Goal: Task Accomplishment & Management: Complete application form

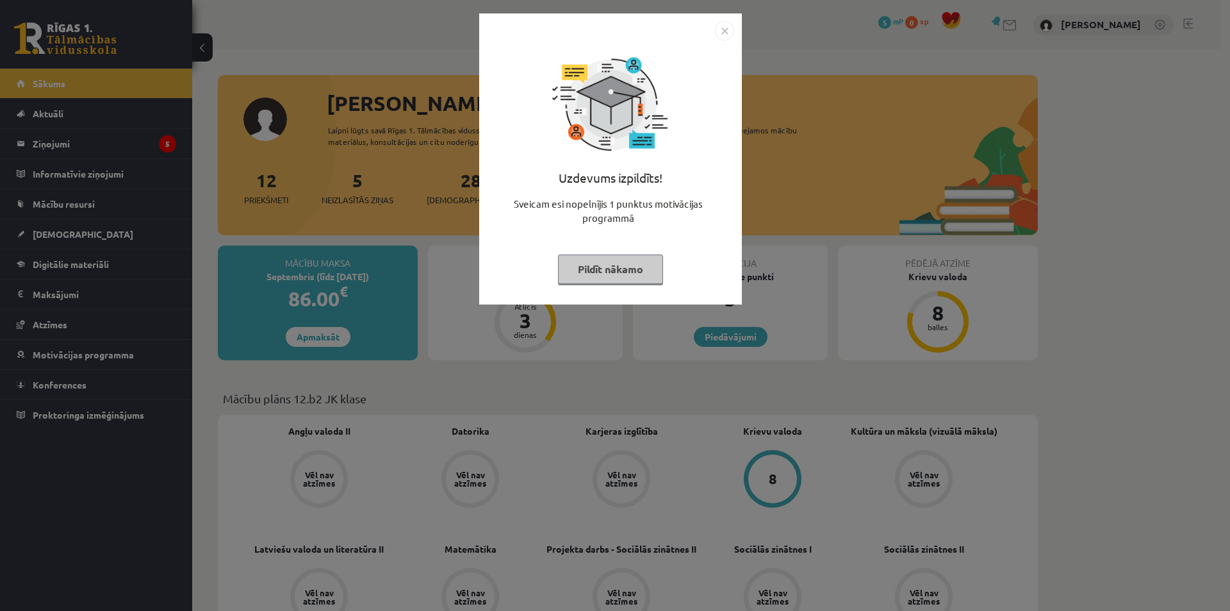
click at [638, 260] on button "Pildīt nākamo" at bounding box center [610, 268] width 105 height 29
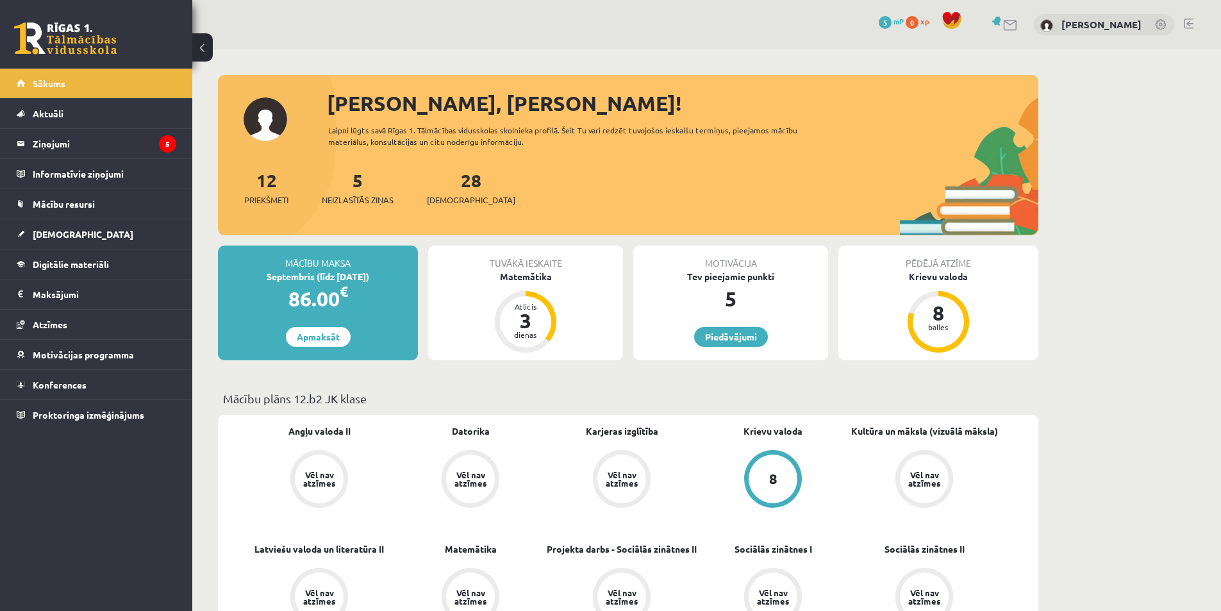
click at [903, 24] on link "5 mP" at bounding box center [891, 21] width 25 height 10
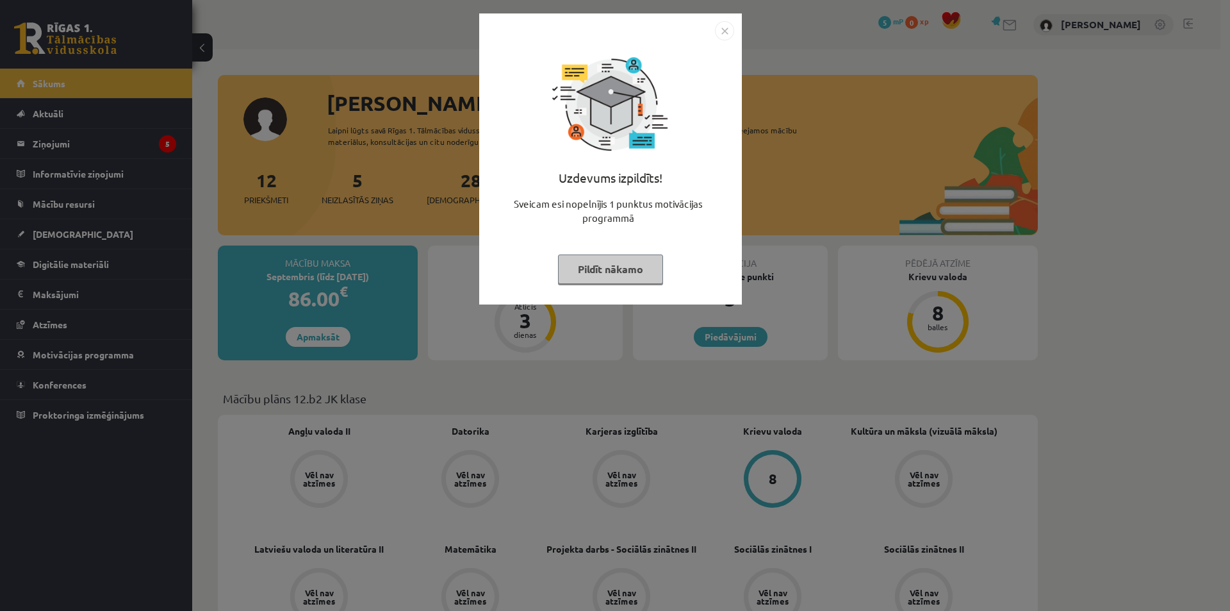
click at [656, 270] on button "Pildīt nākamo" at bounding box center [610, 268] width 105 height 29
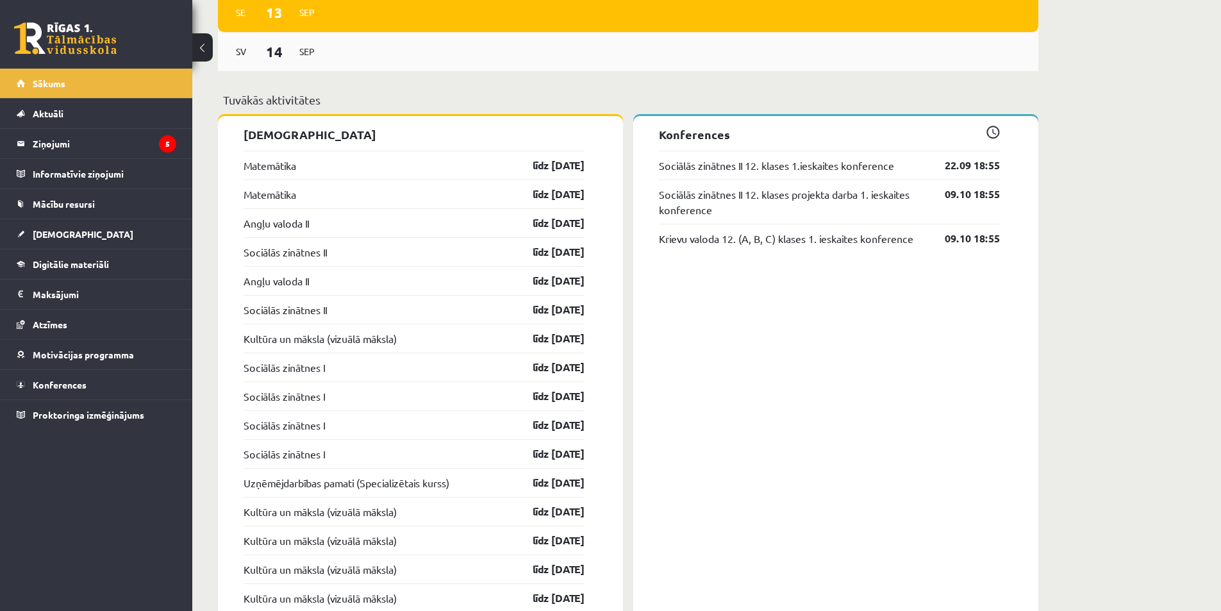
scroll to position [1089, 0]
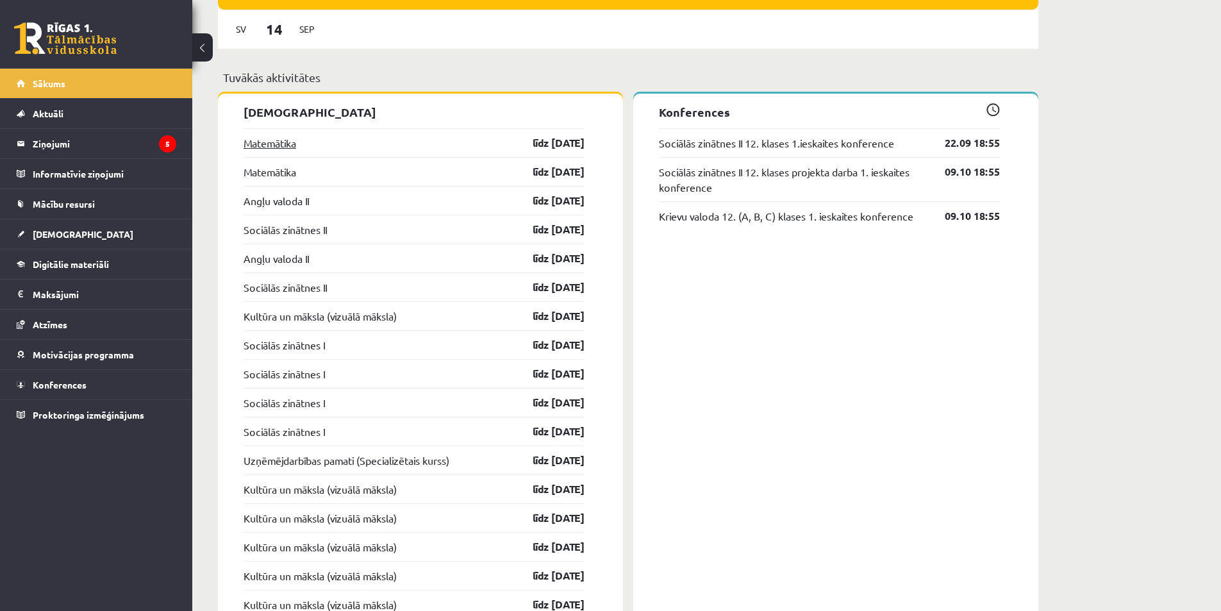
click at [277, 142] on link "Matemātika" at bounding box center [269, 142] width 53 height 15
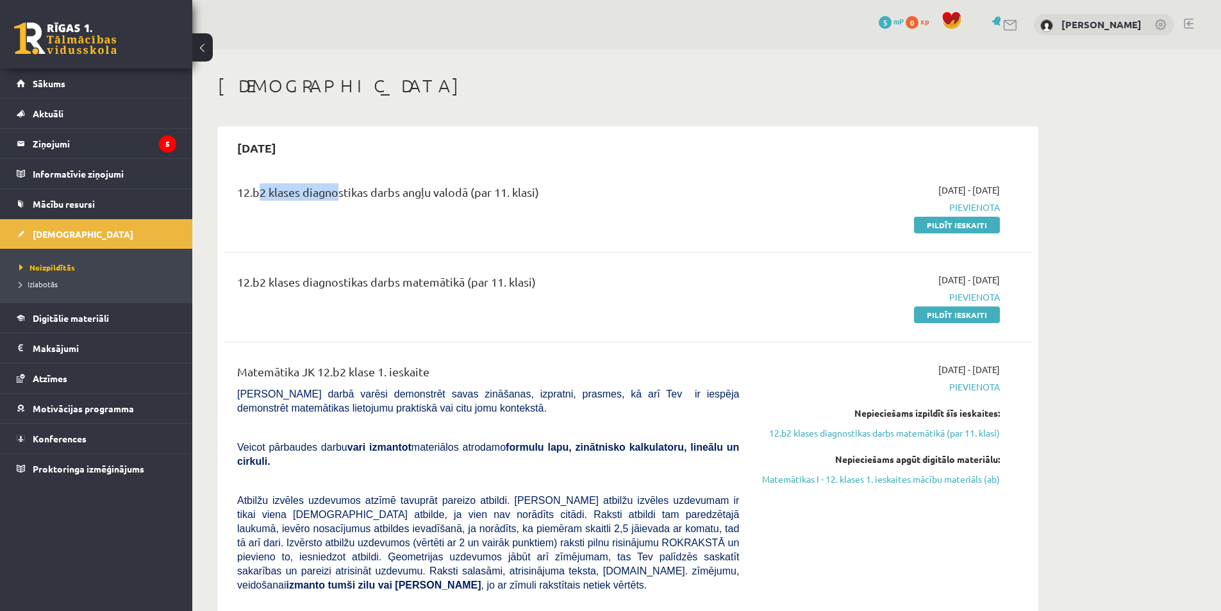
drag, startPoint x: 316, startPoint y: 195, endPoint x: 253, endPoint y: 196, distance: 62.8
click at [253, 196] on div "12.b2 klases diagnostikas darbs angļu valodā (par 11. klasi)" at bounding box center [488, 195] width 502 height 24
click at [474, 231] on div "12.b2 klases diagnostikas darbs angļu valodā (par 11. klasi) 2025-09-01 - 2025-…" at bounding box center [627, 207] width 807 height 74
click at [474, 232] on div "12.b2 klases diagnostikas darbs angļu valodā (par 11. klasi) 2025-09-01 - 2025-…" at bounding box center [627, 207] width 807 height 74
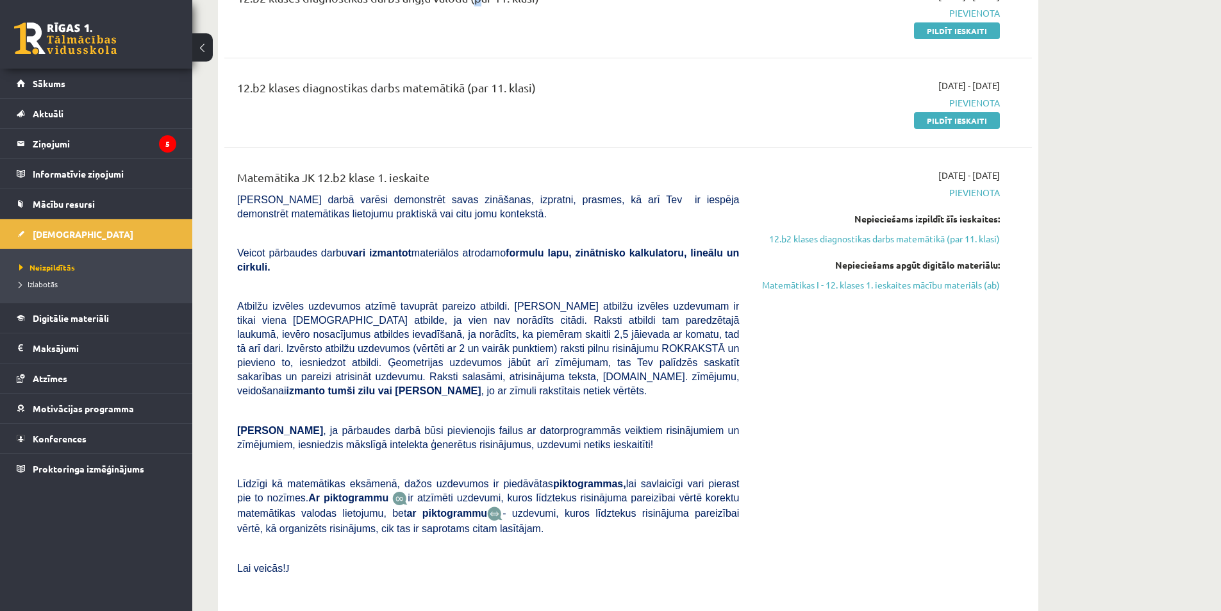
scroll to position [192, 0]
drag, startPoint x: 361, startPoint y: 165, endPoint x: 1019, endPoint y: 402, distance: 699.9
click at [1019, 402] on div "Matemātika JK 12.b2 klase 1. ieskaite Pārbaudes darbā varēsi demonstrēt savas z…" at bounding box center [627, 387] width 807 height 459
click at [912, 287] on link "Matemātikas I - 12. klases 1. ieskaites mācību materiāls (ab)" at bounding box center [879, 286] width 242 height 13
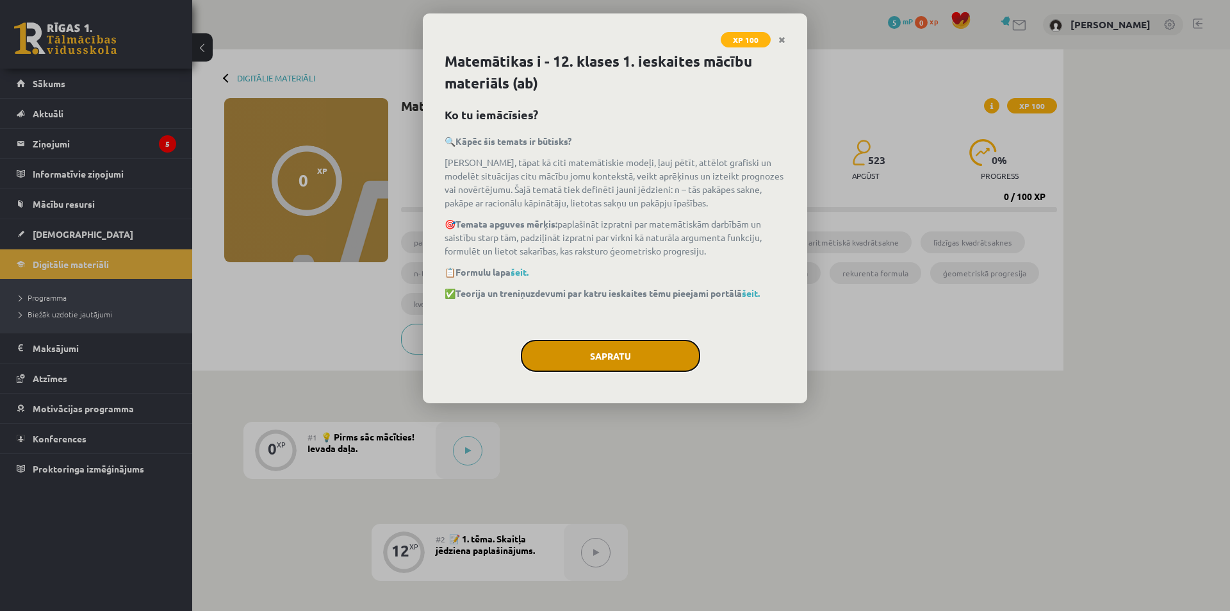
click at [639, 354] on button "Sapratu" at bounding box center [610, 356] width 179 height 32
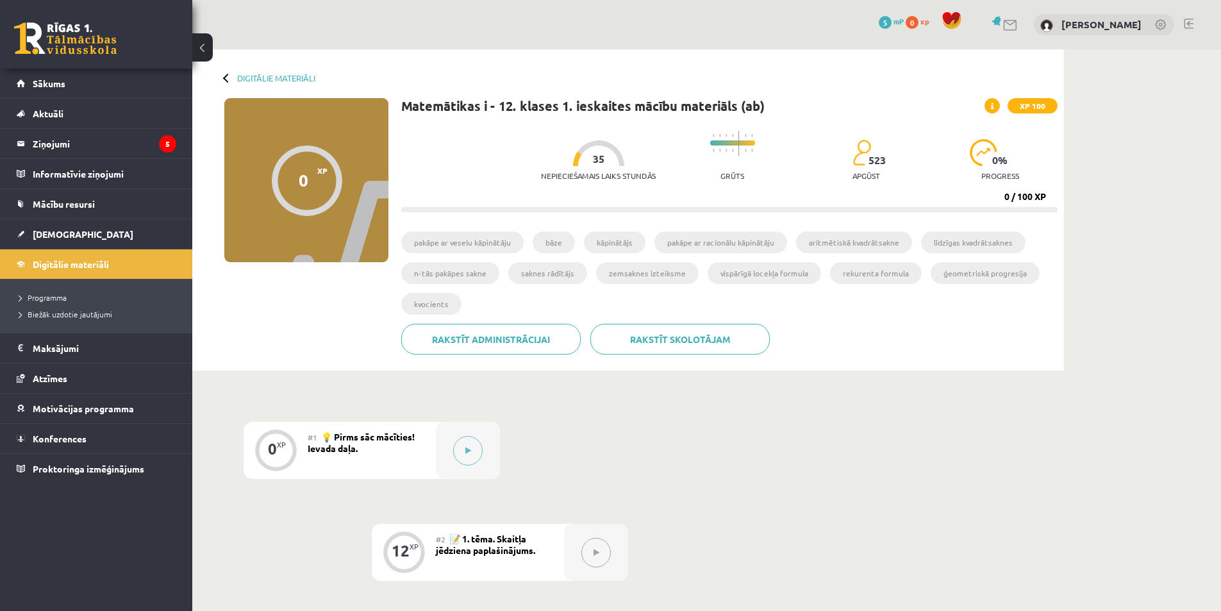
click at [480, 240] on li "pakāpe ar veselu kāpinātāju" at bounding box center [462, 242] width 122 height 22
drag, startPoint x: 537, startPoint y: 178, endPoint x: 648, endPoint y: 183, distance: 111.0
click at [645, 183] on div "Nepieciešamais laiks stundās 35" at bounding box center [598, 163] width 115 height 47
drag, startPoint x: 677, startPoint y: 195, endPoint x: 744, endPoint y: 163, distance: 73.9
click at [686, 194] on div "Nepieciešamais laiks stundās 35 Grūts 523 apgūst 0 % progress 0 / 100 XP" at bounding box center [729, 168] width 656 height 88
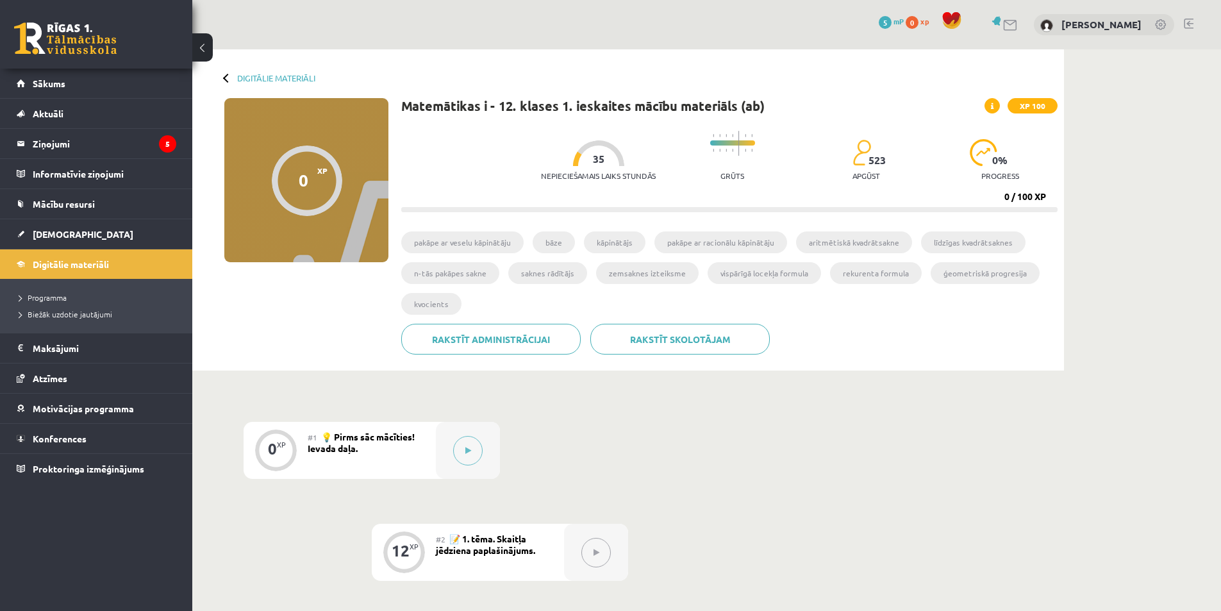
click at [738, 142] on progress at bounding box center [732, 142] width 45 height 5
click at [975, 151] on img at bounding box center [983, 152] width 28 height 27
click at [305, 178] on div "0" at bounding box center [304, 179] width 10 height 19
click at [471, 456] on button at bounding box center [467, 450] width 29 height 29
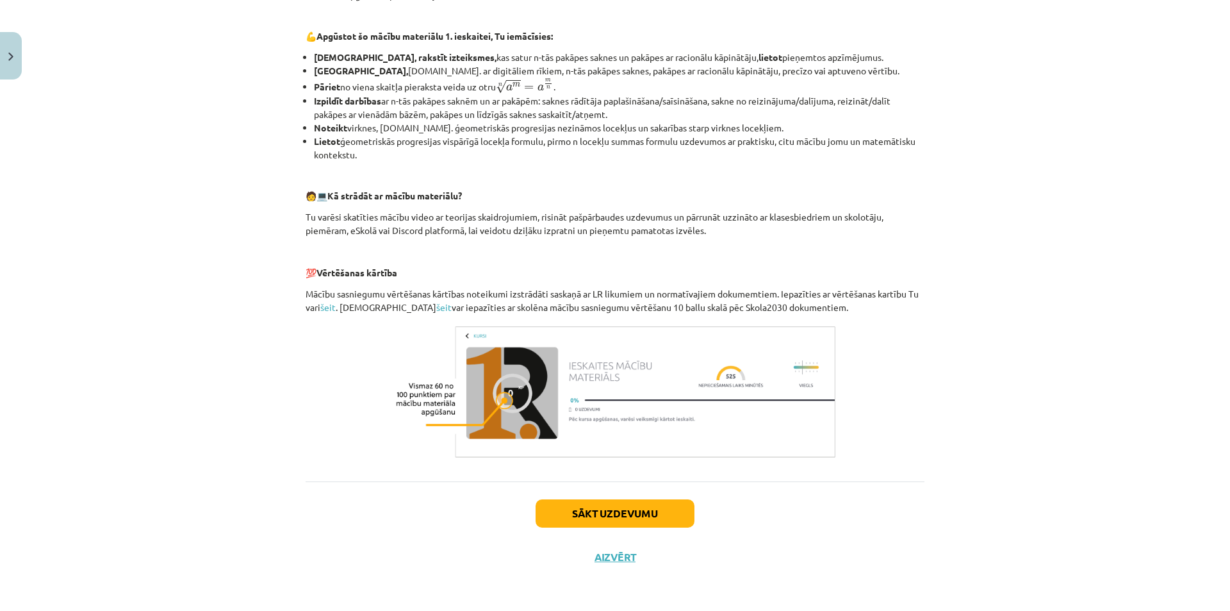
scroll to position [35, 0]
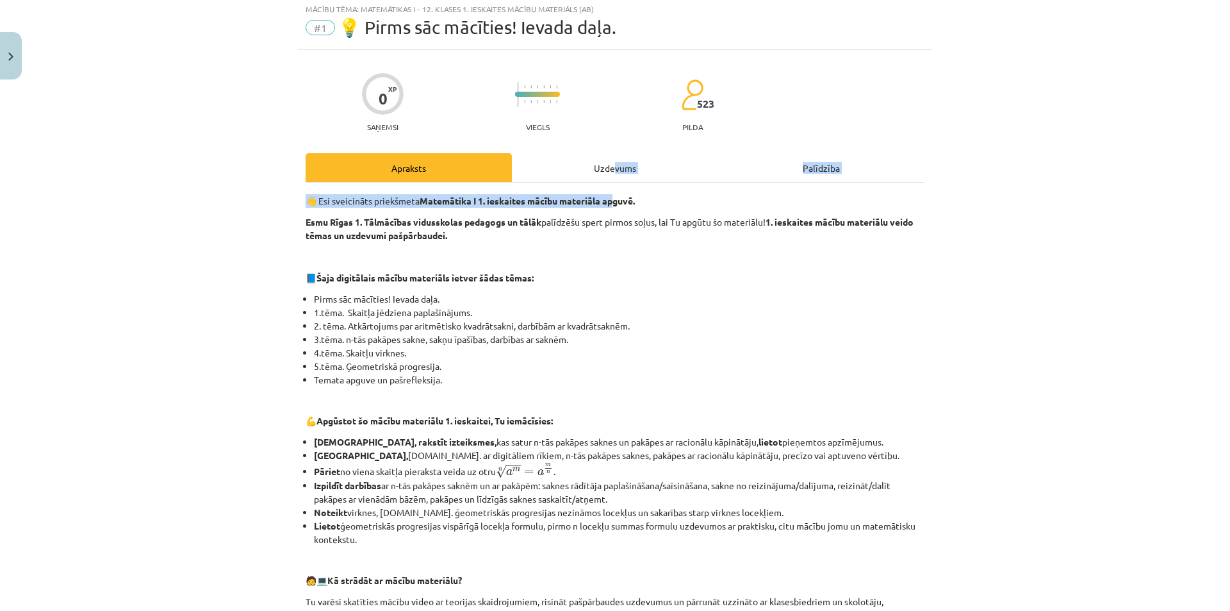
click at [613, 185] on div "Apraksts Uzdevums Palīdzība 👋 Esi sveicināts priekšmeta Matemātika I 1. ieskait…" at bounding box center [615, 509] width 619 height 713
click at [618, 174] on div "Uzdevums" at bounding box center [615, 167] width 206 height 29
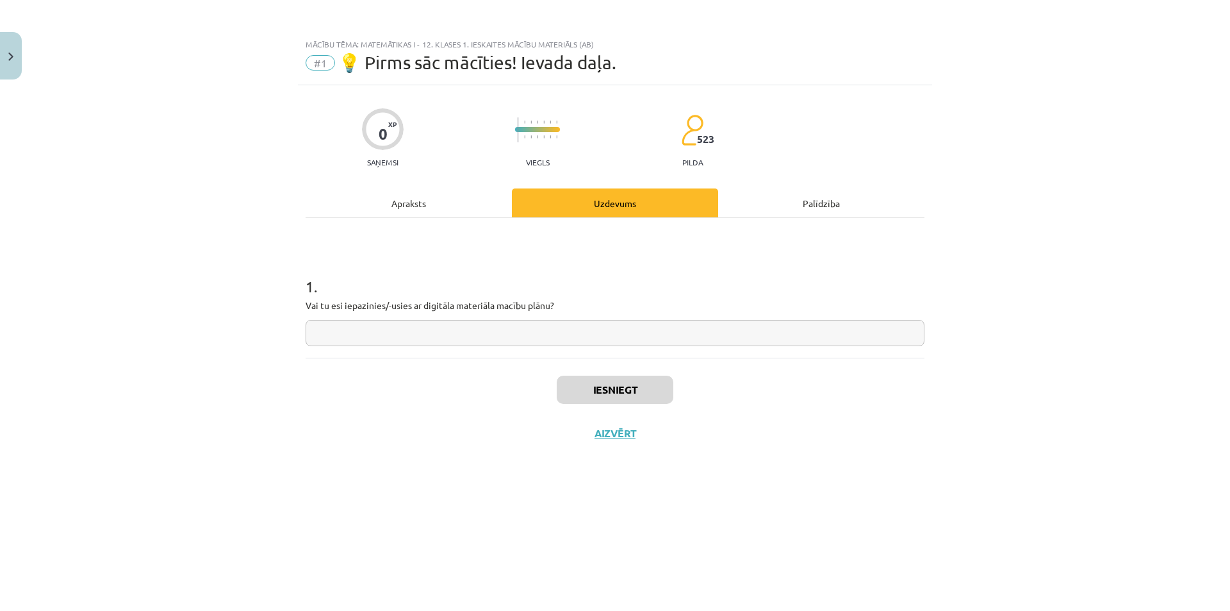
scroll to position [0, 0]
click at [441, 210] on div "Apraksts" at bounding box center [409, 202] width 206 height 29
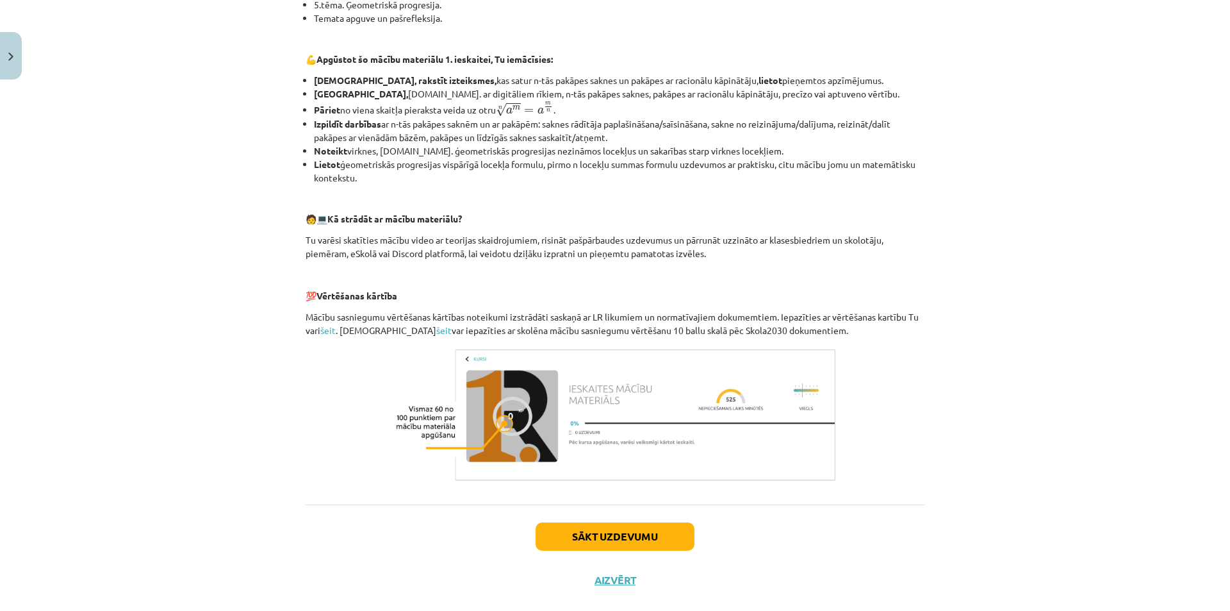
scroll to position [420, 0]
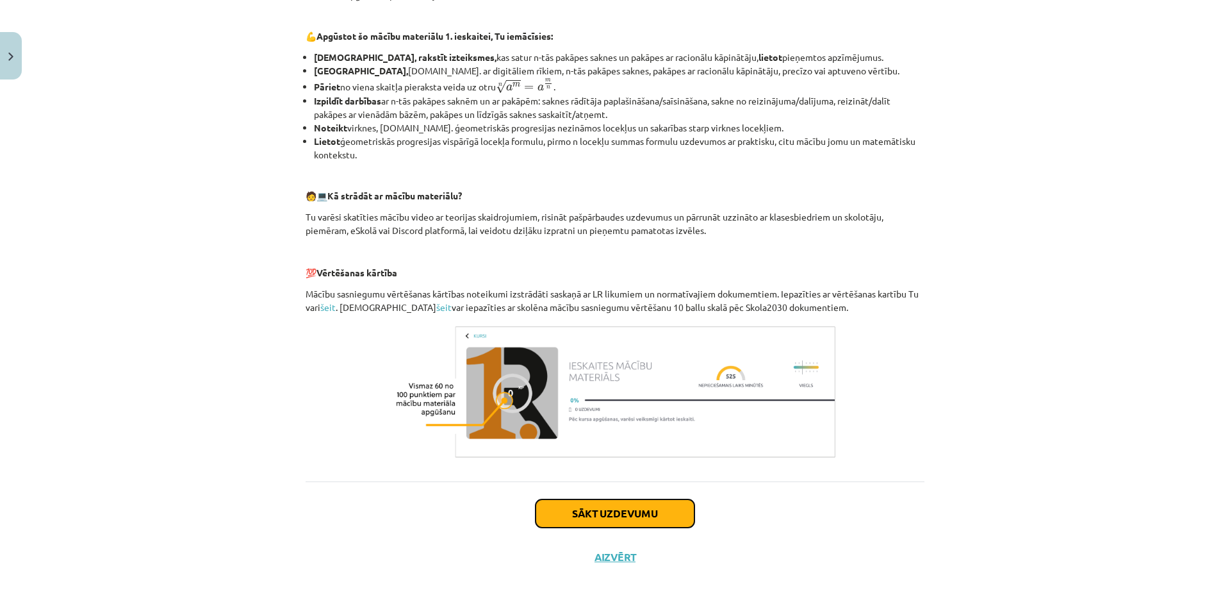
click at [634, 507] on button "Sākt uzdevumu" at bounding box center [615, 513] width 159 height 28
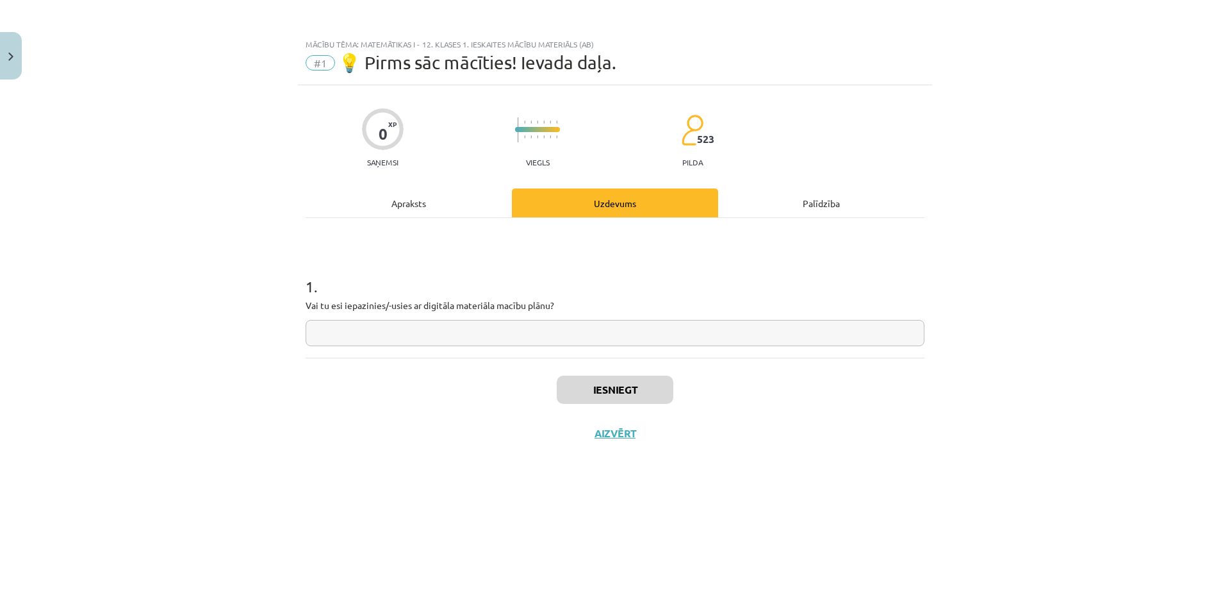
click at [472, 324] on input "text" at bounding box center [615, 333] width 619 height 26
type input "**"
click at [639, 387] on button "Iesniegt" at bounding box center [615, 389] width 117 height 28
click at [652, 447] on button "Nākamā nodarbība" at bounding box center [615, 441] width 126 height 29
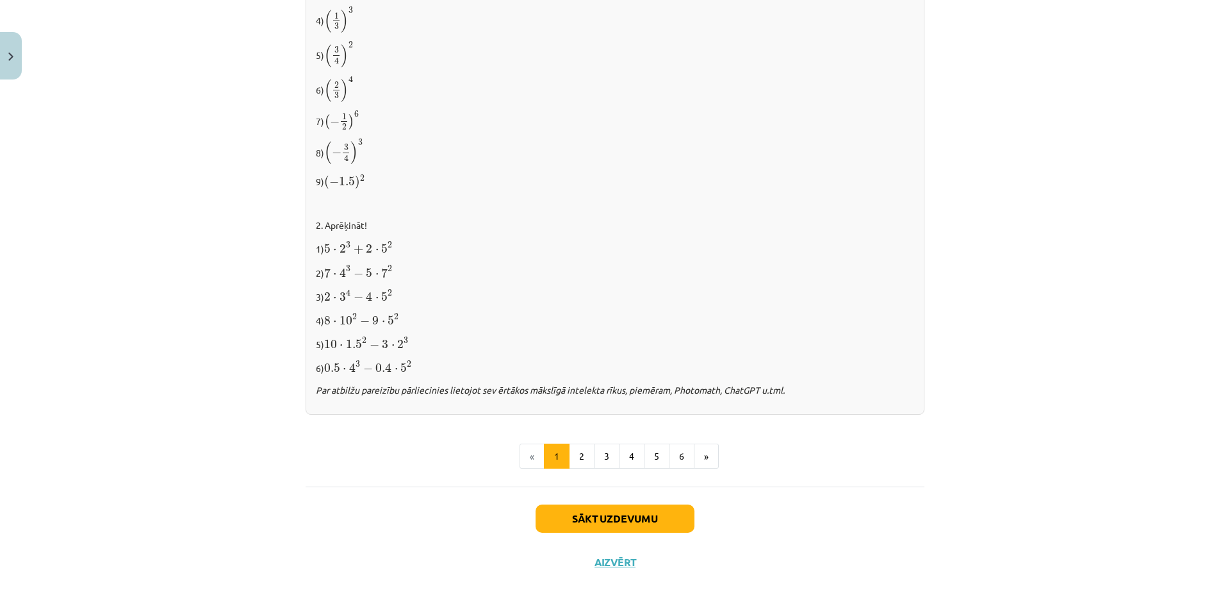
scroll to position [1210, 0]
click at [572, 445] on button "2" at bounding box center [582, 454] width 26 height 26
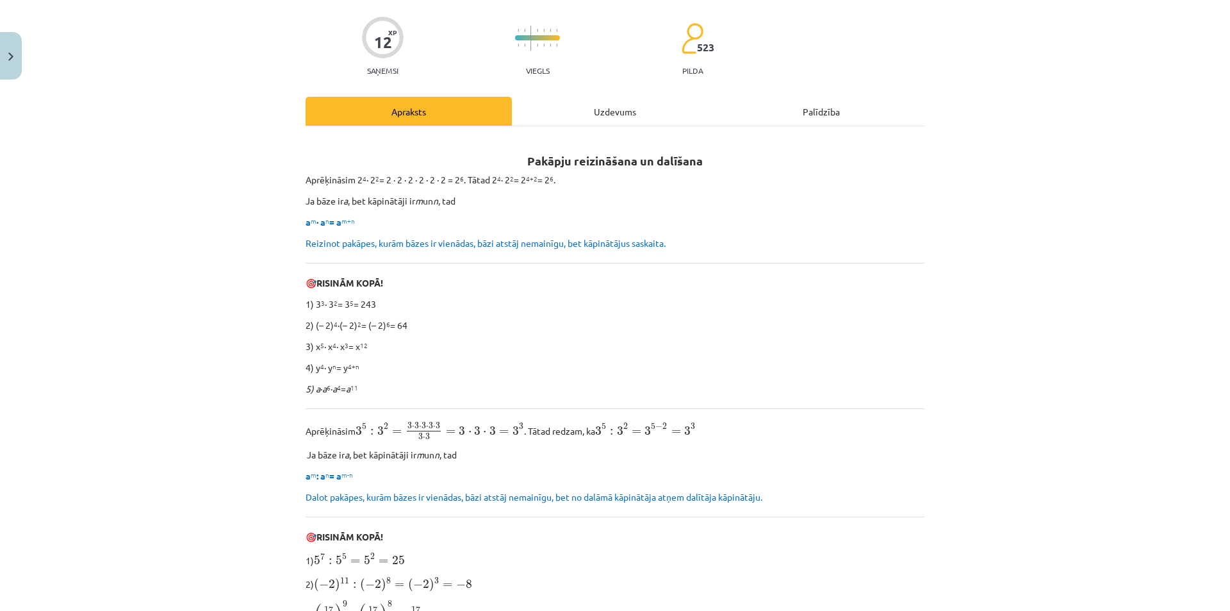
scroll to position [37, 0]
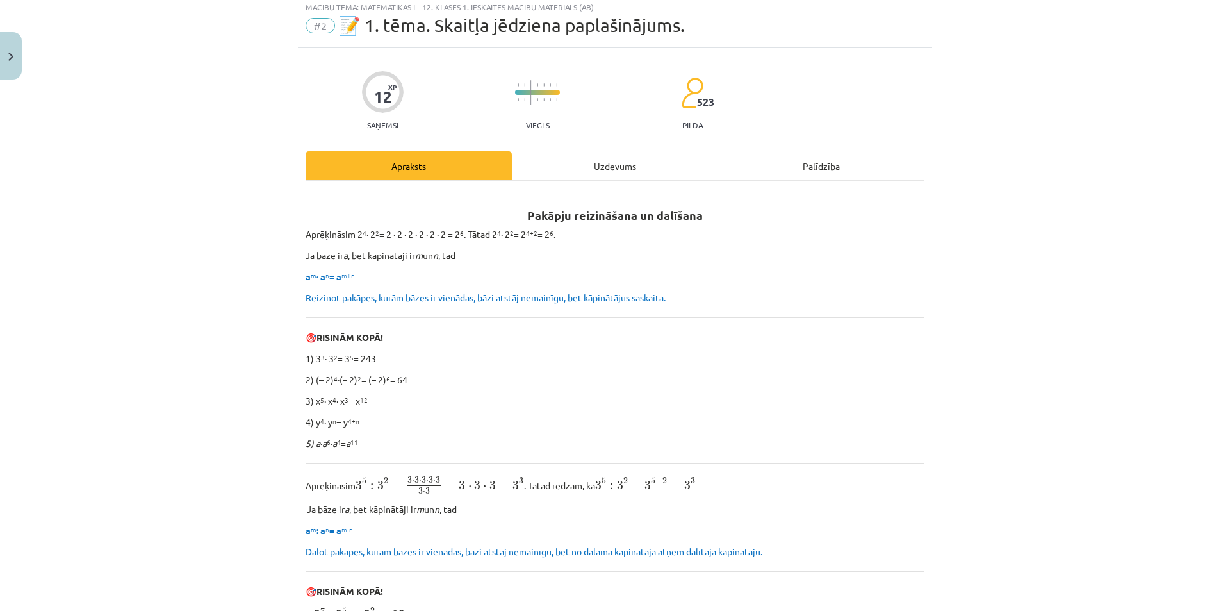
click at [622, 155] on div "Uzdevums" at bounding box center [615, 165] width 206 height 29
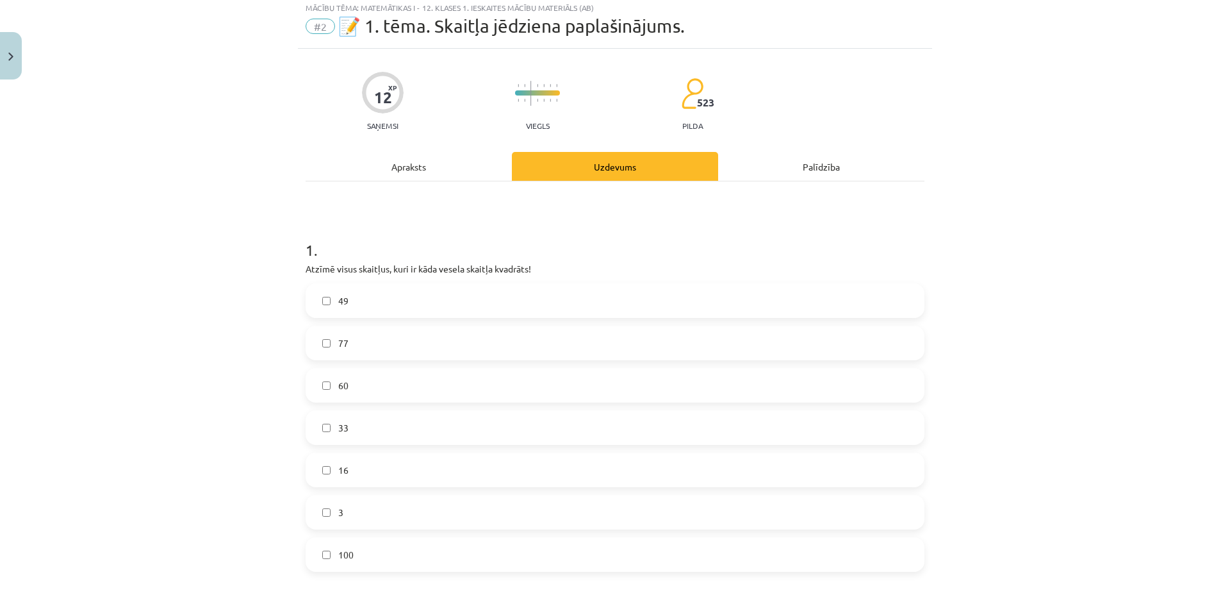
scroll to position [32, 0]
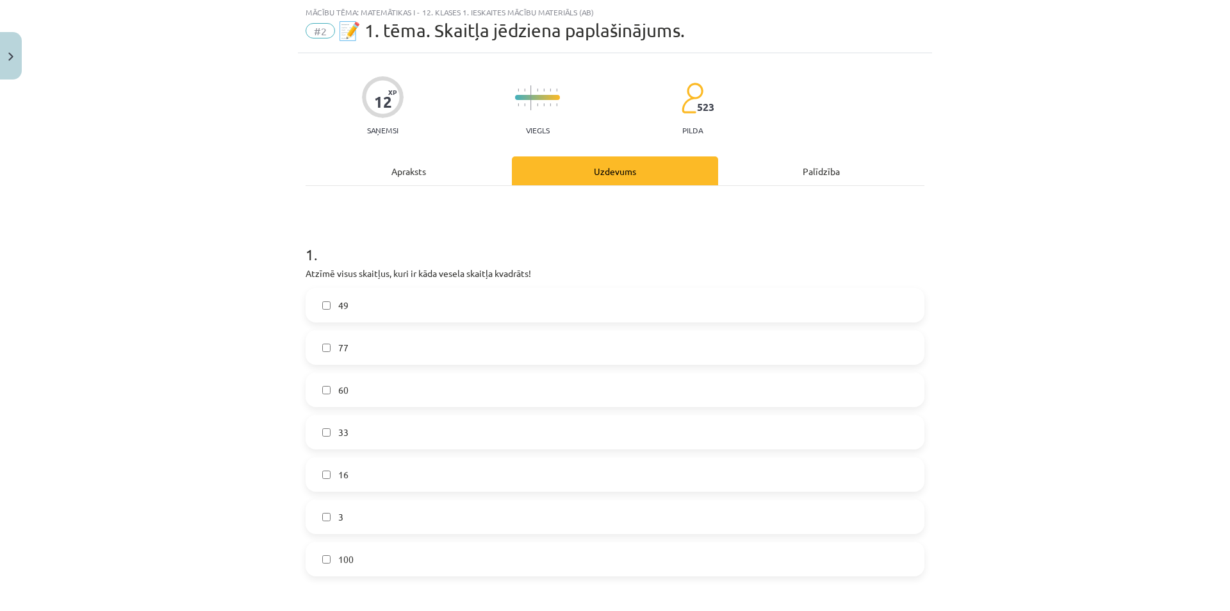
click at [428, 174] on div "Apraksts" at bounding box center [409, 170] width 206 height 29
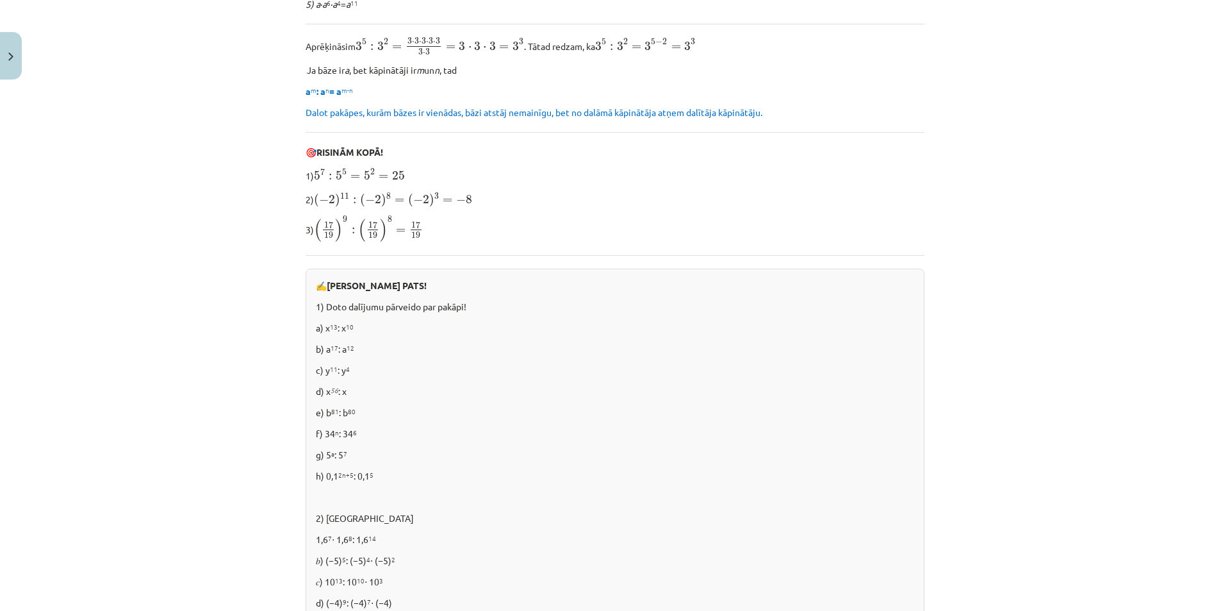
scroll to position [673, 0]
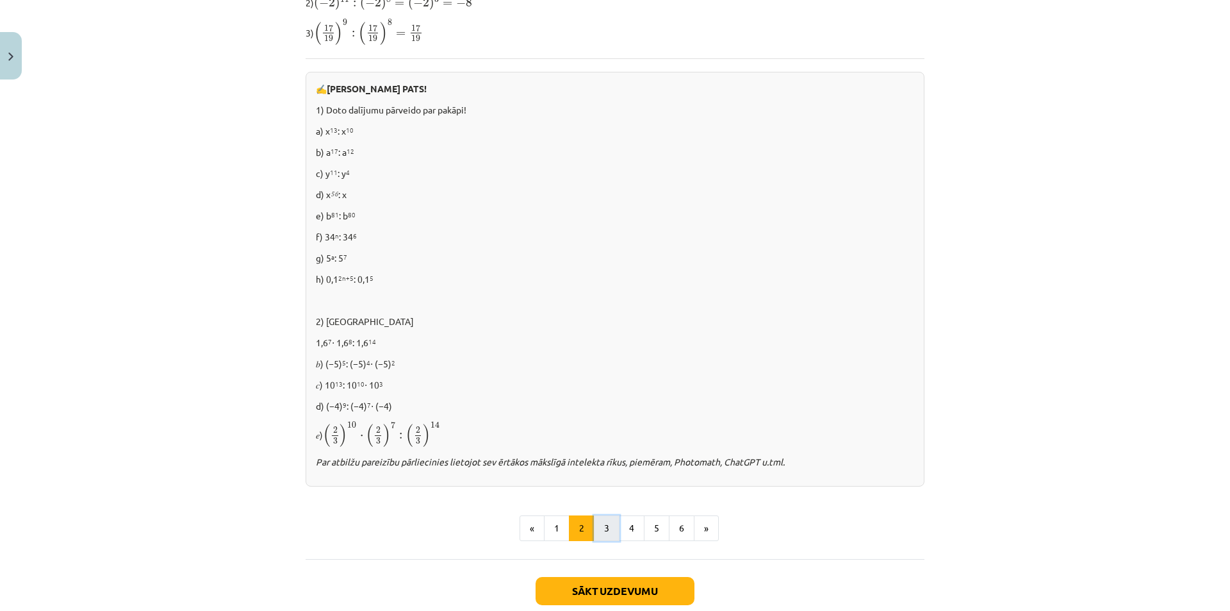
click at [598, 525] on button "3" at bounding box center [607, 528] width 26 height 26
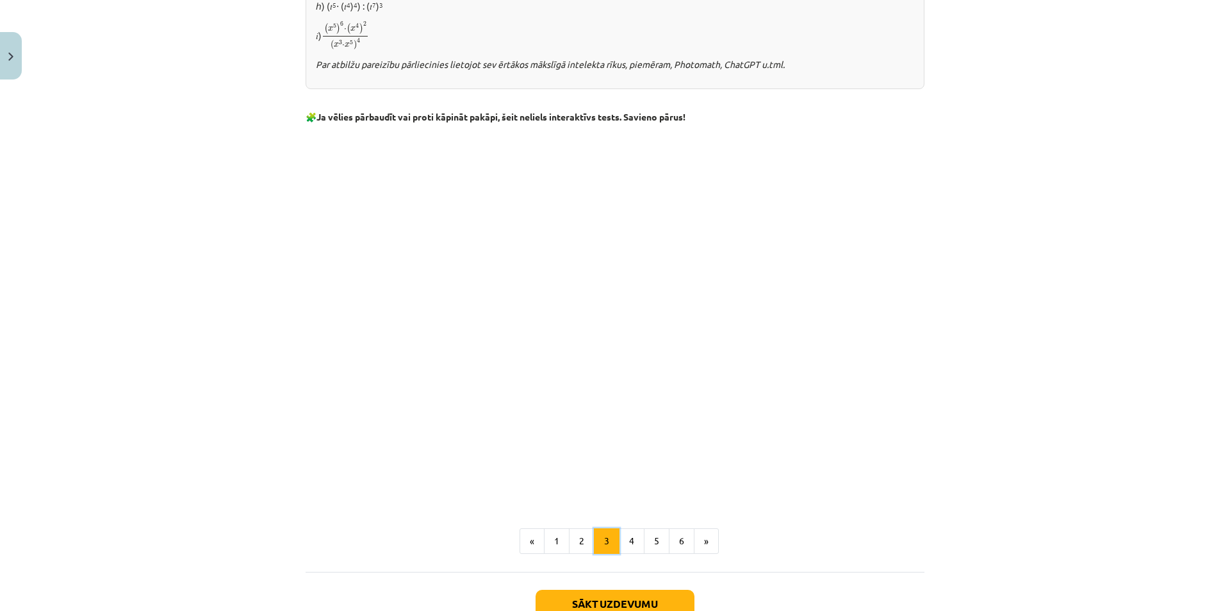
scroll to position [934, 0]
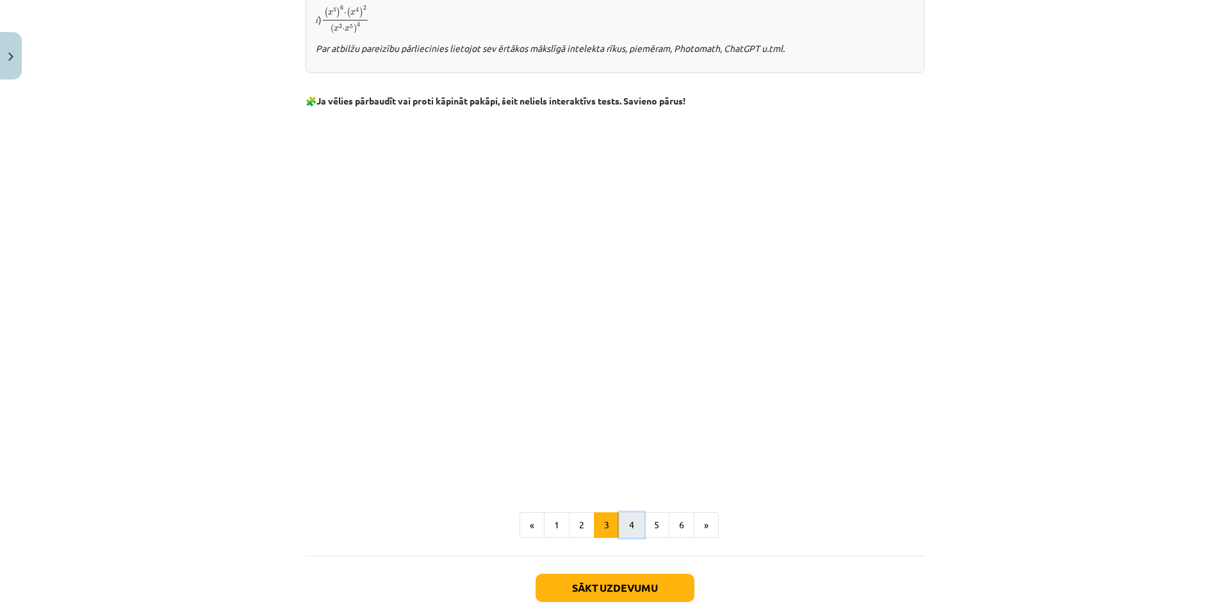
click at [629, 525] on button "4" at bounding box center [632, 525] width 26 height 26
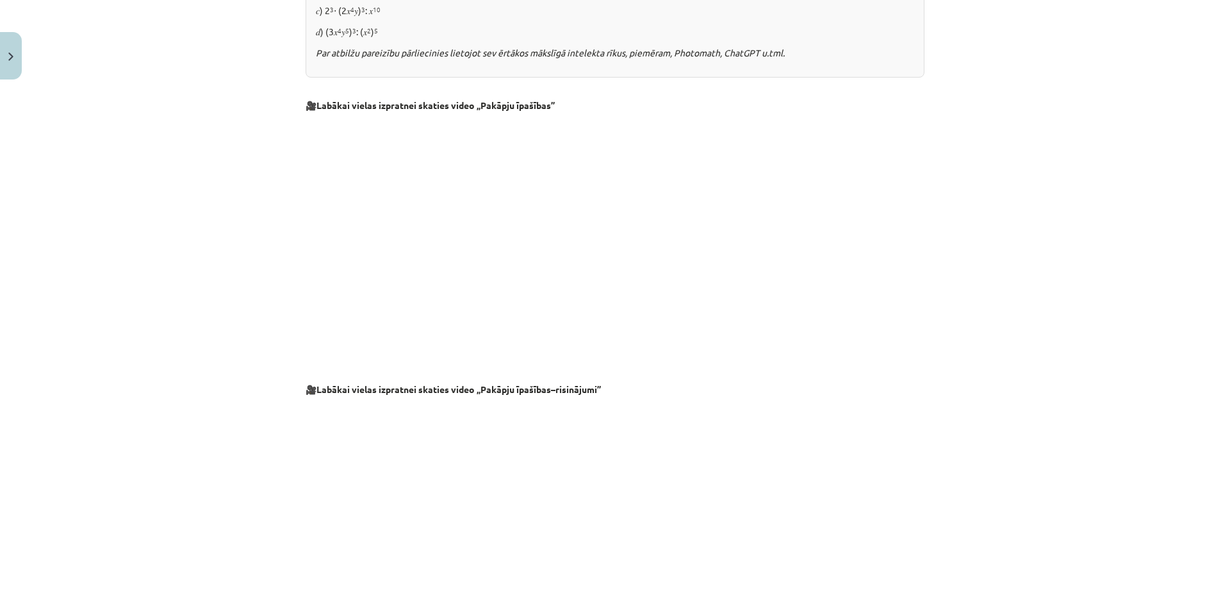
scroll to position [1206, 0]
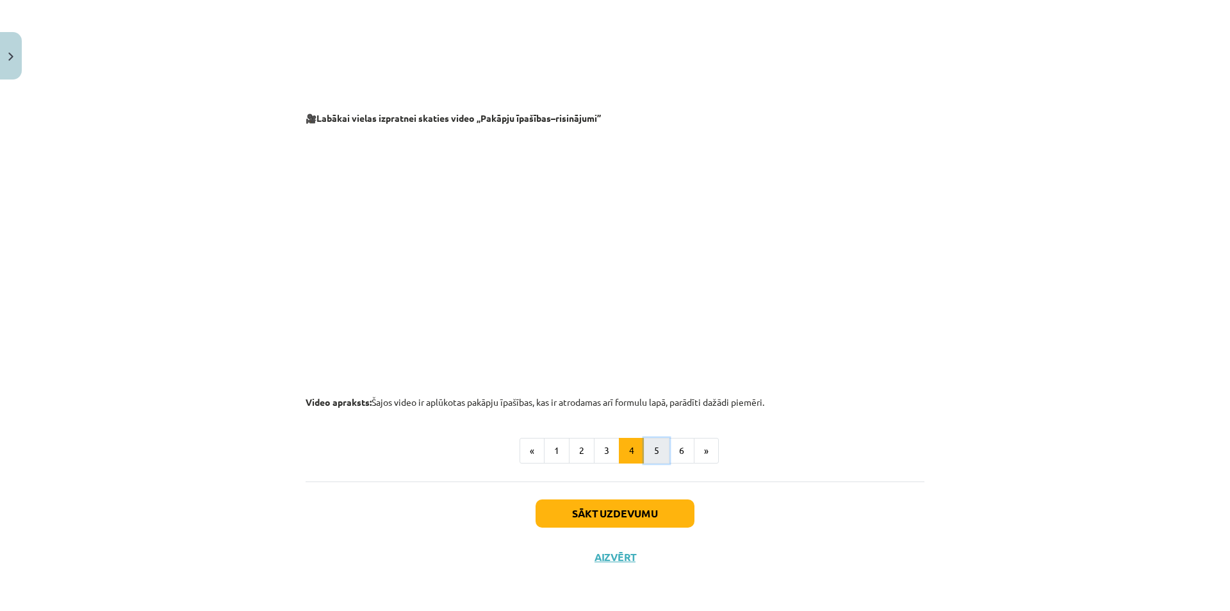
click at [661, 450] on button "5" at bounding box center [657, 451] width 26 height 26
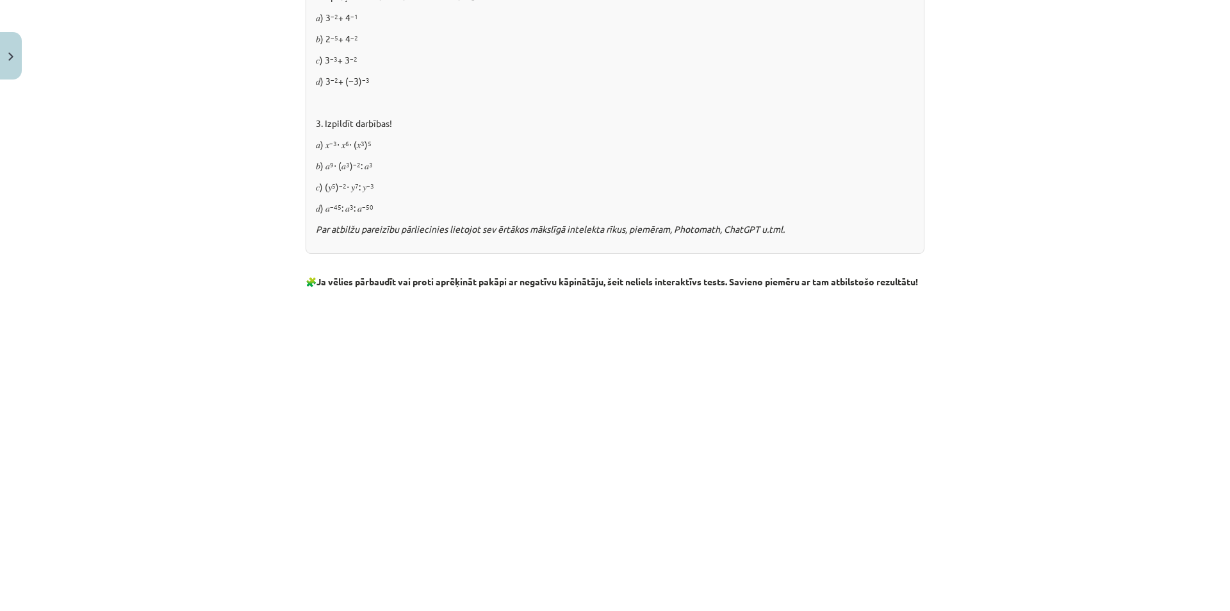
scroll to position [1191, 0]
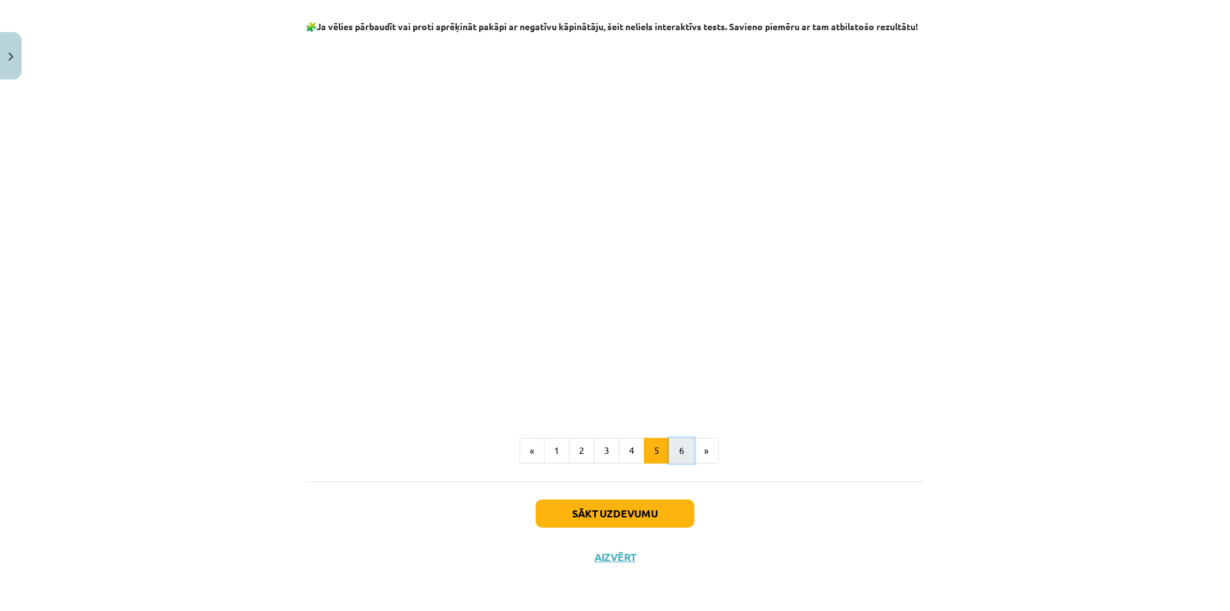
click at [669, 449] on button "6" at bounding box center [682, 451] width 26 height 26
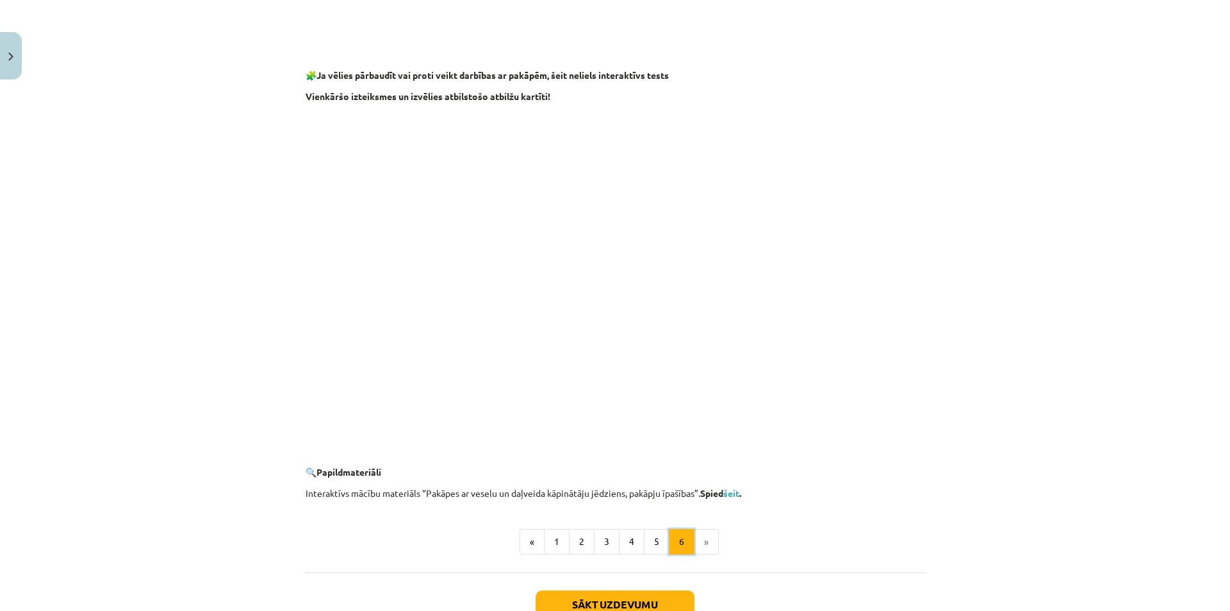
scroll to position [1089, 0]
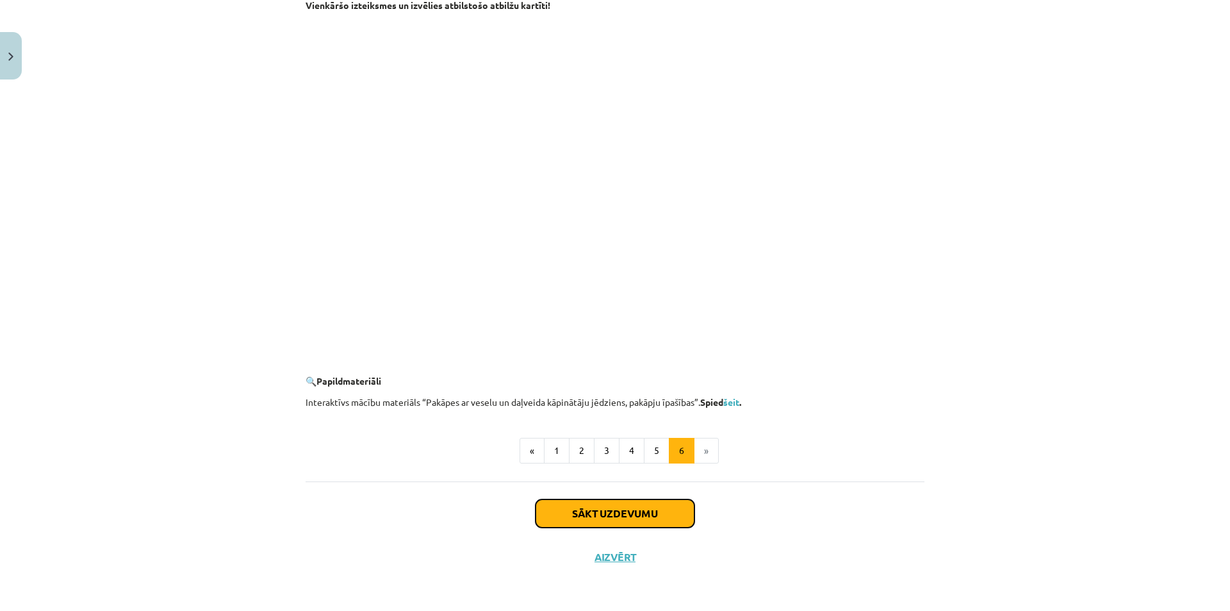
click at [648, 518] on button "Sākt uzdevumu" at bounding box center [615, 513] width 159 height 28
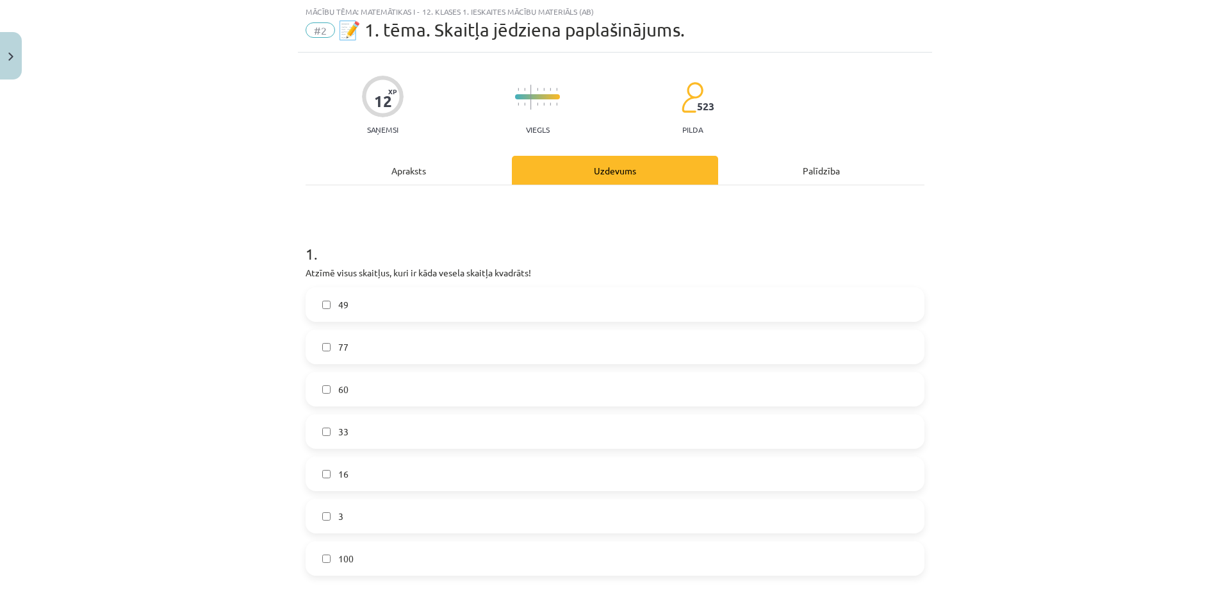
scroll to position [64, 0]
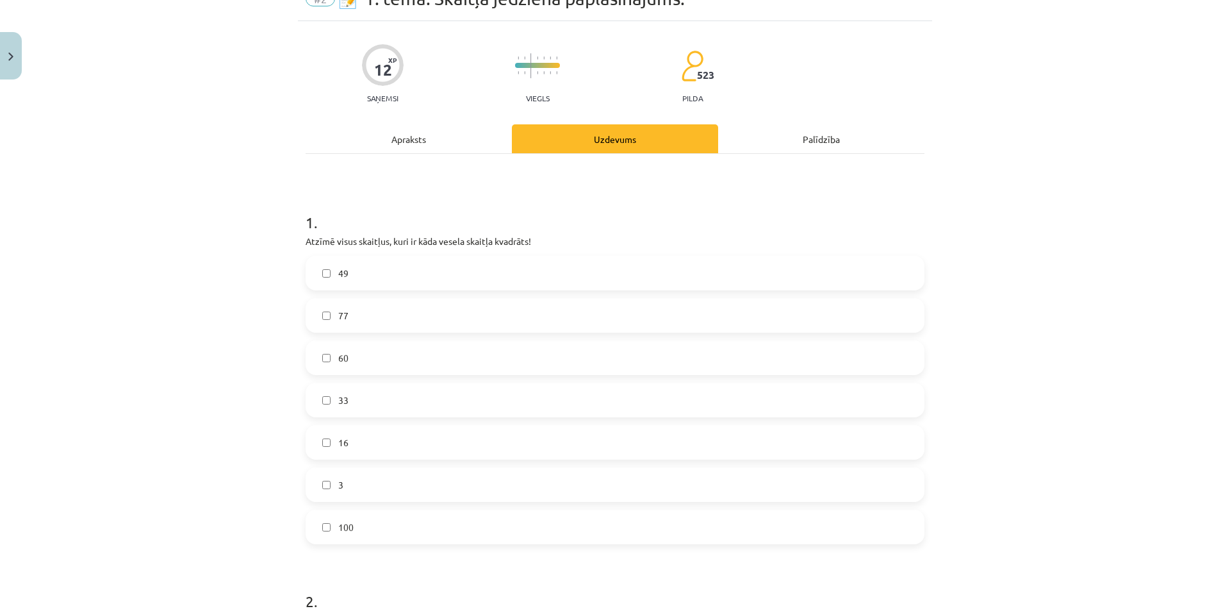
click at [399, 274] on label "49" at bounding box center [615, 273] width 616 height 32
click at [349, 449] on label "16" at bounding box center [615, 442] width 616 height 32
click at [365, 522] on label "100" at bounding box center [615, 527] width 616 height 32
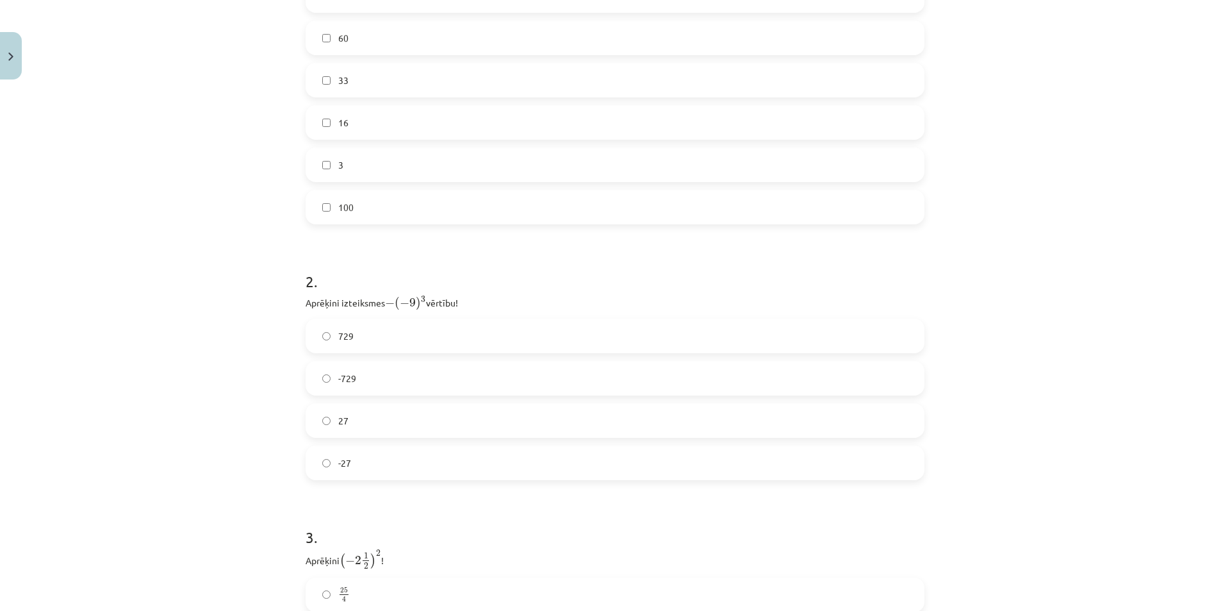
scroll to position [384, 0]
drag, startPoint x: 383, startPoint y: 300, endPoint x: 419, endPoint y: 303, distance: 36.7
click at [419, 303] on span "− ( − 9 ) 3" at bounding box center [405, 302] width 41 height 14
copy span "− ( − 9 ) 3"
click at [390, 328] on label "729" at bounding box center [615, 335] width 616 height 32
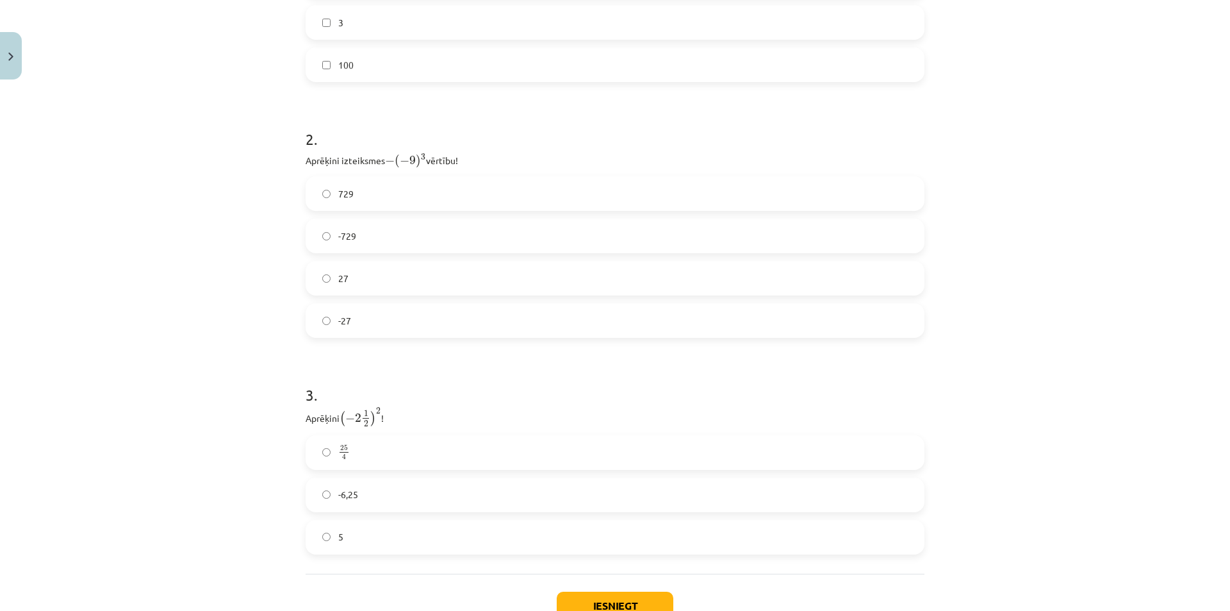
scroll to position [618, 0]
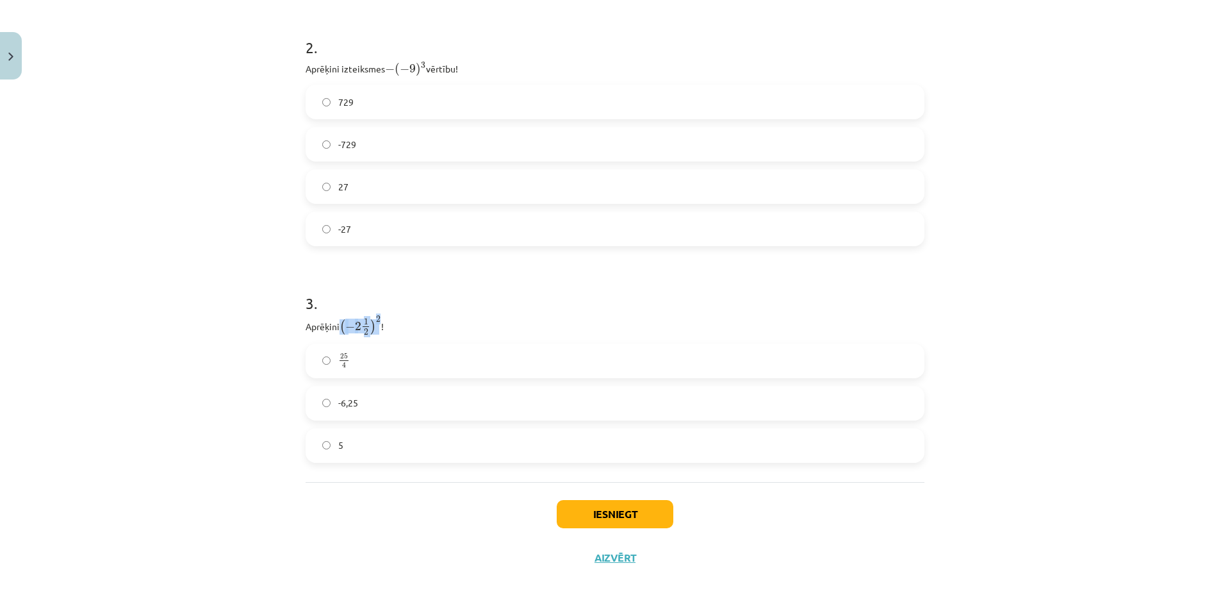
drag, startPoint x: 334, startPoint y: 325, endPoint x: 375, endPoint y: 333, distance: 41.1
click at [375, 333] on p "Aprēķini ( − 2 1 2 ) 2 ( − 2 1 2 ) 2 !" at bounding box center [615, 325] width 619 height 21
click at [377, 331] on span "( − 2 1 2 ) 2" at bounding box center [361, 325] width 42 height 19
drag, startPoint x: 377, startPoint y: 328, endPoint x: 339, endPoint y: 329, distance: 38.5
click at [340, 329] on span "( − 2 1 2 ) 2" at bounding box center [361, 325] width 42 height 19
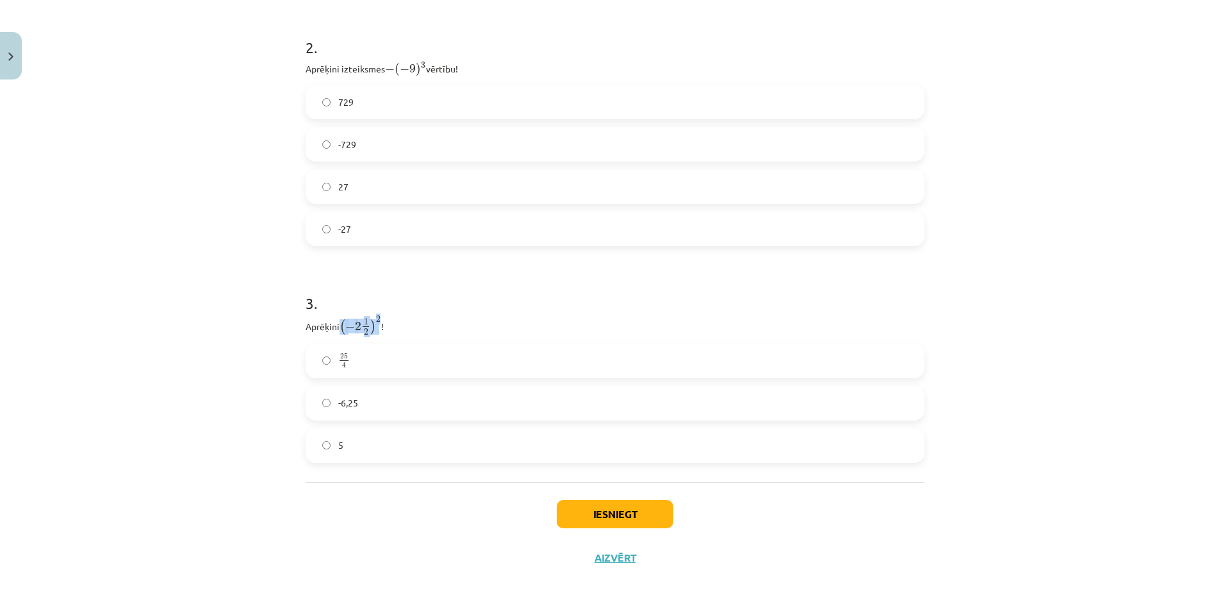
copy span "( − 2 1 2 ) 2"
click at [398, 358] on label "25 4 25 4" at bounding box center [615, 361] width 616 height 32
click at [638, 518] on button "Iesniegt" at bounding box center [615, 514] width 117 height 28
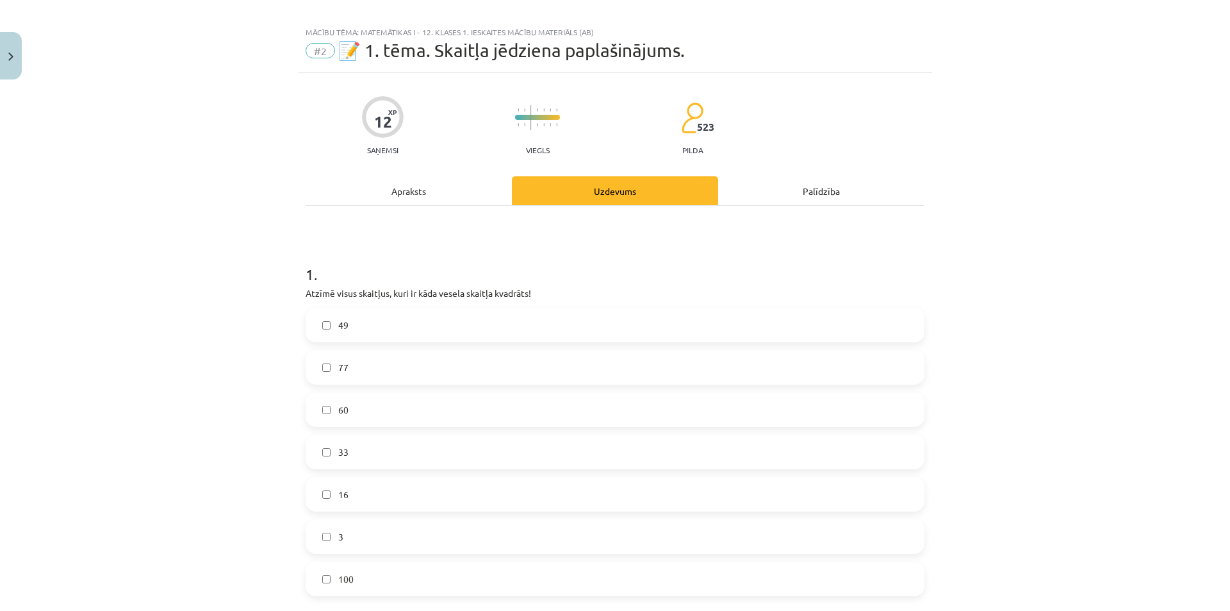
scroll to position [0, 0]
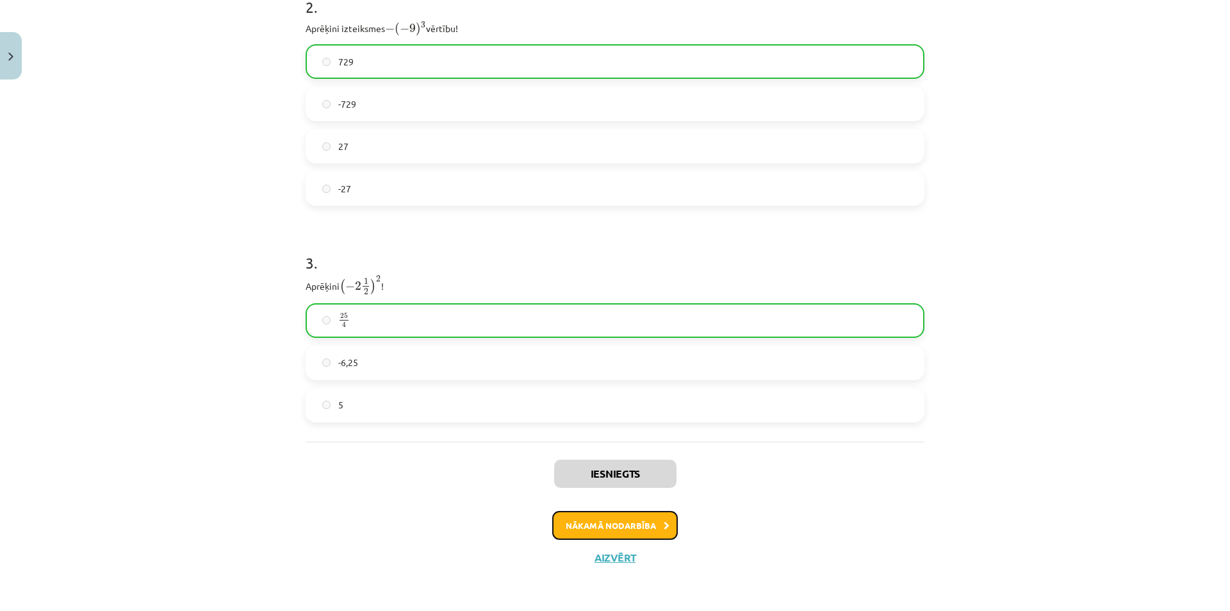
click at [641, 527] on button "Nākamā nodarbība" at bounding box center [615, 525] width 126 height 29
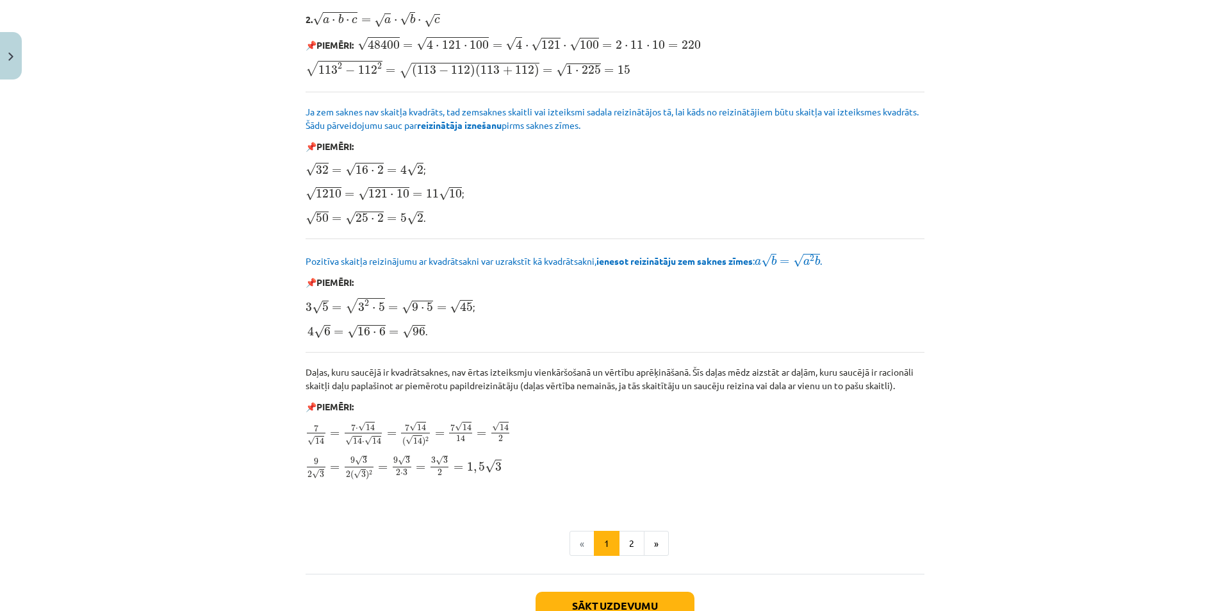
scroll to position [1396, 0]
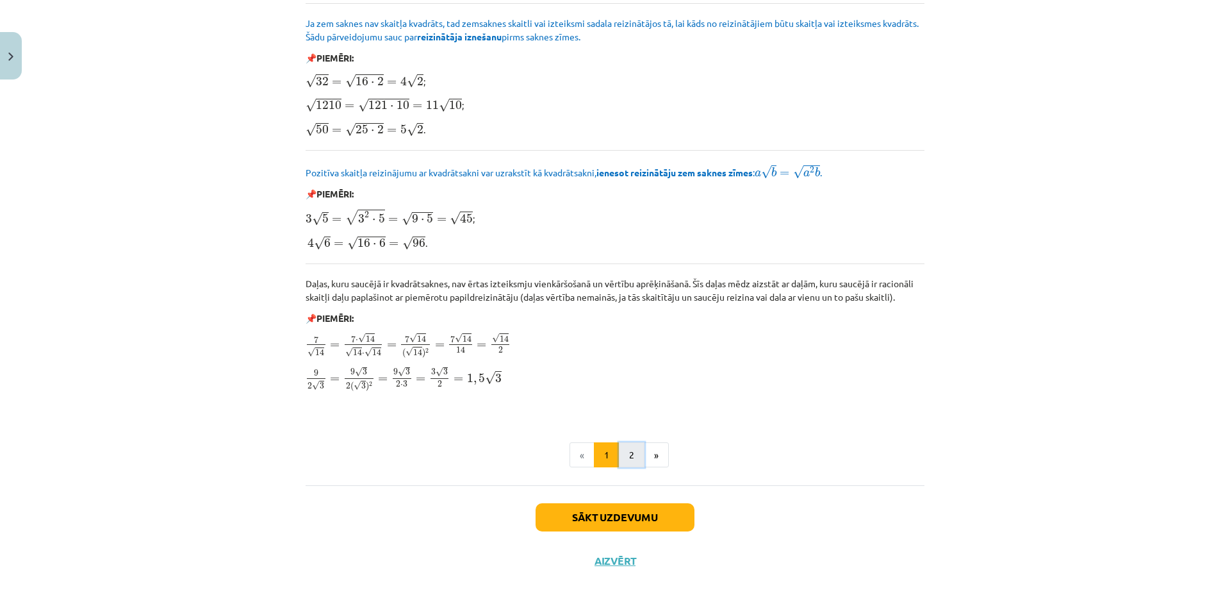
click at [637, 455] on button "2" at bounding box center [632, 455] width 26 height 26
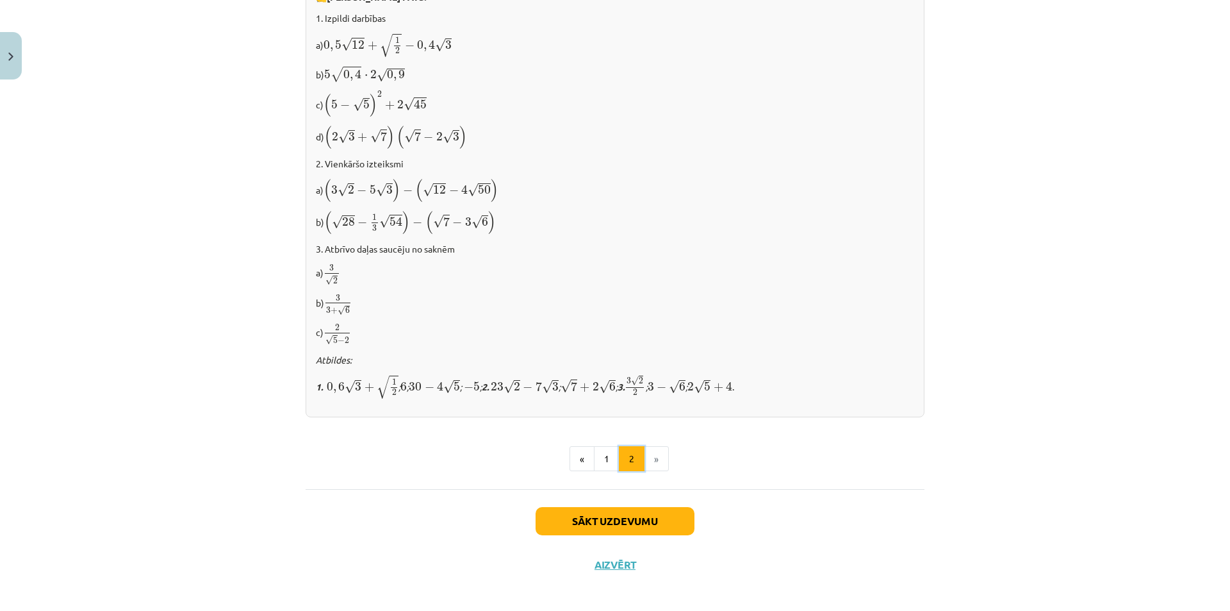
scroll to position [698, 0]
click at [648, 458] on li "»" at bounding box center [657, 458] width 24 height 26
click at [652, 512] on button "Sākt uzdevumu" at bounding box center [615, 520] width 159 height 28
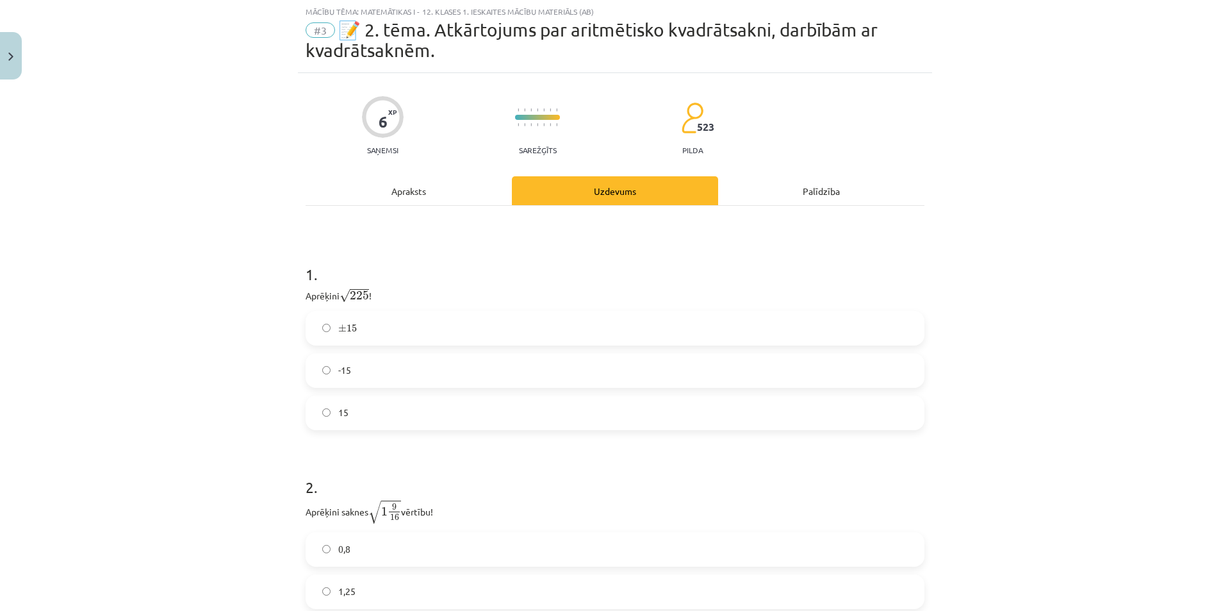
scroll to position [32, 0]
click at [361, 418] on label "15" at bounding box center [615, 413] width 616 height 32
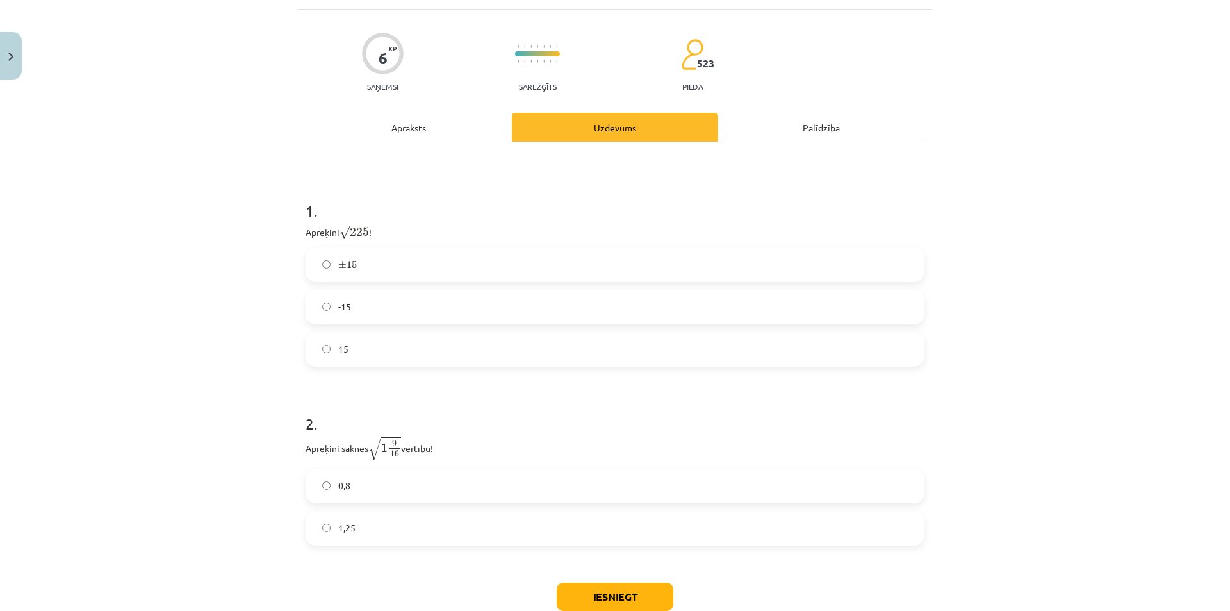
scroll to position [179, 0]
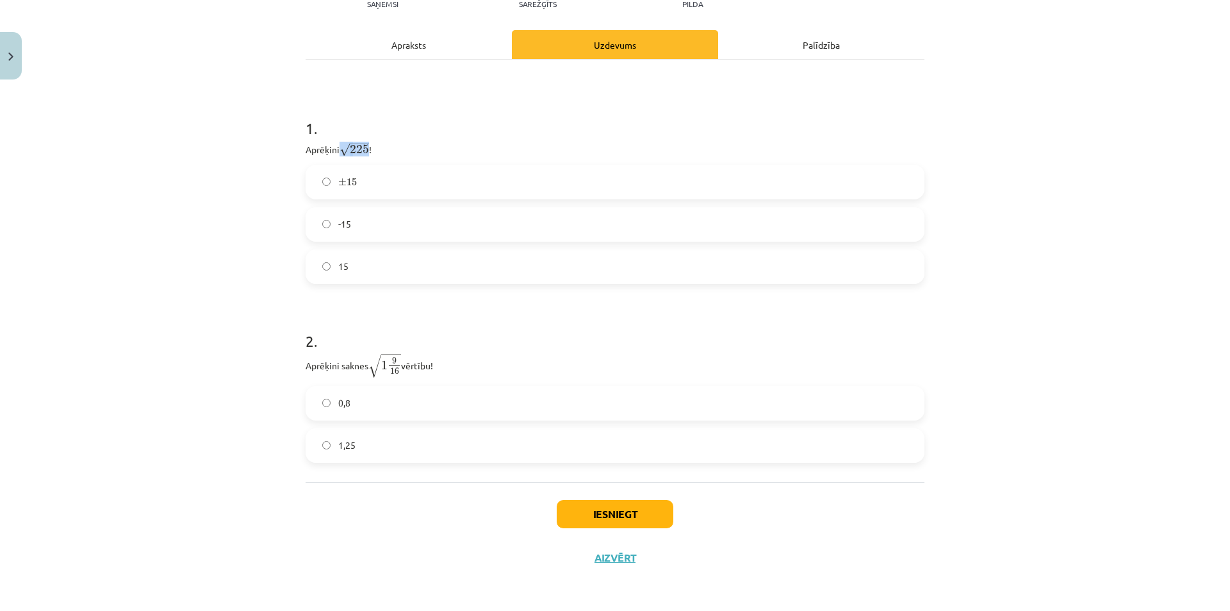
drag, startPoint x: 334, startPoint y: 150, endPoint x: 365, endPoint y: 153, distance: 30.2
click at [365, 153] on p "Aprēķini √ 225 225 !" at bounding box center [615, 148] width 619 height 17
copy p "√ 225"
drag, startPoint x: 372, startPoint y: 370, endPoint x: 399, endPoint y: 375, distance: 26.8
click at [399, 375] on span "√ 1 9 16" at bounding box center [384, 366] width 33 height 24
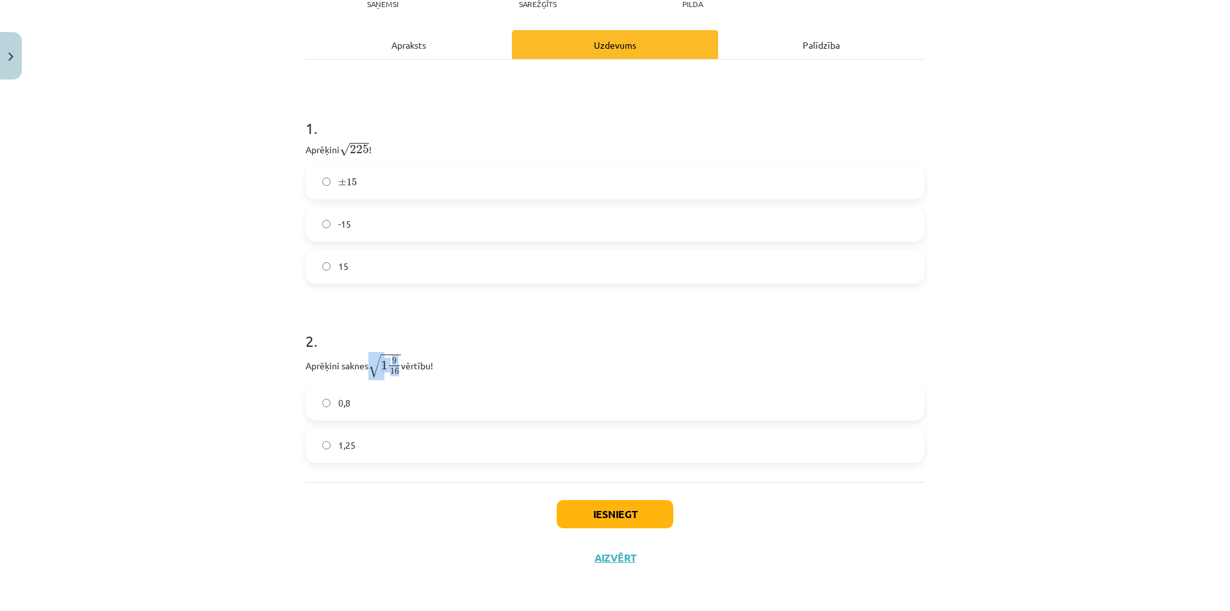
copy span "√ 1 9 16"
click at [463, 343] on h1 "2 ." at bounding box center [615, 329] width 619 height 40
click at [411, 447] on label "1,25" at bounding box center [615, 445] width 616 height 32
click at [654, 522] on button "Iesniegt" at bounding box center [615, 514] width 117 height 28
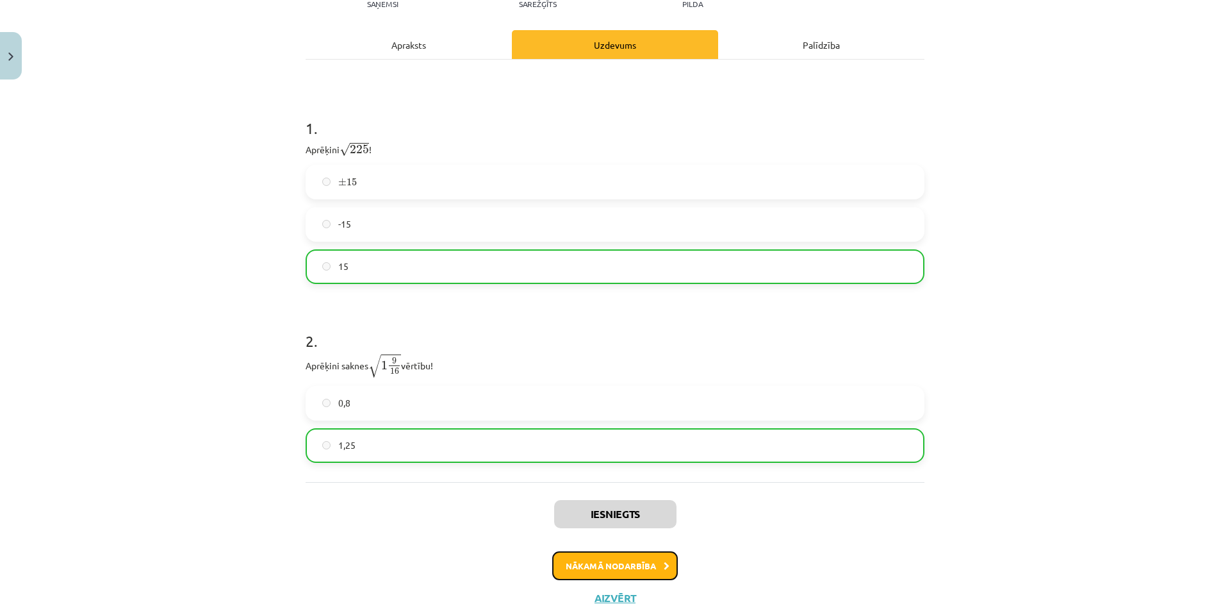
click at [645, 567] on button "Nākamā nodarbība" at bounding box center [615, 565] width 126 height 29
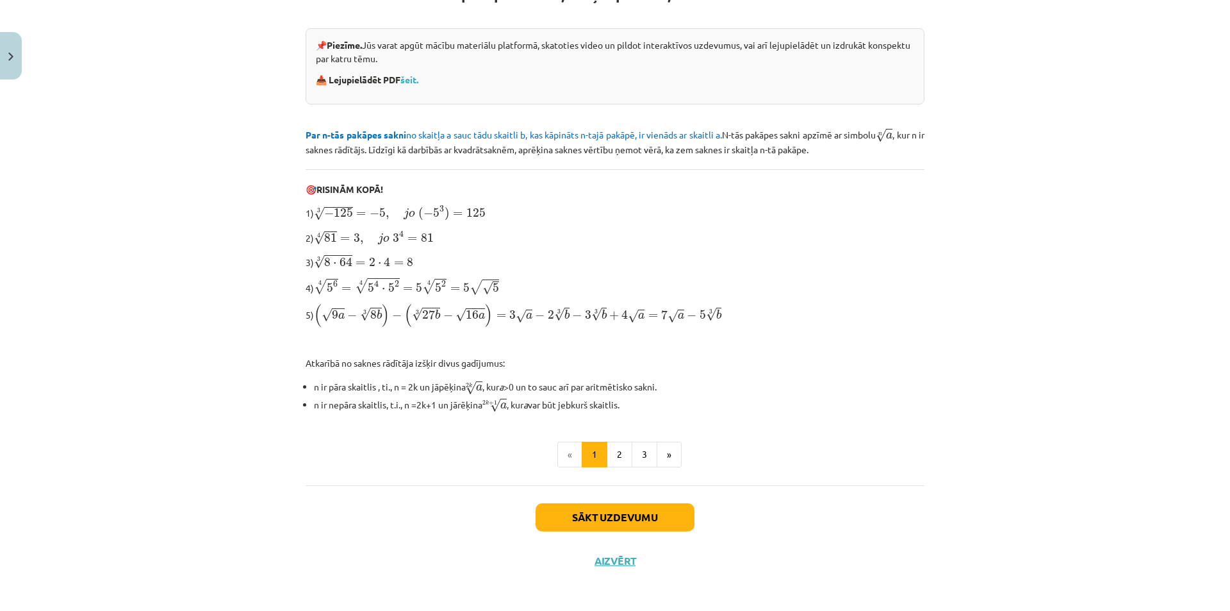
scroll to position [0, 0]
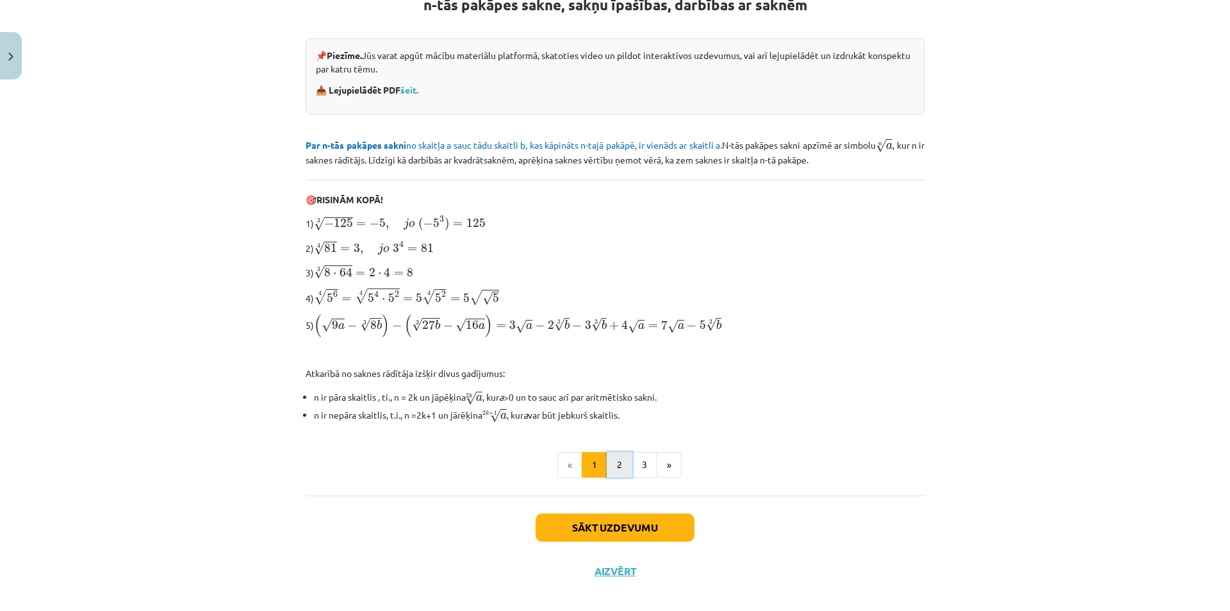
click at [618, 455] on button "2" at bounding box center [620, 465] width 26 height 26
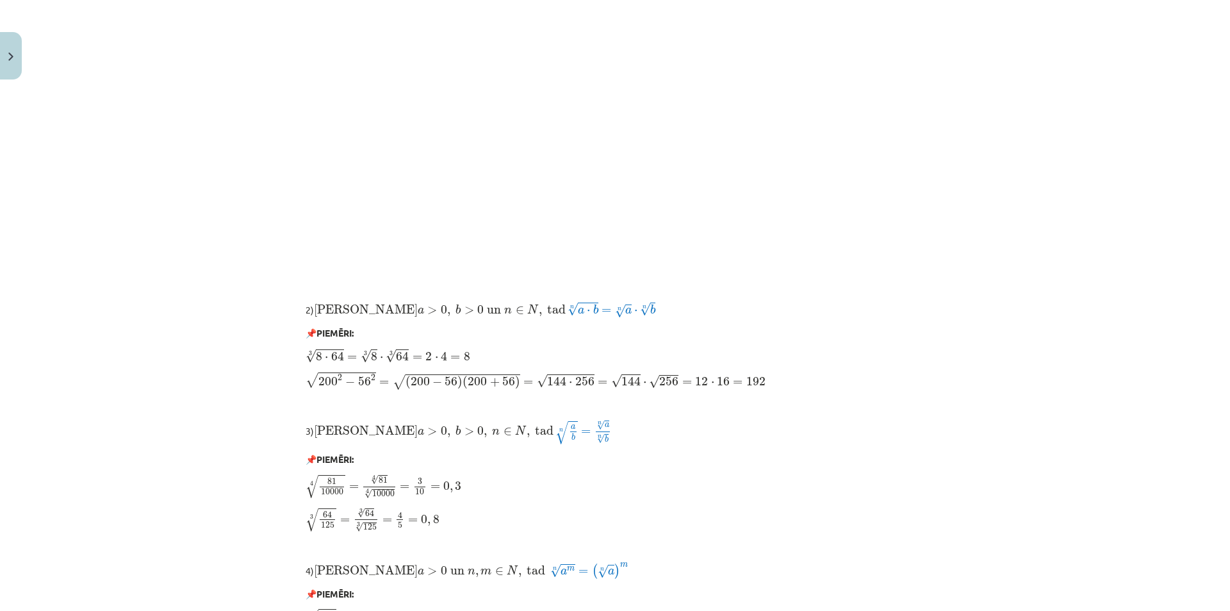
scroll to position [678, 0]
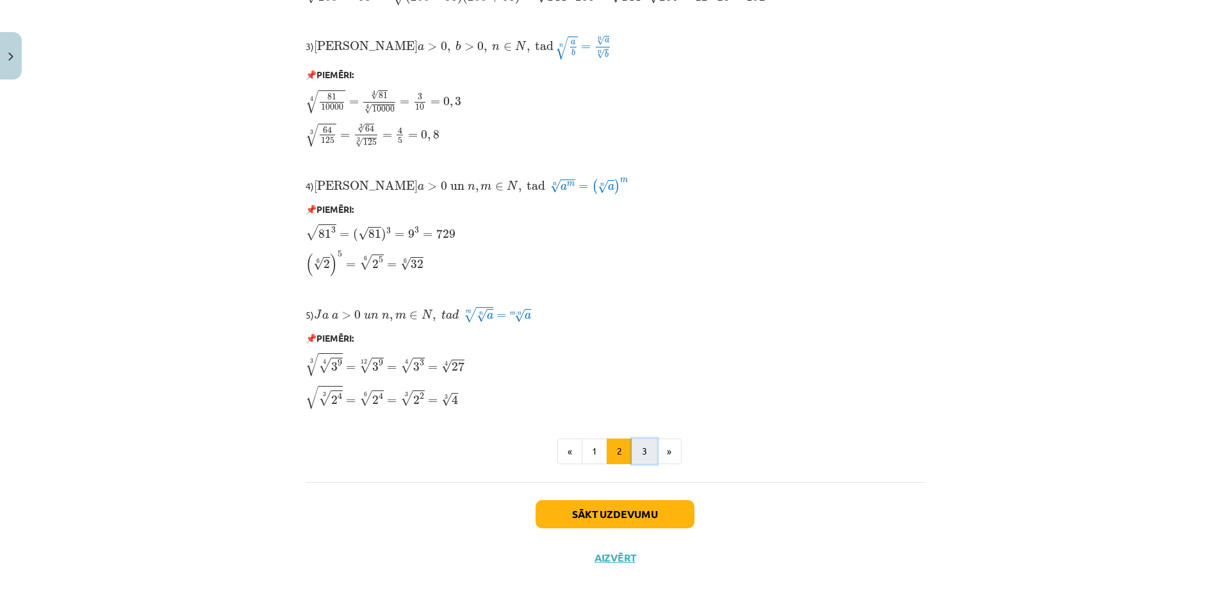
click at [650, 450] on button "3" at bounding box center [645, 451] width 26 height 26
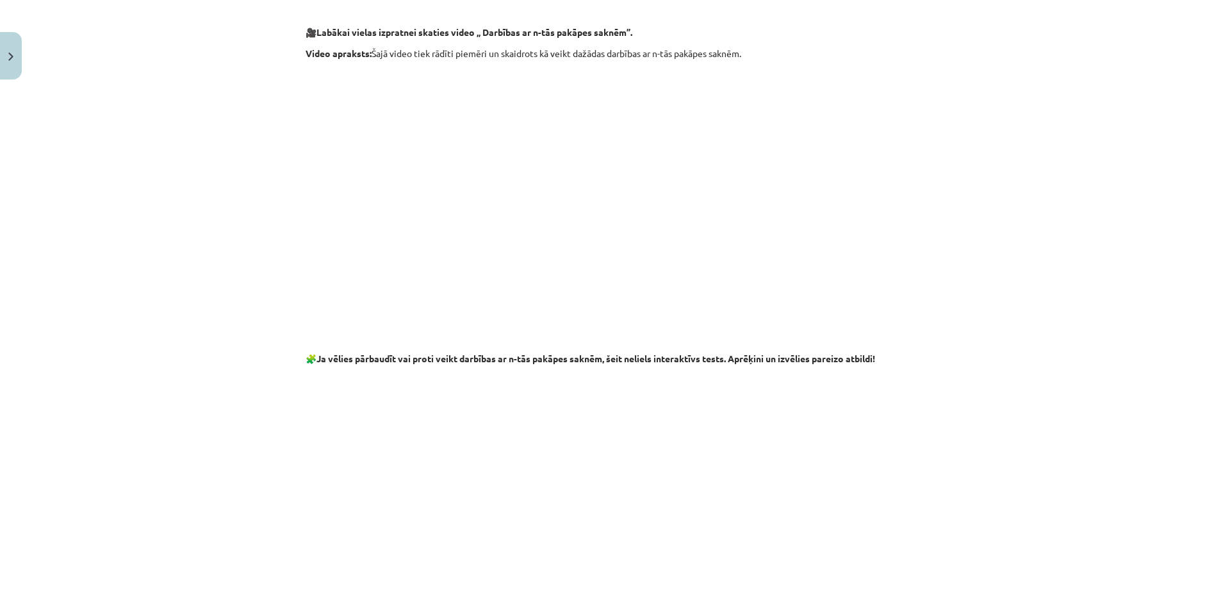
scroll to position [1895, 0]
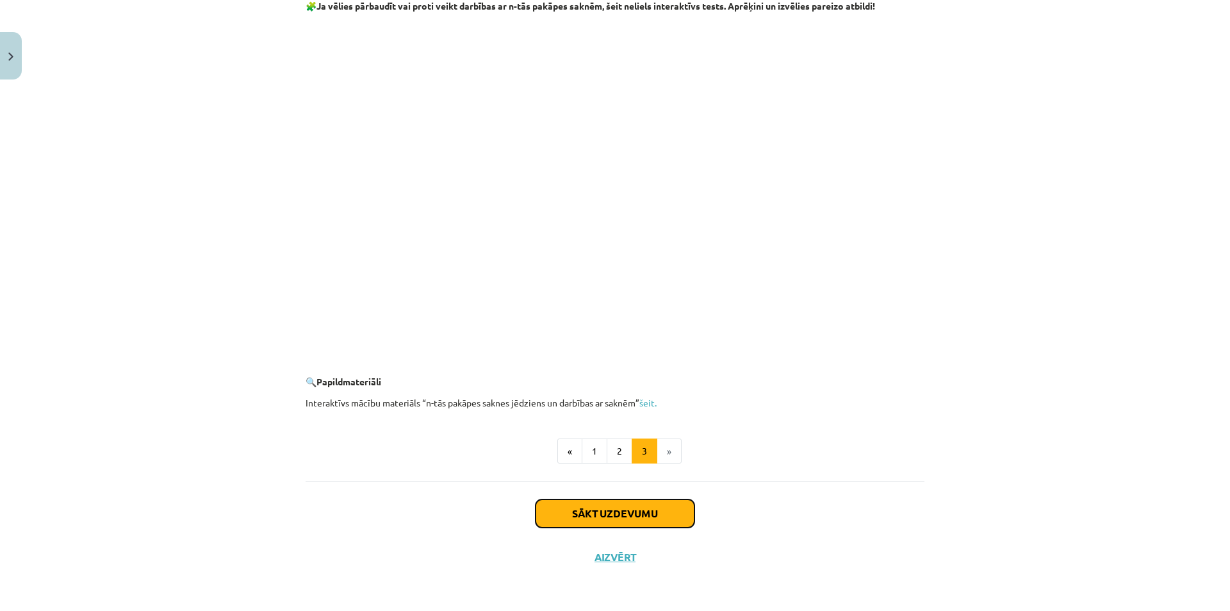
click at [631, 502] on button "Sākt uzdevumu" at bounding box center [615, 513] width 159 height 28
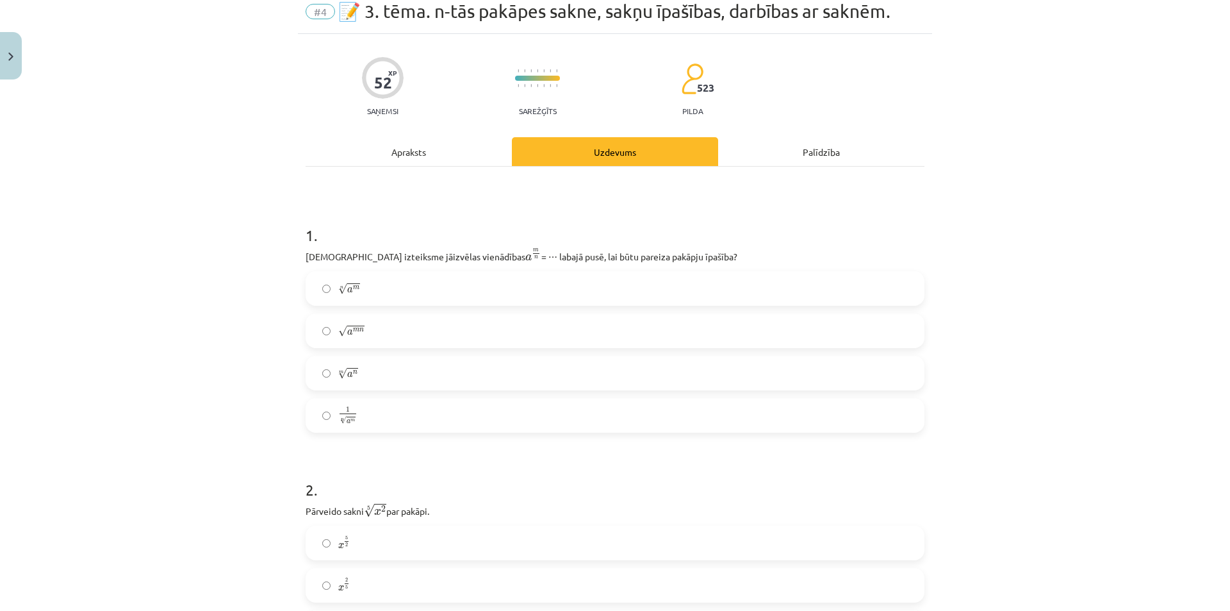
scroll to position [32, 0]
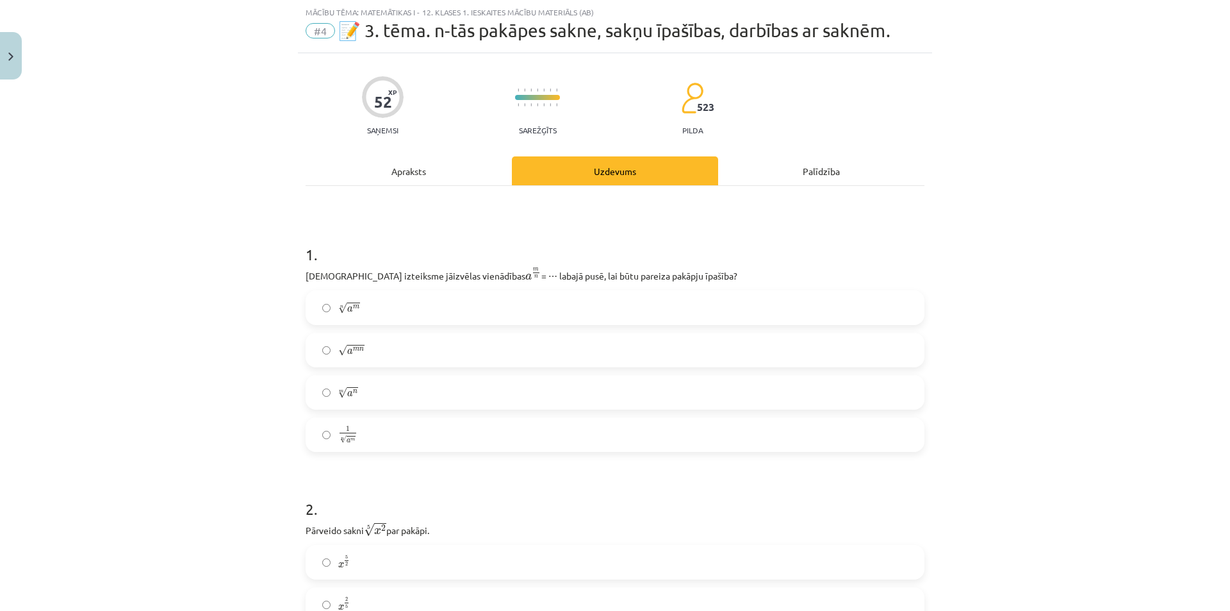
click at [382, 310] on label "n √ a m a m n" at bounding box center [615, 308] width 616 height 32
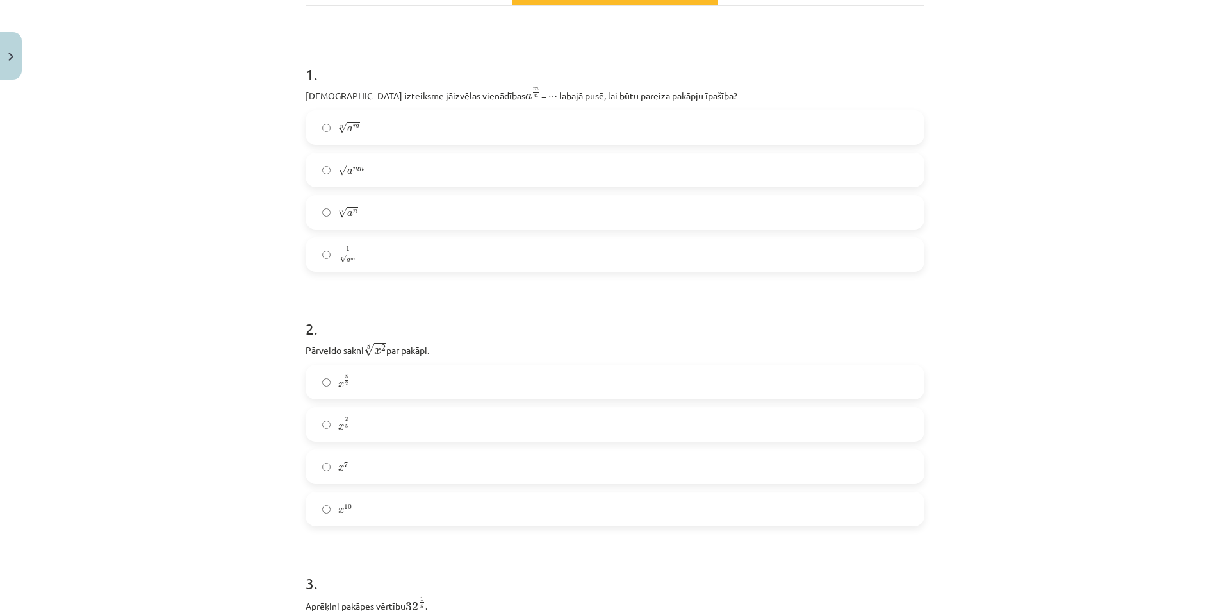
scroll to position [160, 0]
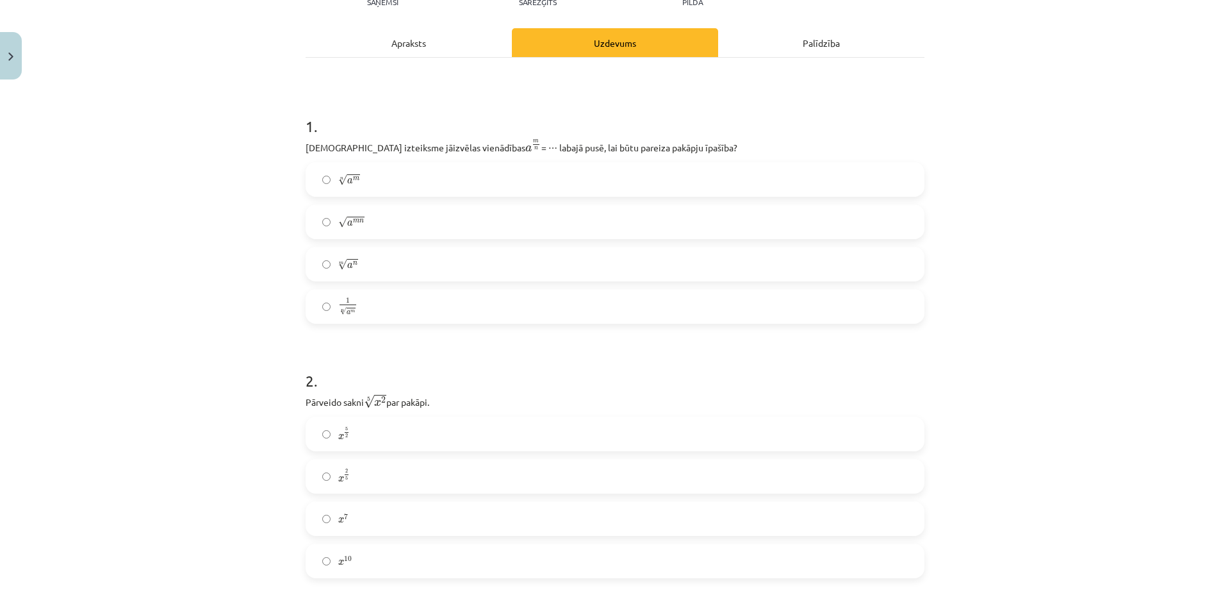
click at [413, 475] on label "x 2 5 x 2 5" at bounding box center [615, 476] width 616 height 32
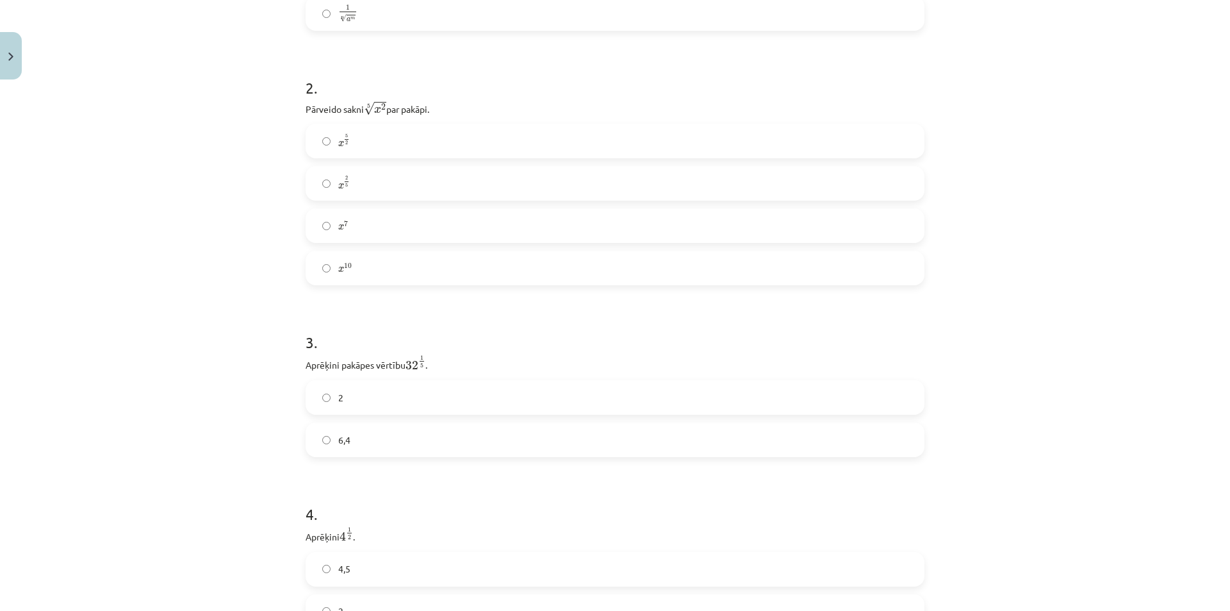
scroll to position [481, 0]
click at [376, 409] on label "6,4" at bounding box center [615, 412] width 616 height 32
drag, startPoint x: 403, startPoint y: 80, endPoint x: 424, endPoint y: 83, distance: 20.8
click at [424, 83] on p "Aprēķini pakāpes vērtību 32 1 5 32 1 5 ." at bounding box center [615, 79] width 619 height 18
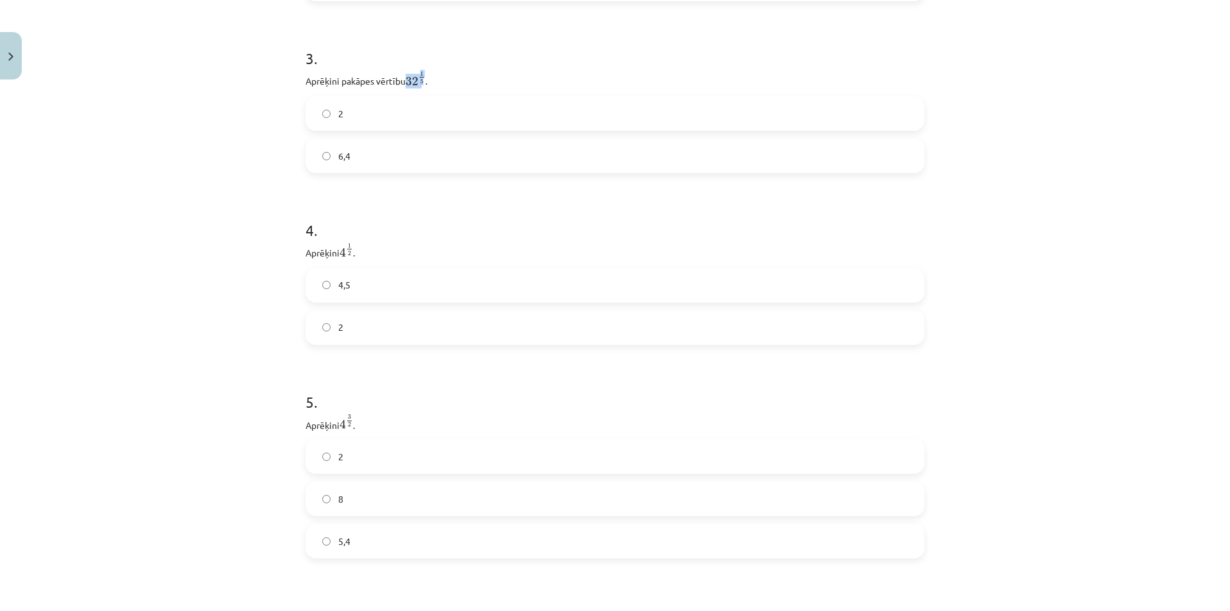
copy span "32 1 5"
click at [490, 149] on p "Aprēķini pakāpes vērtību 32 1 5 32 1 5 ." at bounding box center [615, 144] width 619 height 18
drag, startPoint x: 338, startPoint y: 379, endPoint x: 351, endPoint y: 385, distance: 14.6
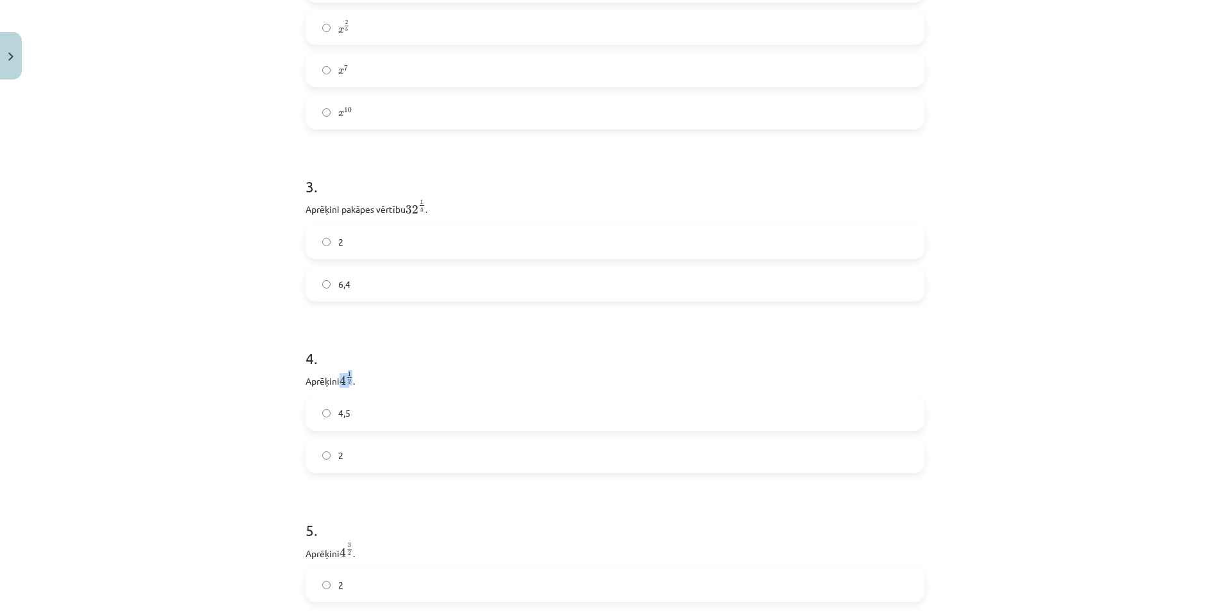
click at [351, 385] on p "Aprēķini 4 1 2 4 1 2 ." at bounding box center [615, 379] width 619 height 18
drag, startPoint x: 299, startPoint y: 382, endPoint x: 364, endPoint y: 385, distance: 65.4
copy p "Aprēķini 4 1 2 4 1 2 ."
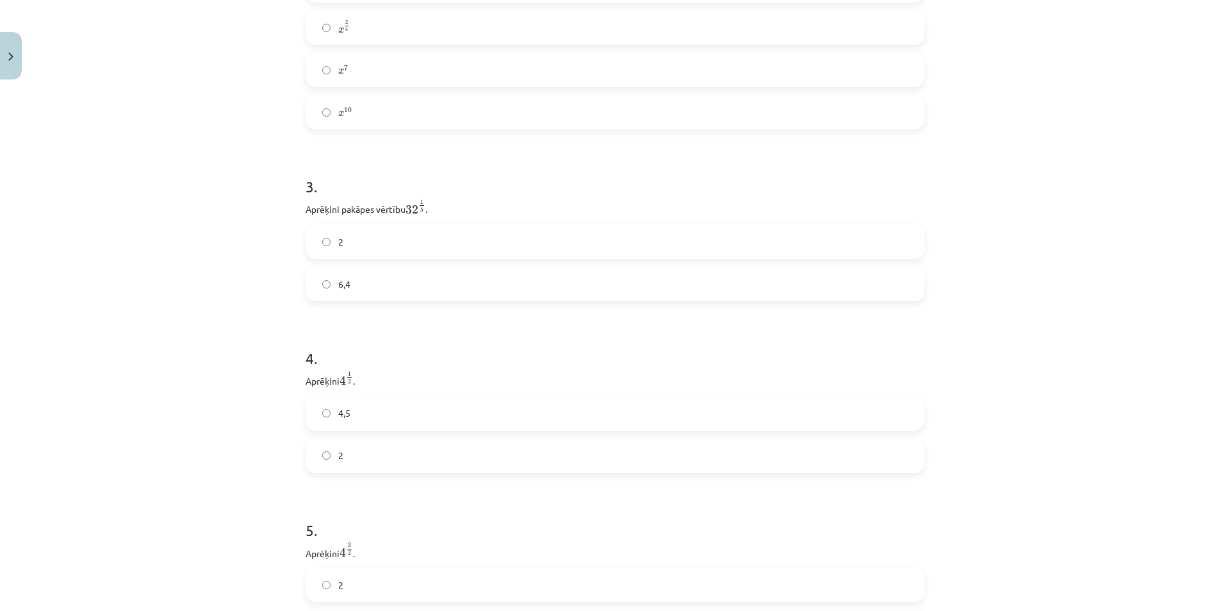
click at [377, 412] on label "4,5" at bounding box center [615, 413] width 616 height 32
drag, startPoint x: 304, startPoint y: 210, endPoint x: 426, endPoint y: 215, distance: 122.5
click at [426, 215] on p "Aprēķini pakāpes vērtību 32 1 5 32 1 5 ." at bounding box center [615, 208] width 619 height 18
copy p "Aprēķini pakāpes vērtību 32 1 5 32 1 5 ."
click at [374, 244] on label "2" at bounding box center [615, 242] width 616 height 32
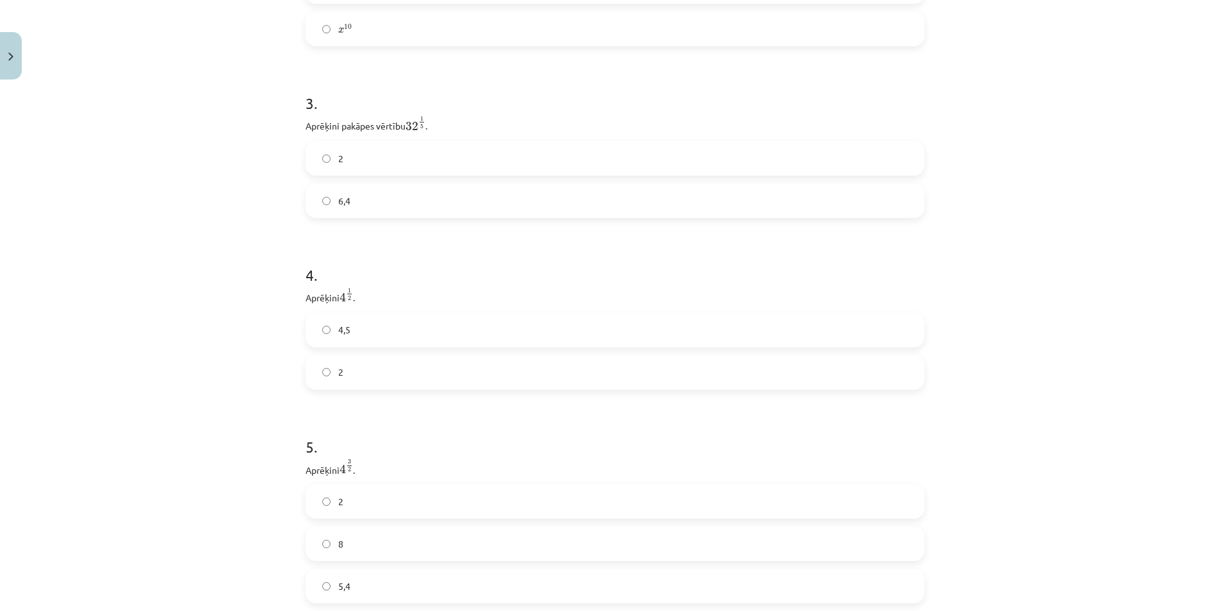
scroll to position [801, 0]
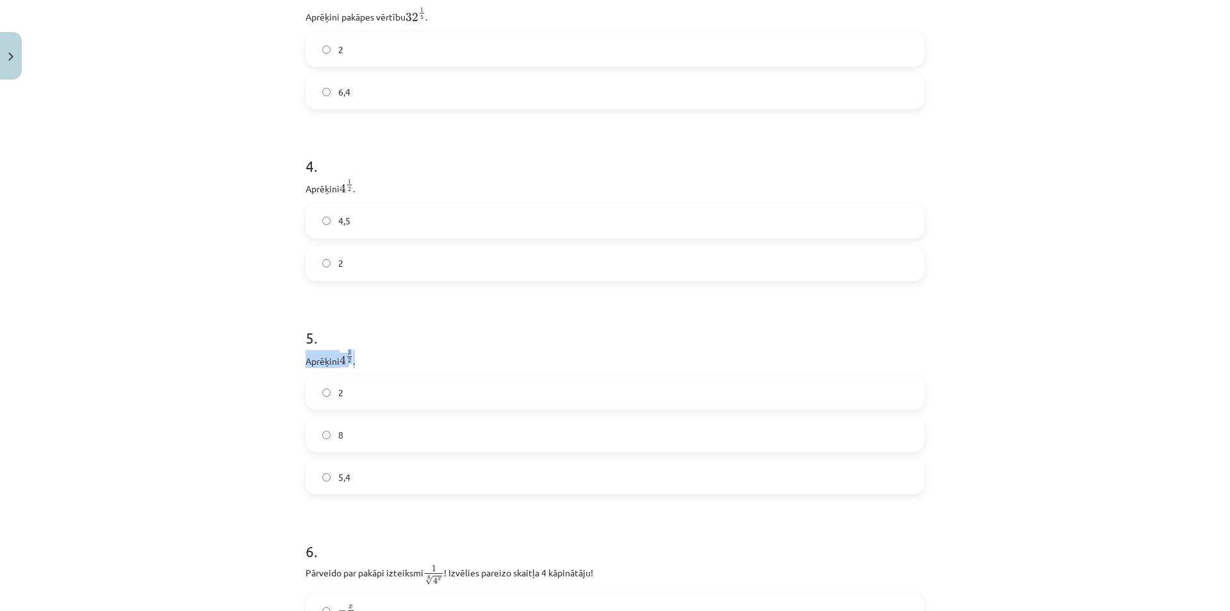
drag, startPoint x: 301, startPoint y: 364, endPoint x: 355, endPoint y: 363, distance: 54.5
click at [355, 363] on p "Aprēķini 4 3 2 4 3 2 ." at bounding box center [615, 359] width 619 height 18
copy p "Aprēķini 4 3 2 4 3 2 ."
click at [381, 395] on label "2" at bounding box center [615, 392] width 616 height 32
click at [375, 447] on label "8" at bounding box center [615, 434] width 616 height 32
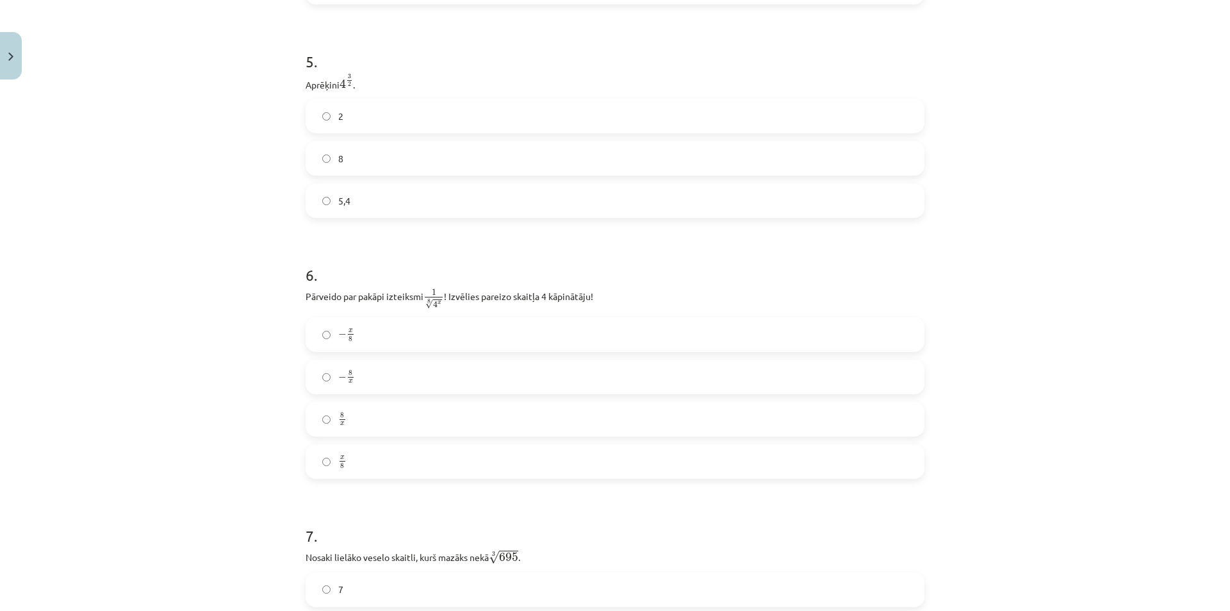
scroll to position [1185, 0]
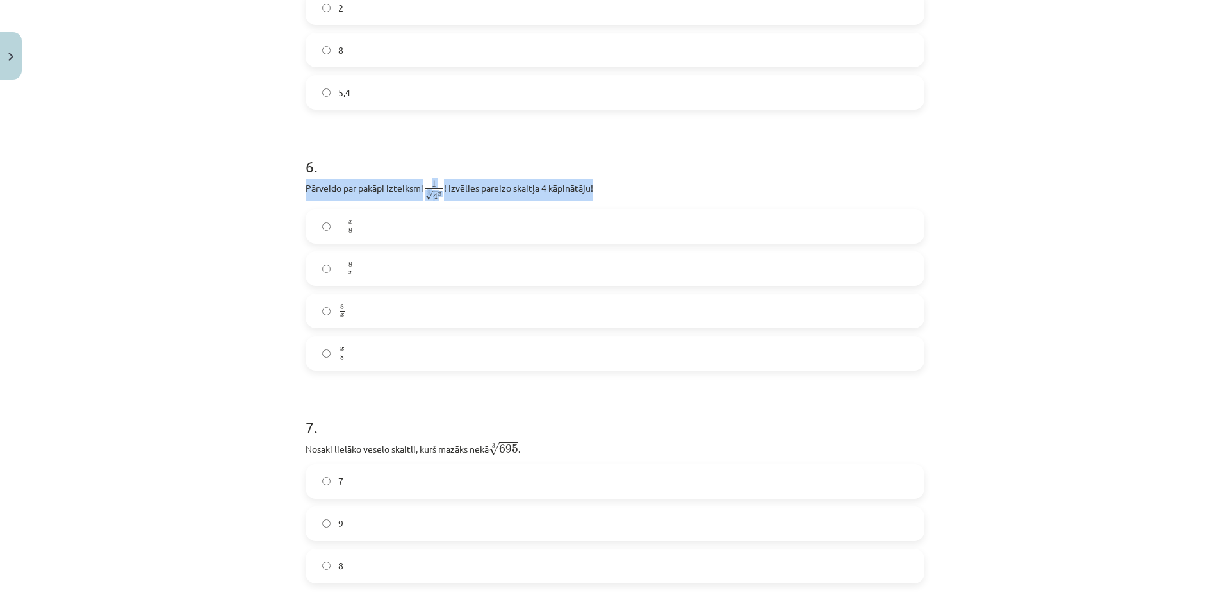
drag, startPoint x: 594, startPoint y: 194, endPoint x: 275, endPoint y: 194, distance: 319.1
click at [275, 194] on div "Mācību tēma: Matemātikas i - 12. klases 1. ieskaites mācību materiāls (ab) #4 📝…" at bounding box center [615, 305] width 1230 height 611
copy p "Pārveido par pakāpi izteiksmi 1 8 √ 4 x 1 4 x 8 ! Izvēlies pareizo skaitļa 4 kā…"
click at [441, 165] on h1 "6 ." at bounding box center [615, 155] width 619 height 40
click at [427, 217] on label "− x 8 − x 8" at bounding box center [615, 226] width 616 height 32
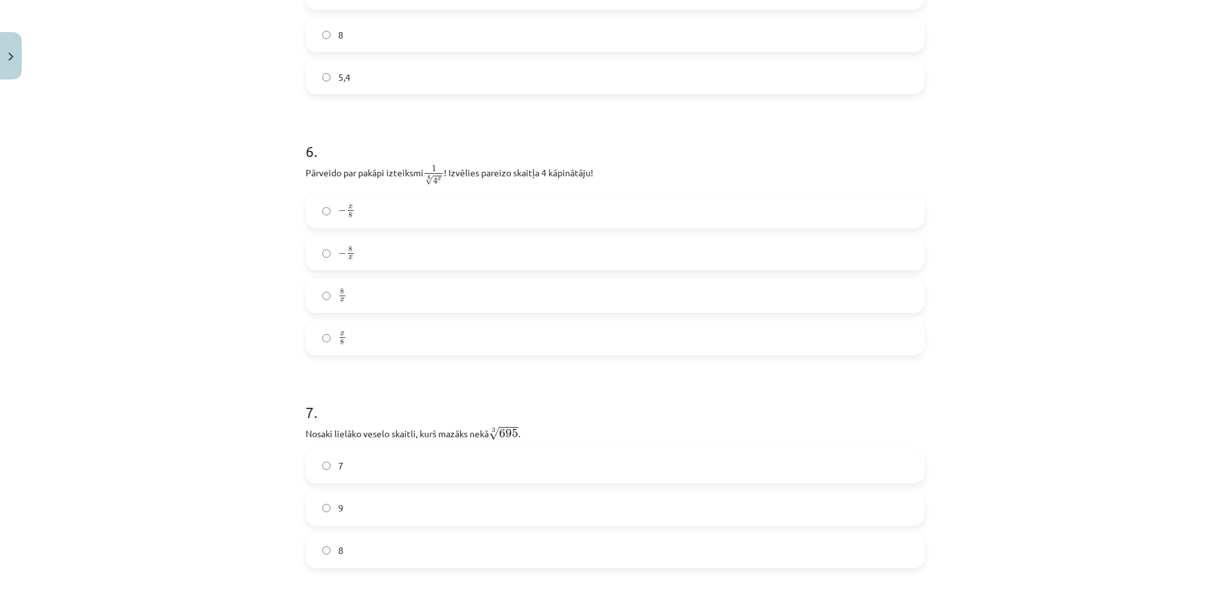
scroll to position [1249, 0]
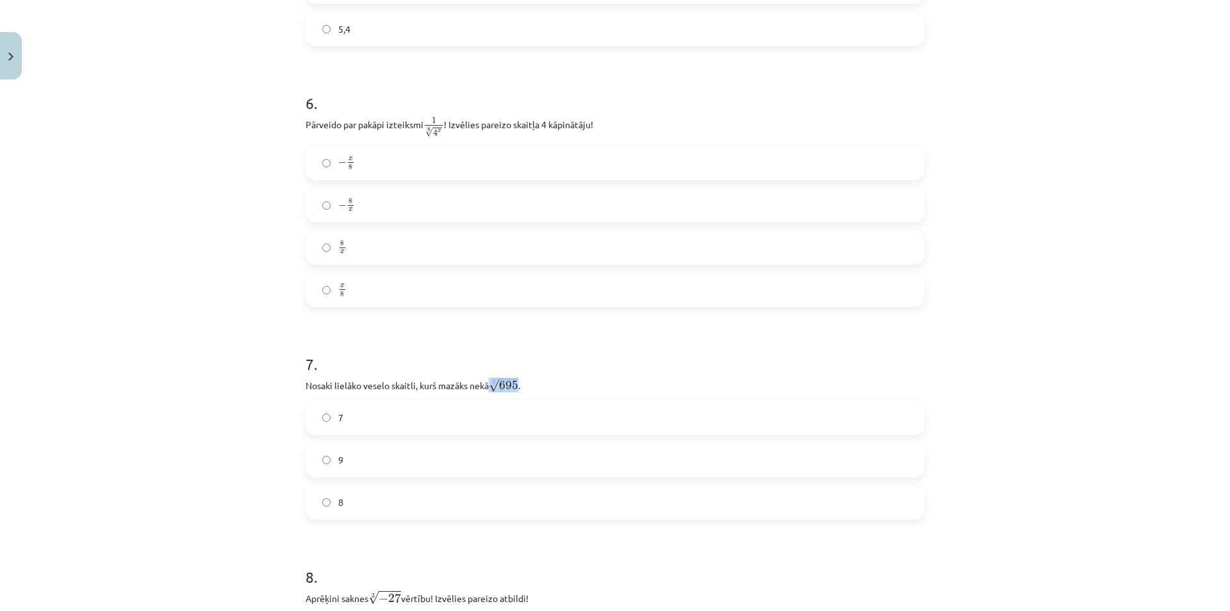
drag, startPoint x: 488, startPoint y: 388, endPoint x: 515, endPoint y: 385, distance: 27.7
click at [515, 385] on p "Nosaki lielāko veselo skaitli, kurš mazāks nekā 3 √ 695 695 3 ." at bounding box center [615, 384] width 619 height 17
copy span "3 √ 695"
click at [534, 397] on div "7 . Nosaki lielāko veselo skaitli, kurš mazāks nekā 3 √ 695 695 3 . 7 9 8" at bounding box center [615, 426] width 619 height 187
drag, startPoint x: 529, startPoint y: 386, endPoint x: 263, endPoint y: 388, distance: 266.6
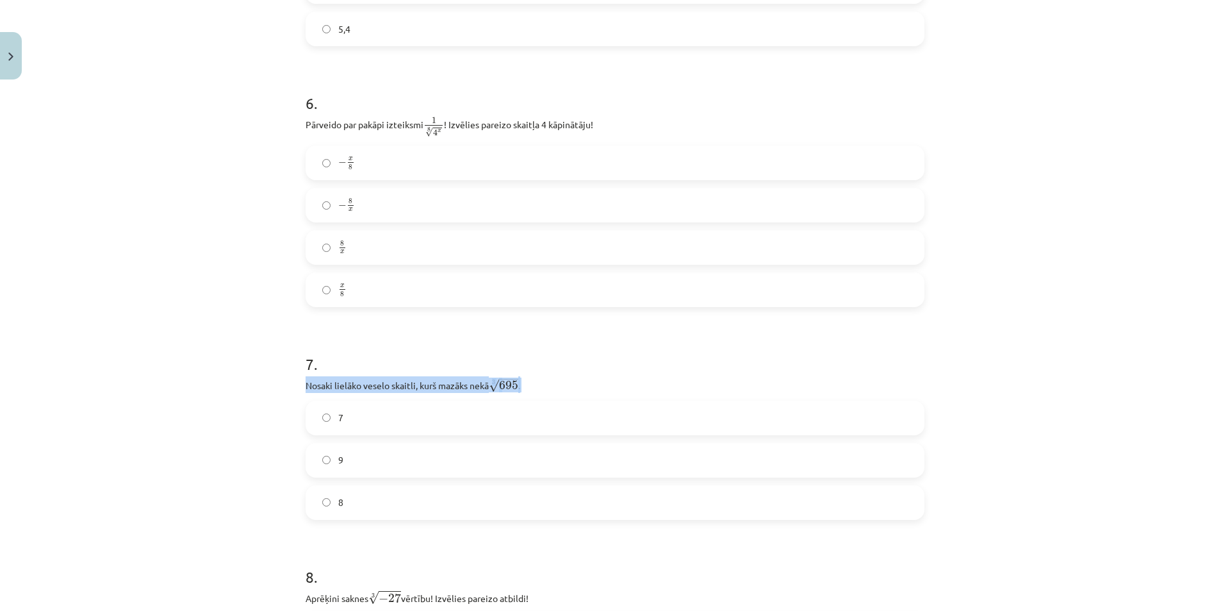
click at [263, 388] on div "Mācību tēma: Matemātikas i - 12. klases 1. ieskaites mācību materiāls (ab) #4 📝…" at bounding box center [615, 305] width 1230 height 611
click at [437, 338] on h1 "7 ." at bounding box center [615, 353] width 619 height 40
click at [360, 502] on label "8" at bounding box center [615, 502] width 616 height 32
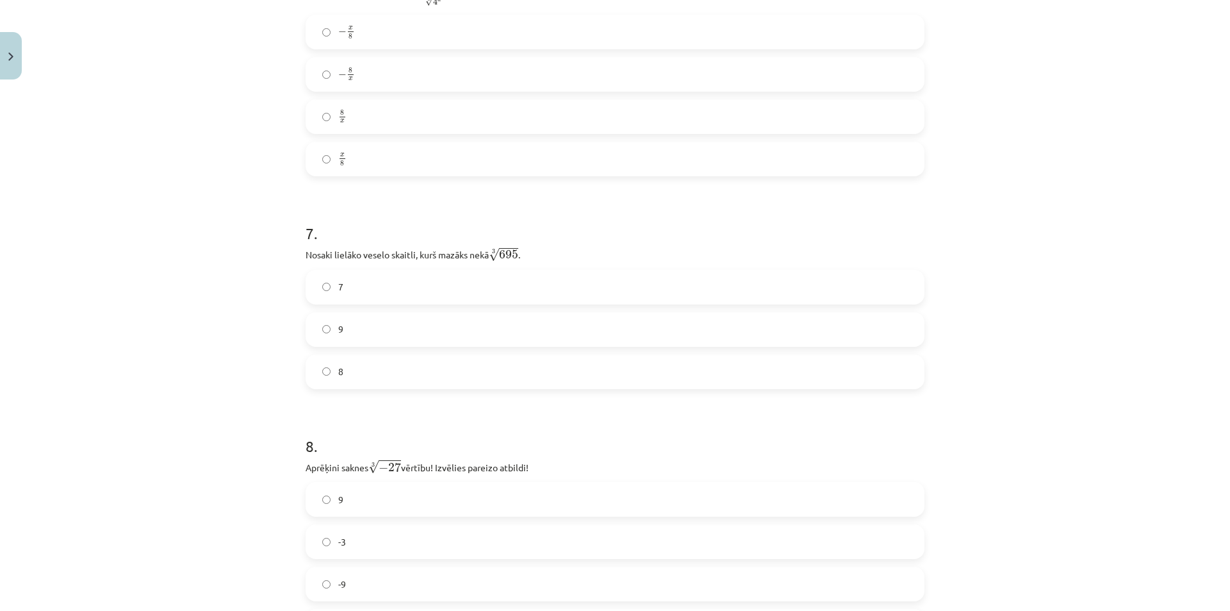
scroll to position [1569, 0]
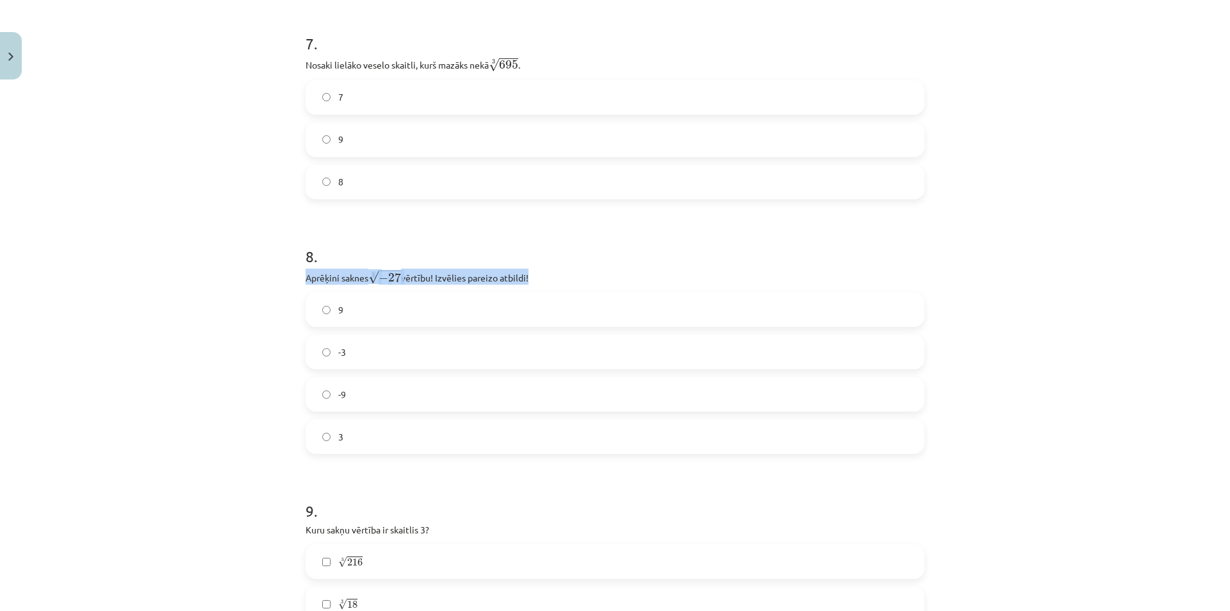
drag, startPoint x: 296, startPoint y: 279, endPoint x: 529, endPoint y: 276, distance: 233.3
click at [529, 276] on div "52 XP Saņemsi Sarežģīts 523 pilda Apraksts Uzdevums Palīdzība 1 . Kura izteiksm…" at bounding box center [615, 124] width 634 height 3216
click at [403, 347] on label "-3" at bounding box center [615, 352] width 616 height 32
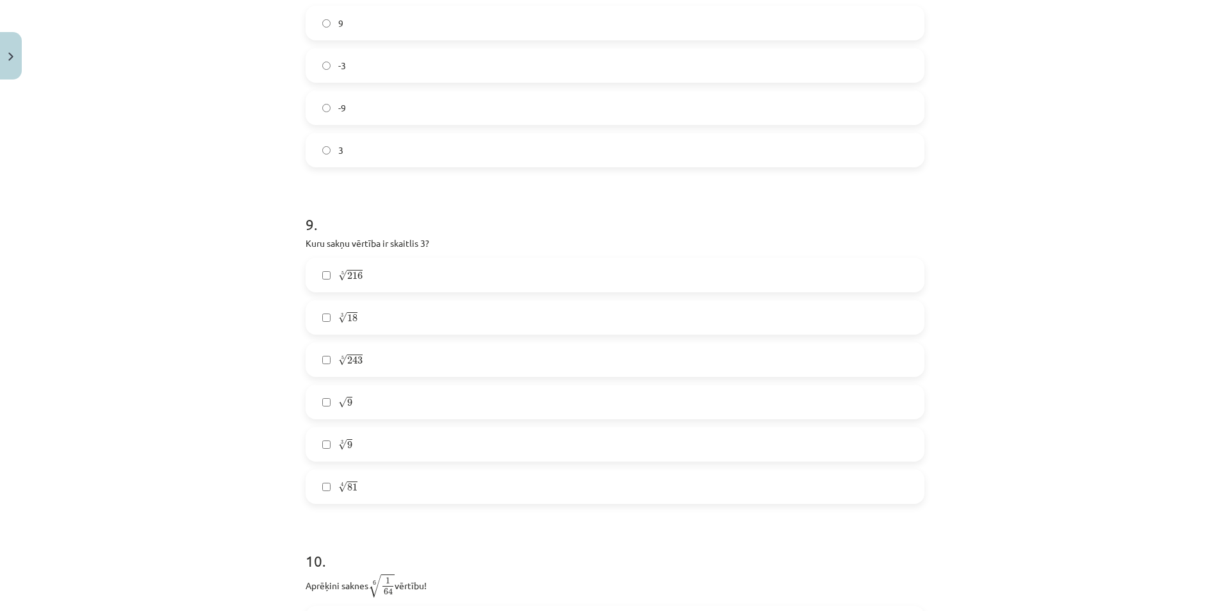
scroll to position [1890, 0]
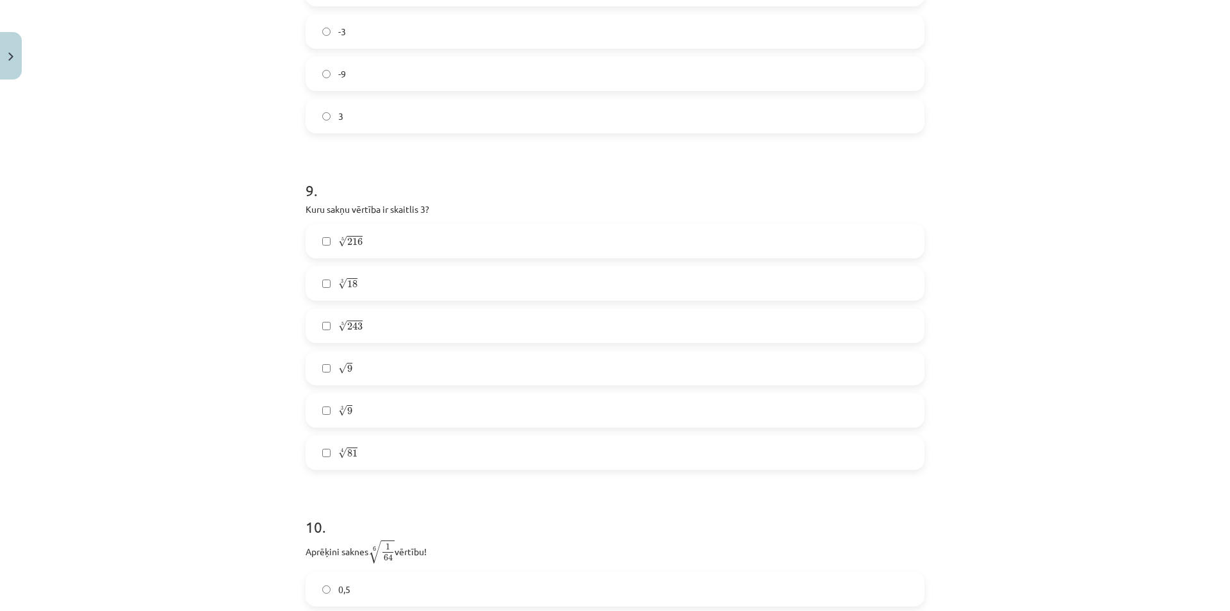
click at [472, 374] on label "√ 9 9" at bounding box center [615, 368] width 616 height 32
click at [416, 460] on label "4 √ 81 81 4" at bounding box center [615, 452] width 616 height 32
click at [400, 329] on label "5 √ 243 243 5" at bounding box center [615, 325] width 616 height 32
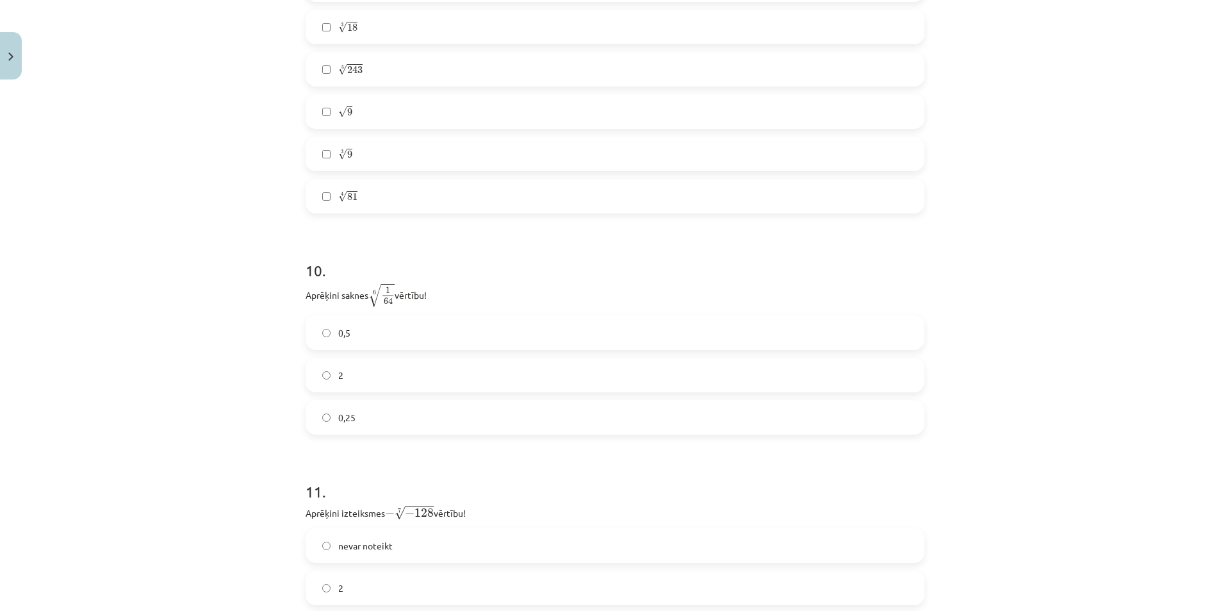
drag, startPoint x: 301, startPoint y: 293, endPoint x: 434, endPoint y: 297, distance: 133.3
click at [488, 327] on label "0,5" at bounding box center [615, 333] width 616 height 32
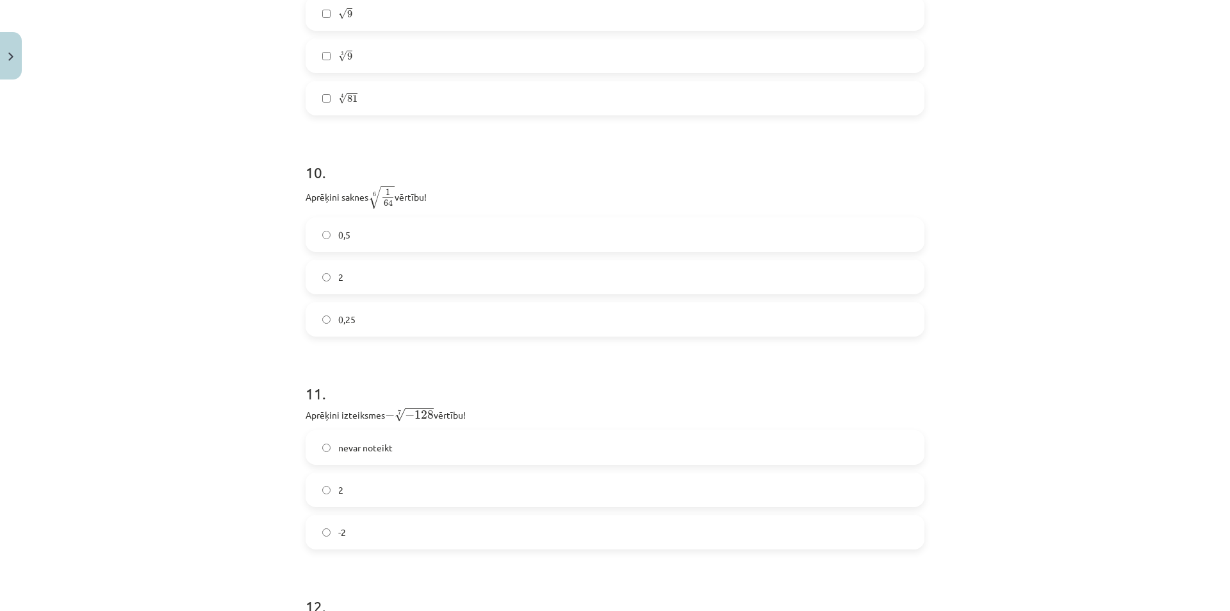
scroll to position [2274, 0]
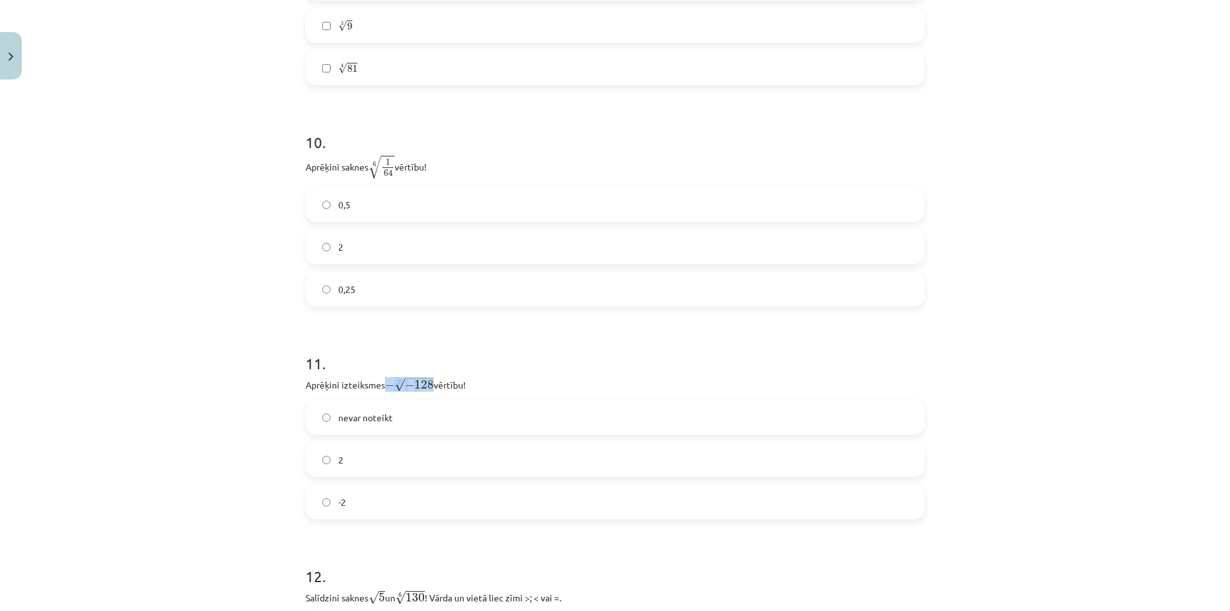
drag, startPoint x: 431, startPoint y: 384, endPoint x: 383, endPoint y: 388, distance: 48.2
click at [385, 388] on span "− 7 √ − 128" at bounding box center [409, 384] width 49 height 14
click at [364, 458] on label "2" at bounding box center [615, 459] width 616 height 32
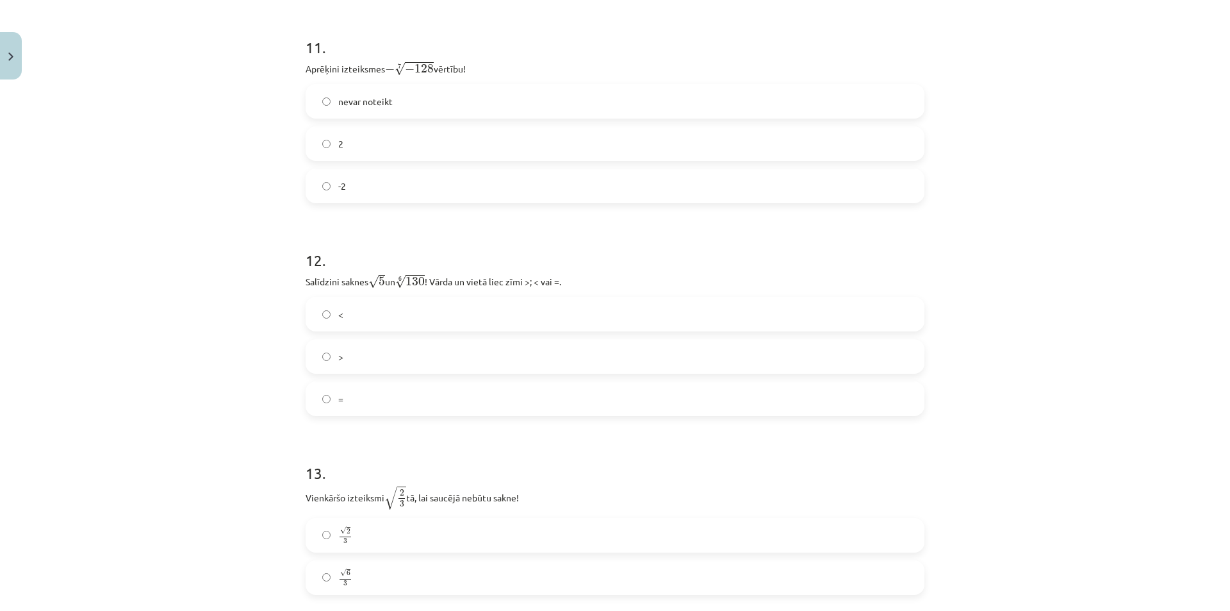
scroll to position [2595, 0]
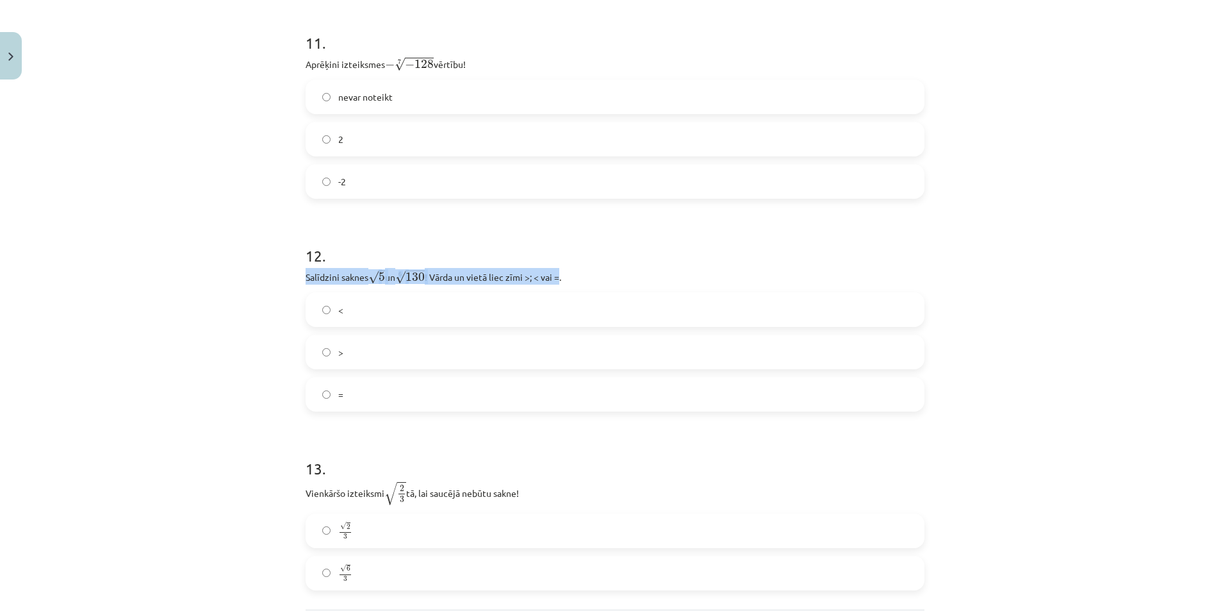
drag, startPoint x: 561, startPoint y: 274, endPoint x: 293, endPoint y: 281, distance: 268.6
click at [447, 303] on label "<" at bounding box center [615, 309] width 616 height 32
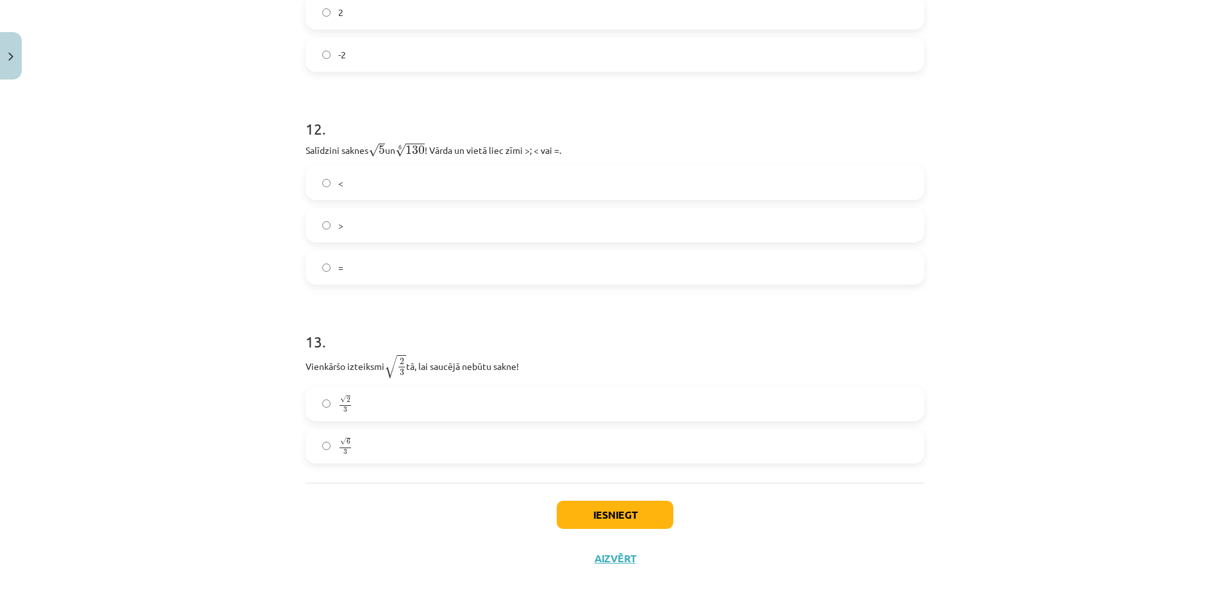
scroll to position [2723, 0]
drag, startPoint x: 530, startPoint y: 365, endPoint x: 281, endPoint y: 370, distance: 248.7
click at [281, 370] on div "Mācību tēma: Matemātikas i - 12. klases 1. ieskaites mācību materiāls (ab) #4 📝…" at bounding box center [615, 305] width 1230 height 611
click at [514, 341] on h1 "13 ." at bounding box center [615, 329] width 619 height 40
drag, startPoint x: 293, startPoint y: 364, endPoint x: 300, endPoint y: 363, distance: 6.4
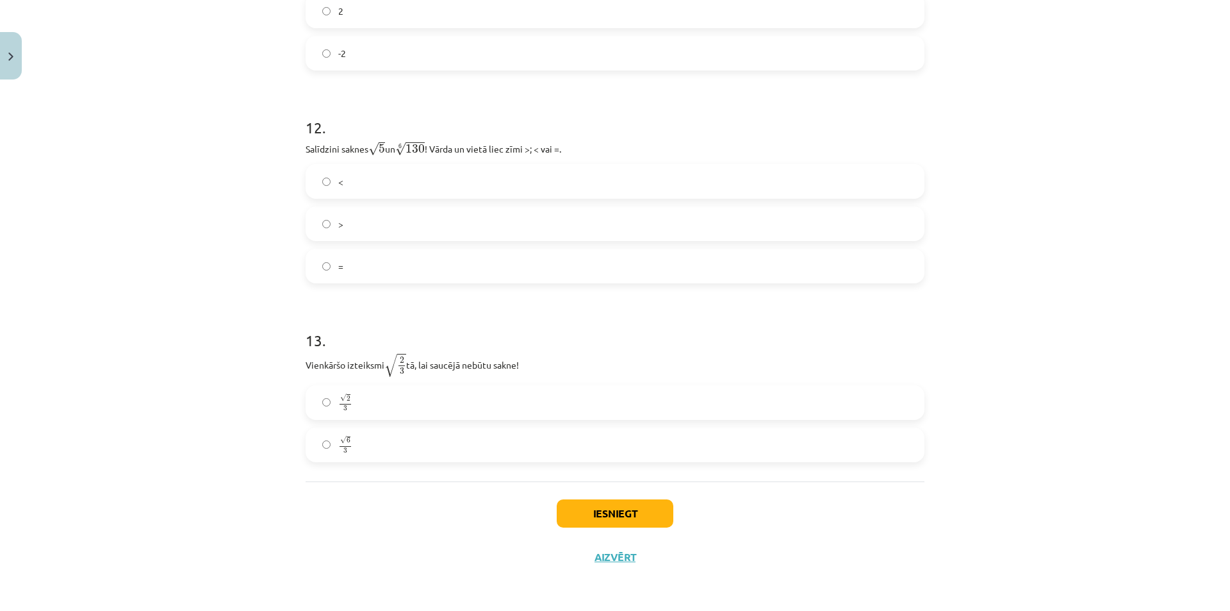
click at [431, 440] on label "√ 6 3 6 3" at bounding box center [615, 445] width 616 height 32
click at [629, 516] on button "Iesniegt" at bounding box center [615, 513] width 117 height 28
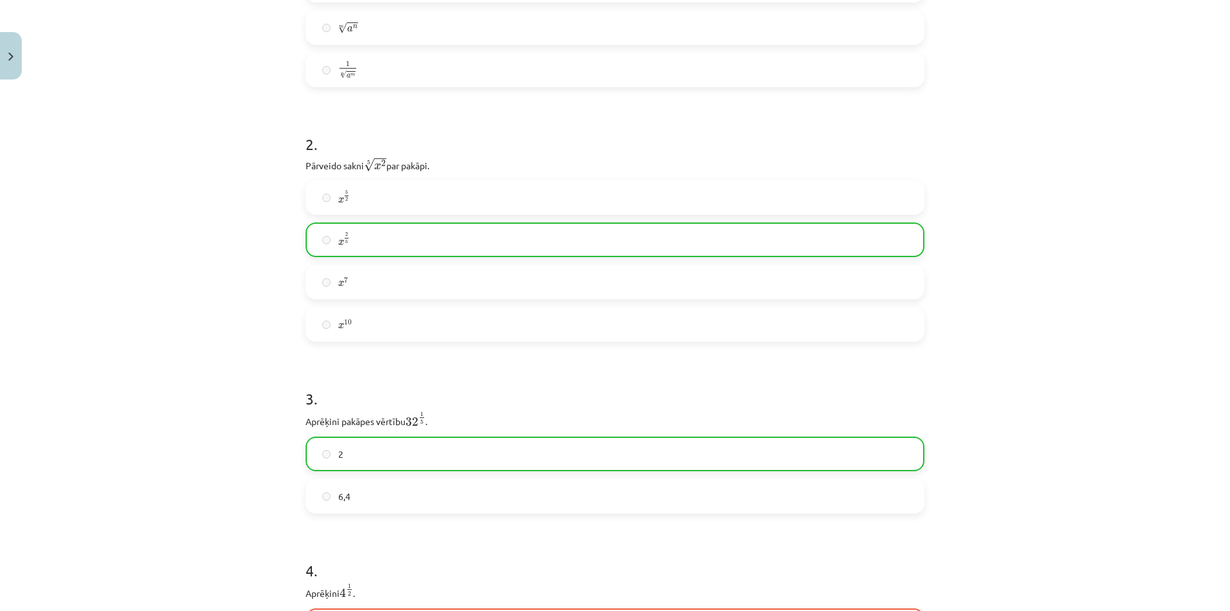
scroll to position [608, 0]
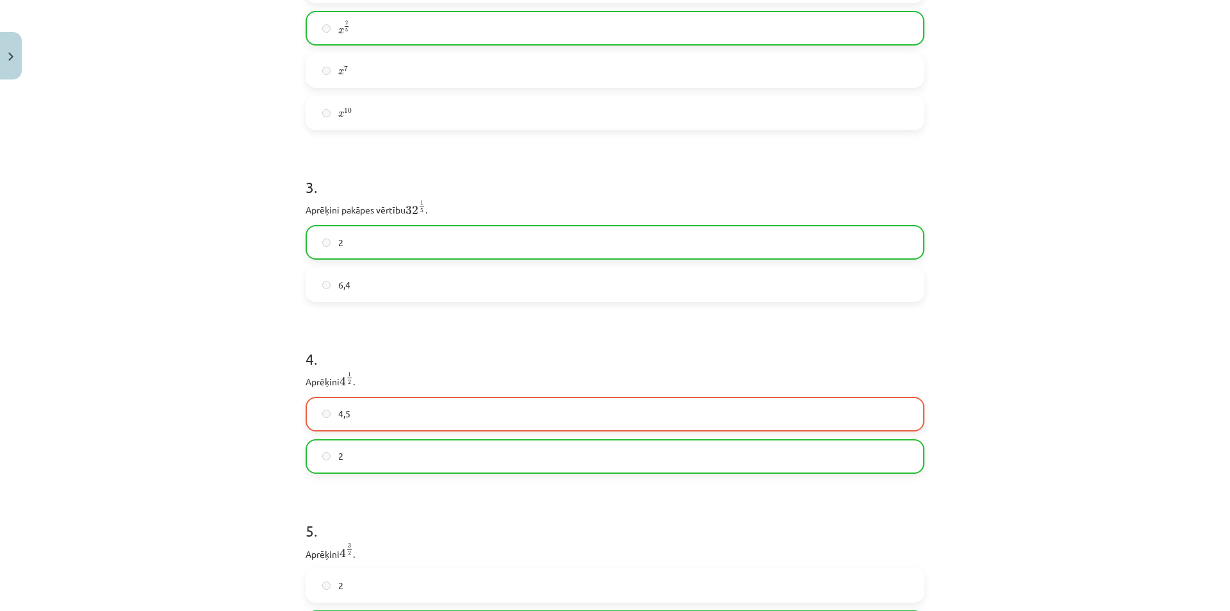
click at [572, 459] on label "2" at bounding box center [615, 456] width 616 height 32
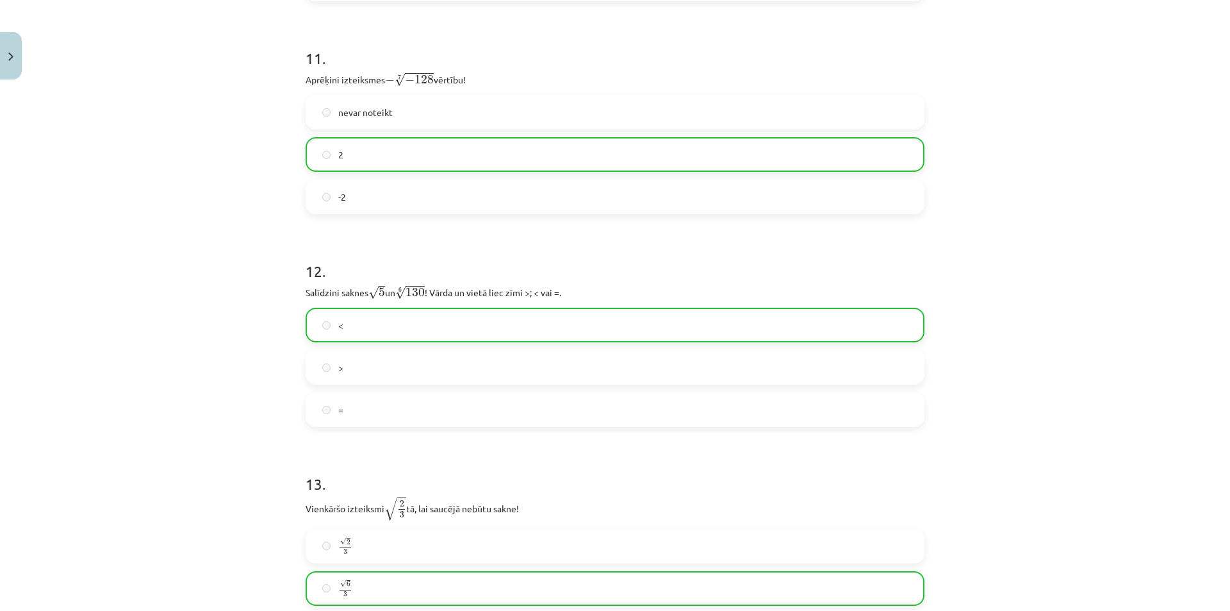
scroll to position [2764, 0]
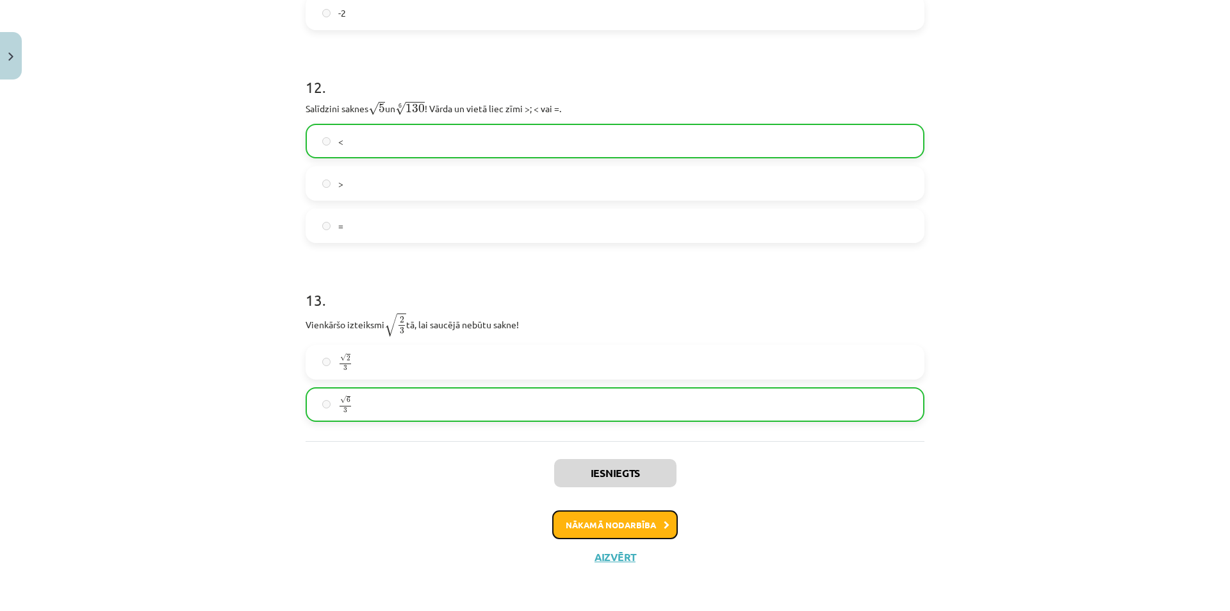
click at [656, 520] on button "Nākamā nodarbība" at bounding box center [615, 524] width 126 height 29
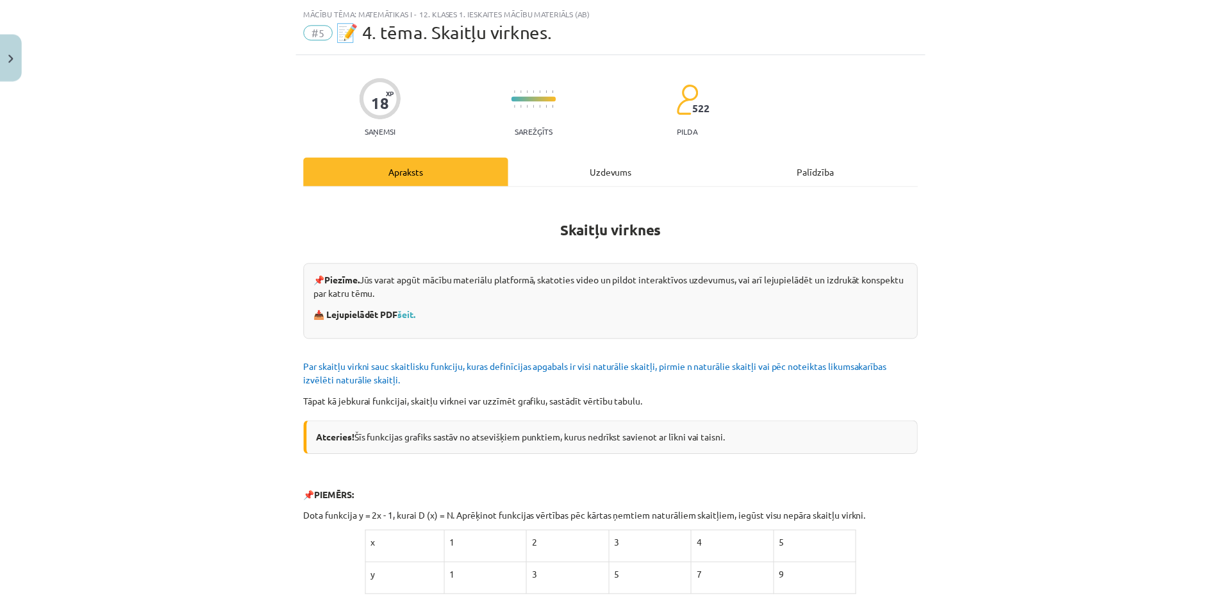
scroll to position [0, 0]
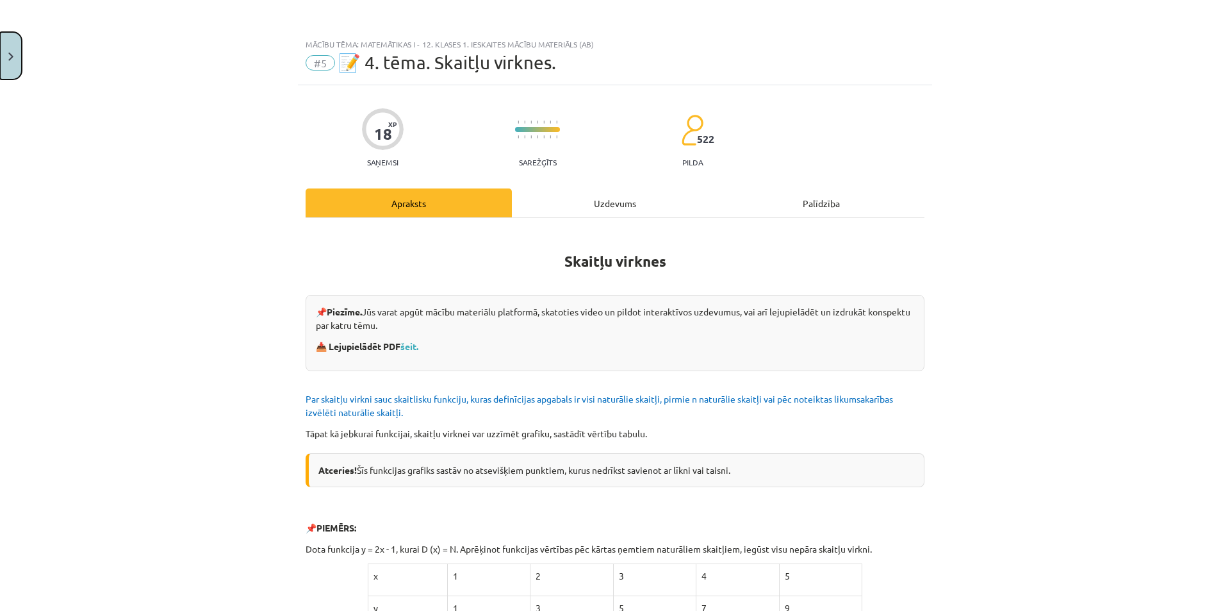
click at [11, 55] on img "Close" at bounding box center [10, 57] width 5 height 8
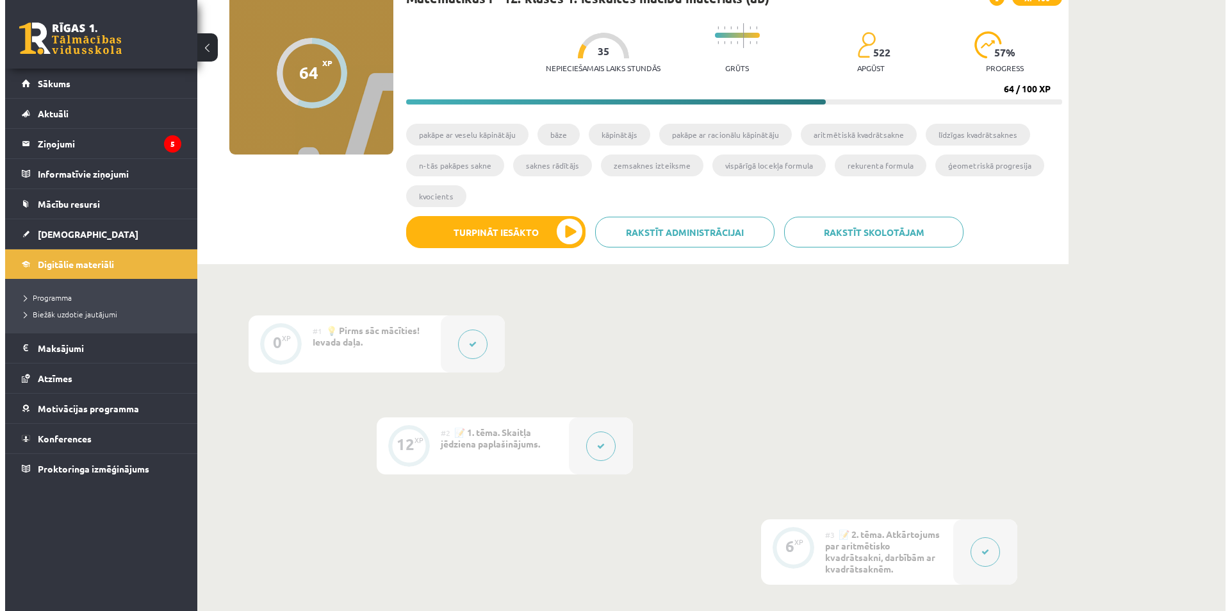
scroll to position [81, 0]
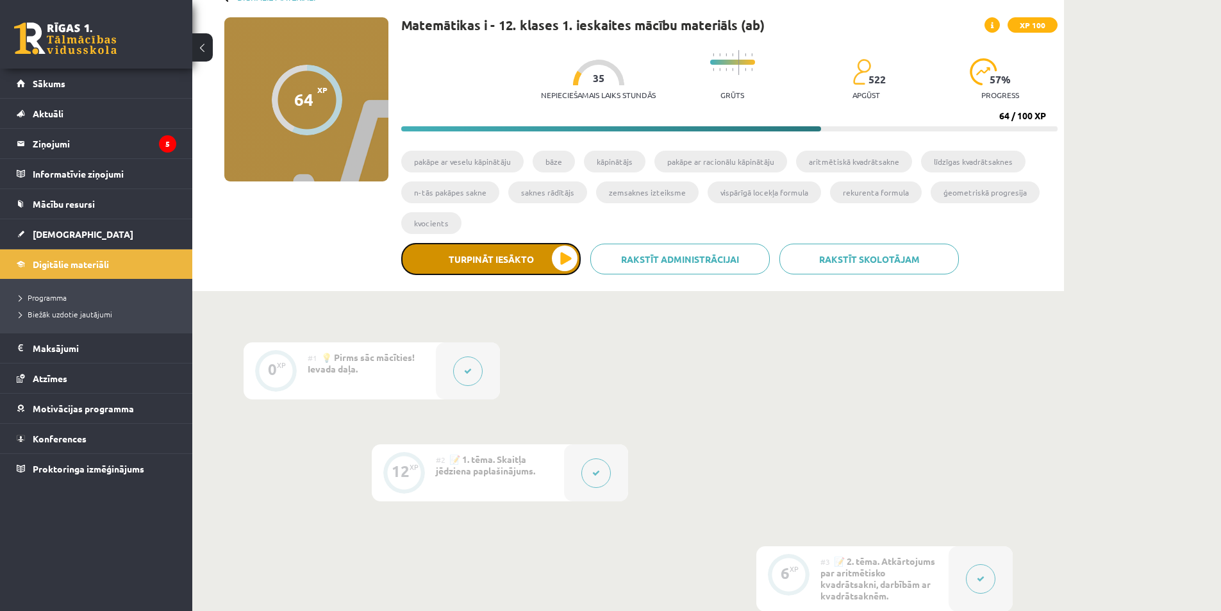
click at [523, 251] on button "Turpināt iesākto" at bounding box center [490, 259] width 179 height 32
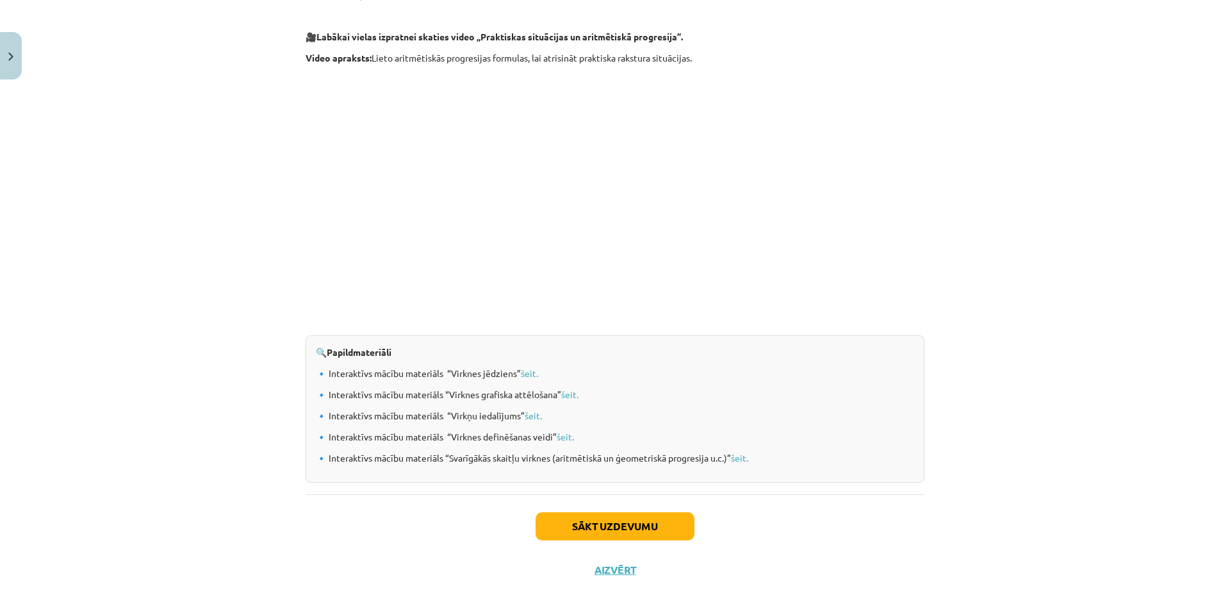
scroll to position [1185, 0]
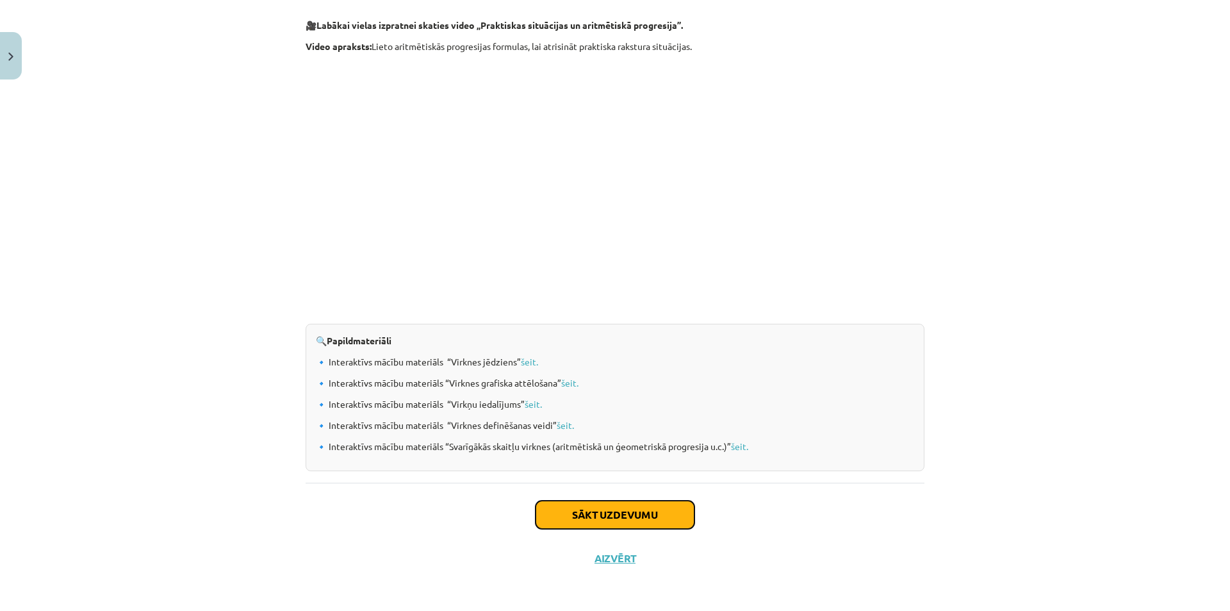
click at [667, 514] on button "Sākt uzdevumu" at bounding box center [615, 514] width 159 height 28
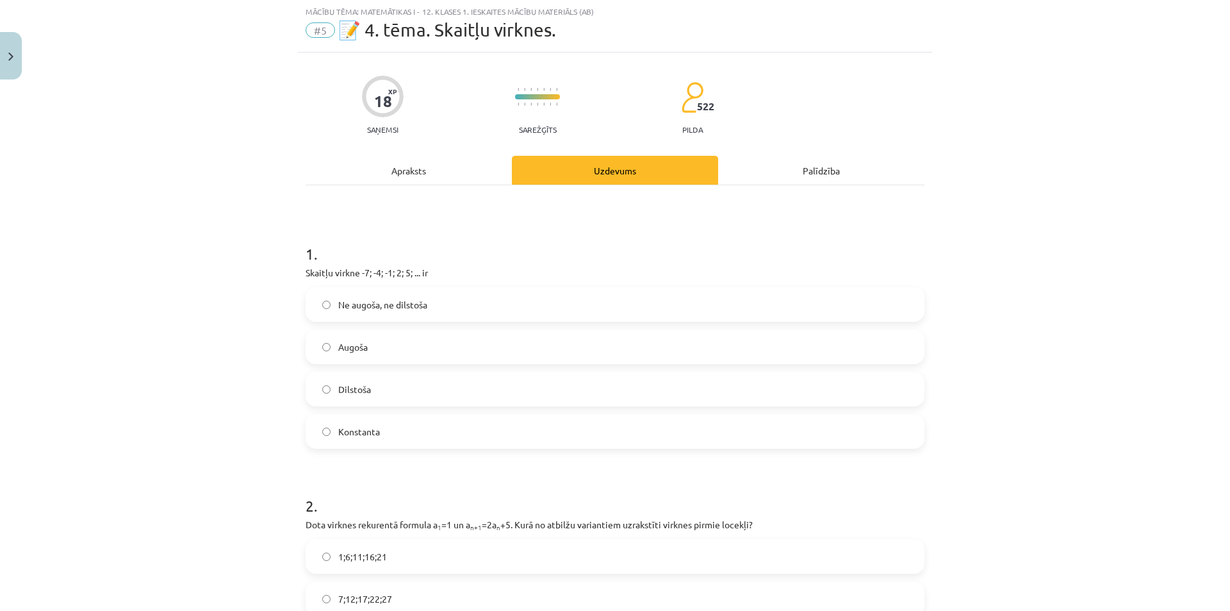
scroll to position [32, 0]
drag, startPoint x: 433, startPoint y: 271, endPoint x: 295, endPoint y: 279, distance: 137.3
click at [404, 341] on label "Augoša" at bounding box center [615, 347] width 616 height 32
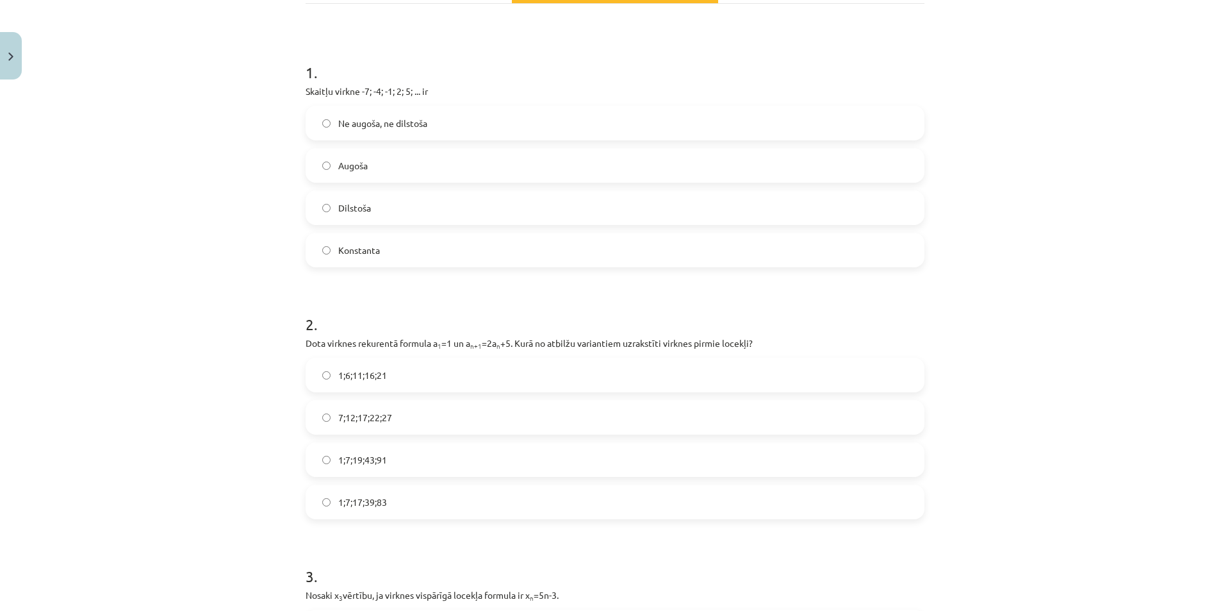
scroll to position [288, 0]
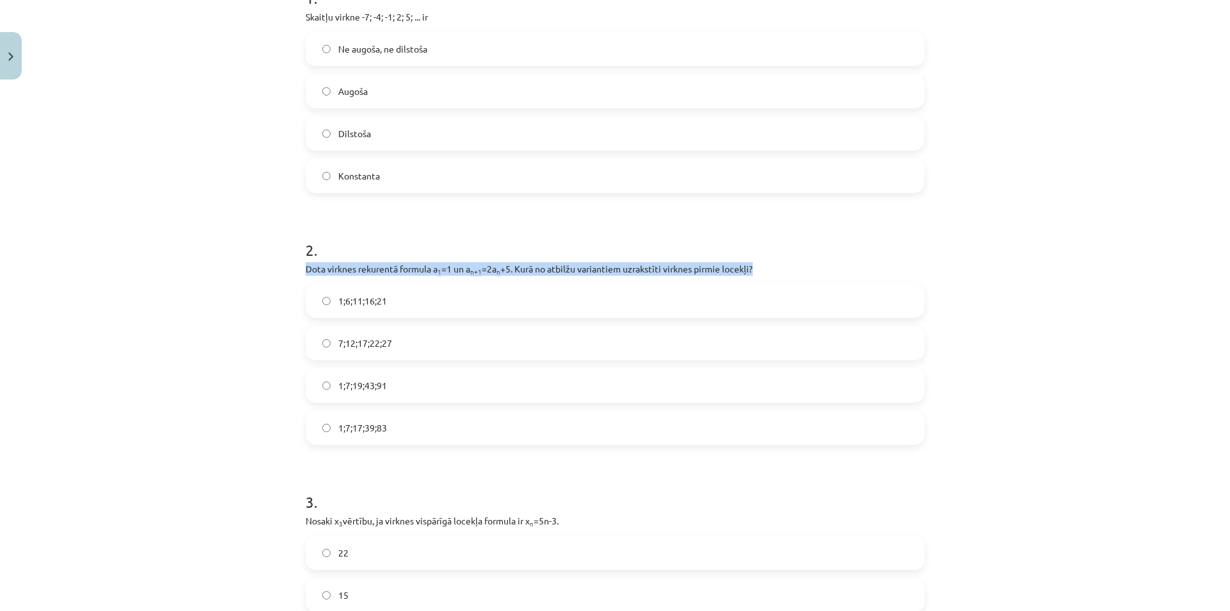
drag, startPoint x: 755, startPoint y: 274, endPoint x: 280, endPoint y: 265, distance: 474.9
click at [280, 265] on div "Mācību tēma: Matemātikas i - 12. klases 1. ieskaites mācību materiāls (ab) #5 📝…" at bounding box center [615, 305] width 1230 height 611
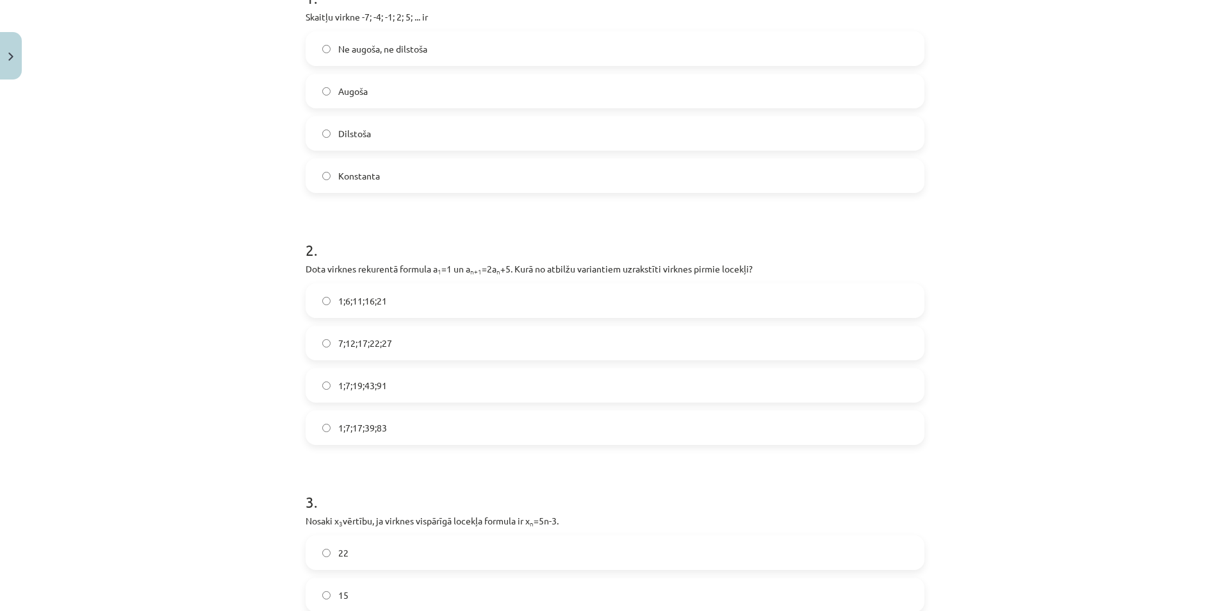
click at [408, 383] on label "1;7;19;43;91" at bounding box center [615, 385] width 616 height 32
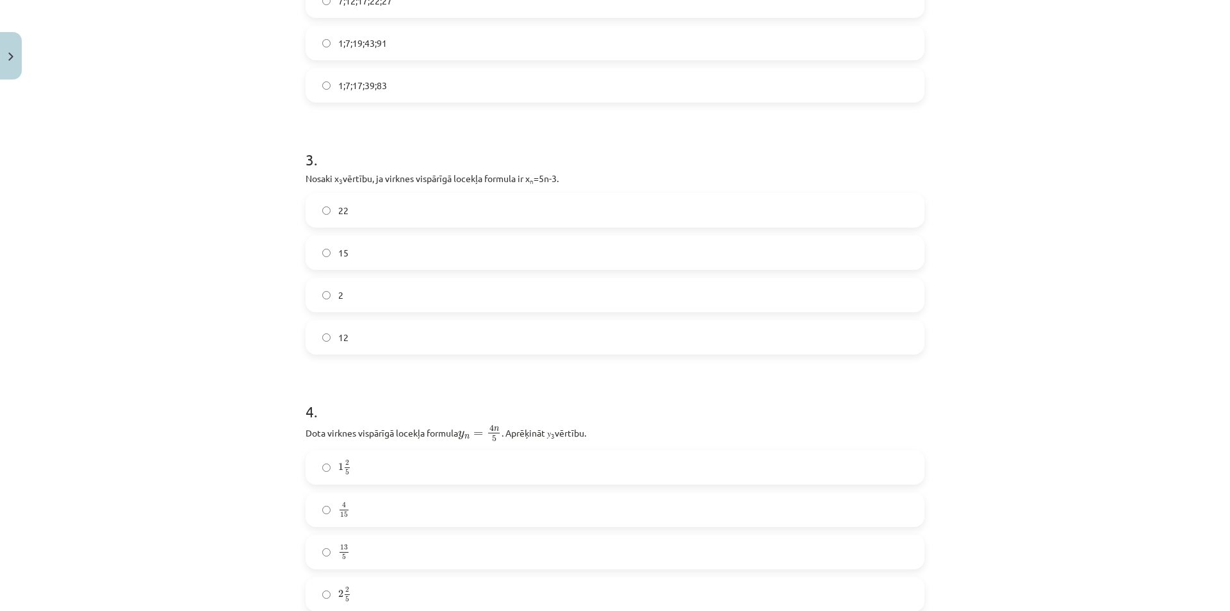
scroll to position [609, 0]
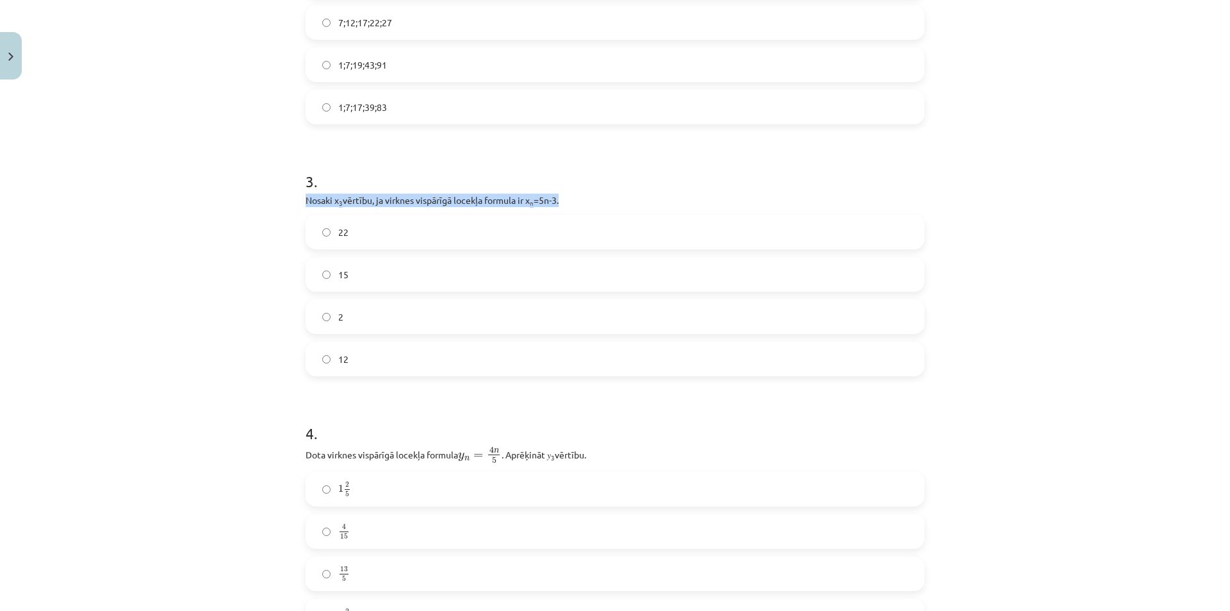
drag, startPoint x: 565, startPoint y: 196, endPoint x: 286, endPoint y: 200, distance: 279.4
click at [286, 200] on div "Mācību tēma: Matemātikas i - 12. klases 1. ieskaites mācību materiāls (ab) #5 📝…" at bounding box center [615, 305] width 1230 height 611
click at [419, 354] on label "12" at bounding box center [615, 359] width 616 height 32
click at [483, 429] on h1 "4 ." at bounding box center [615, 422] width 619 height 40
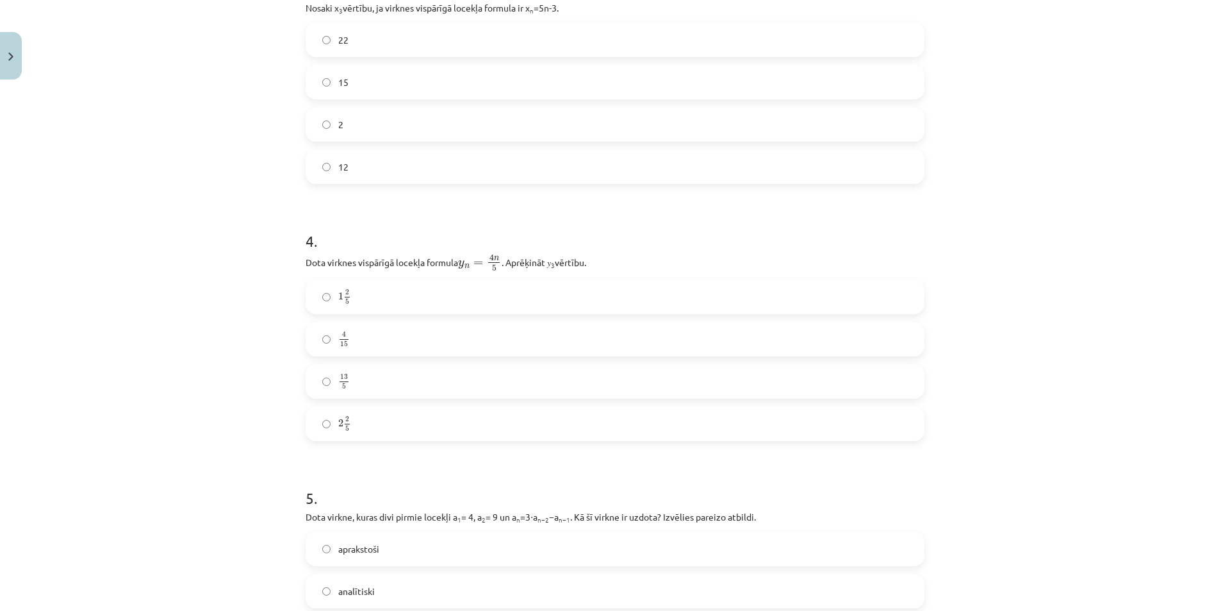
click at [395, 422] on label "2 2 5 2 2 5" at bounding box center [615, 424] width 616 height 32
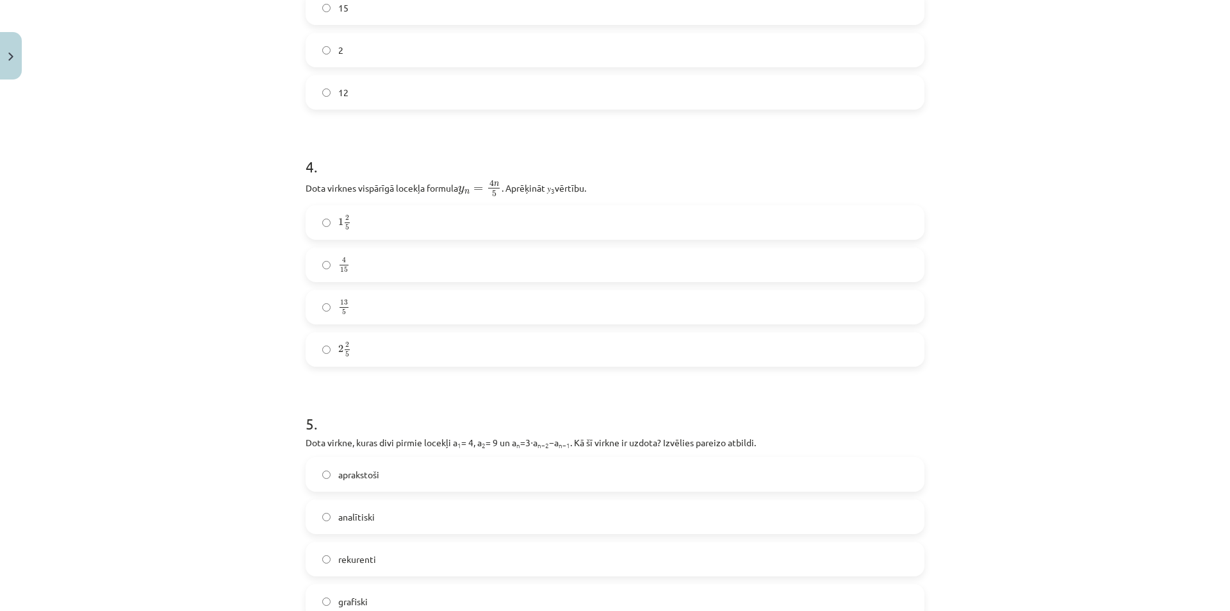
scroll to position [993, 0]
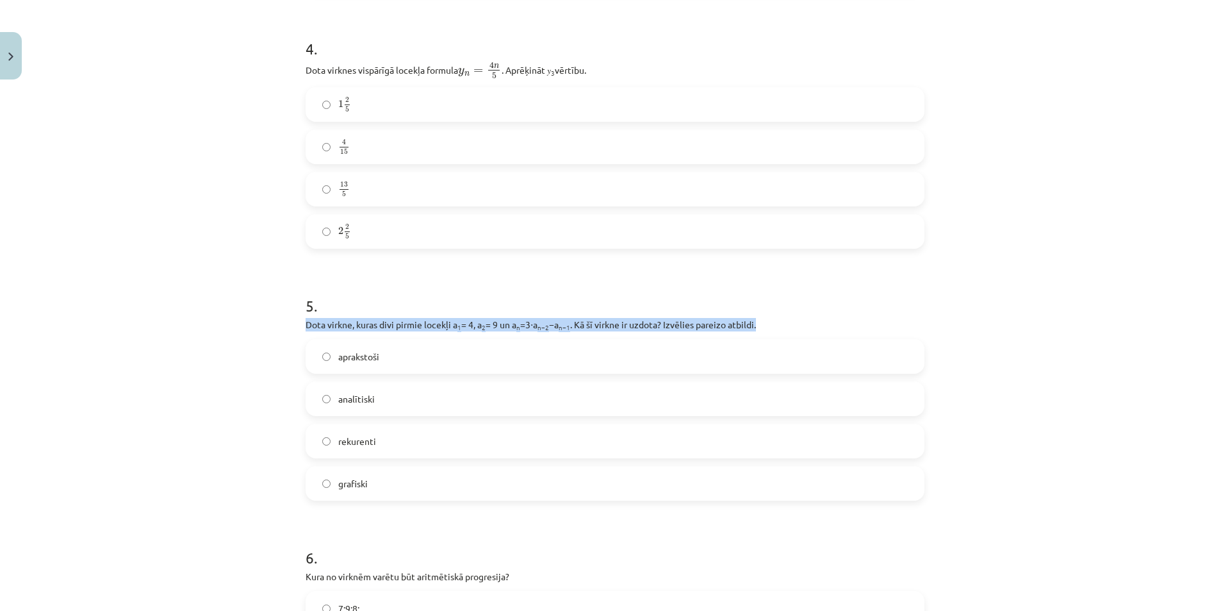
drag, startPoint x: 773, startPoint y: 327, endPoint x: 293, endPoint y: 320, distance: 480.6
drag, startPoint x: 388, startPoint y: 323, endPoint x: 377, endPoint y: 331, distance: 13.2
drag, startPoint x: 377, startPoint y: 331, endPoint x: 629, endPoint y: 331, distance: 251.8
click at [629, 331] on p "Dota virkne, kuras divi pirmie locekļi a 1 = 4, a 2 = 9 un a n =3⋅a n−2 −a n−1 …" at bounding box center [615, 324] width 619 height 13
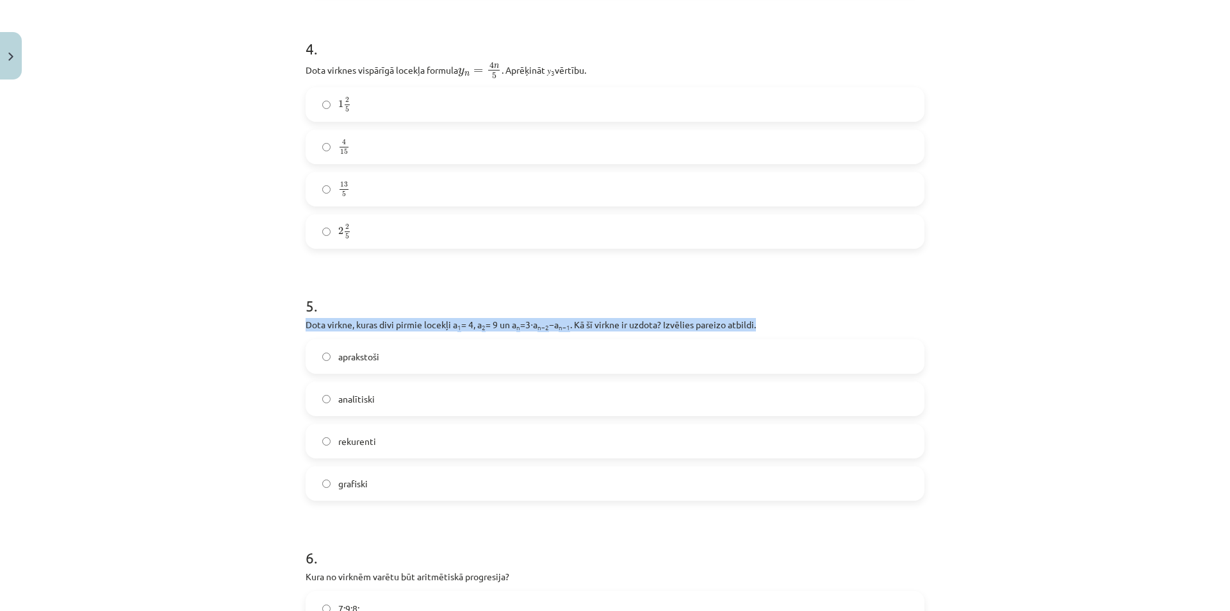
drag, startPoint x: 697, startPoint y: 325, endPoint x: 295, endPoint y: 327, distance: 401.8
click at [251, 328] on div "Mācību tēma: Matemātikas i - 12. klases 1. ieskaites mācību materiāls (ab) #5 📝…" at bounding box center [615, 305] width 1230 height 611
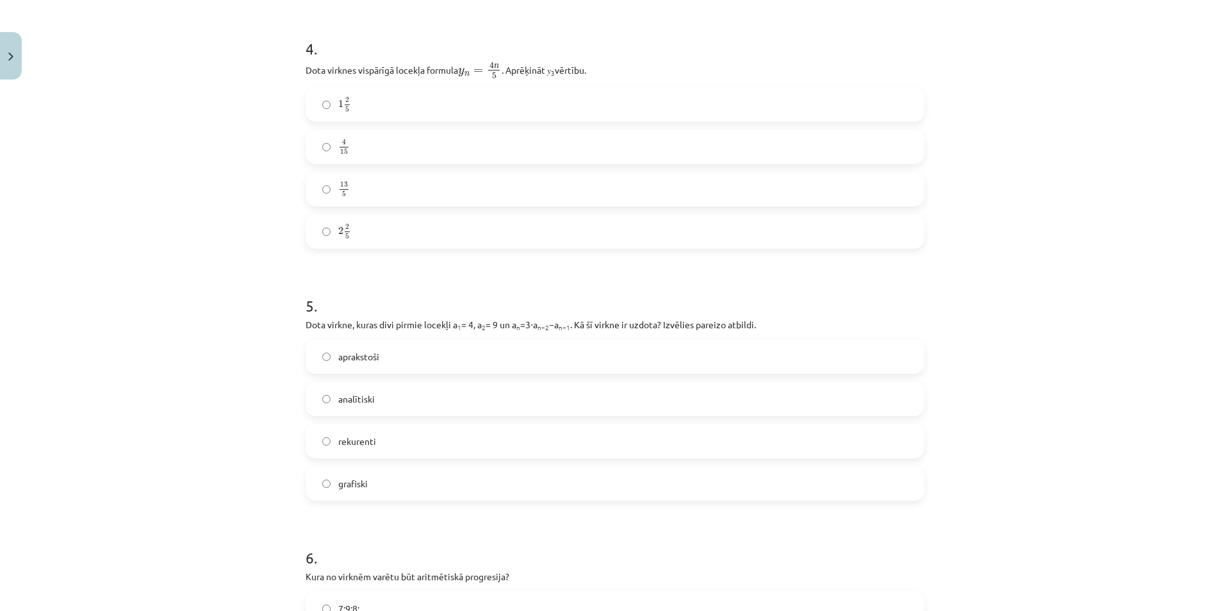
click at [402, 436] on label "rekurenti" at bounding box center [615, 441] width 616 height 32
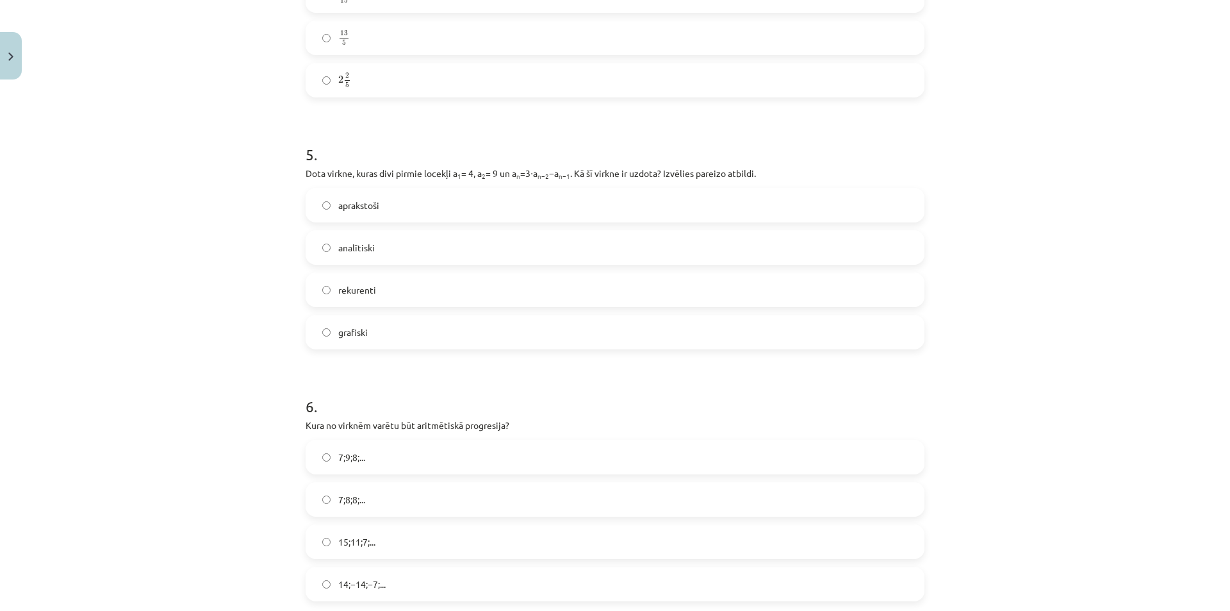
scroll to position [1250, 0]
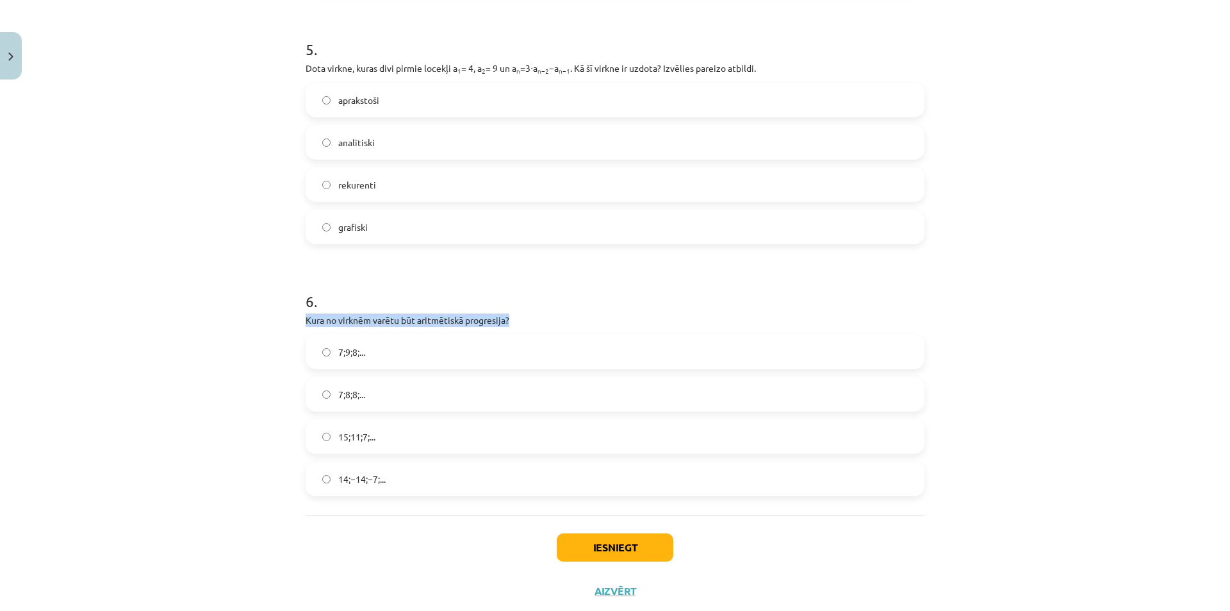
drag, startPoint x: 516, startPoint y: 322, endPoint x: 288, endPoint y: 312, distance: 228.3
click at [288, 312] on div "Mācību tēma: Matemātikas i - 12. klases 1. ieskaites mācību materiāls (ab) #5 📝…" at bounding box center [615, 305] width 1230 height 611
click at [589, 392] on label "7;8;8;..." at bounding box center [615, 394] width 616 height 32
click at [365, 363] on label "7;9;8;..." at bounding box center [615, 352] width 616 height 32
click at [350, 431] on span "15;11;7;..." at bounding box center [356, 436] width 37 height 13
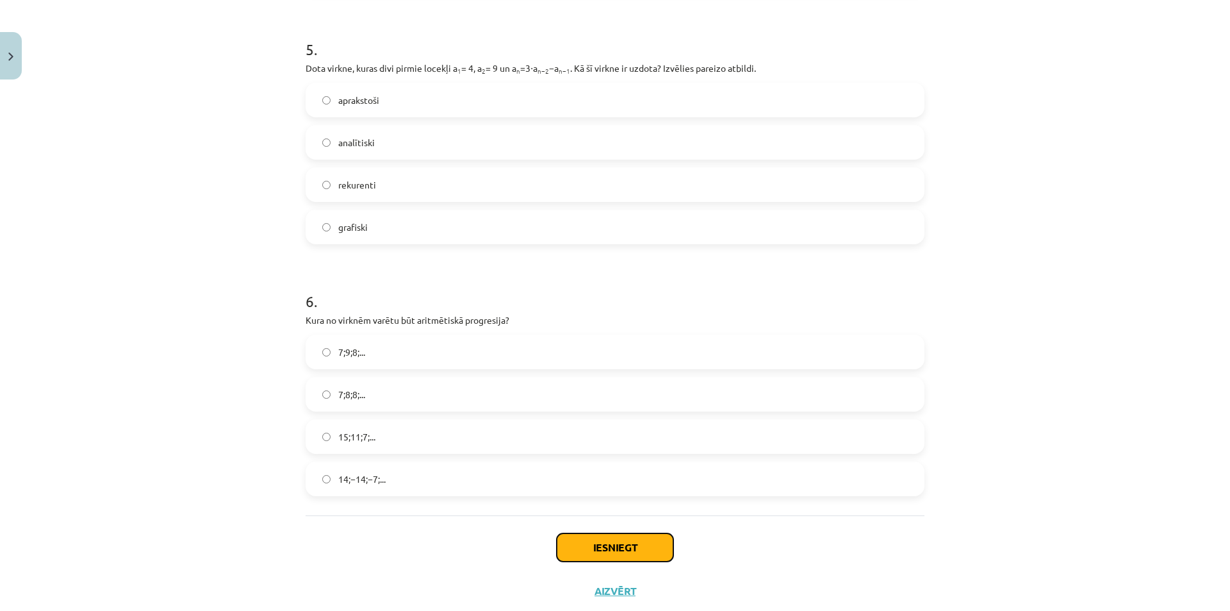
click at [591, 549] on button "Iesniegt" at bounding box center [615, 547] width 117 height 28
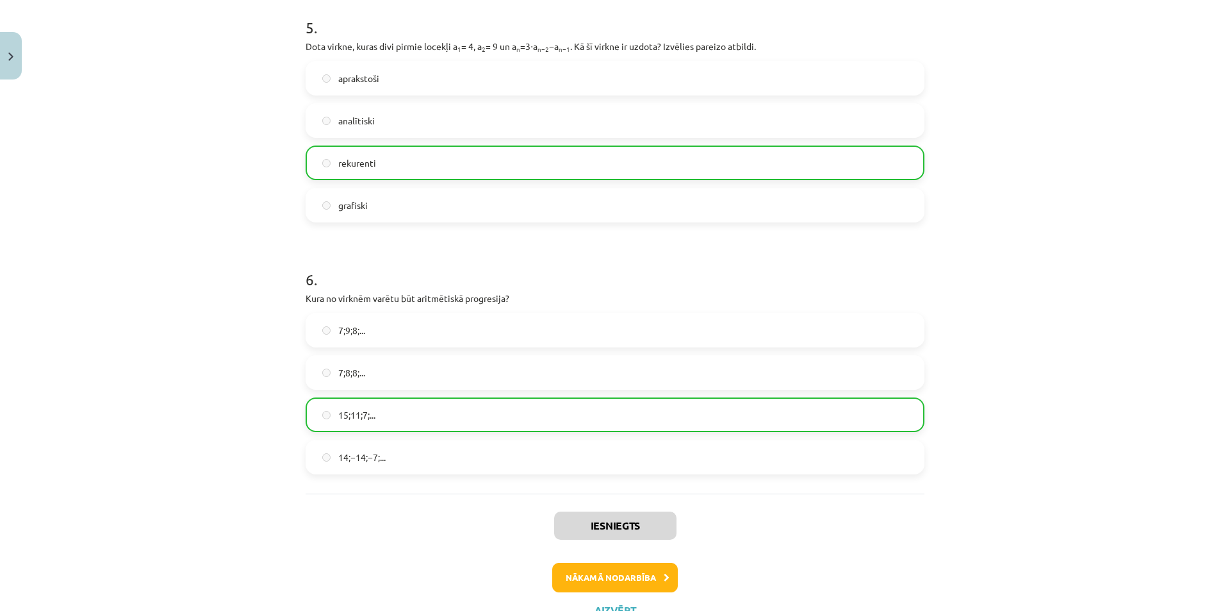
scroll to position [1324, 0]
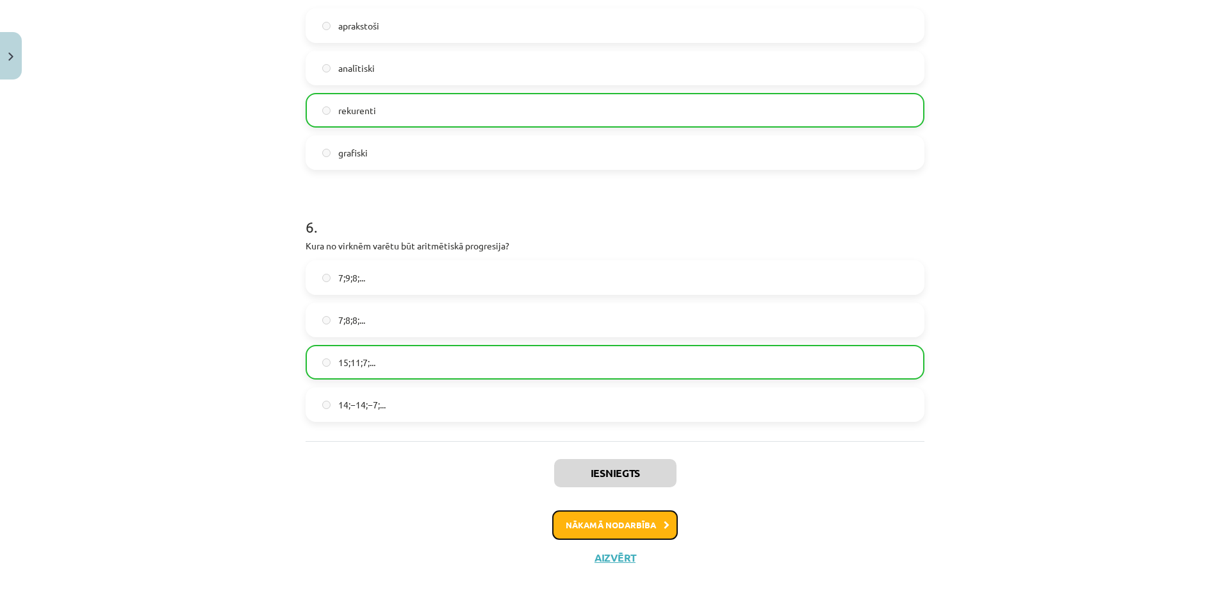
click at [637, 529] on button "Nākamā nodarbība" at bounding box center [615, 524] width 126 height 29
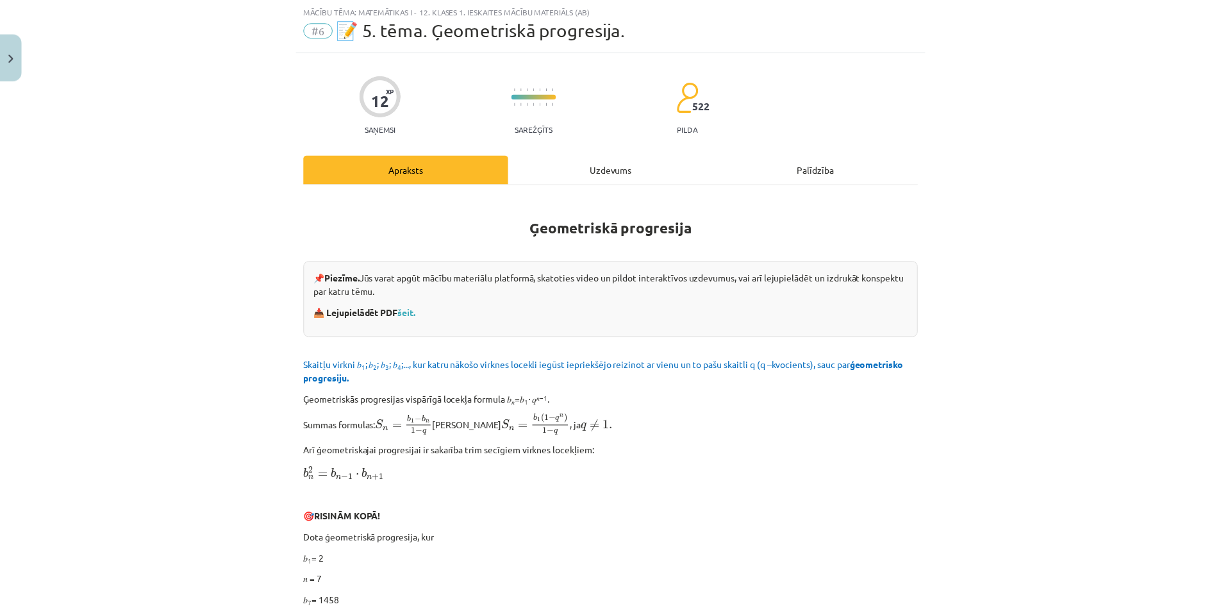
scroll to position [32, 0]
click at [8, 49] on button "Close" at bounding box center [11, 55] width 22 height 47
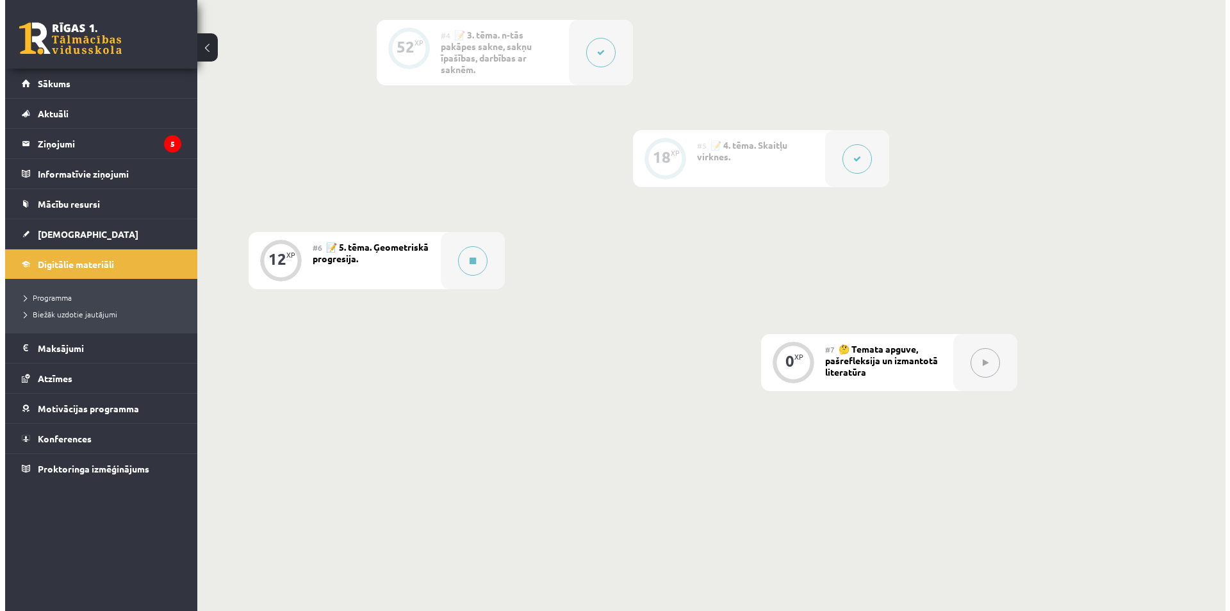
scroll to position [722, 0]
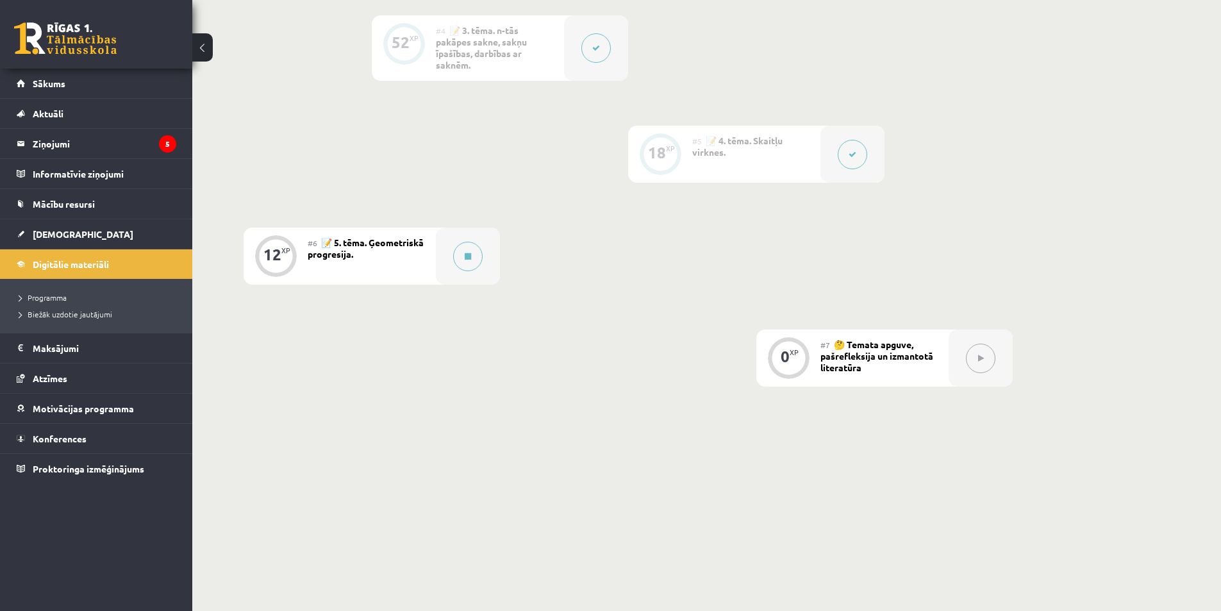
click at [369, 267] on div "#6 📝 5. tēma. Ģeometriskā progresija." at bounding box center [372, 255] width 128 height 57
click at [466, 254] on icon at bounding box center [468, 256] width 6 height 8
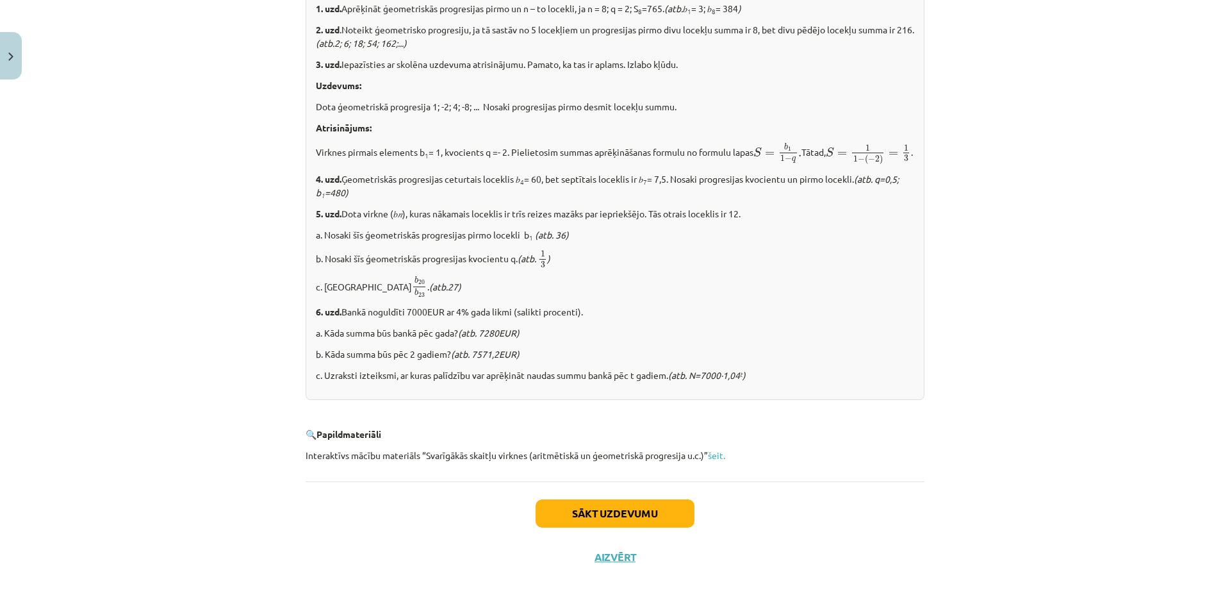
scroll to position [1467, 0]
click at [666, 507] on button "Sākt uzdevumu" at bounding box center [615, 513] width 159 height 28
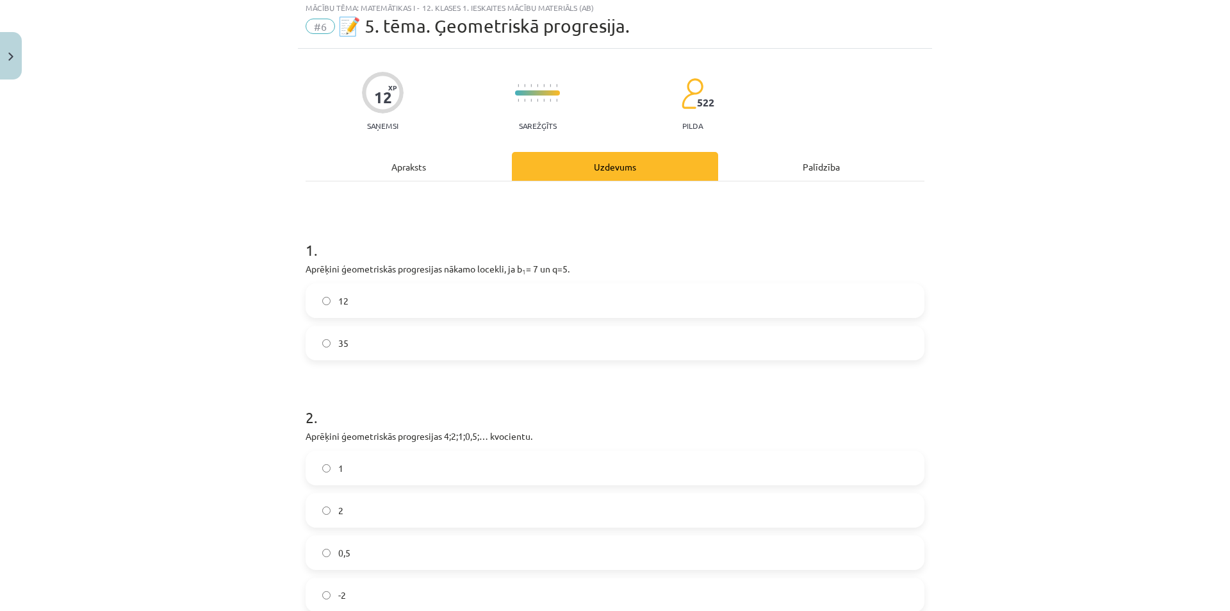
scroll to position [32, 0]
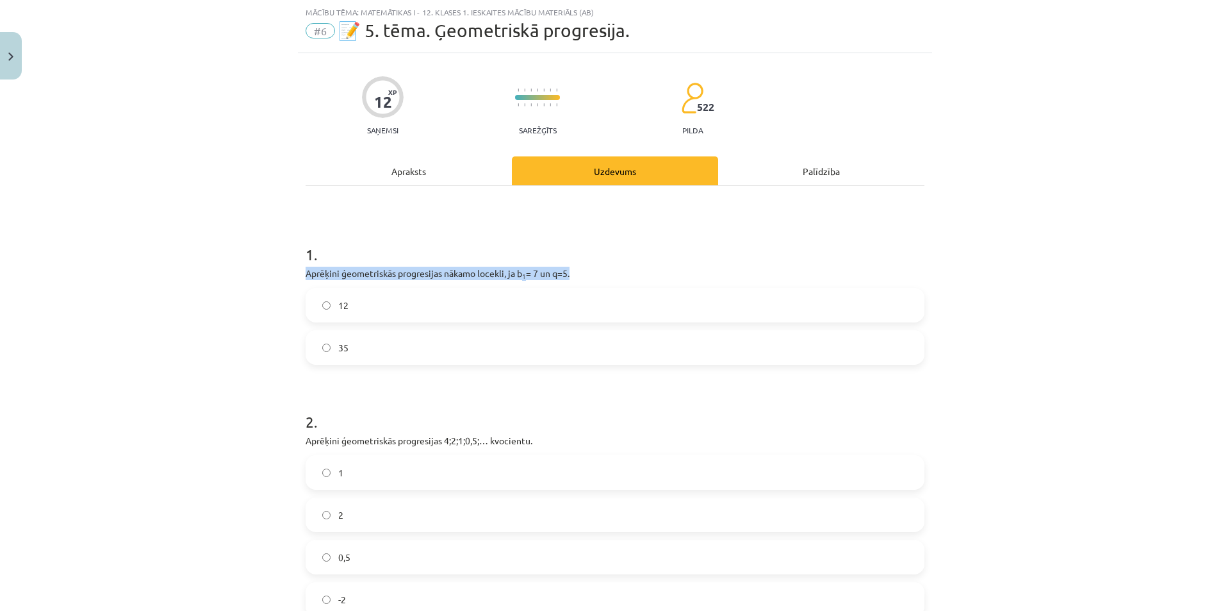
drag, startPoint x: 567, startPoint y: 276, endPoint x: 258, endPoint y: 276, distance: 309.5
click at [258, 276] on div "Mācību tēma: Matemātikas i - 12. klases 1. ieskaites mācību materiāls (ab) #6 📝…" at bounding box center [615, 305] width 1230 height 611
click at [377, 341] on label "35" at bounding box center [615, 347] width 616 height 32
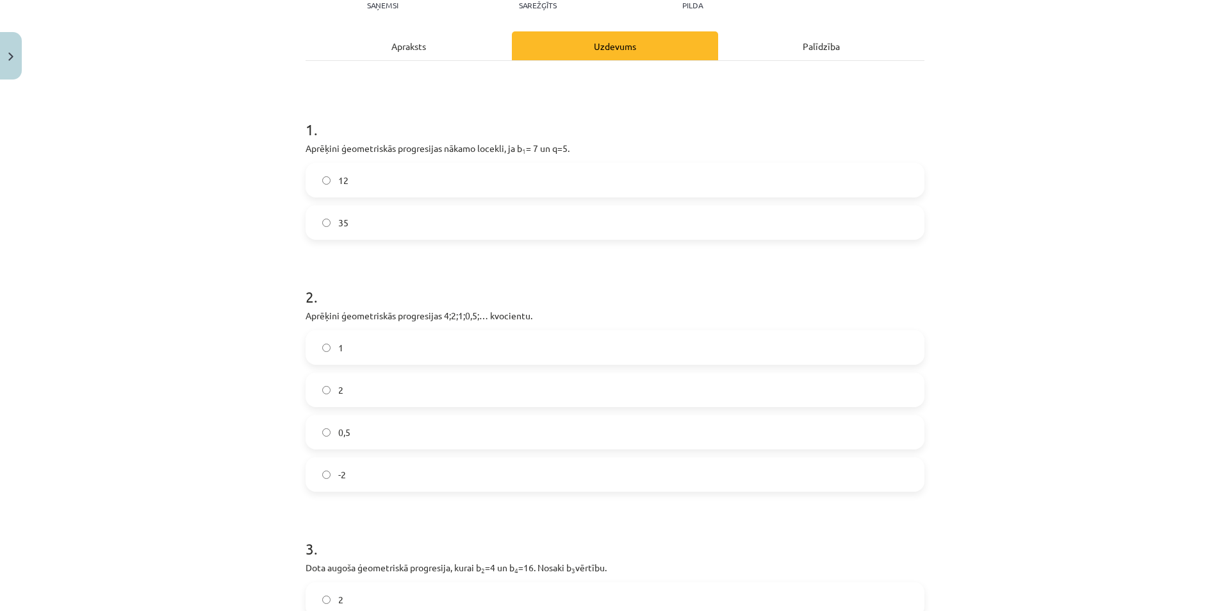
scroll to position [160, 0]
drag, startPoint x: 532, startPoint y: 314, endPoint x: 297, endPoint y: 315, distance: 235.8
click at [298, 315] on div "12 XP Saņemsi Sarežģīts 522 pilda Apraksts Uzdevums Palīdzība 1 . Aprēķini ģeom…" at bounding box center [615, 391] width 634 height 932
click at [420, 427] on label "0,5" at bounding box center [615, 429] width 616 height 32
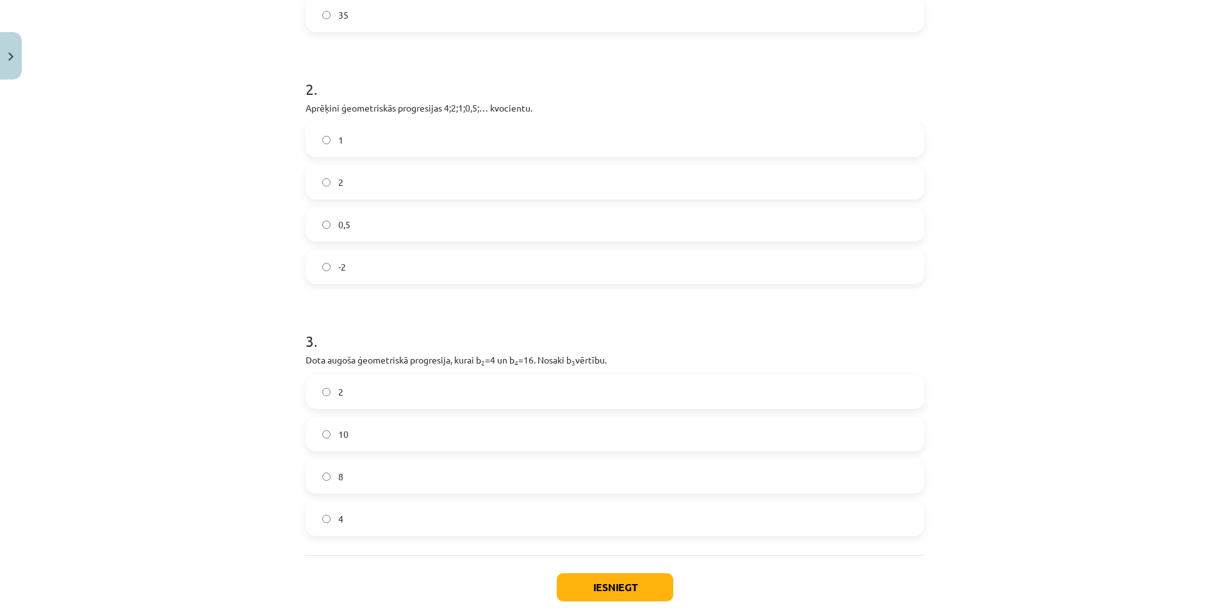
scroll to position [438, 0]
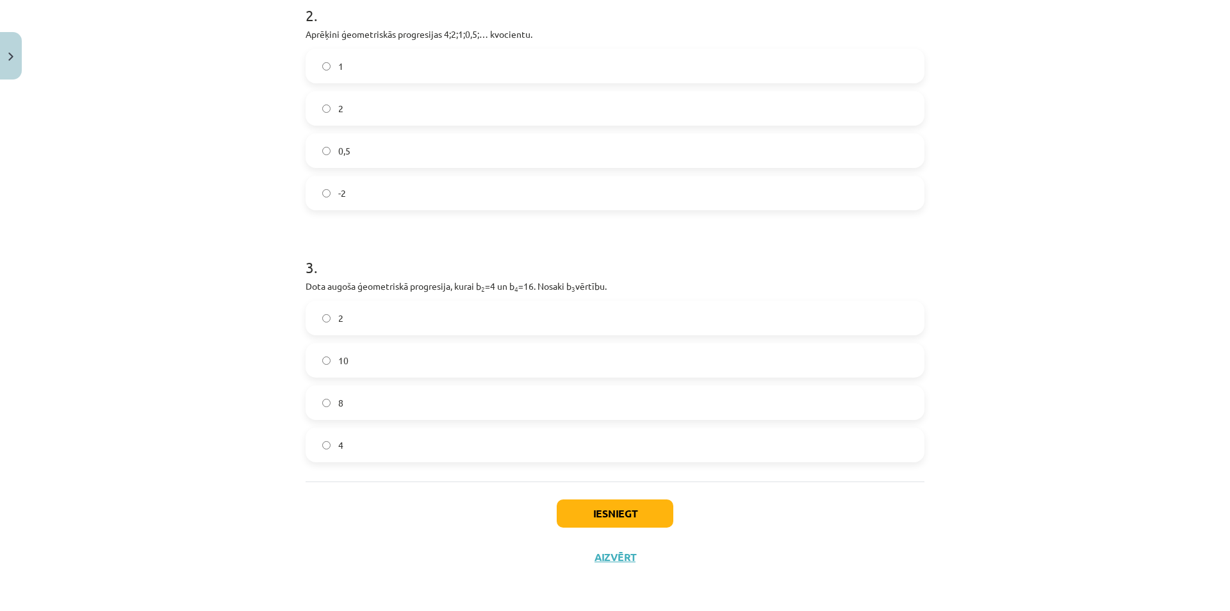
drag, startPoint x: 573, startPoint y: 288, endPoint x: 275, endPoint y: 288, distance: 298.6
click at [275, 288] on div "Mācību tēma: Matemātikas i - 12. klases 1. ieskaites mācību materiāls (ab) #6 📝…" at bounding box center [615, 305] width 1230 height 611
click at [400, 409] on label "8" at bounding box center [615, 402] width 616 height 32
click at [614, 526] on button "Iesniegt" at bounding box center [615, 513] width 117 height 28
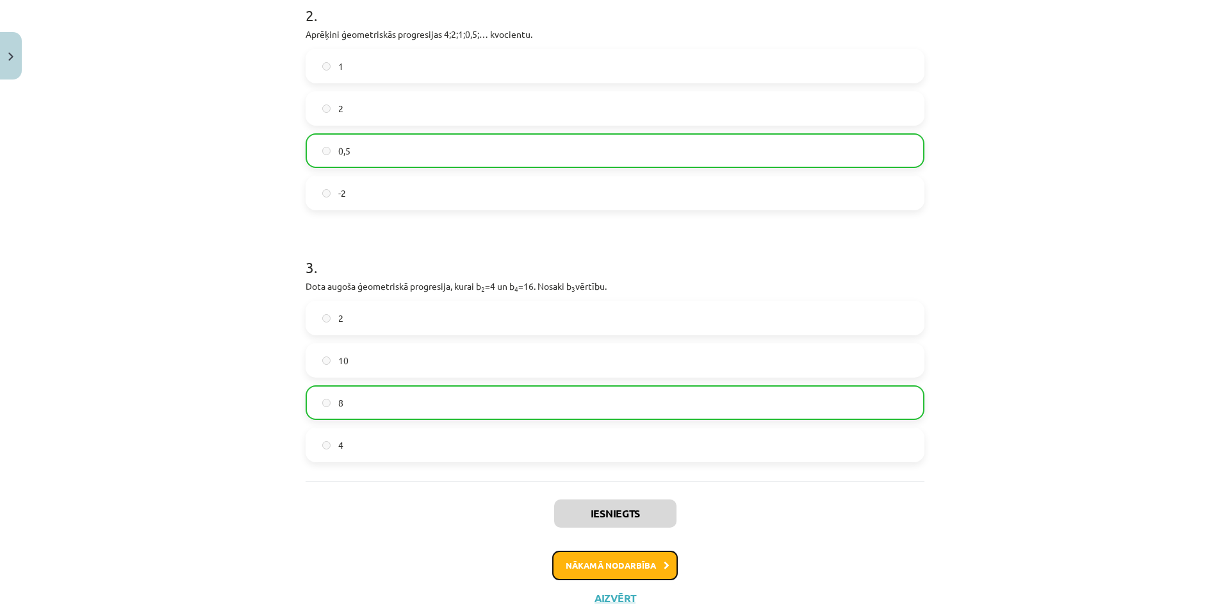
click at [651, 570] on button "Nākamā nodarbība" at bounding box center [615, 564] width 126 height 29
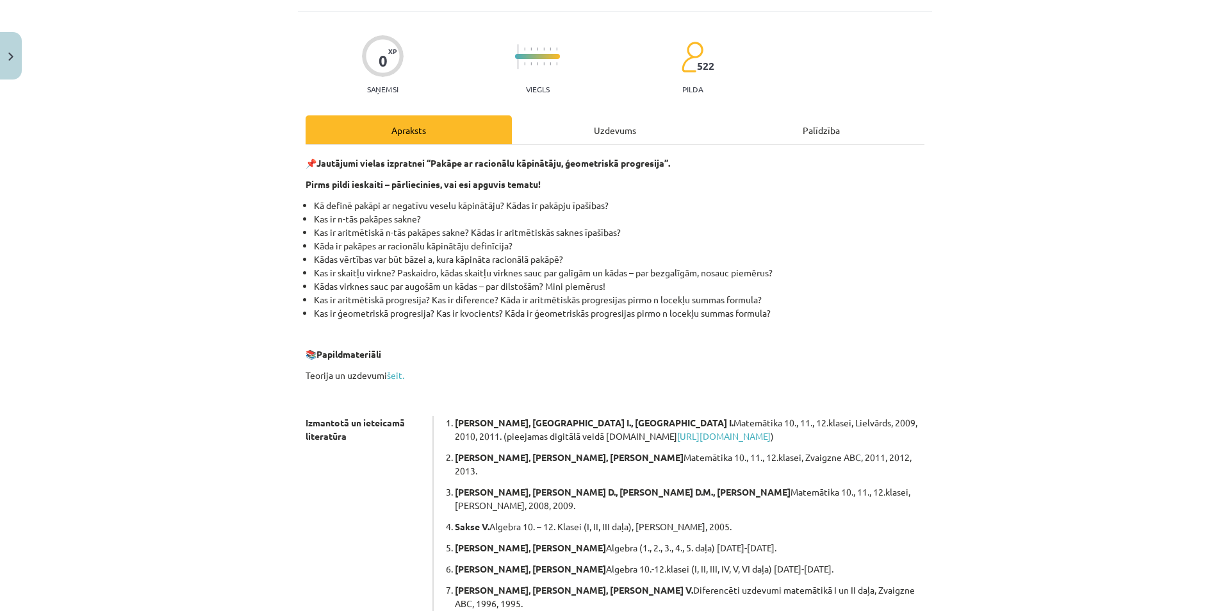
scroll to position [72, 0]
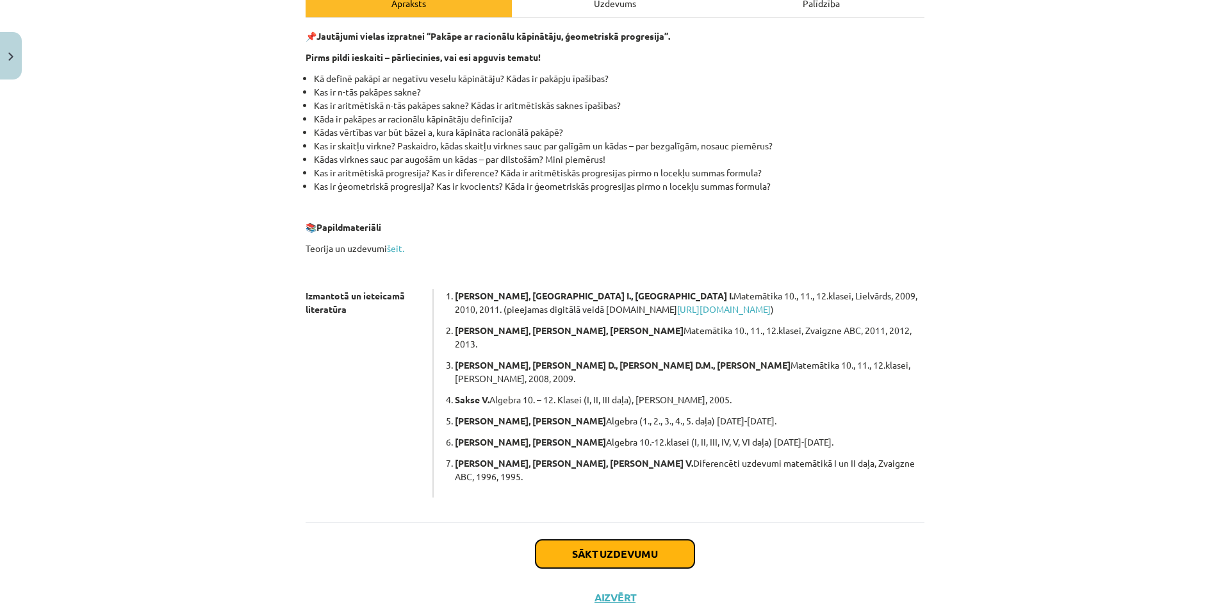
click at [645, 540] on button "Sākt uzdevumu" at bounding box center [615, 554] width 159 height 28
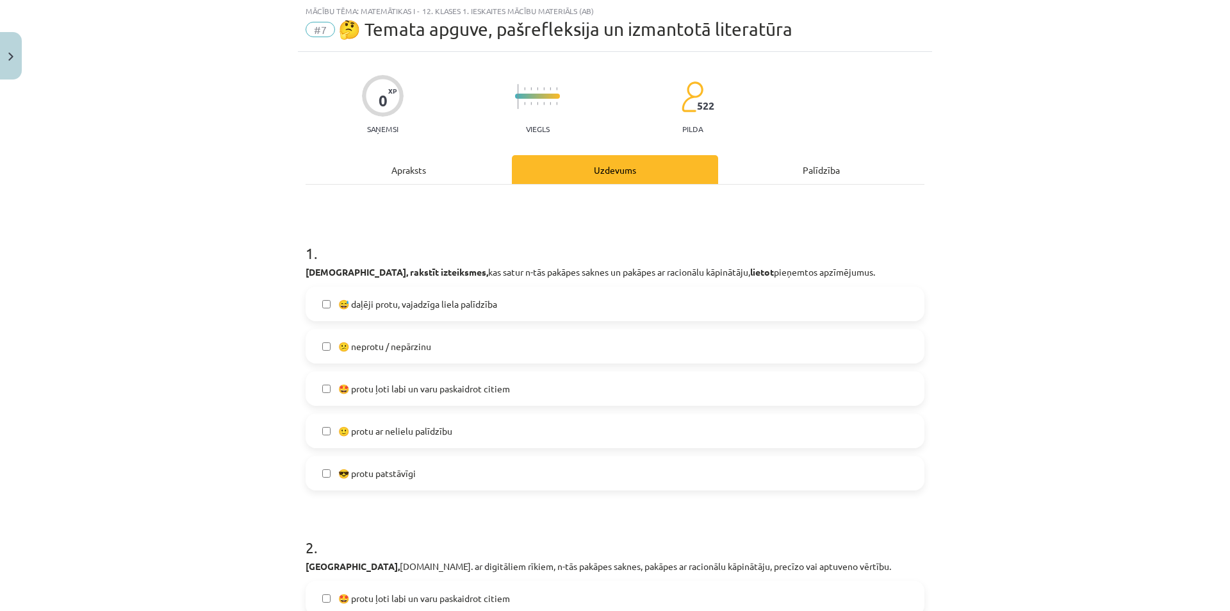
scroll to position [32, 0]
click at [475, 428] on label "🙂 protu ar nelielu palīdzību" at bounding box center [615, 432] width 616 height 32
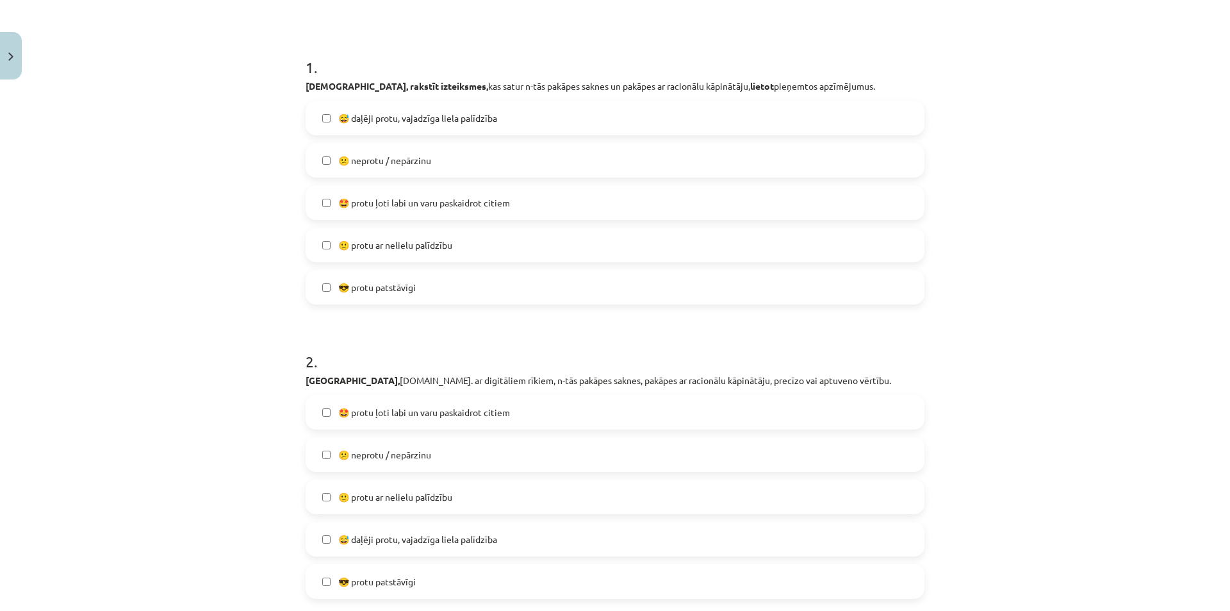
scroll to position [352, 0]
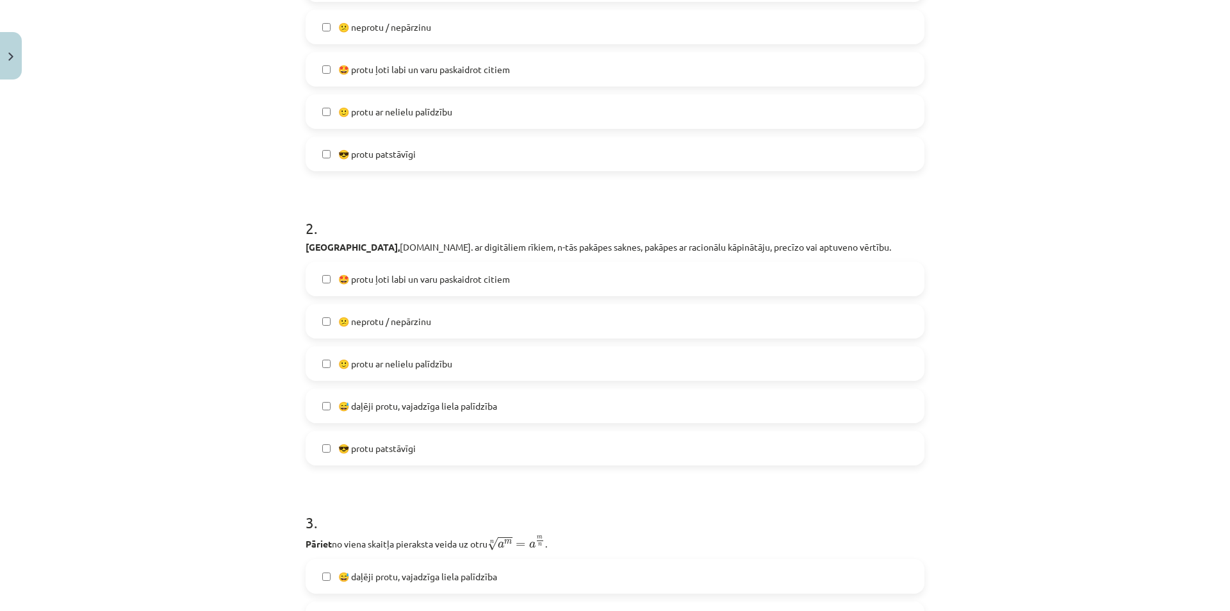
click at [415, 363] on span "🙂 protu ar nelielu palīdzību" at bounding box center [395, 363] width 114 height 13
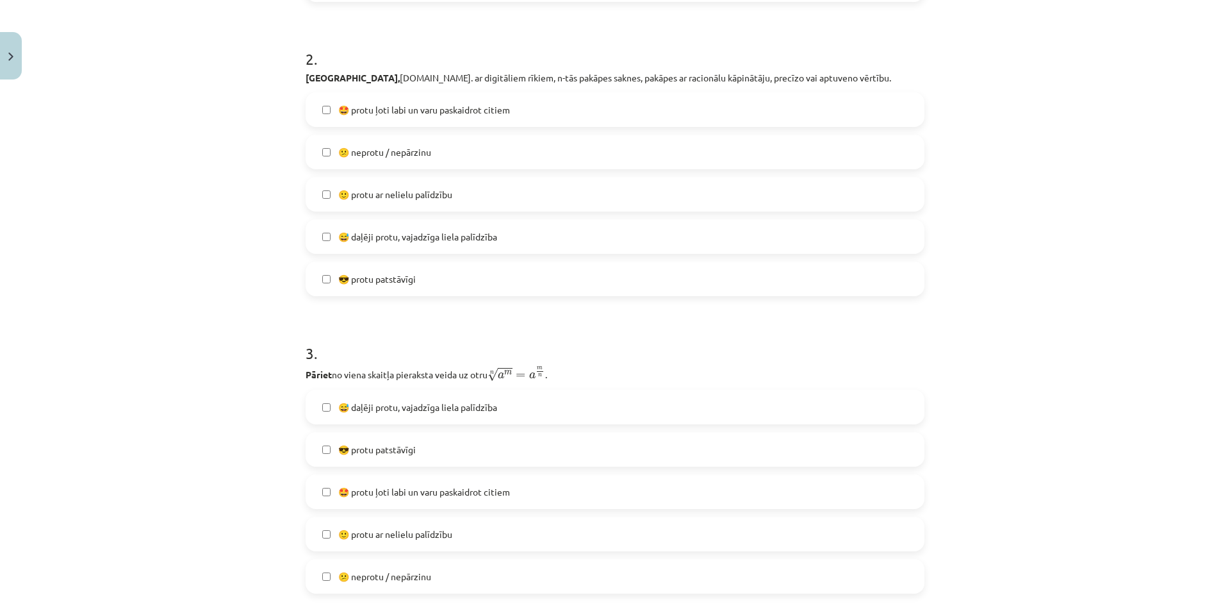
scroll to position [545, 0]
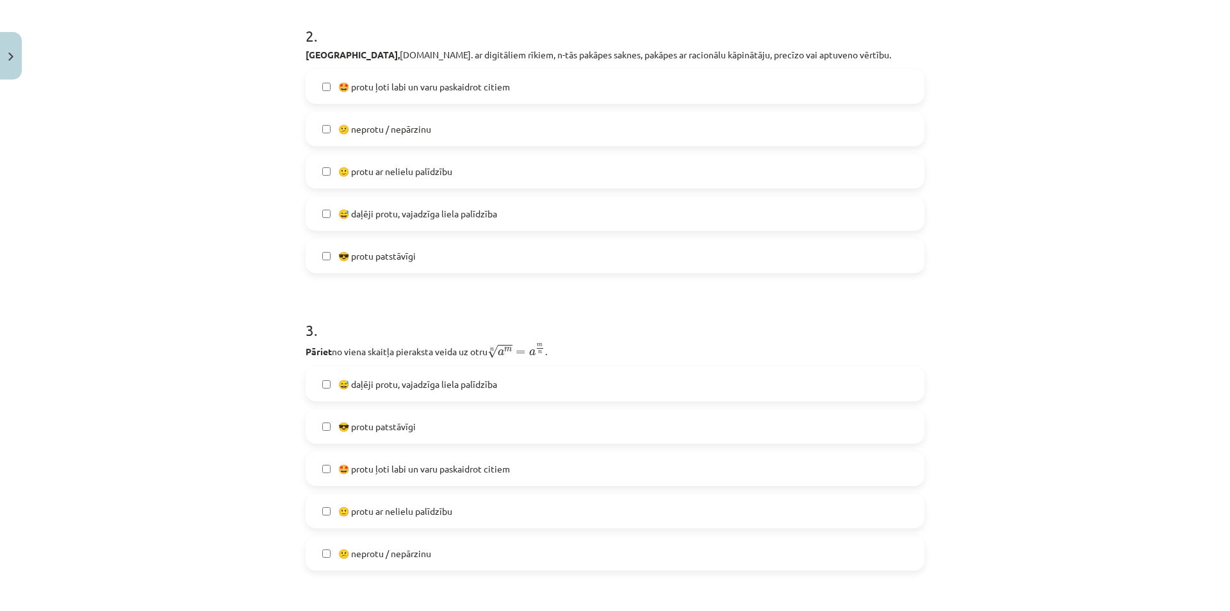
click at [467, 393] on label "😅 daļēji protu, vajadzīga liela palīdzība" at bounding box center [615, 384] width 616 height 32
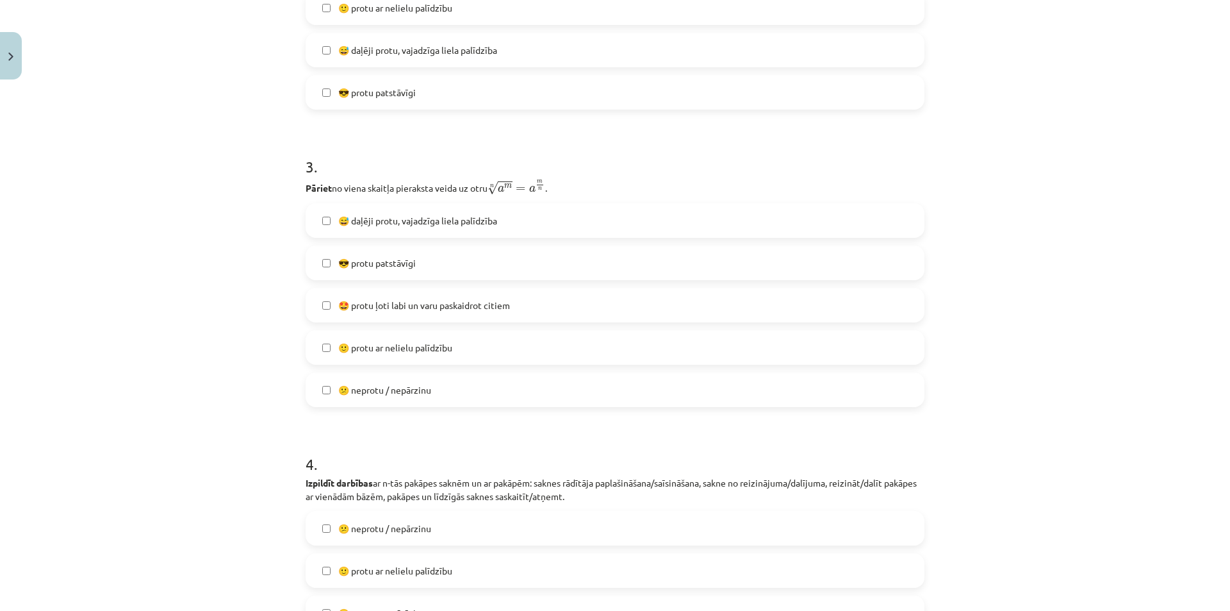
scroll to position [801, 0]
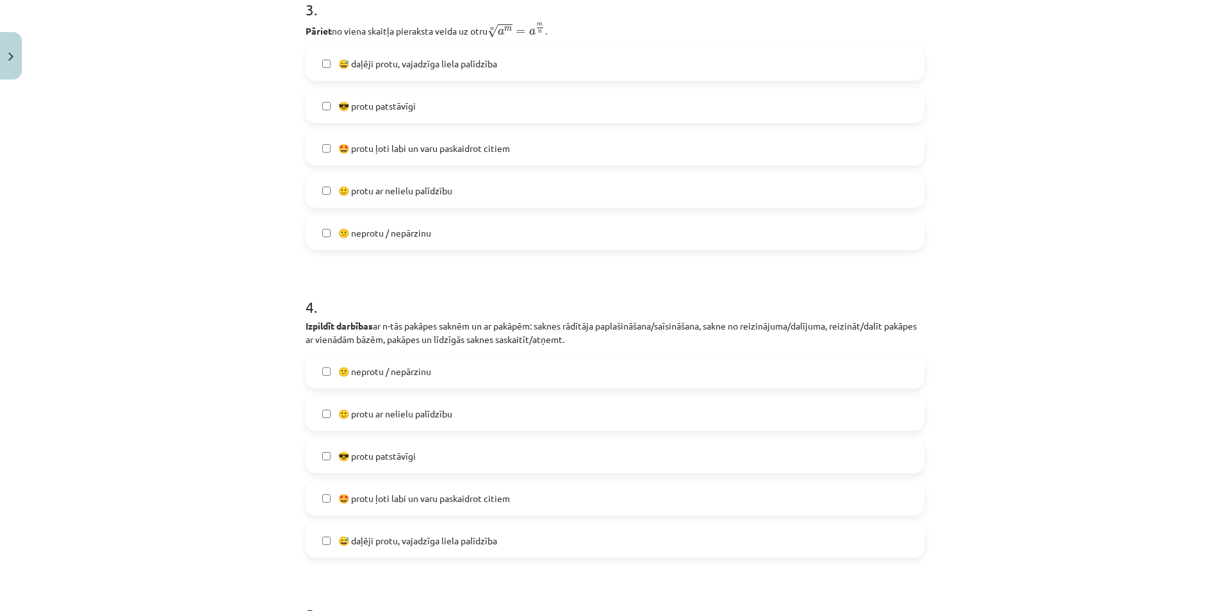
click at [474, 453] on label "😎 protu patstāvīgi" at bounding box center [615, 456] width 616 height 32
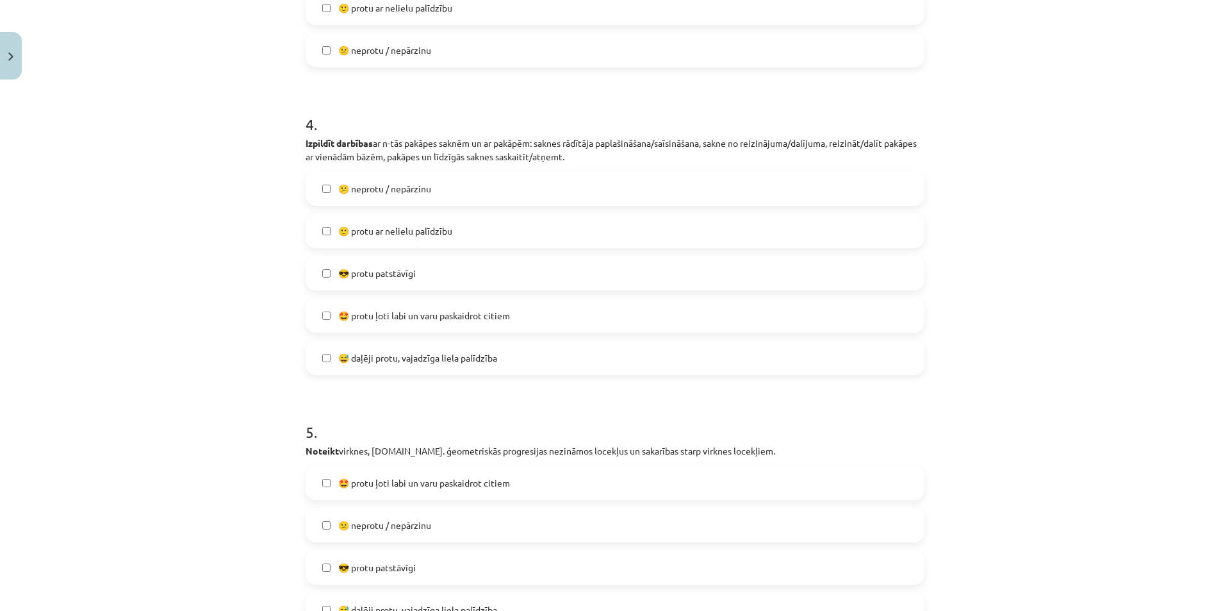
scroll to position [1185, 0]
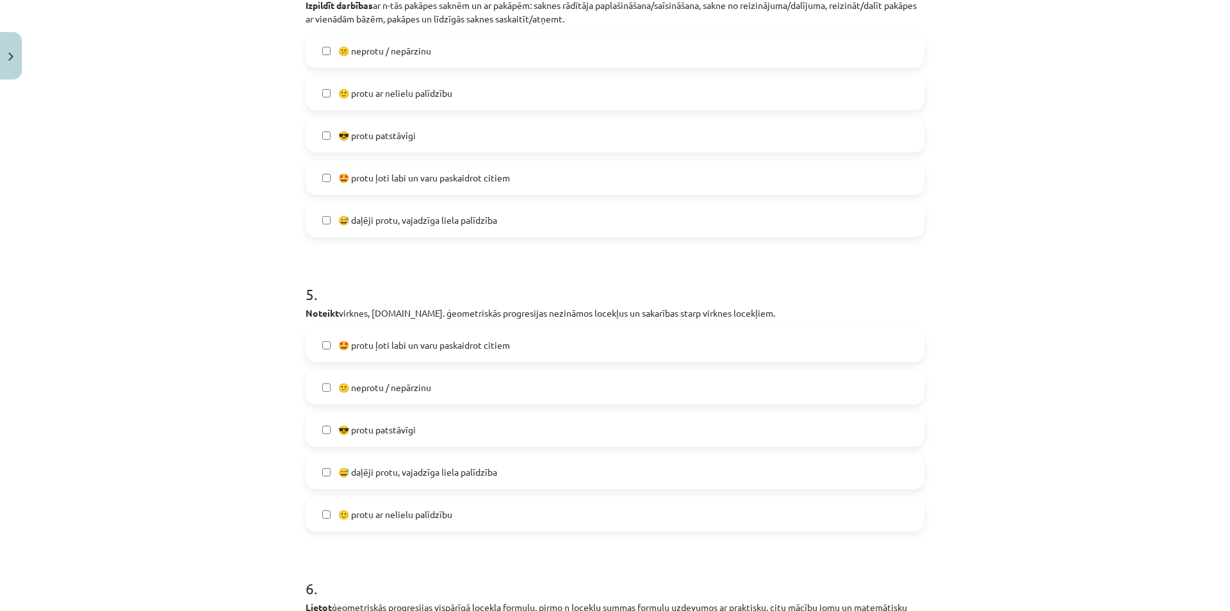
click at [433, 433] on label "😎 protu patstāvīgi" at bounding box center [615, 429] width 616 height 32
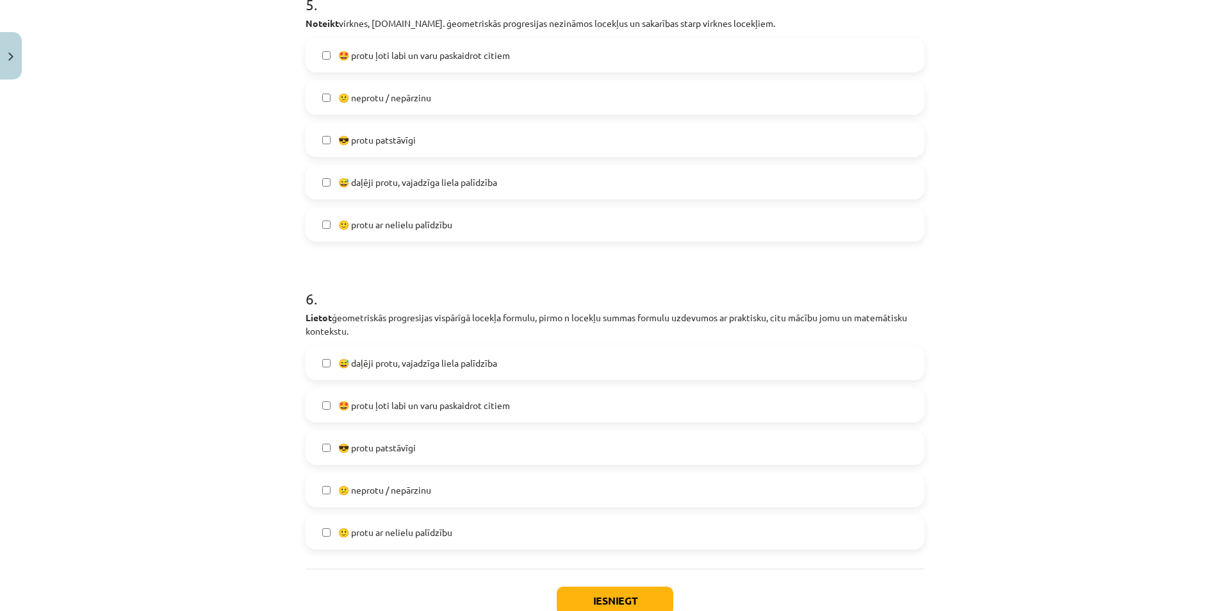
scroll to position [1498, 0]
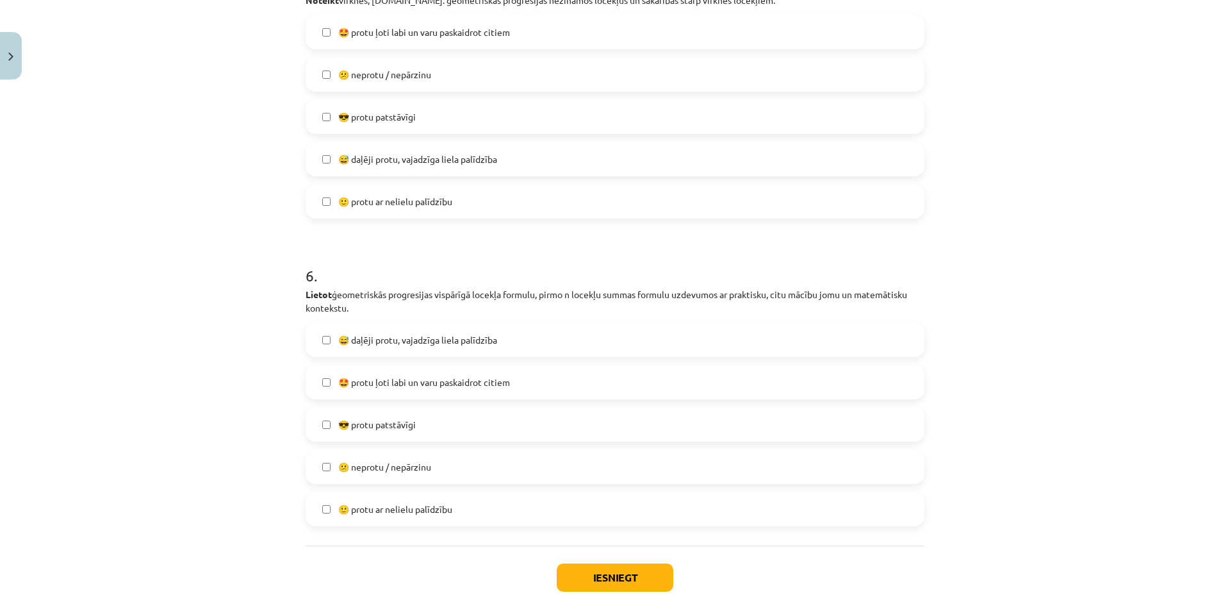
click at [378, 422] on span "😎 protu patstāvīgi" at bounding box center [377, 424] width 78 height 13
click at [402, 502] on span "🙂 protu ar nelielu palīdzību" at bounding box center [395, 508] width 114 height 13
click at [577, 587] on button "Iesniegt" at bounding box center [615, 577] width 117 height 28
click at [479, 425] on label "😎 protu patstāvīgi" at bounding box center [615, 424] width 616 height 32
click at [616, 588] on button "Iesniegt" at bounding box center [615, 577] width 117 height 28
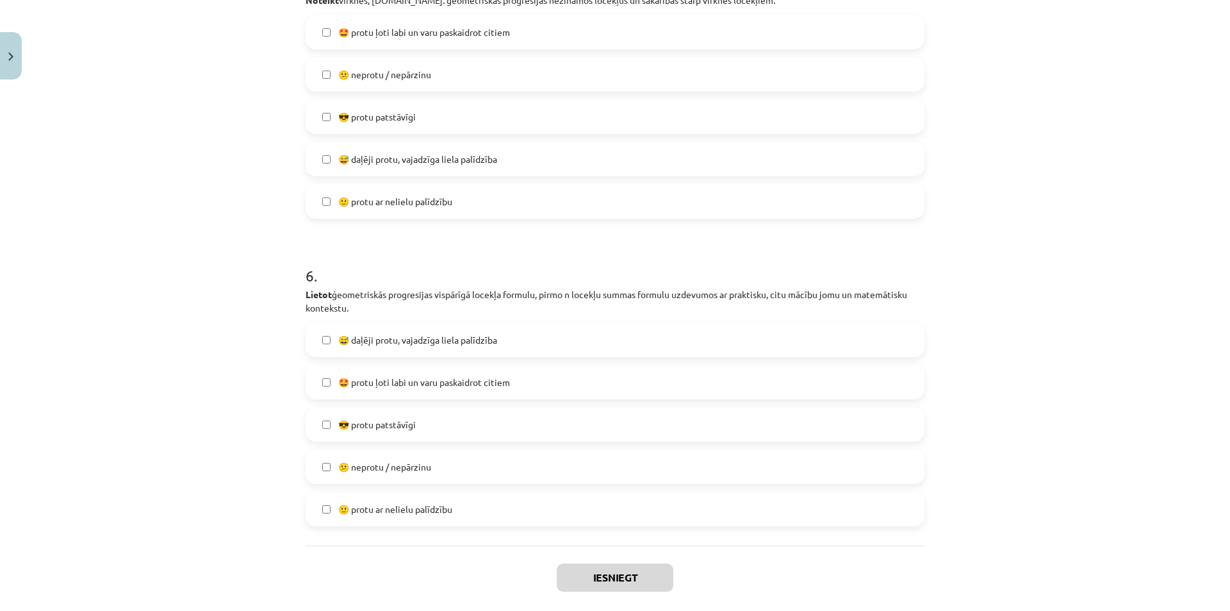
scroll to position [720, 0]
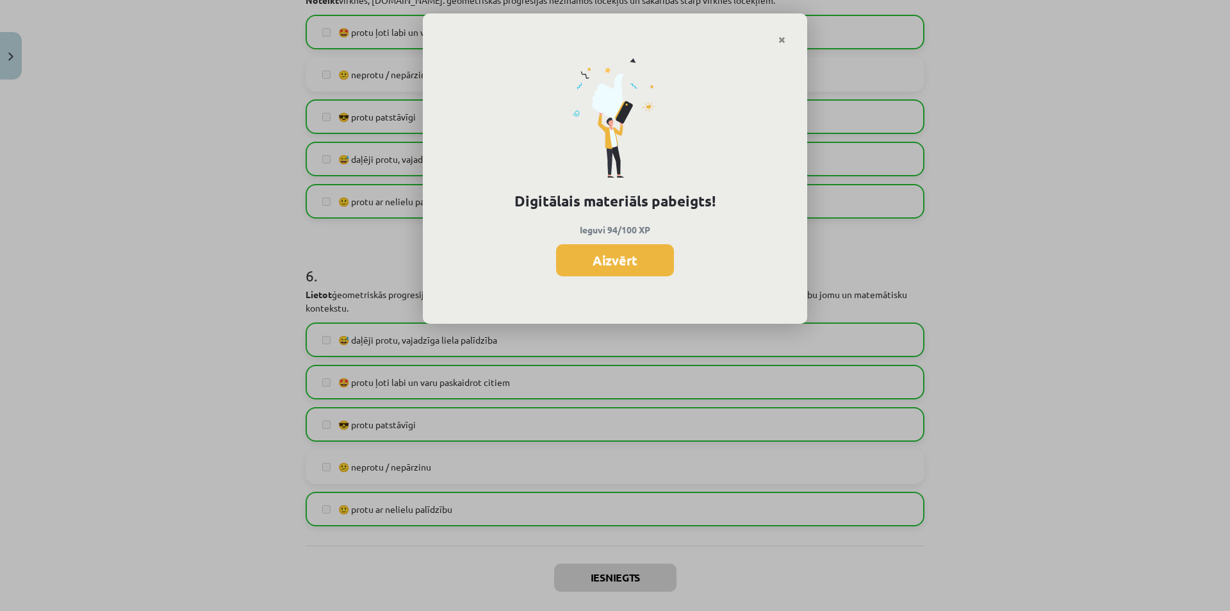
click at [616, 584] on div "Digitālais materiāls pabeigts! Ieguvi 94/100 XP Aizvērt" at bounding box center [615, 305] width 1230 height 611
click at [634, 258] on button "Aizvērt" at bounding box center [615, 260] width 118 height 32
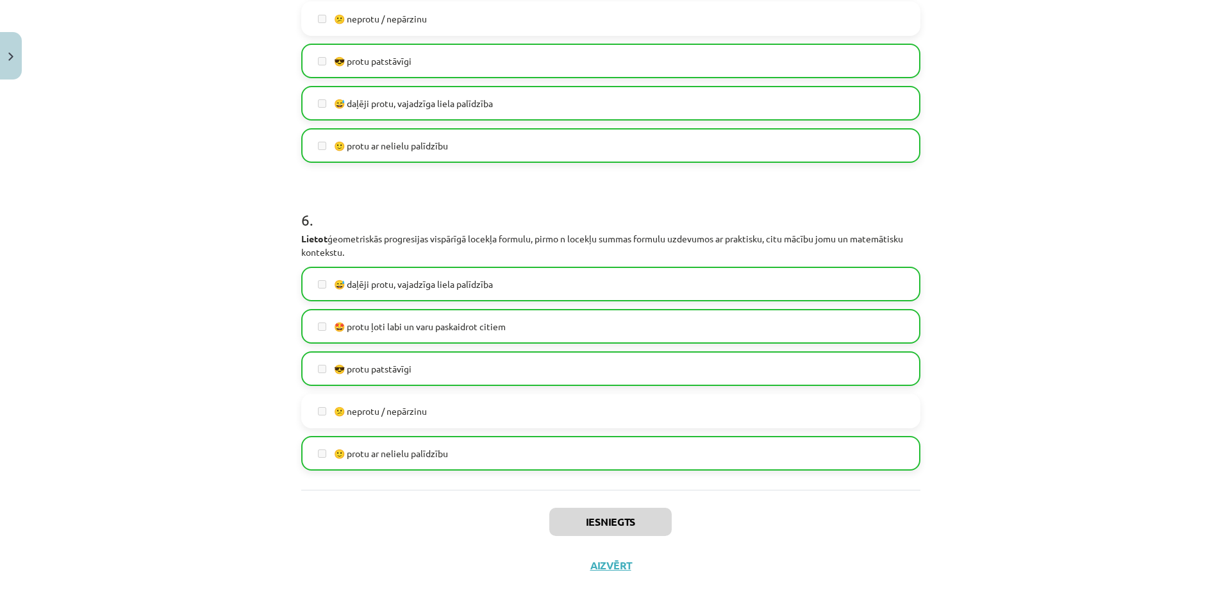
scroll to position [1562, 0]
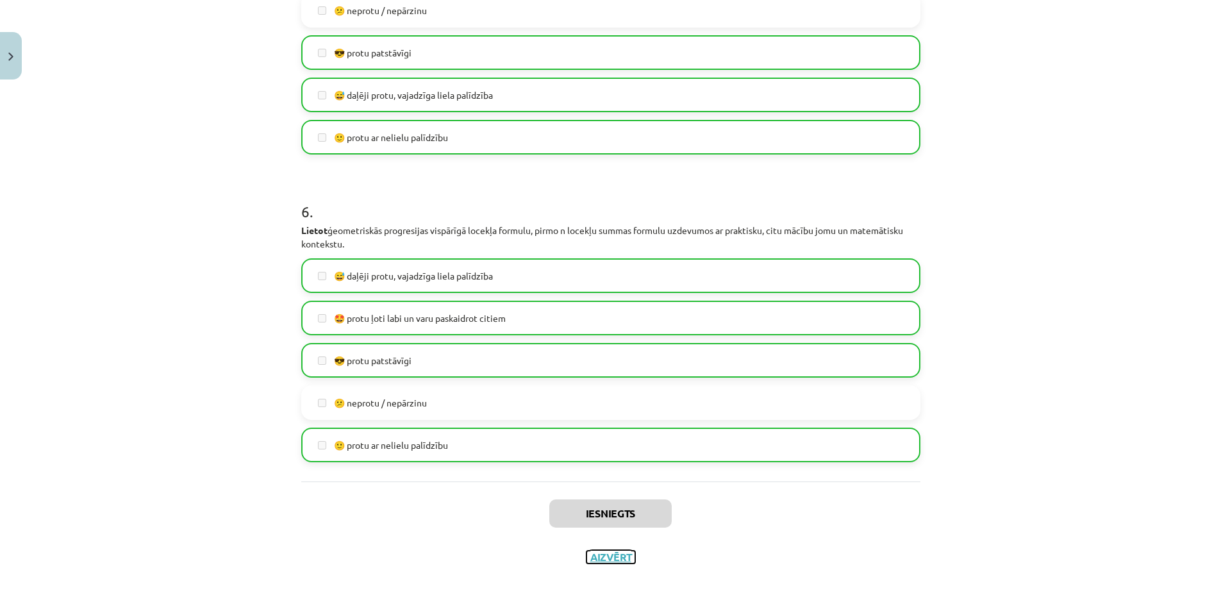
click at [610, 556] on button "Aizvērt" at bounding box center [610, 556] width 49 height 13
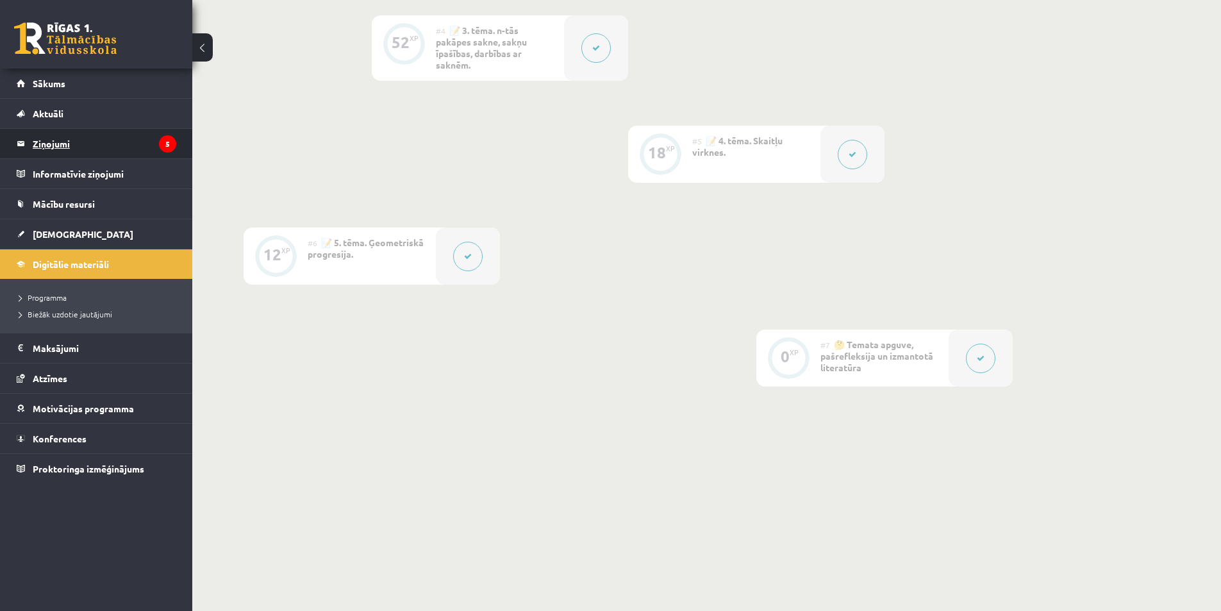
click at [79, 150] on legend "Ziņojumi 5" at bounding box center [105, 143] width 144 height 29
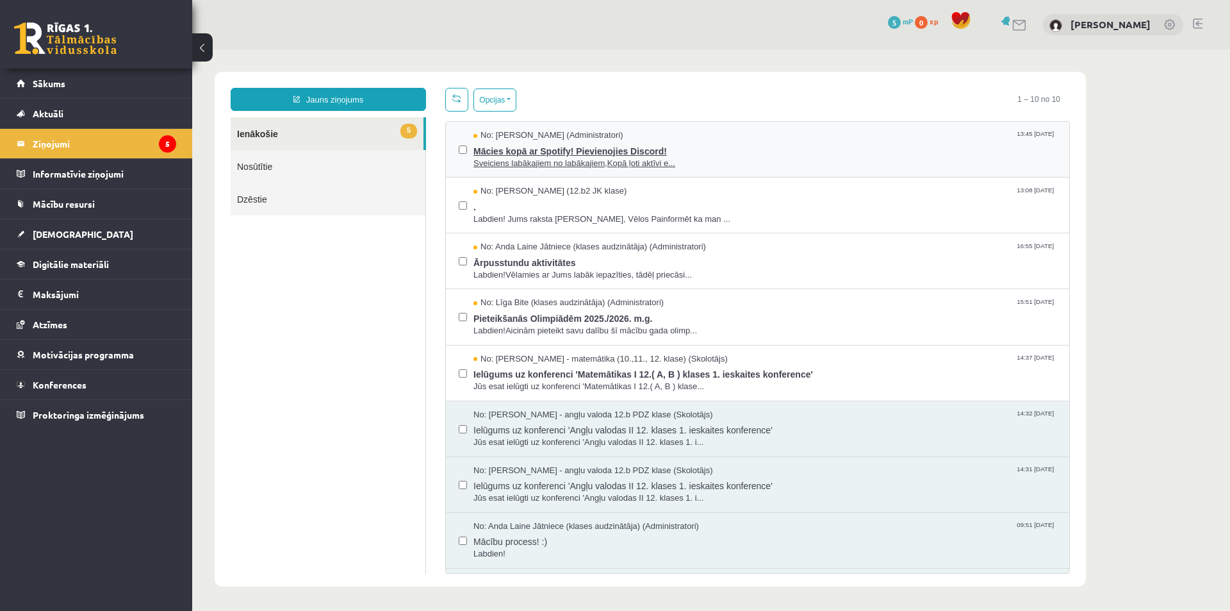
click at [705, 163] on span "Sveiciens labākajiem no labākajiem,Kopā ļoti aktīvi e..." at bounding box center [765, 164] width 583 height 12
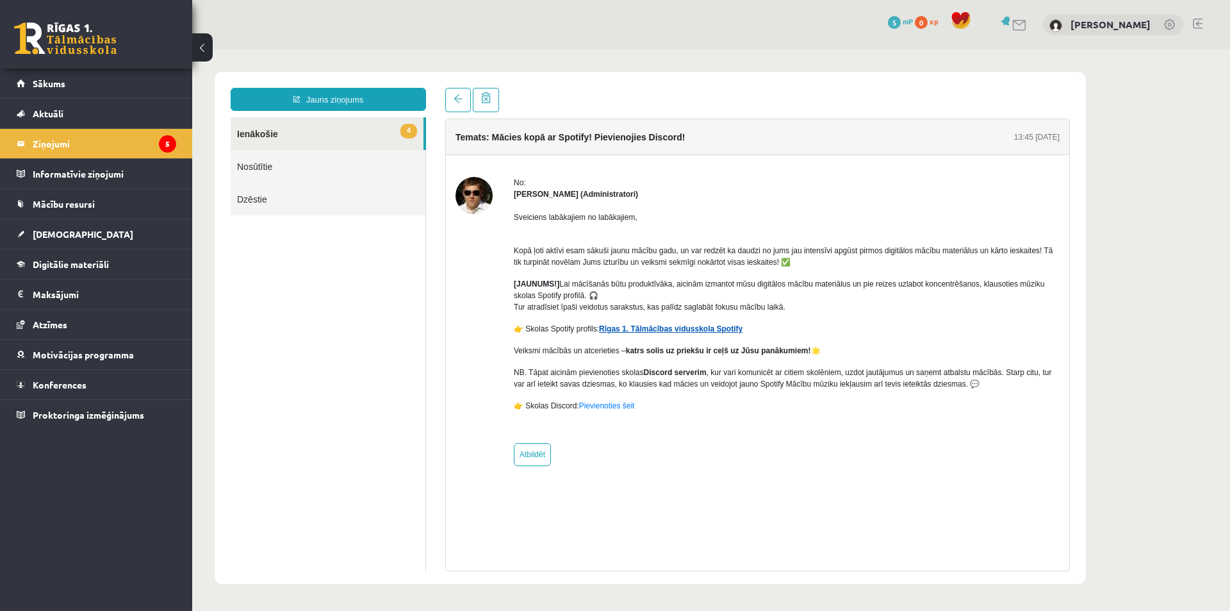
click at [679, 328] on link "Rīgas 1. Tālmācības vidusskola Spotify" at bounding box center [671, 328] width 144 height 9
click at [95, 138] on legend "Ziņojumi 5" at bounding box center [105, 143] width 144 height 29
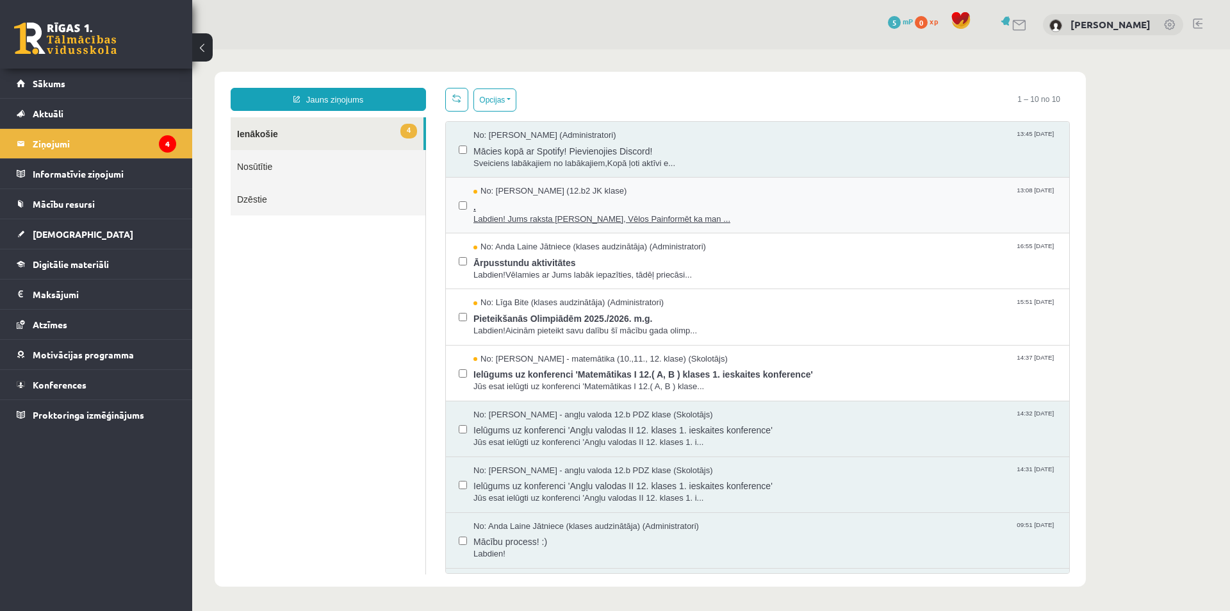
click at [615, 202] on span "." at bounding box center [765, 205] width 583 height 16
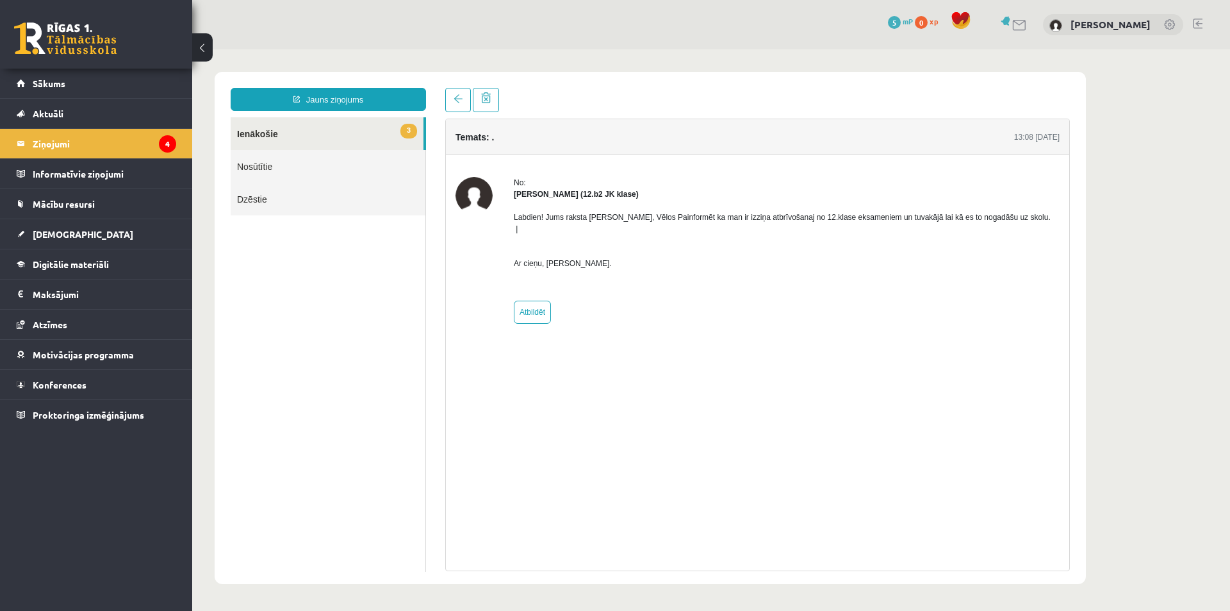
click at [349, 133] on link "3 Ienākošie" at bounding box center [327, 133] width 193 height 33
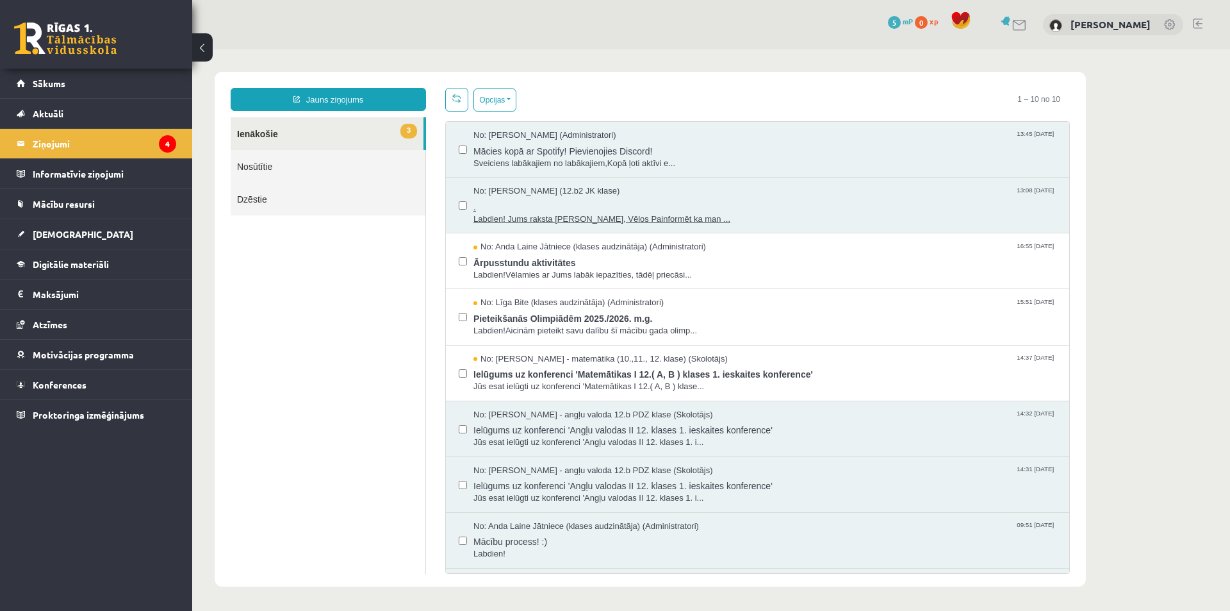
click at [601, 213] on span "Labdien! Jums raksta [PERSON_NAME], Vēlos Painformēt ka man ..." at bounding box center [765, 219] width 583 height 12
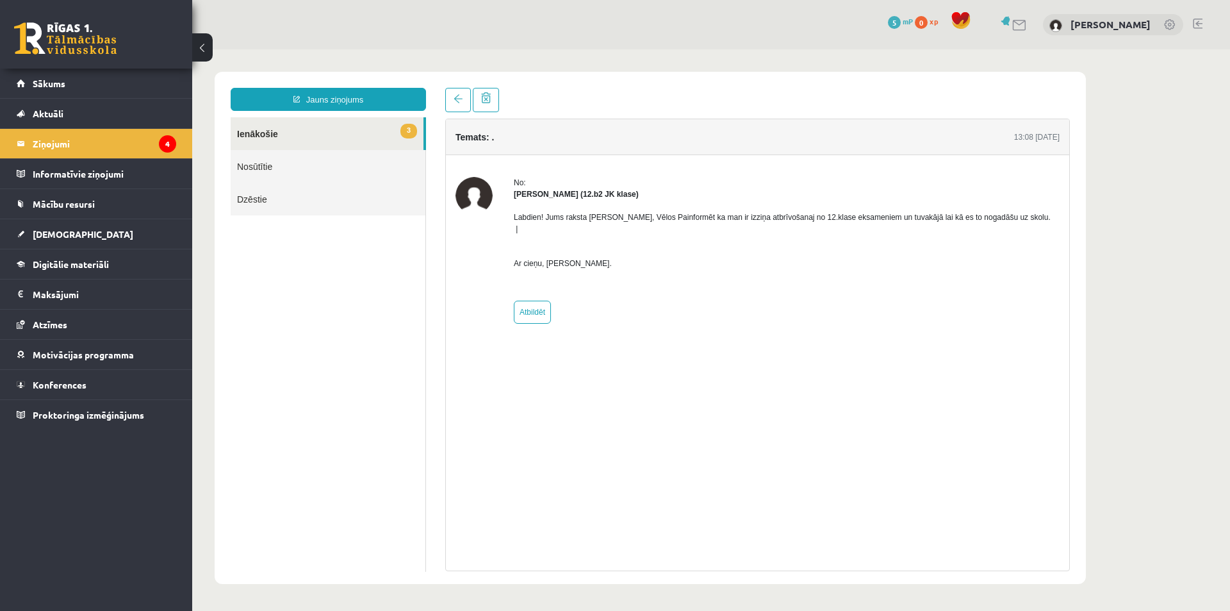
click at [451, 195] on div "No: Leons Laikovskis (12.b2 JK klase) Labdien! Jums raksta Leons Laikovskis, Vē…" at bounding box center [757, 250] width 623 height 147
click at [496, 206] on div "No: Leons Laikovskis (12.b2 JK klase) Labdien! Jums raksta Leons Laikovskis, Vē…" at bounding box center [758, 250] width 604 height 147
click at [484, 140] on h4 "Temats: ." at bounding box center [475, 137] width 38 height 10
drag, startPoint x: 1050, startPoint y: 137, endPoint x: 1038, endPoint y: 143, distance: 12.9
click at [1050, 139] on div "13:08 [DATE]" at bounding box center [1036, 137] width 45 height 12
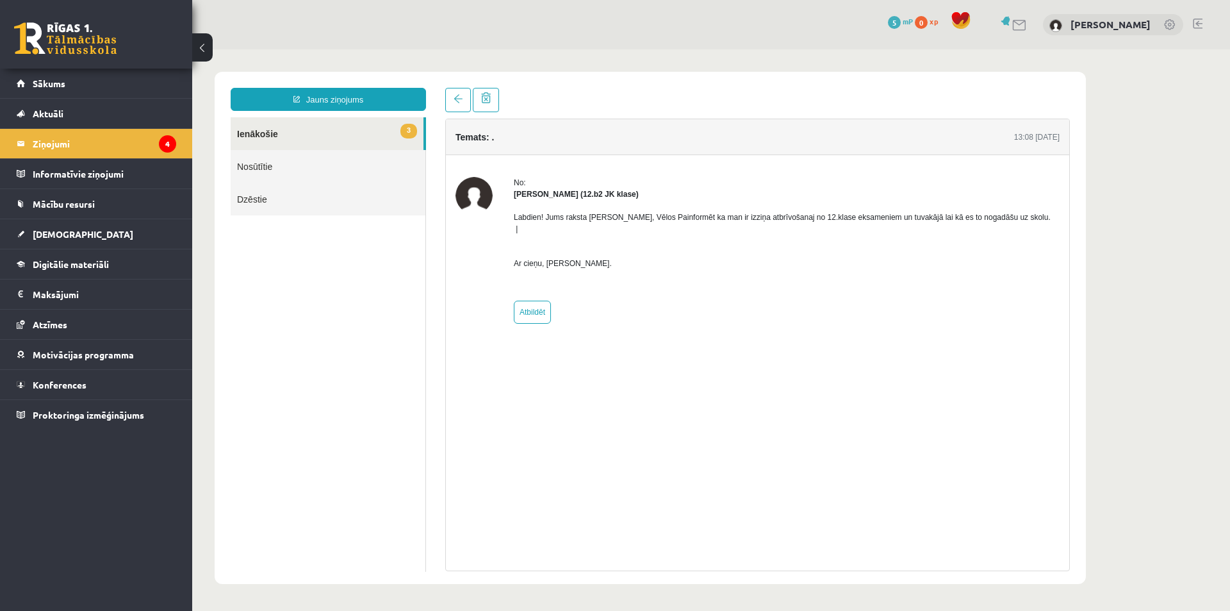
drag, startPoint x: 1038, startPoint y: 143, endPoint x: 1008, endPoint y: 192, distance: 57.3
click at [1037, 145] on div "Temats: . 13:08 11/09/2025" at bounding box center [757, 137] width 623 height 36
click at [986, 213] on p "Labdien! Jums raksta Leons Laikovskis, Vēlos Painformēt ka man ir izziņa atbrīv…" at bounding box center [787, 240] width 546 height 58
drag, startPoint x: 950, startPoint y: 206, endPoint x: 764, endPoint y: 214, distance: 185.3
click at [930, 212] on div "Labdien! Jums raksta Leons Laikovskis, Vēlos Painformēt ka man ir izziņa atbrīv…" at bounding box center [787, 245] width 546 height 91
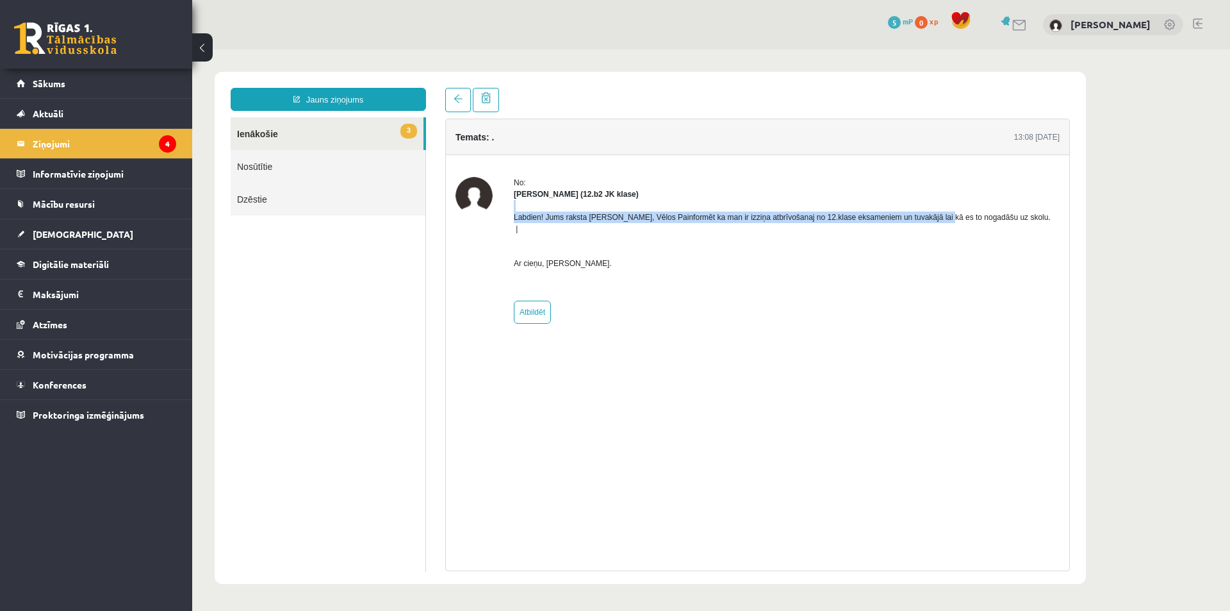
click at [263, 136] on link "3 Ienākošie" at bounding box center [327, 133] width 193 height 33
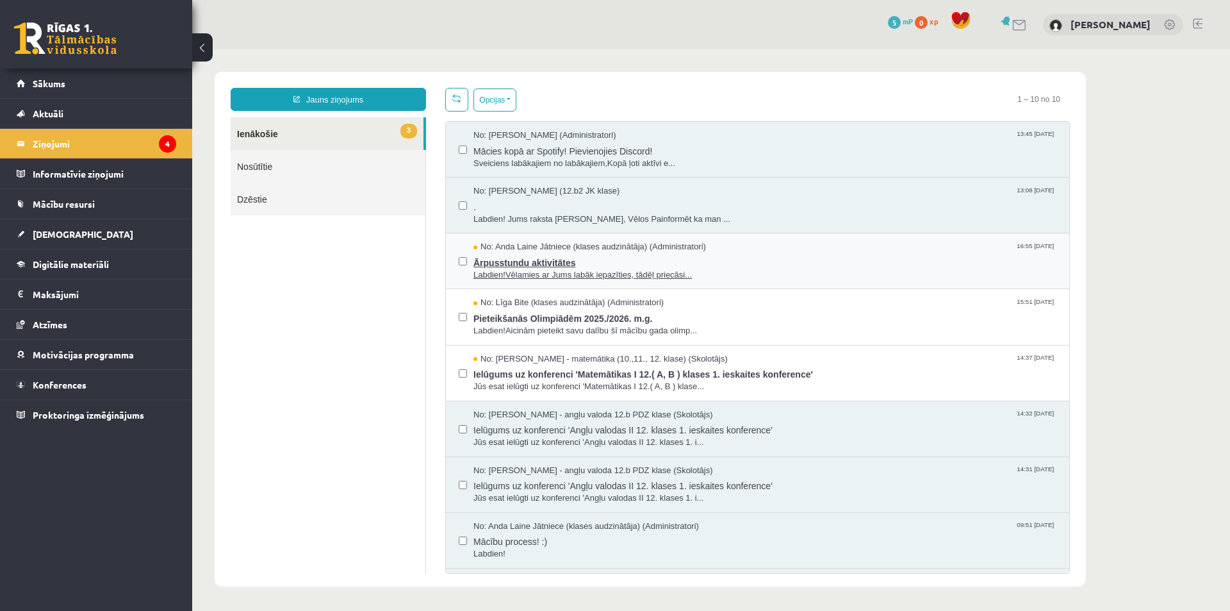
click at [707, 258] on span "Ārpusstundu aktivitātes" at bounding box center [765, 261] width 583 height 16
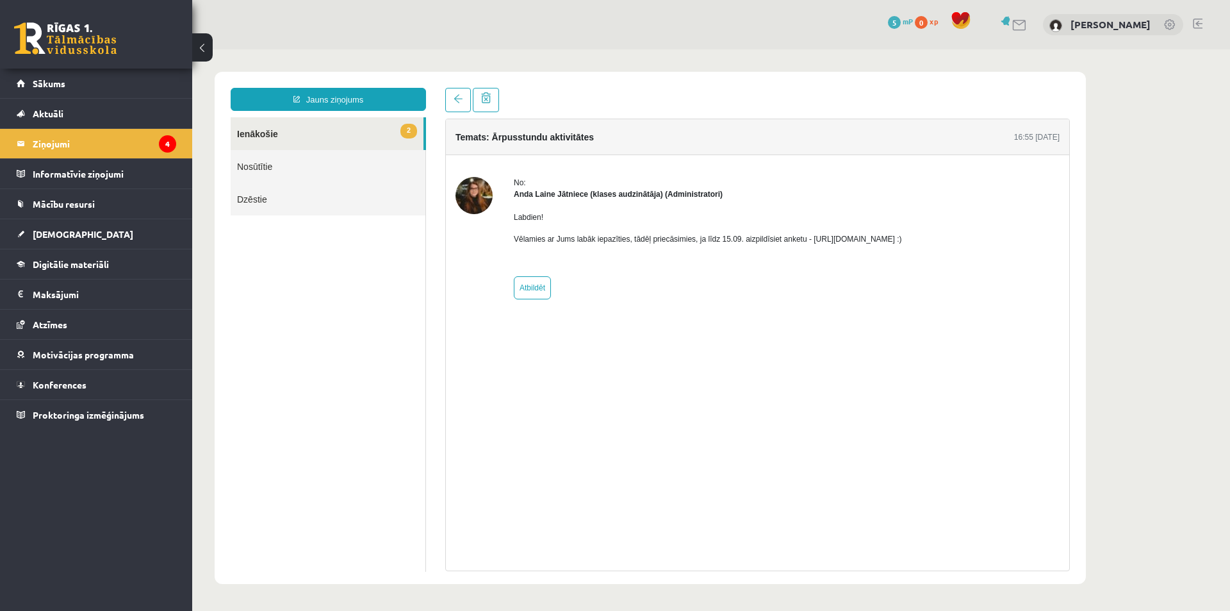
drag, startPoint x: 802, startPoint y: 239, endPoint x: 945, endPoint y: 242, distance: 142.9
click at [902, 242] on p "Vēlamies ar Jums labāk iepazīties, tādēļ priecāsimies, ja līdz 15.09. aizpildīs…" at bounding box center [708, 239] width 388 height 12
drag, startPoint x: 443, startPoint y: 359, endPoint x: 365, endPoint y: 358, distance: 78.2
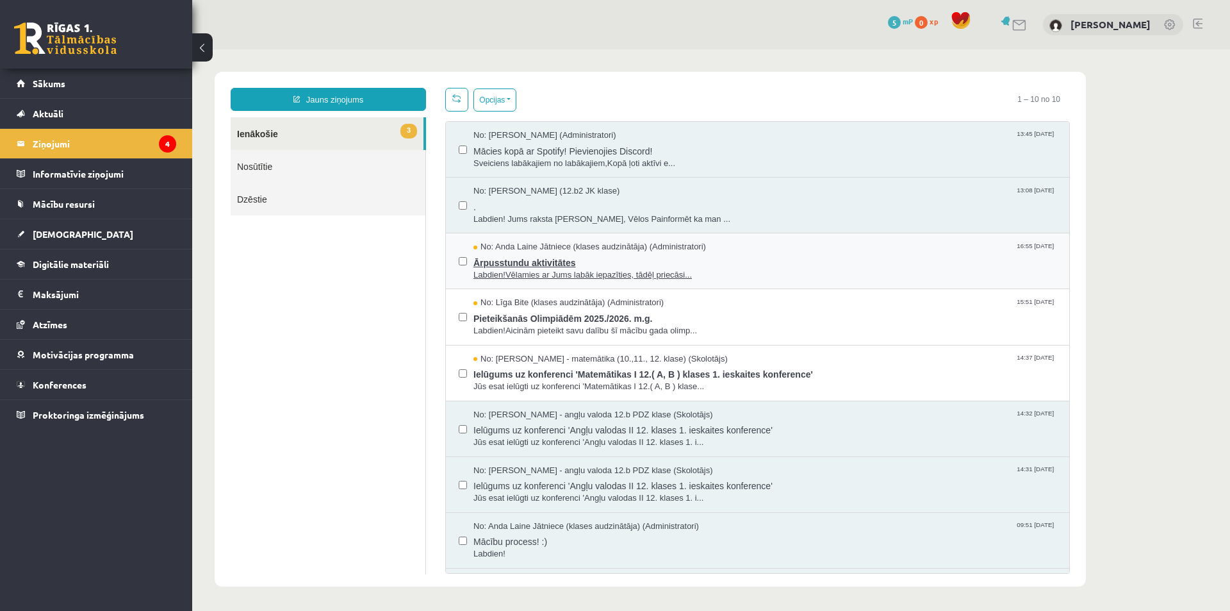
click at [741, 261] on span "Ārpusstundu aktivitātes" at bounding box center [765, 261] width 583 height 16
click at [629, 260] on span "Ārpusstundu aktivitātes" at bounding box center [765, 261] width 583 height 16
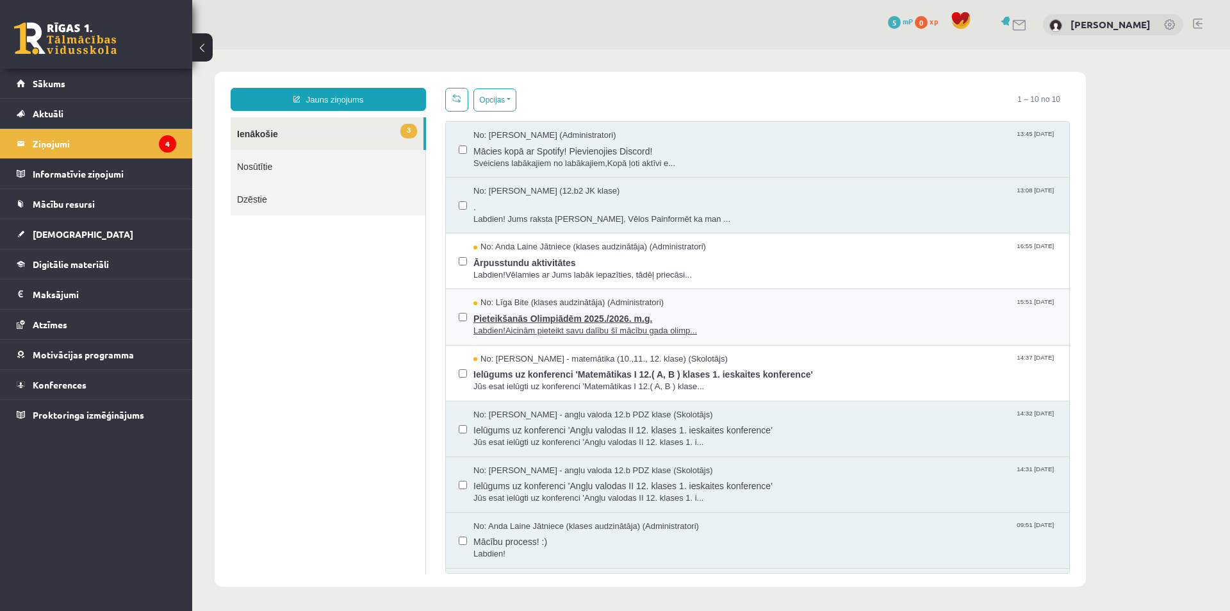
click at [660, 325] on span "Labdien!Aicinām pieteikt savu dalību šī mācību gada olimp..." at bounding box center [765, 331] width 583 height 12
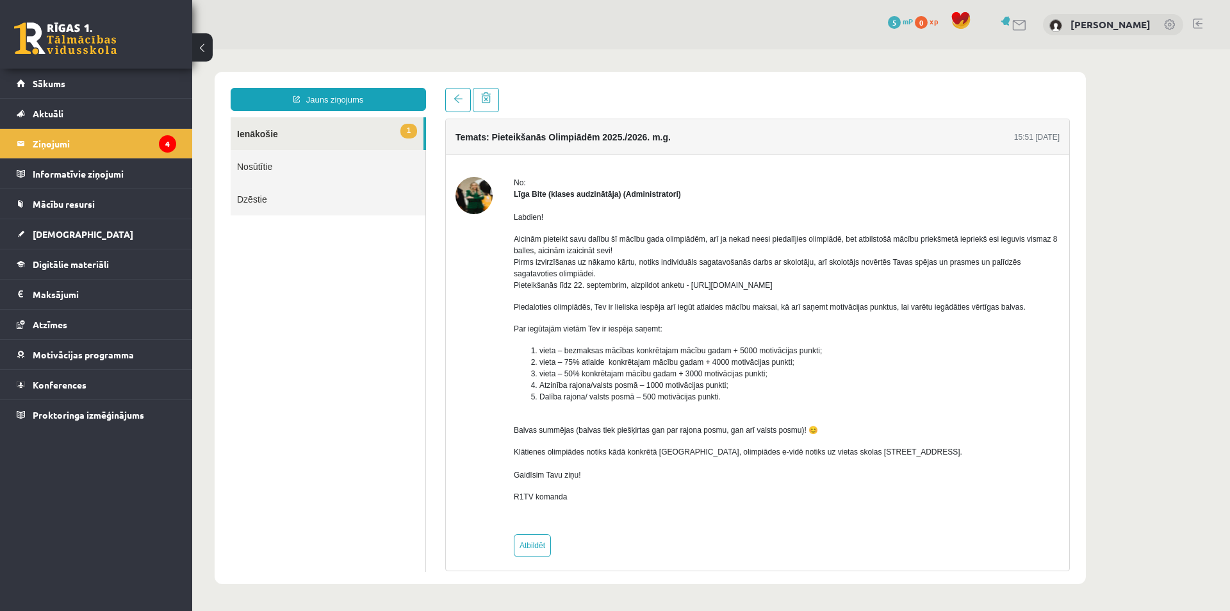
click at [901, 26] on span "5" at bounding box center [894, 22] width 13 height 13
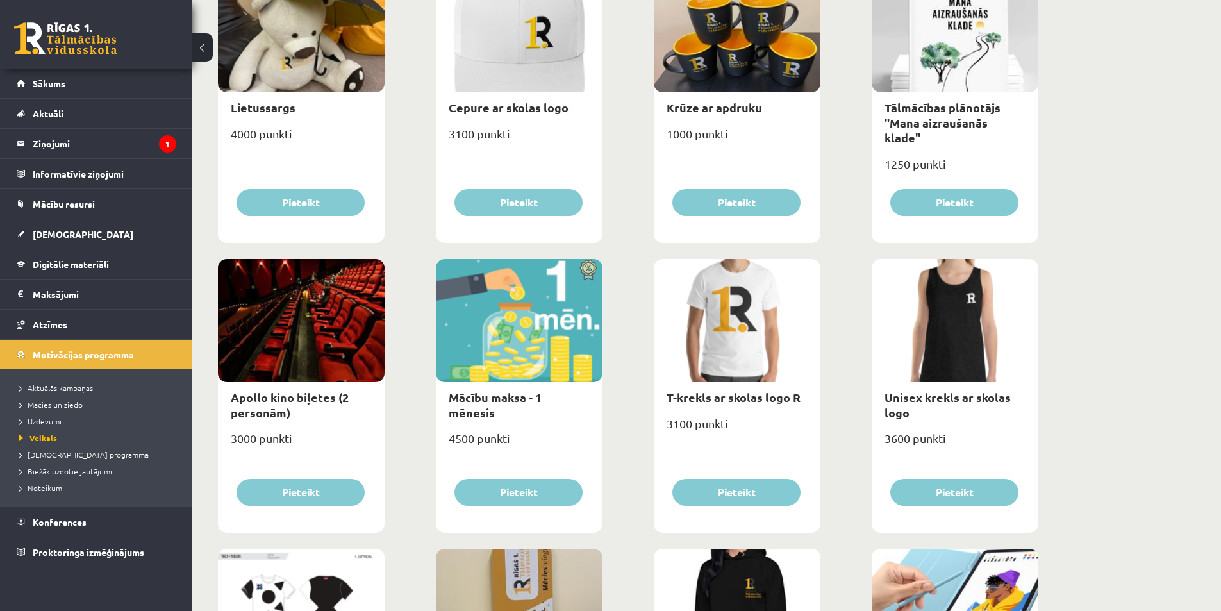
scroll to position [384, 0]
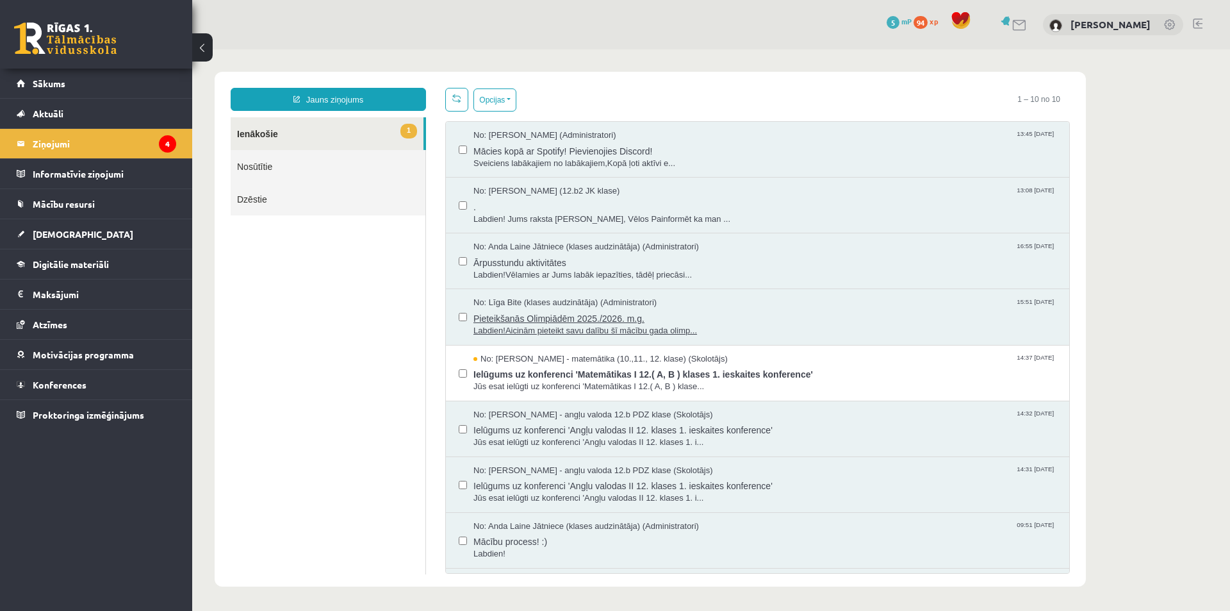
click at [617, 304] on span "No: Līga Bite (klases audzinātāja) (Administratori)" at bounding box center [565, 303] width 183 height 12
click at [652, 366] on span "Ielūgums uz konferenci 'Matemātikas I 12.( A, B ) klases 1. ieskaites konferenc…" at bounding box center [765, 373] width 583 height 16
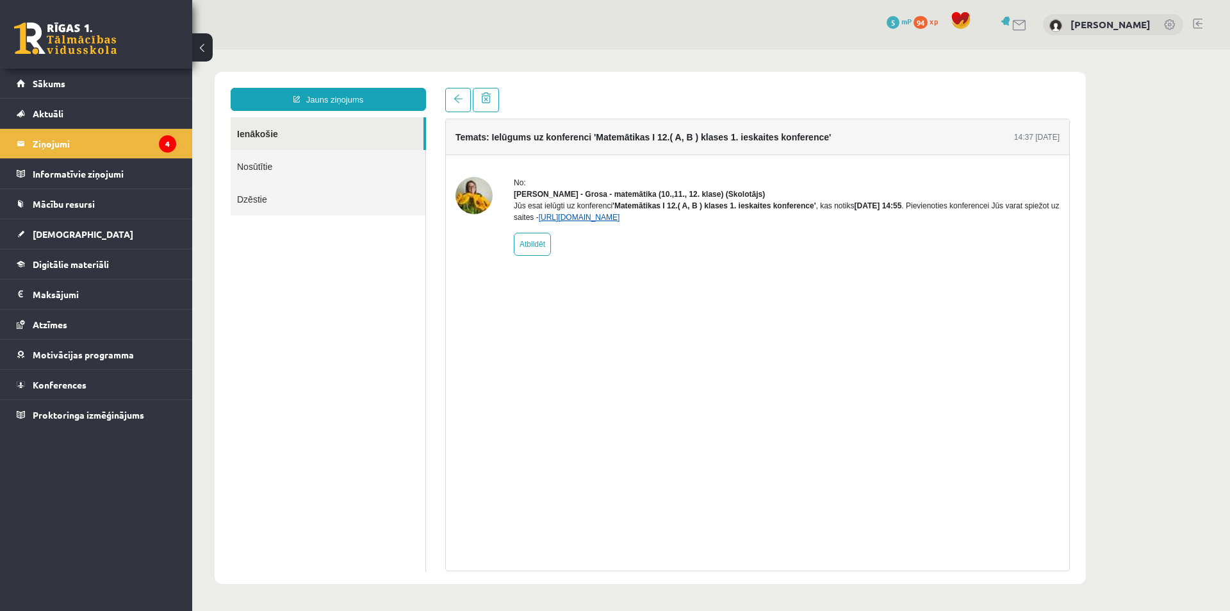
drag, startPoint x: 561, startPoint y: 227, endPoint x: 576, endPoint y: 233, distance: 15.8
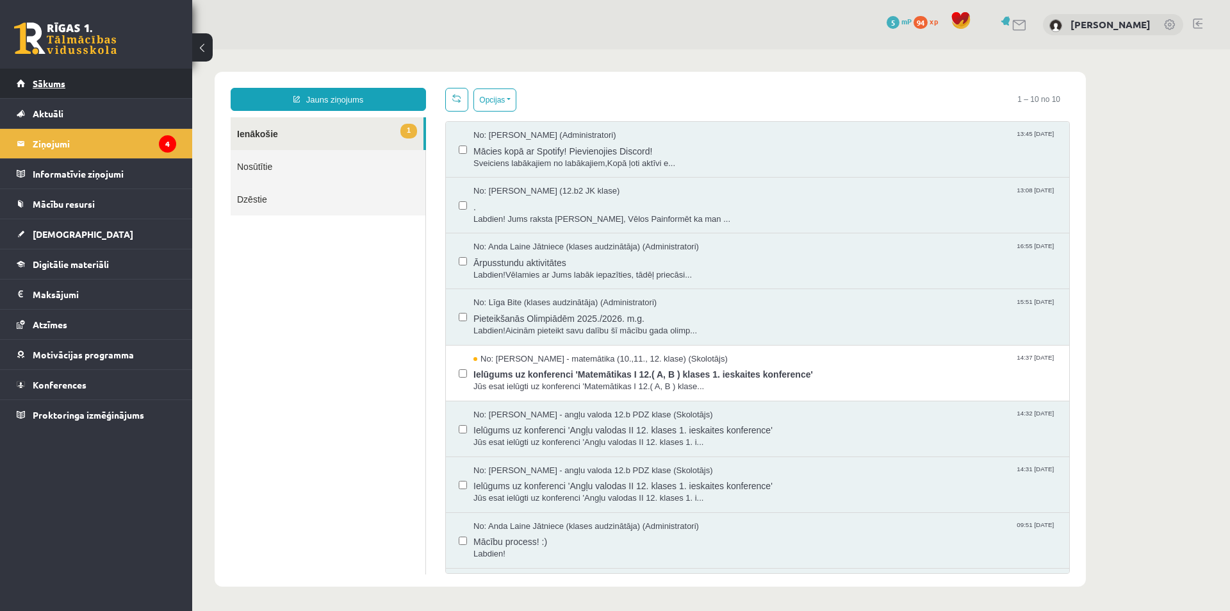
click at [90, 87] on link "Sākums" at bounding box center [97, 83] width 160 height 29
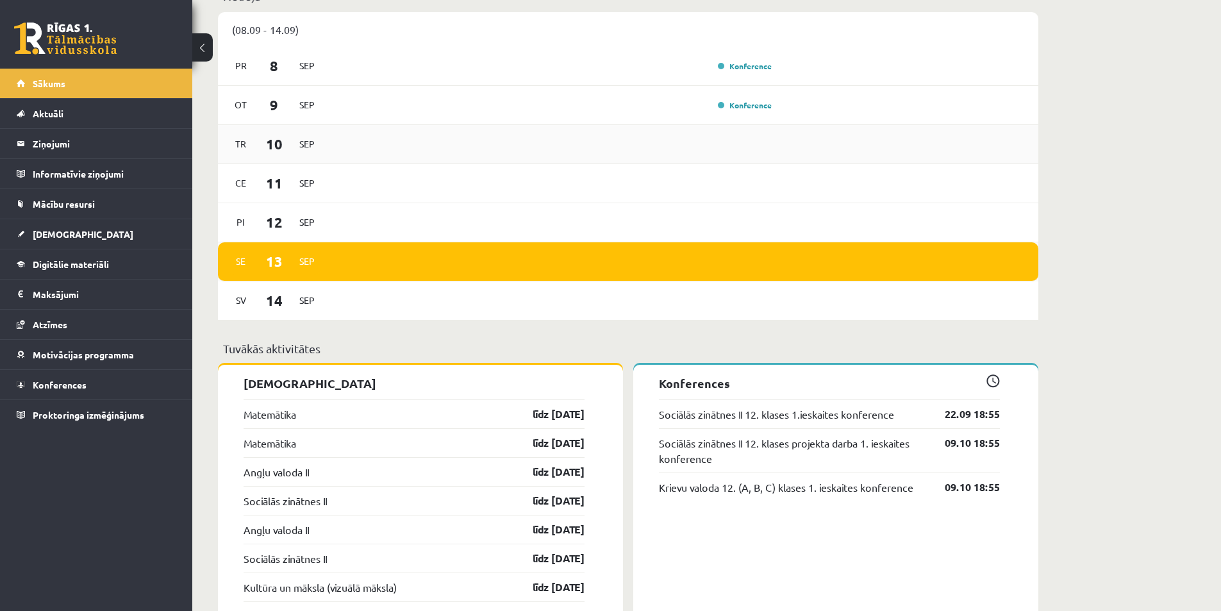
scroll to position [1025, 0]
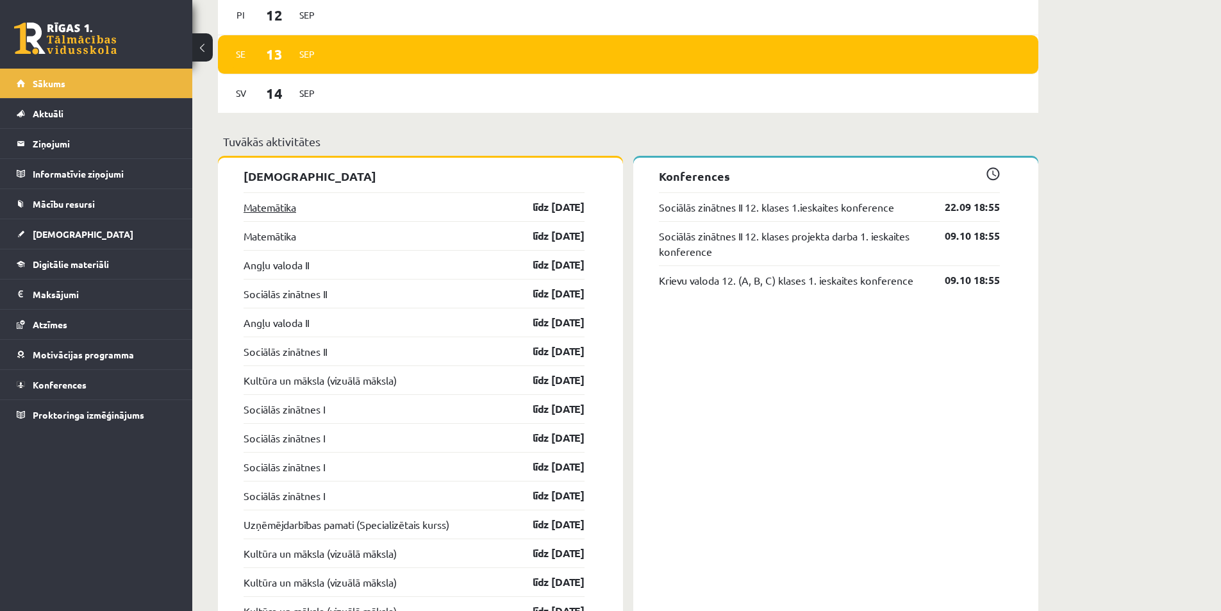
click at [256, 211] on link "Matemātika" at bounding box center [269, 206] width 53 height 15
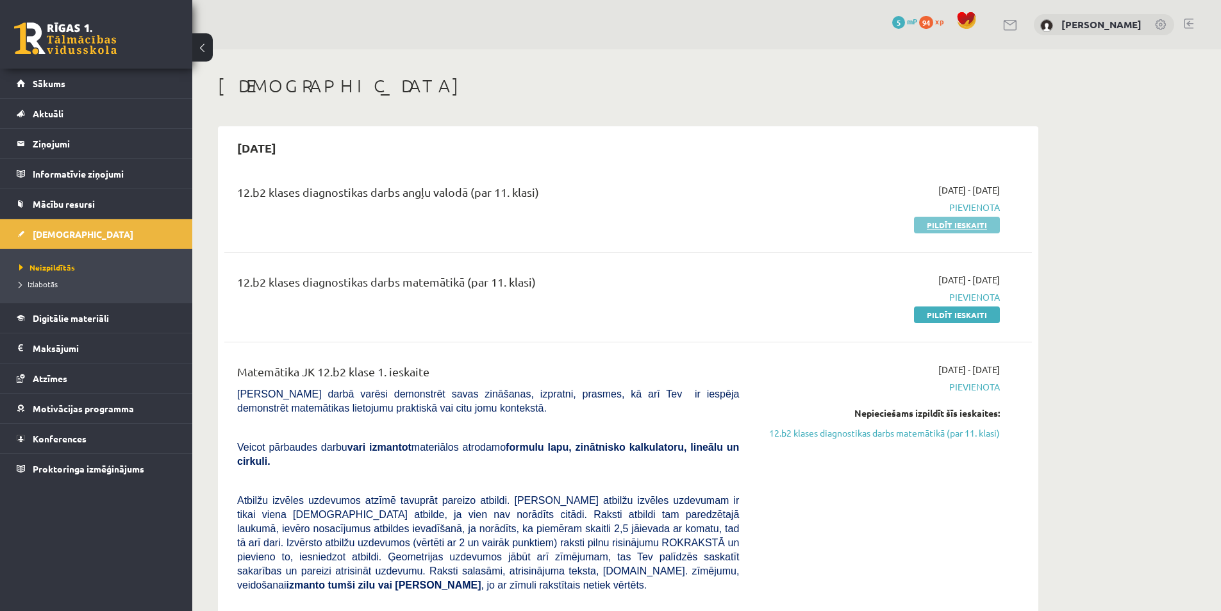
click at [968, 227] on link "Pildīt ieskaiti" at bounding box center [957, 225] width 86 height 17
click at [975, 314] on link "Pildīt ieskaiti" at bounding box center [957, 314] width 86 height 17
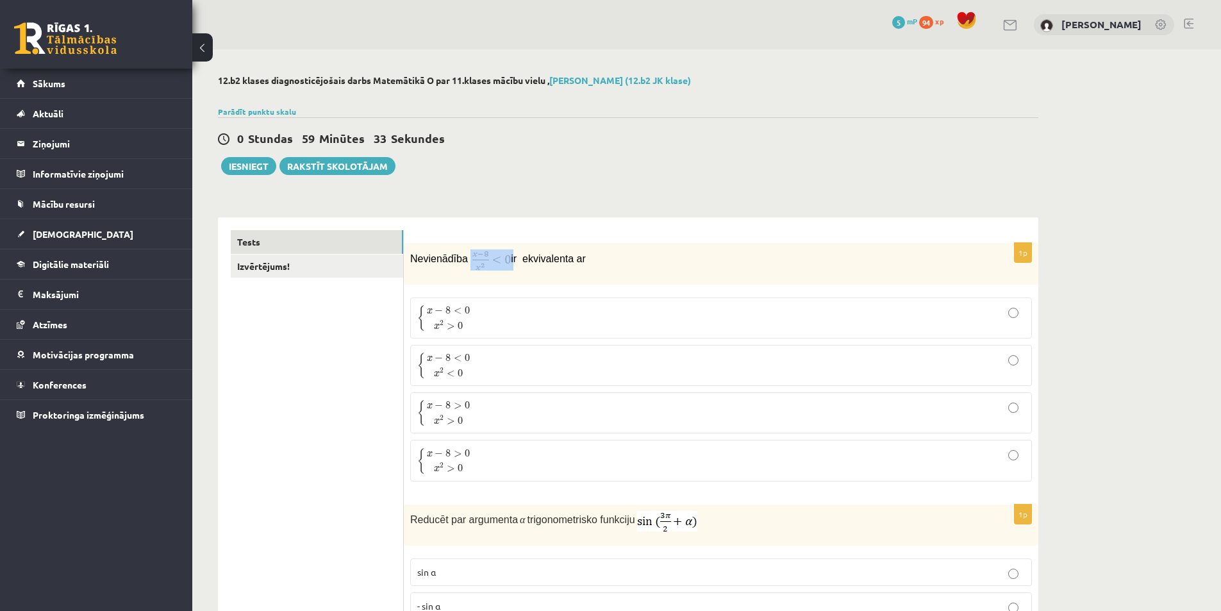
drag, startPoint x: 510, startPoint y: 260, endPoint x: 467, endPoint y: 267, distance: 43.6
click at [467, 267] on p "Nevienādība ir ekvivalenta ar" at bounding box center [688, 259] width 557 height 21
click at [516, 302] on label "{ x − 8 < 0 x 2 > 0 { x − 8 < 0 x 2 > 0" at bounding box center [721, 317] width 622 height 41
click at [938, 352] on label "{ x − 8 < 0 x 2 < 0 { x − 8 < 0 x 2 < 0" at bounding box center [721, 365] width 622 height 41
click at [608, 352] on label "{ x − 8 < 0 x 2 < 0 { x − 8 < 0 x 2 < 0" at bounding box center [721, 365] width 622 height 41
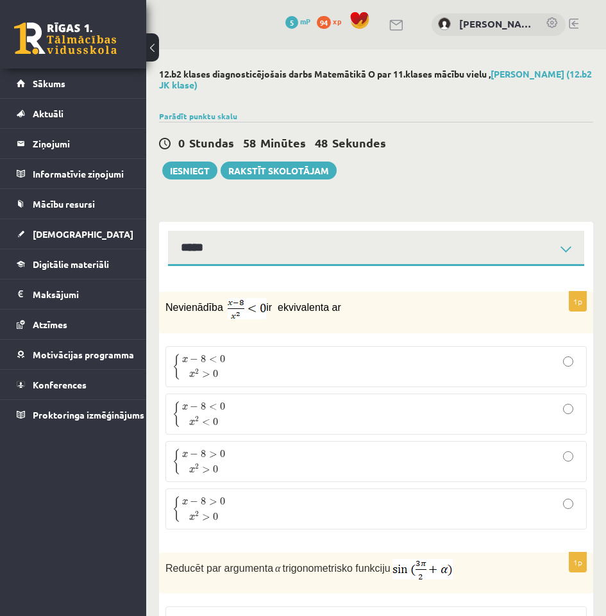
click at [284, 422] on p "{ x − 8 < 0 x 2 < 0 { x − 8 < 0 x 2 < 0" at bounding box center [375, 413] width 407 height 27
click at [313, 364] on p "{ x − 8 < 0 x 2 > 0 { x − 8 < 0 x 2 > 0" at bounding box center [375, 366] width 407 height 27
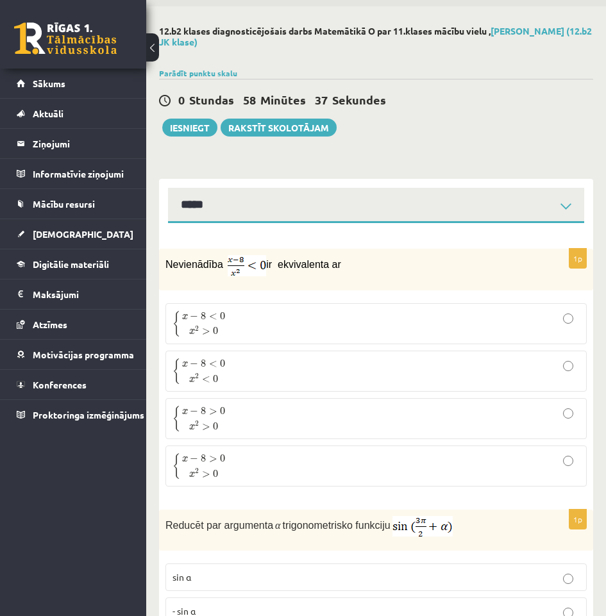
scroll to position [192, 0]
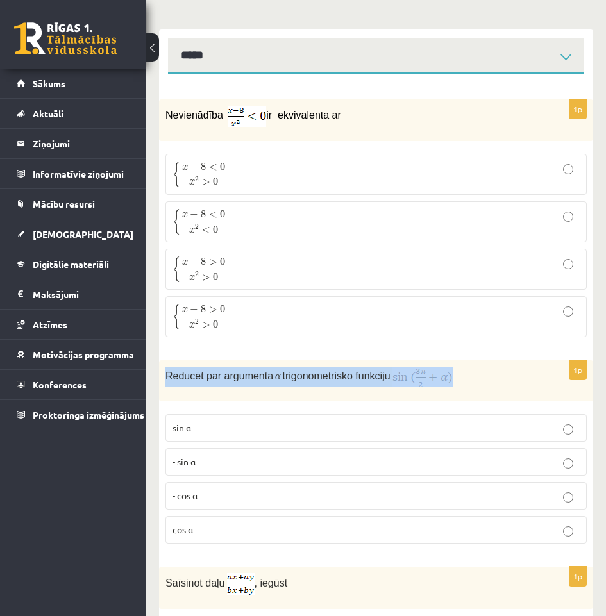
drag, startPoint x: 457, startPoint y: 379, endPoint x: 166, endPoint y: 379, distance: 290.9
click at [166, 379] on p "Reducēt par argumenta α trigonometrisko funkciju" at bounding box center [343, 377] width 357 height 21
copy p "Reducēt par argumenta α trigonometrisko funkciju"
click at [469, 380] on p "Reducēt par argumenta α trigonometrisko funkciju" at bounding box center [343, 377] width 357 height 21
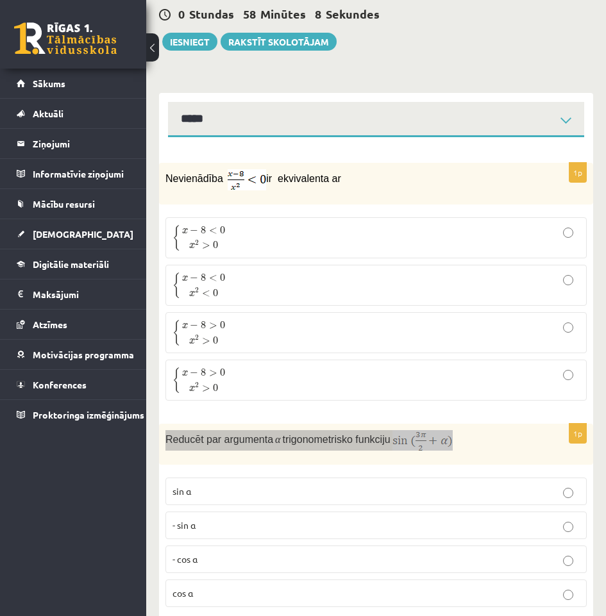
scroll to position [0, 0]
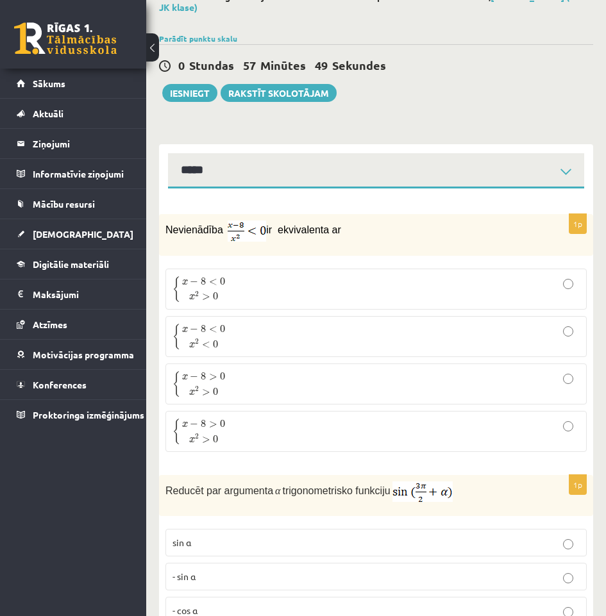
scroll to position [320, 0]
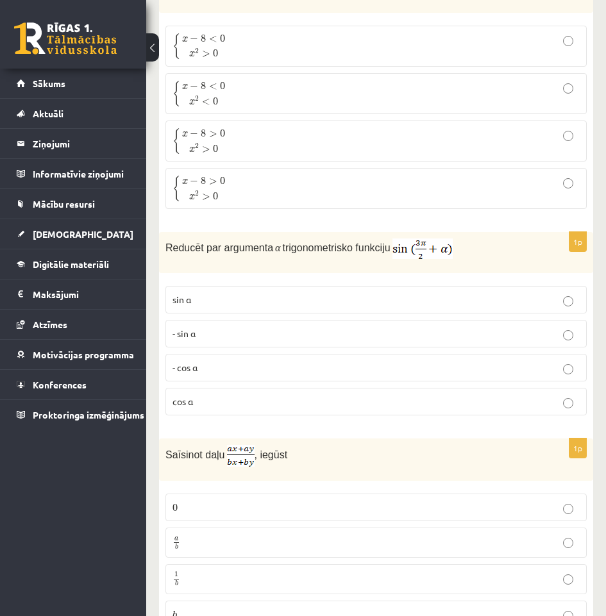
click at [288, 363] on p "- cos ⁡α" at bounding box center [375, 367] width 407 height 13
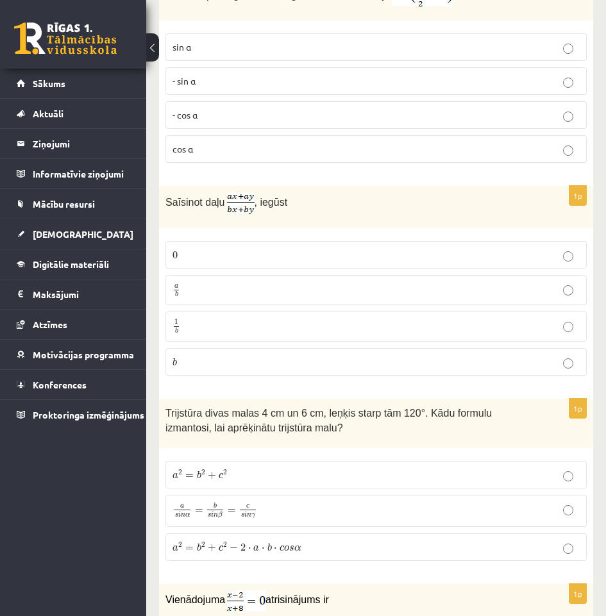
scroll to position [577, 0]
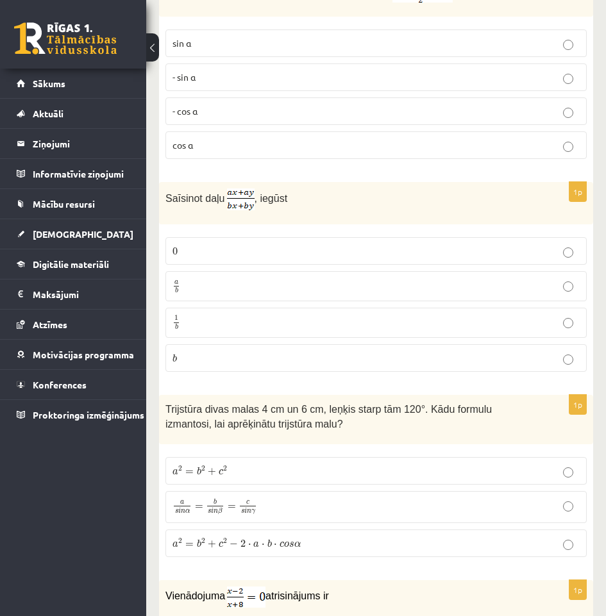
click at [303, 274] on fieldset "0 0 a b a b 1 b 1 b b b" at bounding box center [375, 303] width 421 height 145
click at [302, 276] on label "a b a b" at bounding box center [375, 286] width 421 height 30
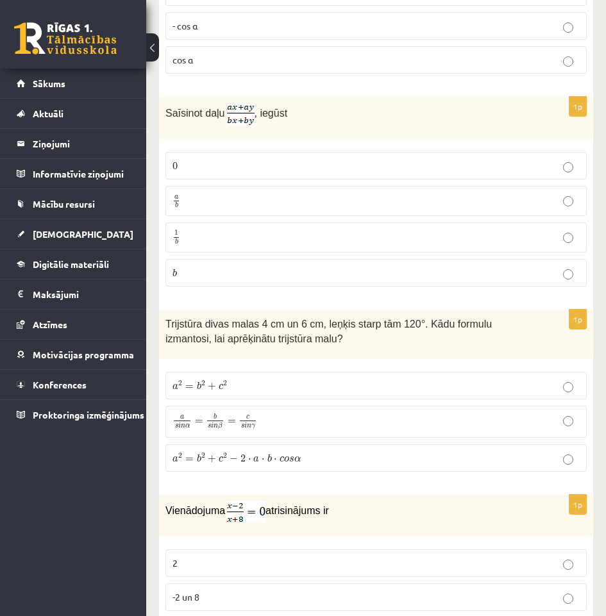
scroll to position [705, 0]
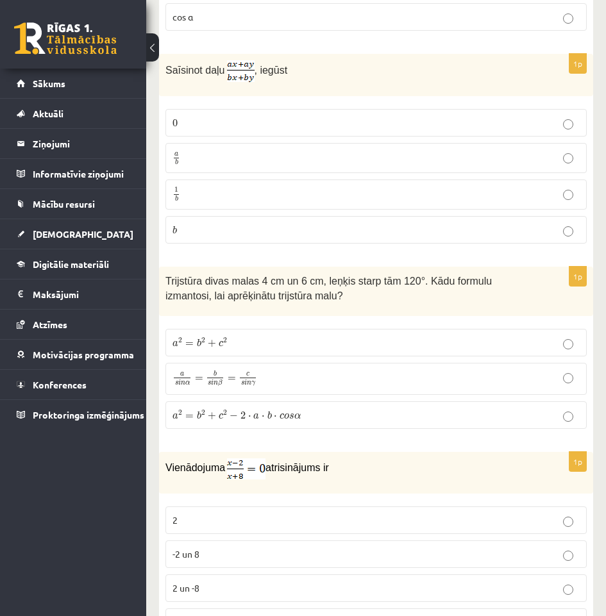
drag, startPoint x: 261, startPoint y: 379, endPoint x: 455, endPoint y: 455, distance: 208.0
click at [455, 455] on div "Vienādojuma atrisinājums ir" at bounding box center [376, 473] width 434 height 42
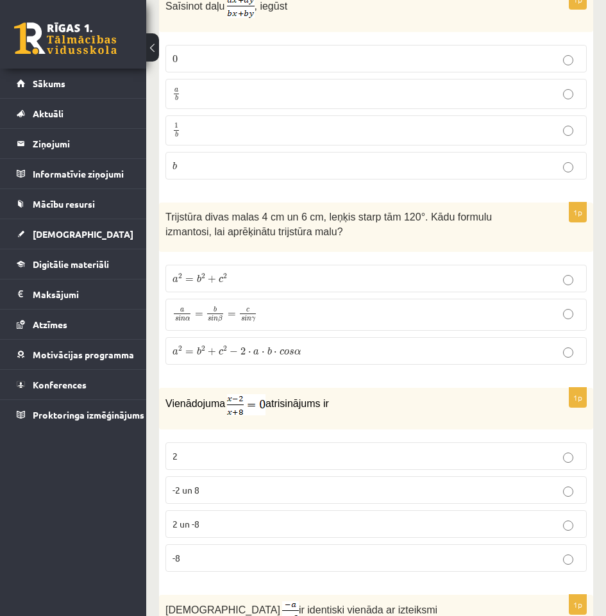
click at [330, 338] on label "a 2 = b 2 + c 2 − 2 ⋅ a ⋅ b ⋅ c o s α a 2 = b 2 + c 2 − 2 ⋅ a ⋅ b ⋅ c o s α" at bounding box center [375, 351] width 421 height 28
click at [231, 459] on p "2" at bounding box center [375, 455] width 407 height 13
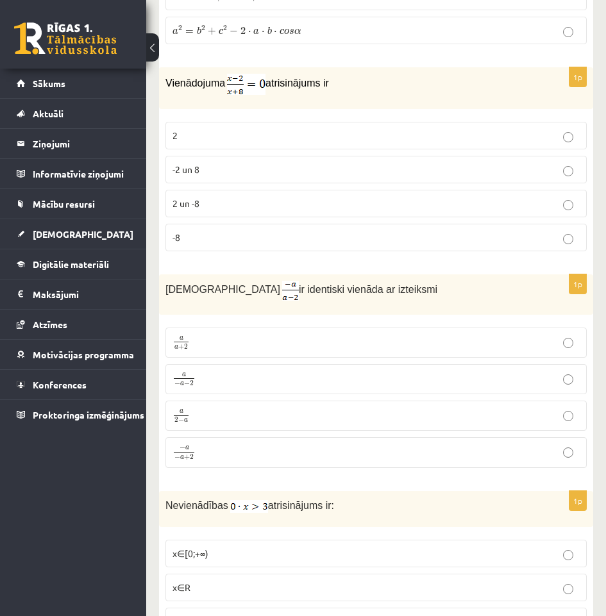
scroll to position [1025, 0]
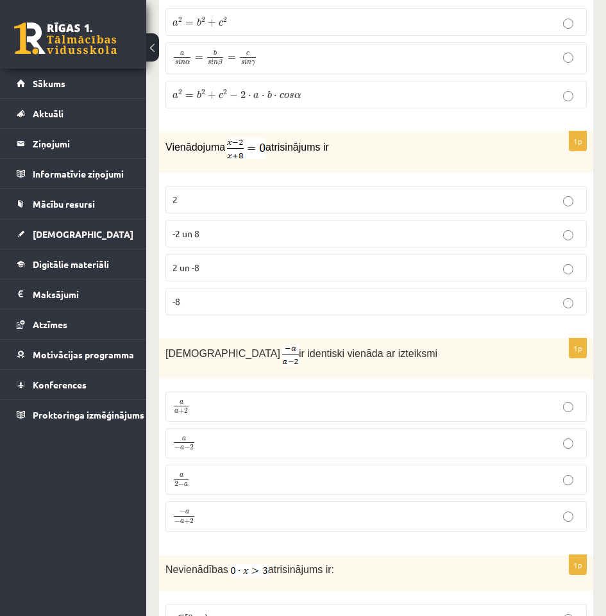
click at [219, 409] on p "a a + 2 a a + 2" at bounding box center [375, 407] width 407 height 16
click at [279, 480] on p "a 2 − a a 2 − a" at bounding box center [375, 480] width 407 height 16
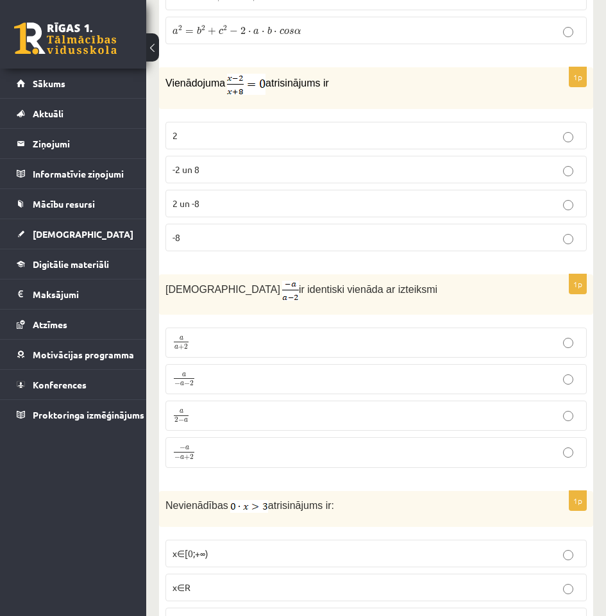
scroll to position [1217, 0]
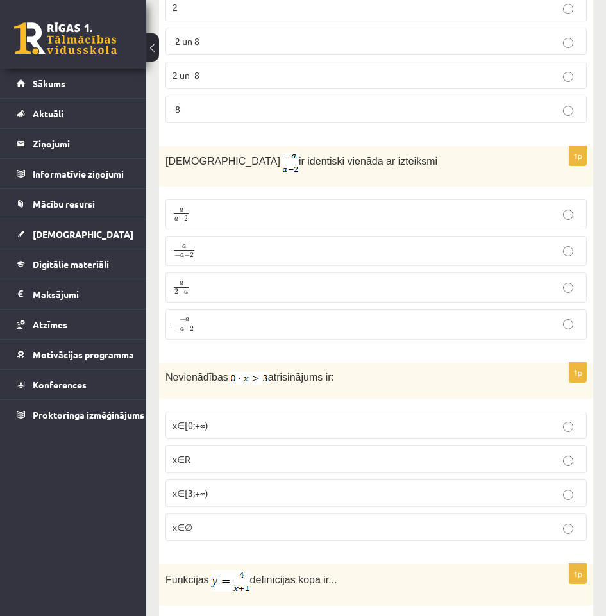
drag, startPoint x: 335, startPoint y: 384, endPoint x: 169, endPoint y: 373, distance: 167.0
click at [169, 373] on div "Nevienādības atrisinājums ir:" at bounding box center [376, 381] width 434 height 36
click at [260, 383] on div "Nevienādības atrisinājums ir:" at bounding box center [376, 381] width 434 height 36
click at [256, 520] on p "x∈∅" at bounding box center [375, 526] width 407 height 13
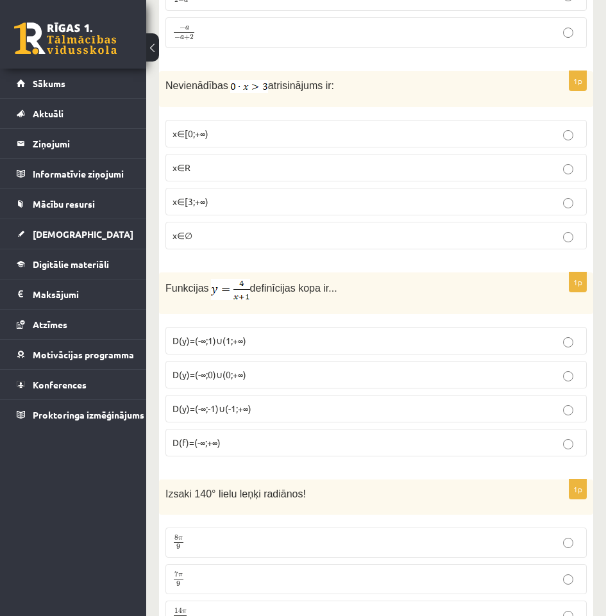
scroll to position [1538, 0]
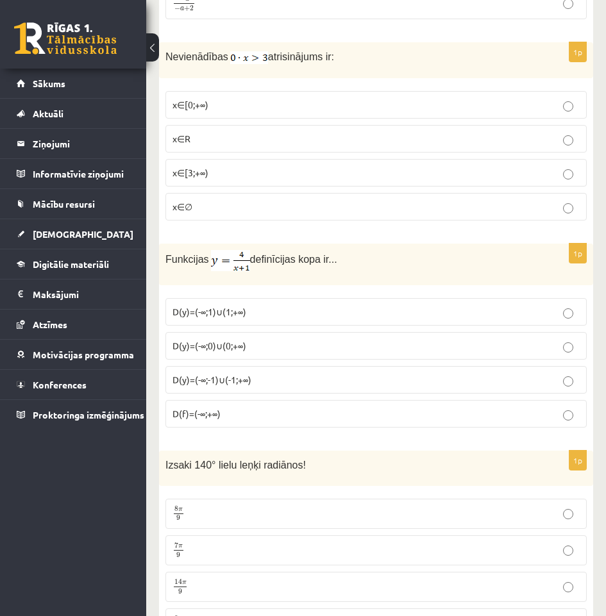
click at [282, 309] on p "D(y)=(-∞;1)∪(1;+∞)" at bounding box center [375, 311] width 407 height 13
click at [270, 370] on label "D(y)=(-∞;-1)∪(-1;+∞)" at bounding box center [375, 380] width 421 height 28
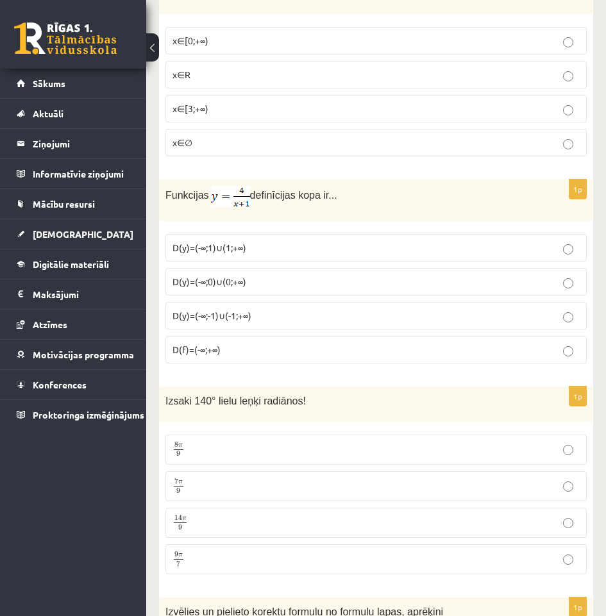
scroll to position [1666, 0]
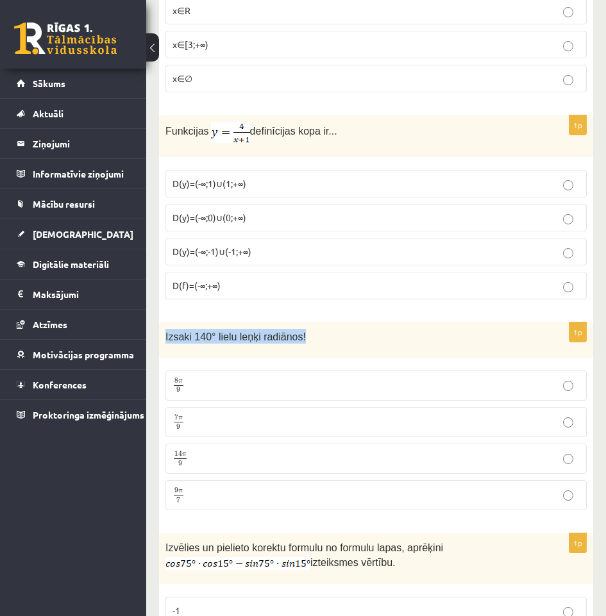
drag, startPoint x: 297, startPoint y: 335, endPoint x: 163, endPoint y: 351, distance: 134.8
click at [163, 351] on div "Izsaki 140° lielu leņķi radiānos!" at bounding box center [376, 339] width 434 height 35
copy span "Izsaki 140° lielu leņķi radiānos!"
click at [375, 343] on div "Izsaki 140° lielu leņķi radiānos!" at bounding box center [376, 339] width 434 height 35
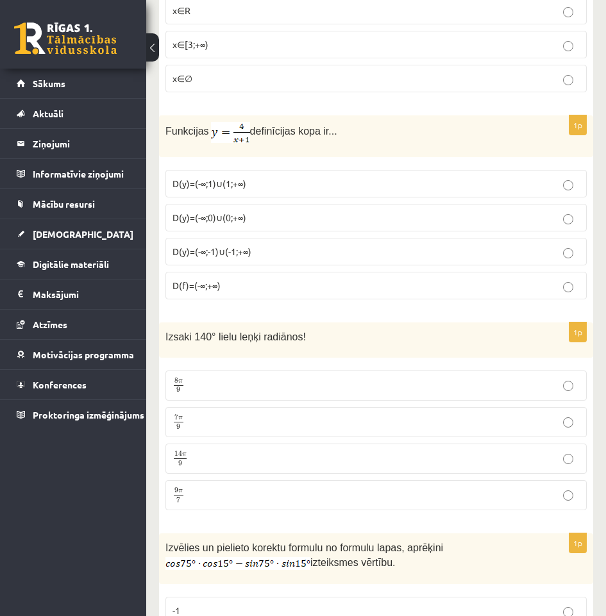
click at [259, 434] on label "7 π 9 7 π 9" at bounding box center [375, 422] width 421 height 30
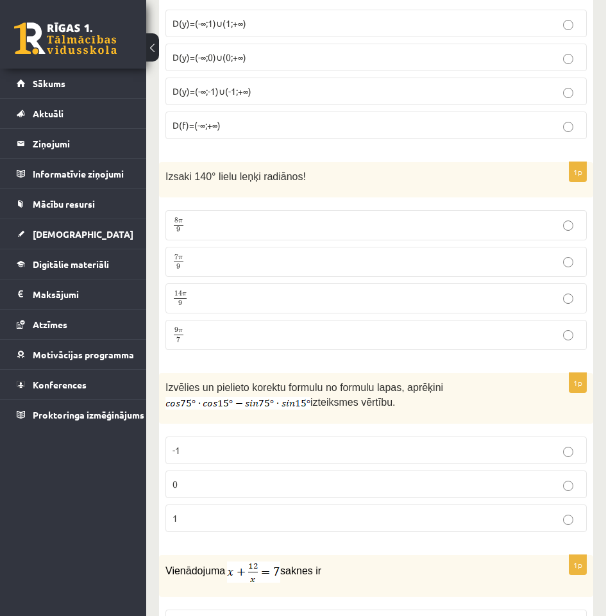
scroll to position [1858, 0]
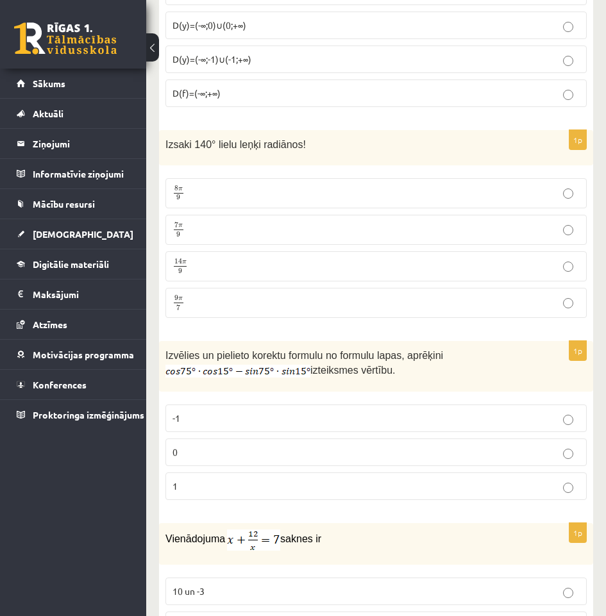
click at [429, 439] on label "0" at bounding box center [375, 452] width 421 height 28
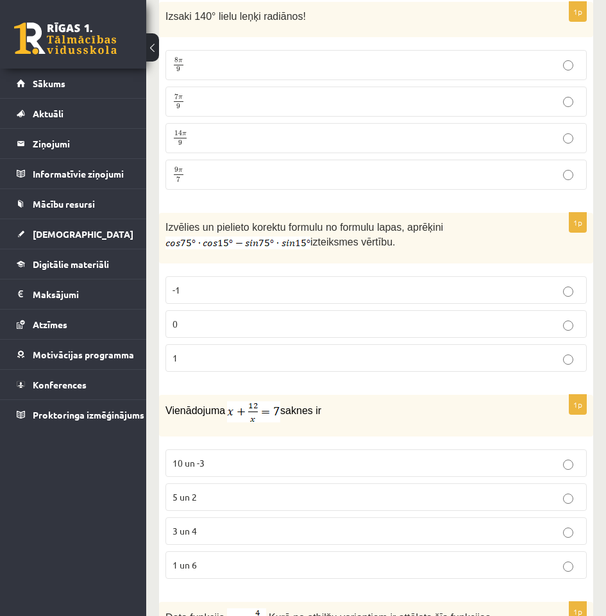
scroll to position [2050, 0]
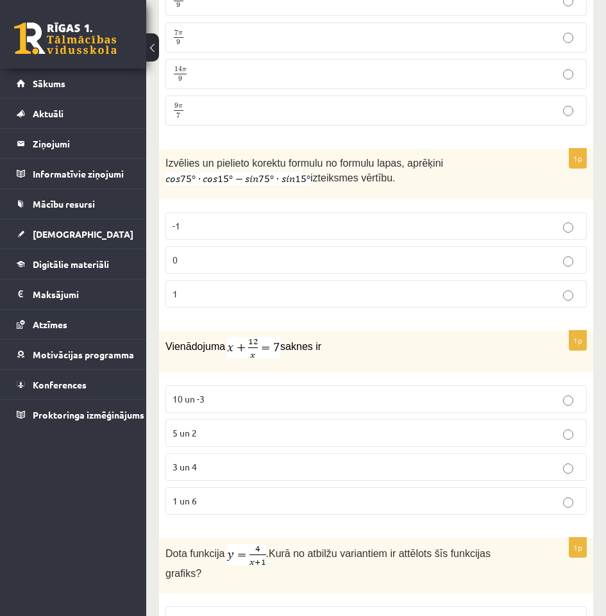
click at [325, 345] on p "Vienādojuma saknes ir" at bounding box center [343, 347] width 357 height 21
click at [243, 460] on p "3 un 4" at bounding box center [375, 466] width 407 height 13
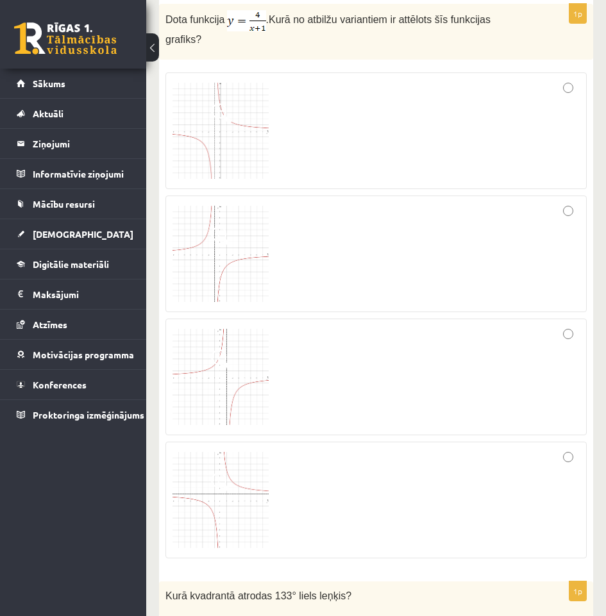
scroll to position [2563, 0]
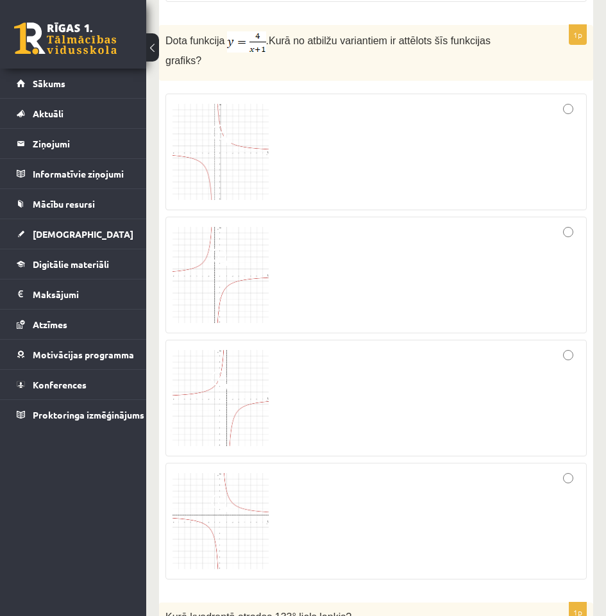
click at [438, 157] on div at bounding box center [375, 152] width 407 height 103
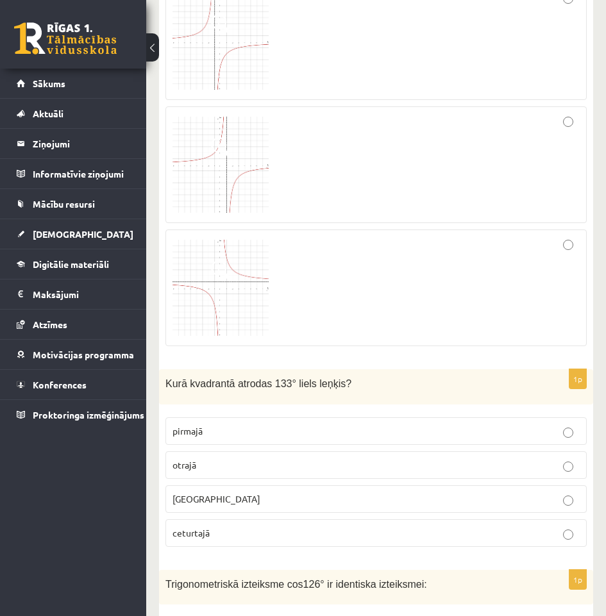
scroll to position [2819, 0]
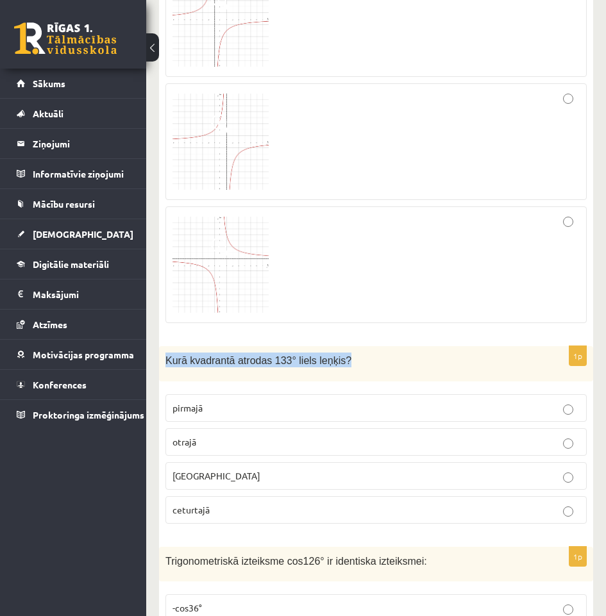
drag, startPoint x: 340, startPoint y: 338, endPoint x: 149, endPoint y: 347, distance: 190.5
click at [149, 347] on div "12.b2 klases diagnosticējošais darbs Matemātikā O par 11.klases mācību vielu , …" at bounding box center [375, 626] width 459 height 6792
copy span "Kurā kvadrantā atrodas 133° liels leņķis?"
click at [332, 435] on p "otrajā" at bounding box center [375, 441] width 407 height 13
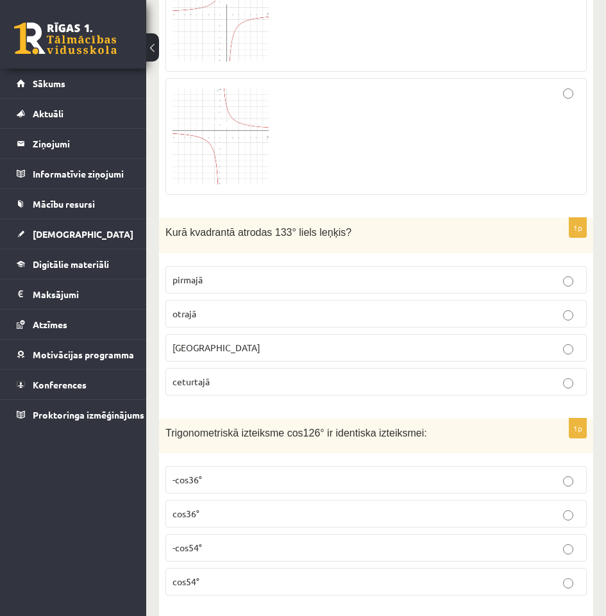
scroll to position [3012, 0]
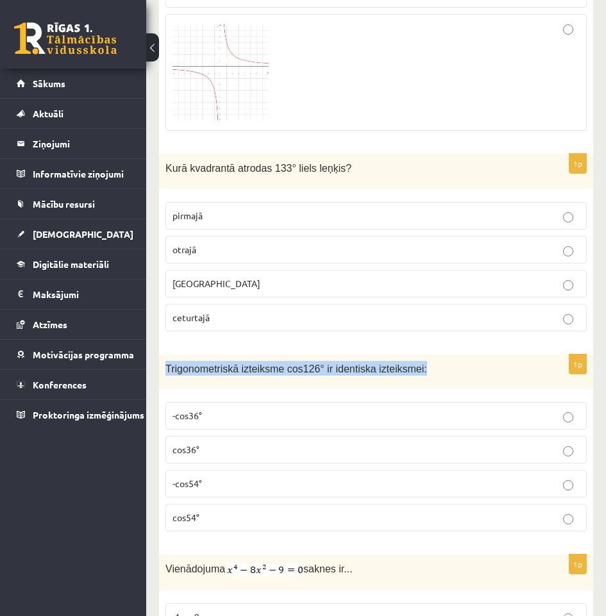
drag, startPoint x: 415, startPoint y: 348, endPoint x: 164, endPoint y: 356, distance: 250.7
click at [164, 356] on div "Trigonometriskā izteiksme cos126° ir identiska izteiksmei:" at bounding box center [376, 371] width 434 height 35
click at [402, 354] on div "Trigonometriskā izteiksme cos126° ir identiska izteiksmei:" at bounding box center [376, 371] width 434 height 35
drag, startPoint x: 425, startPoint y: 351, endPoint x: 169, endPoint y: 355, distance: 256.3
click at [169, 361] on p "Trigonometriskā izteiksme cos126° ir identiska izteiksmei:" at bounding box center [343, 368] width 357 height 15
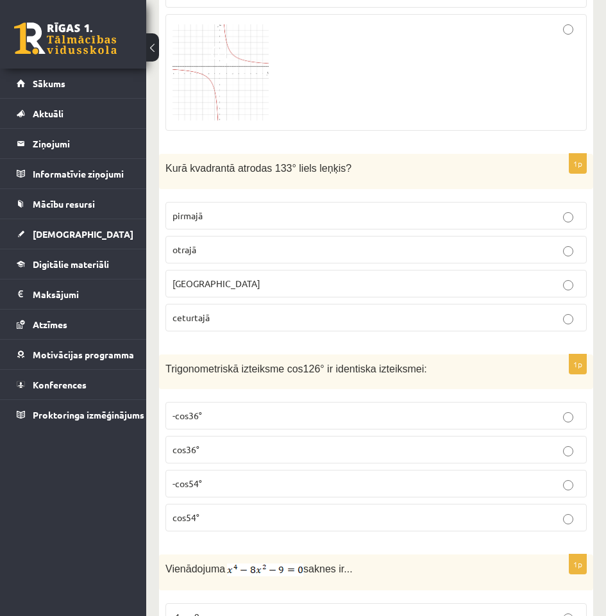
click at [165, 354] on div "Trigonometriskā izteiksme cos126° ir identiska izteiksmei:" at bounding box center [376, 371] width 434 height 35
drag, startPoint x: 165, startPoint y: 349, endPoint x: 411, endPoint y: 365, distance: 247.2
click at [411, 365] on div "Trigonometriskā izteiksme cos126° ir identiska izteiksmei:" at bounding box center [376, 371] width 434 height 35
copy span "Trigonometriskā izteiksme cos126° ir identiska izteiksmei:"
click at [385, 477] on p "-cos54°" at bounding box center [375, 483] width 407 height 13
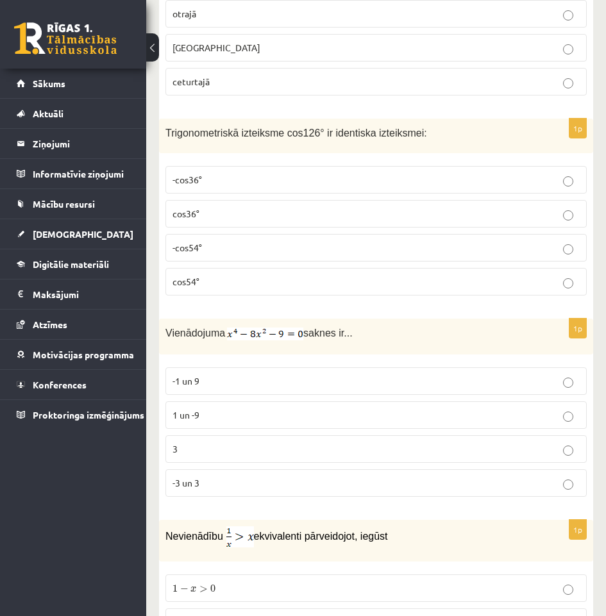
scroll to position [3268, 0]
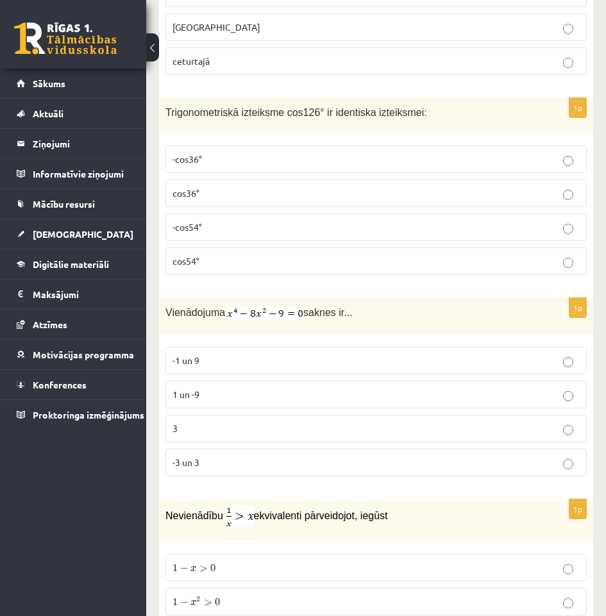
drag, startPoint x: 357, startPoint y: 292, endPoint x: 167, endPoint y: 299, distance: 190.5
click at [167, 304] on p "Vienādojuma saknes ir..." at bounding box center [343, 311] width 357 height 15
click at [413, 314] on div "Vienādojuma saknes ir..." at bounding box center [376, 316] width 434 height 36
click at [276, 307] on img at bounding box center [265, 313] width 76 height 13
click at [281, 307] on img at bounding box center [265, 313] width 76 height 13
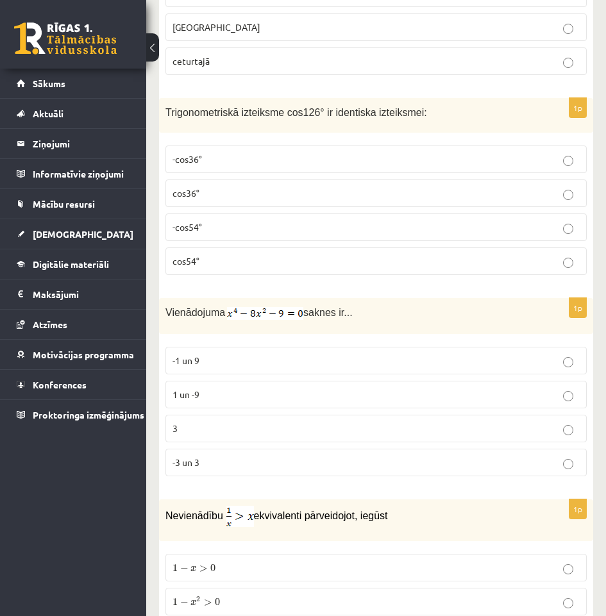
click at [281, 307] on img at bounding box center [265, 313] width 76 height 13
drag, startPoint x: 356, startPoint y: 449, endPoint x: 363, endPoint y: 458, distance: 10.9
click at [361, 456] on p "-3 un 3" at bounding box center [375, 462] width 407 height 13
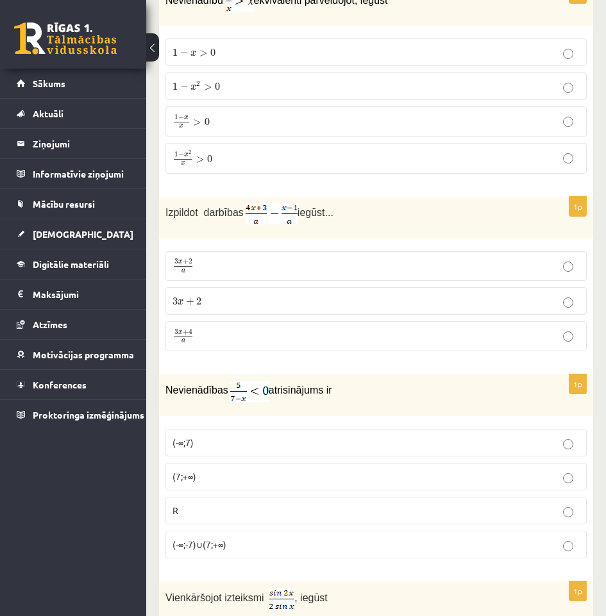
scroll to position [3549, 0]
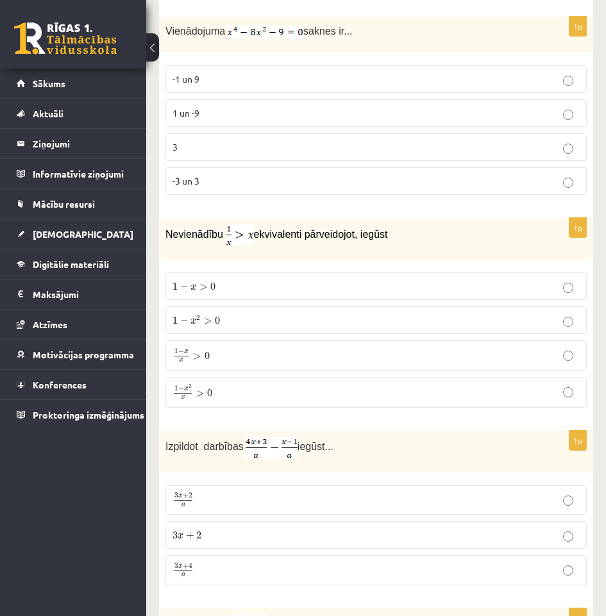
drag, startPoint x: 389, startPoint y: 217, endPoint x: 339, endPoint y: 248, distance: 58.7
click at [339, 248] on div "1p Nevienādību ekvivalenti pārveidojot, iegūst 1 − x > 0 1 − x > 0 1 − x 2 > 0 …" at bounding box center [376, 318] width 434 height 200
click at [397, 230] on div "Nevienādību ekvivalenti pārveidojot, iegūst" at bounding box center [376, 239] width 434 height 42
click at [364, 384] on p "1 − x 2 x > 0 1 − x 2 x > 0" at bounding box center [375, 392] width 407 height 17
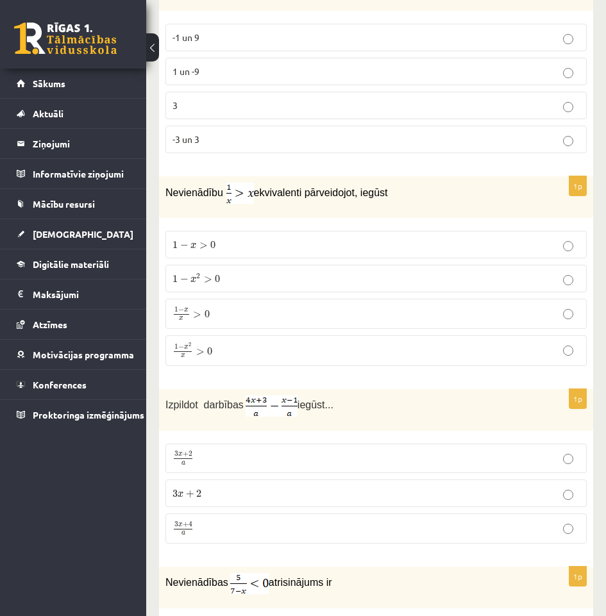
scroll to position [3613, 0]
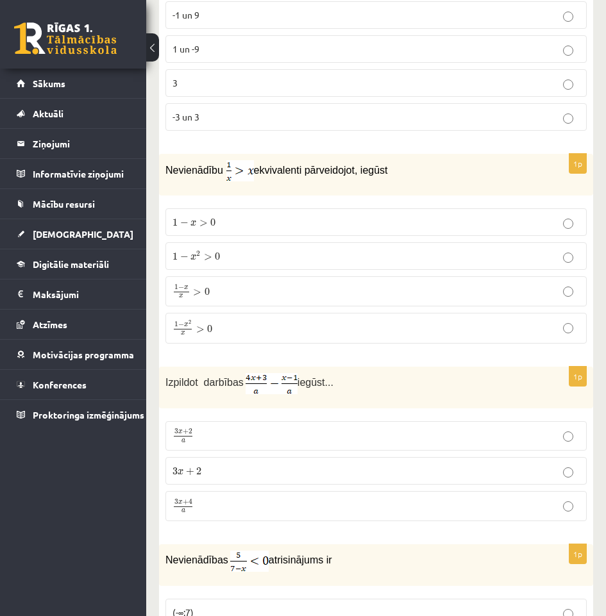
click at [372, 498] on p "3 x + 4 a 3 x + 4 a" at bounding box center [375, 506] width 407 height 16
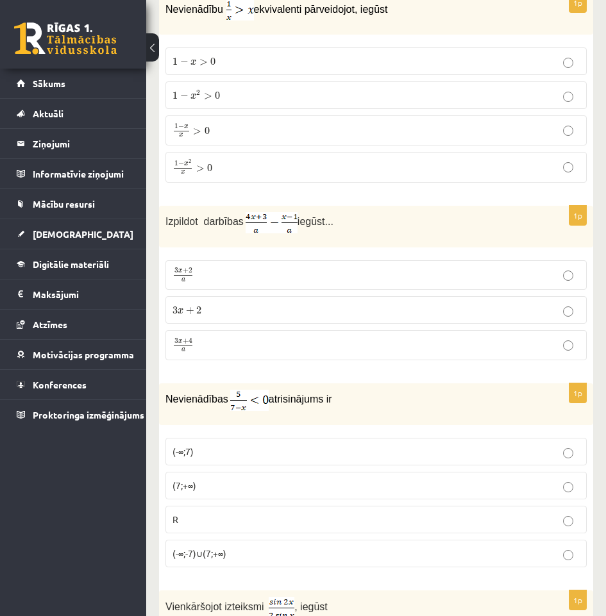
scroll to position [3806, 0]
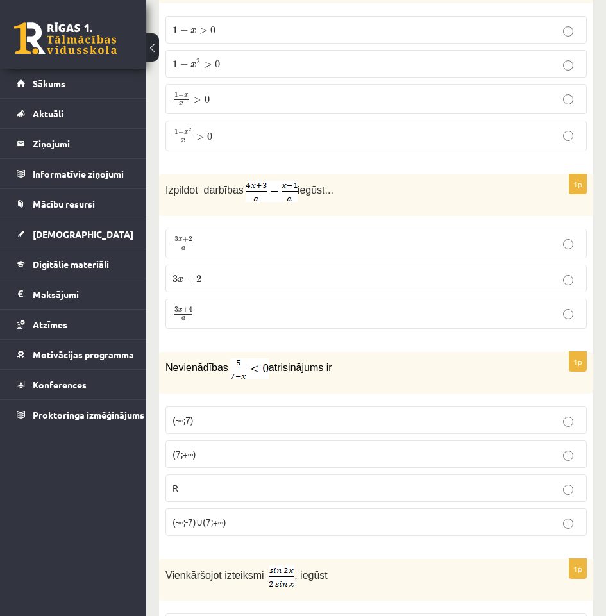
click at [305, 447] on p "(7;+∞)" at bounding box center [375, 453] width 407 height 13
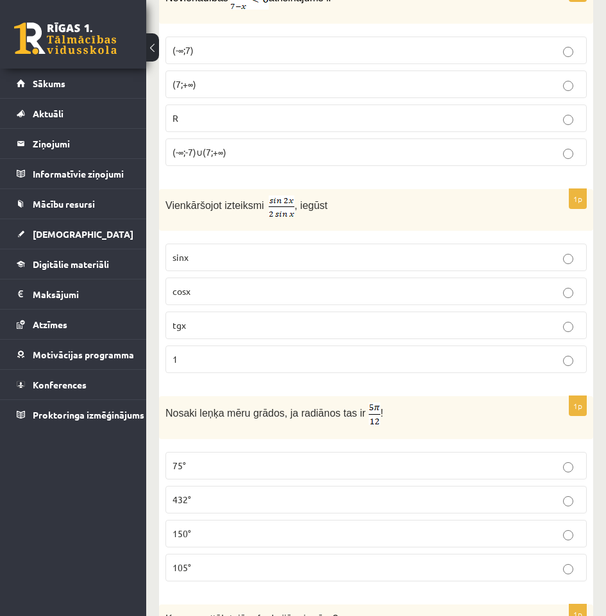
scroll to position [4318, 0]
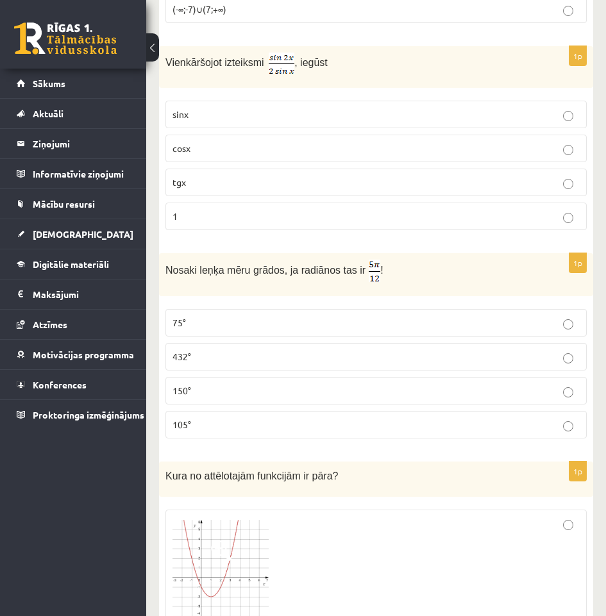
click at [335, 142] on p "cosx" at bounding box center [375, 148] width 407 height 13
drag, startPoint x: 363, startPoint y: 256, endPoint x: 345, endPoint y: 258, distance: 18.7
click at [345, 260] on p "Nosaki leņķa mēru grādos, ja radiānos tas ir !" at bounding box center [343, 271] width 357 height 22
click at [394, 260] on p "Nosaki leņķa mēru grādos, ja radiānos tas ir !" at bounding box center [343, 271] width 357 height 22
click at [279, 418] on label "105°" at bounding box center [375, 425] width 421 height 28
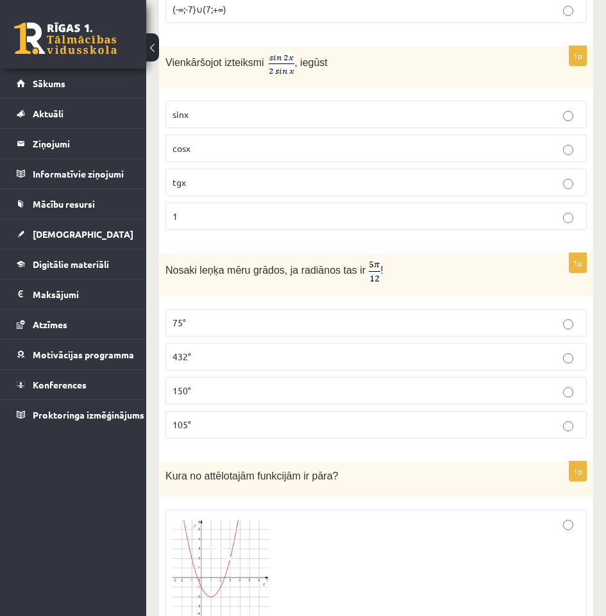
click at [260, 316] on p "75°" at bounding box center [375, 322] width 407 height 13
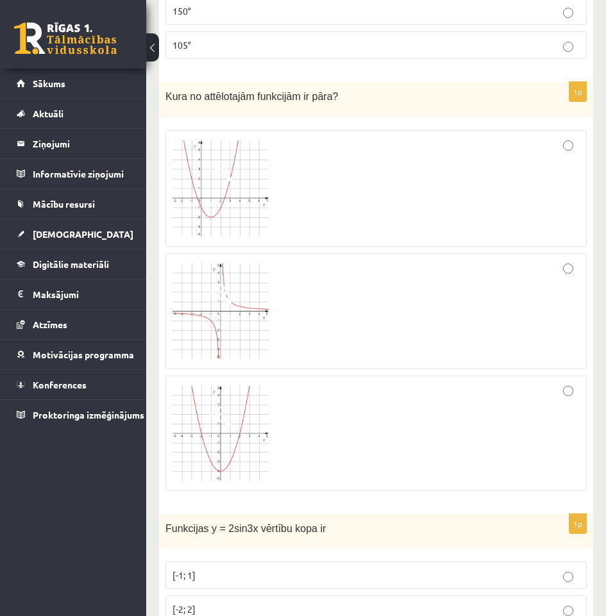
scroll to position [4703, 0]
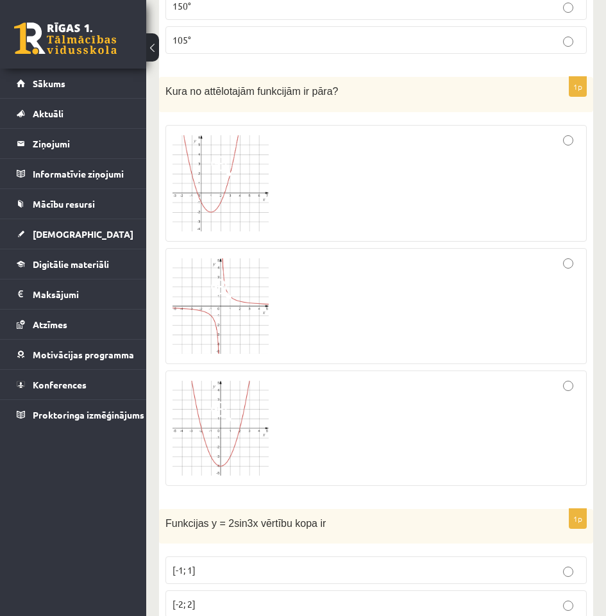
click at [0, 475] on div "0 Dāvanas 5 mP 94 xp Krišs Mazurs Sākums Aktuāli Kā mācīties eSKOLĀ Kontakti No…" at bounding box center [73, 308] width 146 height 616
click at [262, 405] on img at bounding box center [220, 428] width 96 height 95
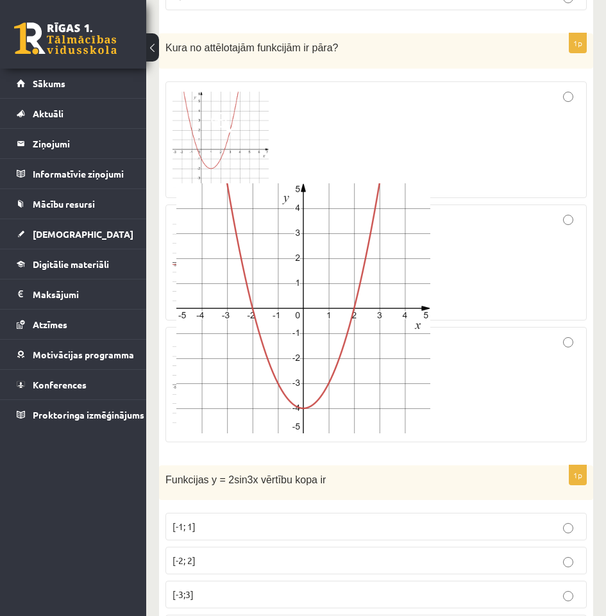
scroll to position [4767, 0]
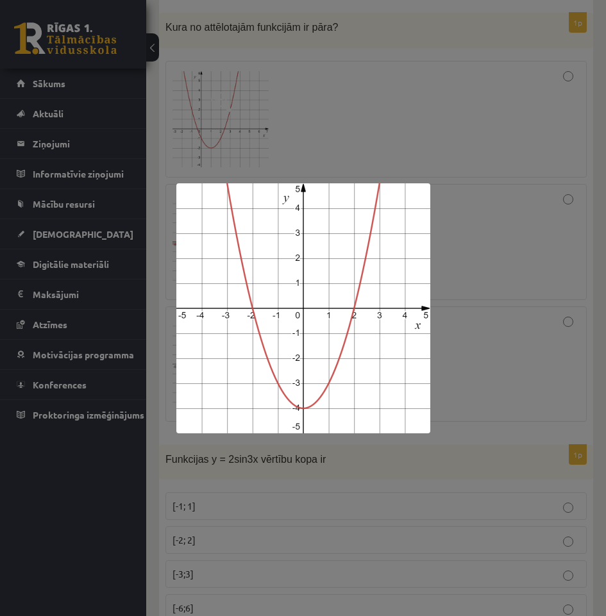
click at [484, 362] on div at bounding box center [303, 308] width 606 height 616
click at [484, 361] on div at bounding box center [303, 308] width 606 height 616
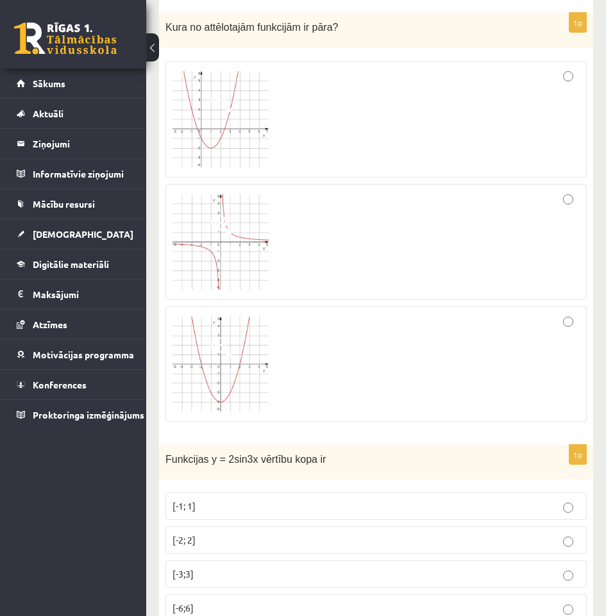
click at [484, 359] on div at bounding box center [375, 363] width 407 height 101
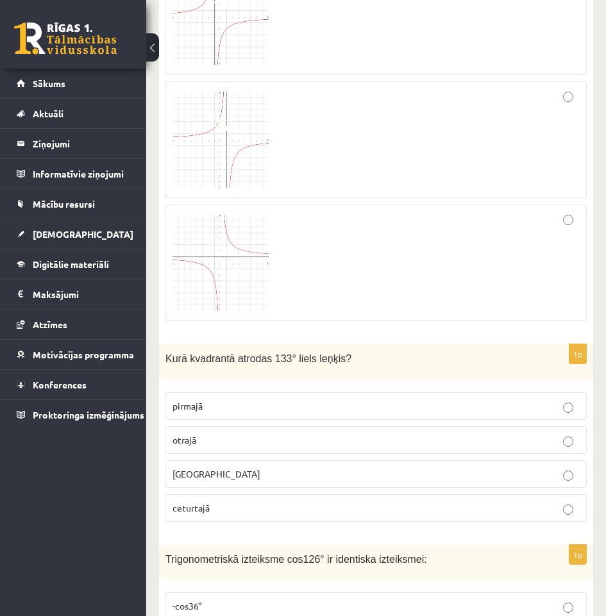
scroll to position [0, 0]
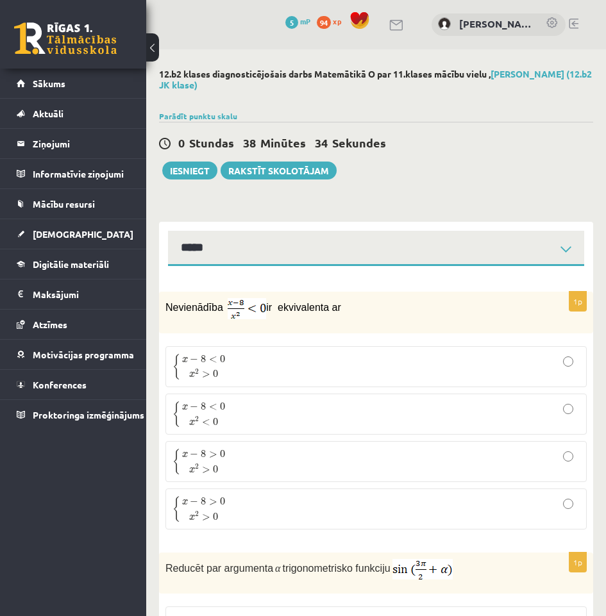
drag, startPoint x: 456, startPoint y: 361, endPoint x: 450, endPoint y: 383, distance: 21.8
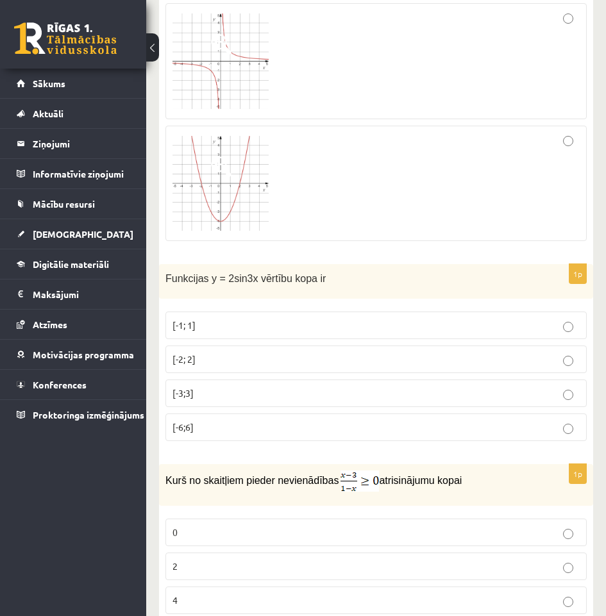
scroll to position [4928, 0]
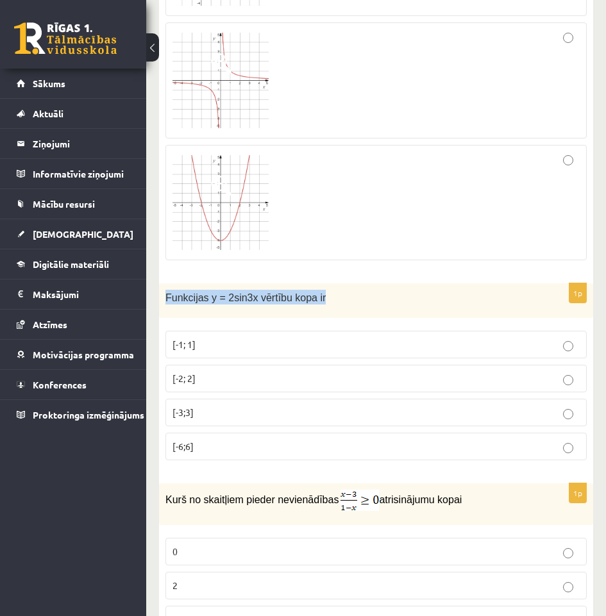
drag, startPoint x: 322, startPoint y: 283, endPoint x: 162, endPoint y: 288, distance: 159.6
click at [162, 288] on div "Funkcijas y = 2sin3x vērtību kopa ir" at bounding box center [376, 300] width 434 height 35
copy span "Funkcijas y = 2sin3x vērtību kopa ir"
click at [252, 372] on p "[-2; 2]" at bounding box center [375, 378] width 407 height 13
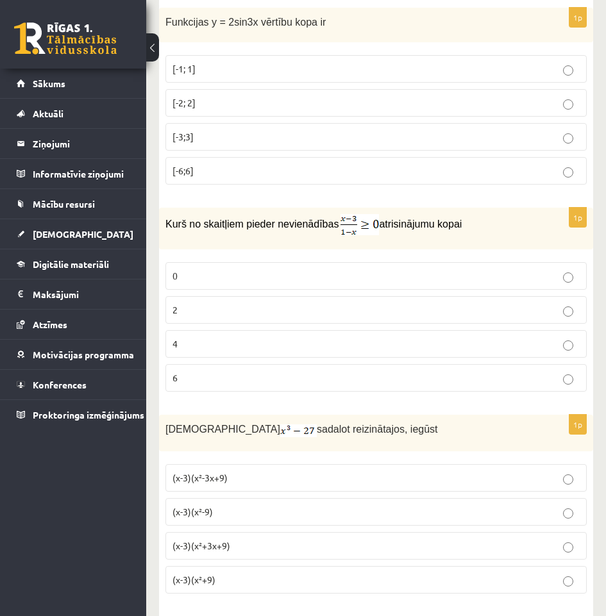
scroll to position [5185, 0]
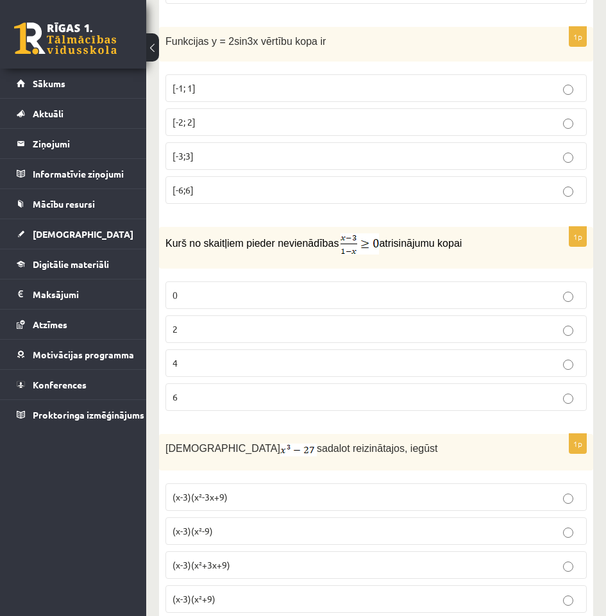
click at [509, 233] on p "Kurš no skaitļiem pieder nevienādības atrisinājumu kopai" at bounding box center [343, 243] width 357 height 21
click at [264, 322] on p "2" at bounding box center [375, 328] width 407 height 13
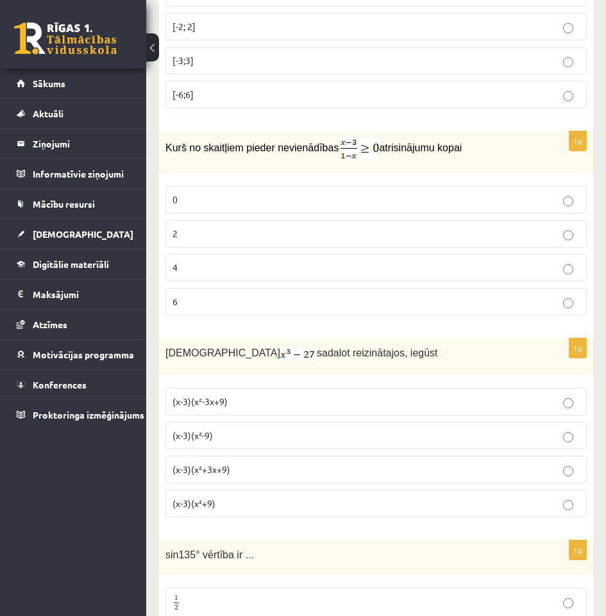
scroll to position [5377, 0]
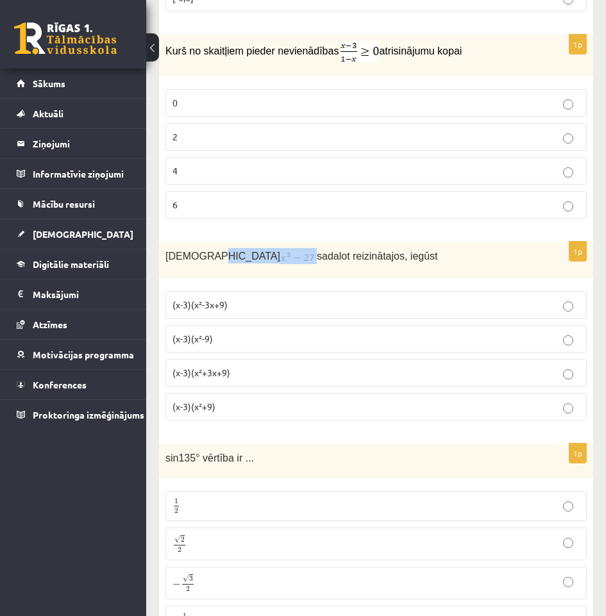
drag, startPoint x: 202, startPoint y: 241, endPoint x: 240, endPoint y: 238, distance: 37.9
click at [240, 248] on p "Izteiksmi sadalot reizinātajos, iegūst" at bounding box center [343, 255] width 357 height 15
click at [265, 298] on p "(x-3)(x²-3x+9)" at bounding box center [375, 304] width 407 height 13
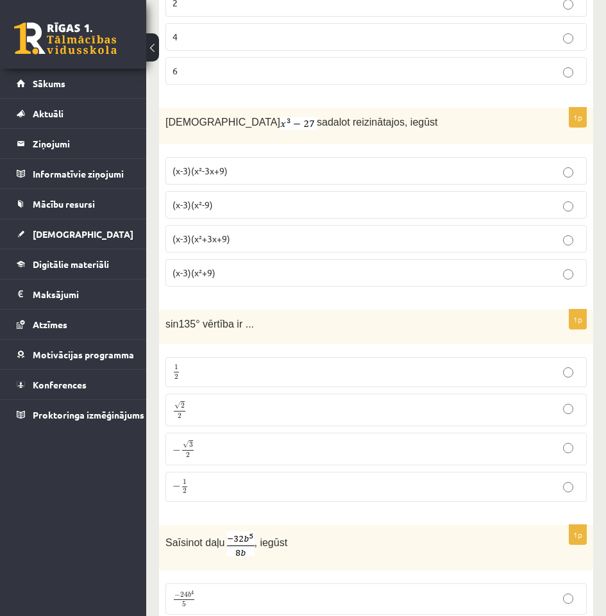
scroll to position [5505, 0]
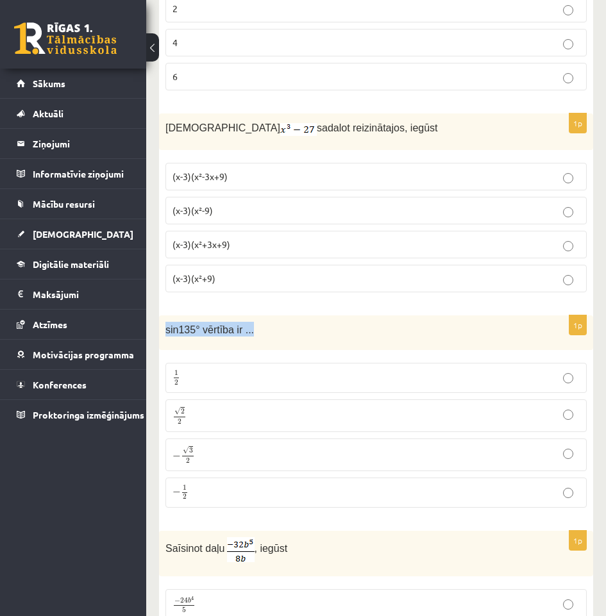
drag, startPoint x: 247, startPoint y: 308, endPoint x: 163, endPoint y: 315, distance: 84.9
click at [163, 315] on div "sin135° vērtība ir ..." at bounding box center [376, 332] width 434 height 35
copy span "sin135° vērtība ir ..."
click at [345, 406] on p "√ 2 2 2 2" at bounding box center [375, 415] width 407 height 19
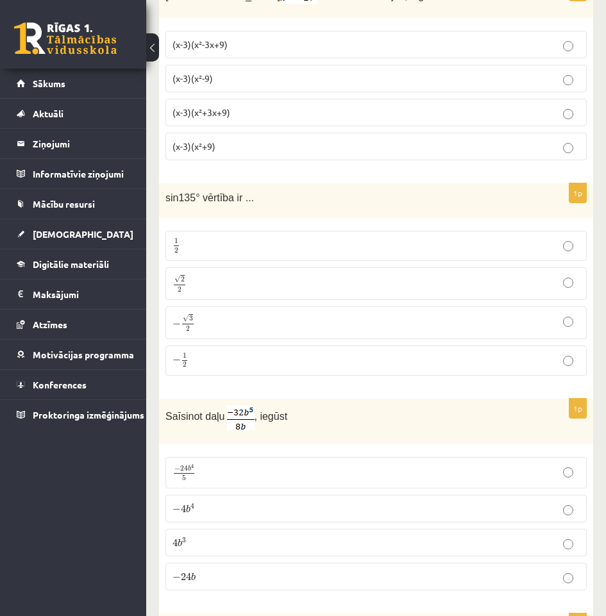
scroll to position [5697, 0]
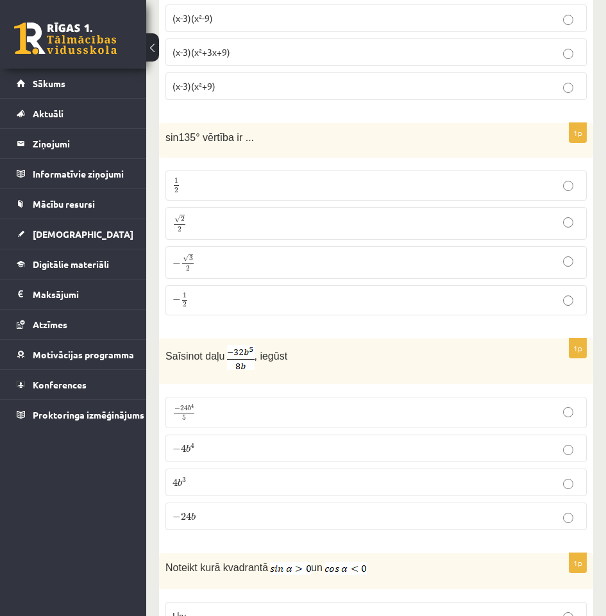
click at [213, 441] on p "− 4 b 4 − 4 b 4" at bounding box center [375, 447] width 407 height 13
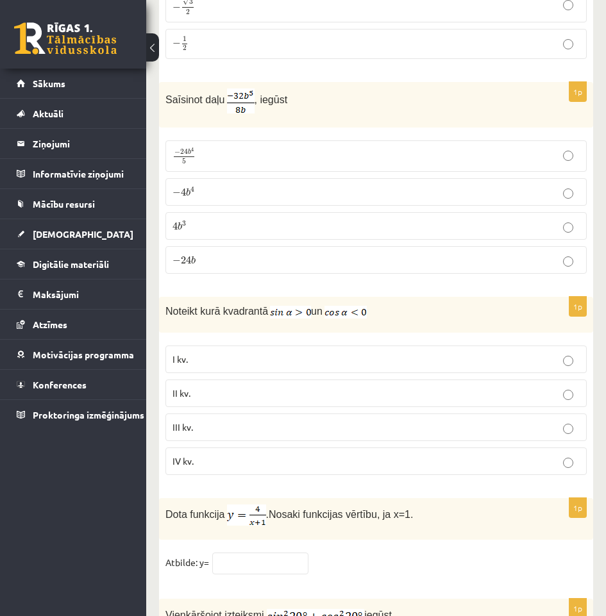
drag, startPoint x: 387, startPoint y: 292, endPoint x: 418, endPoint y: 303, distance: 33.4
click at [388, 304] on div "Noteikt kurā kvadrantā un" at bounding box center [376, 315] width 434 height 36
click at [420, 300] on div "Noteikt kurā kvadrantā un" at bounding box center [376, 315] width 434 height 36
click at [420, 303] on p "Noteikt kurā kvadrantā un" at bounding box center [343, 310] width 357 height 15
click at [313, 386] on p "II kv." at bounding box center [375, 392] width 407 height 13
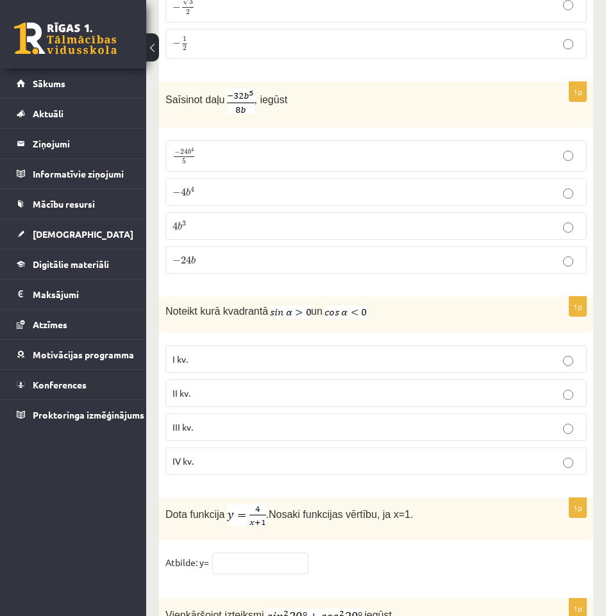
scroll to position [6210, 0]
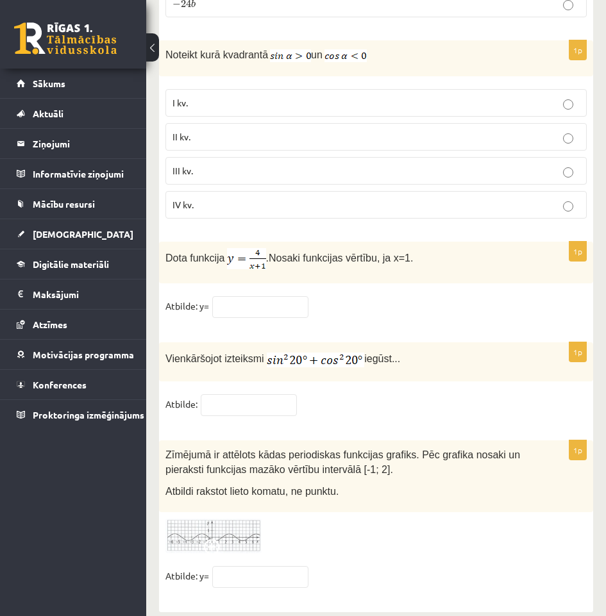
click at [384, 394] on fieldset "Atbilde:" at bounding box center [375, 407] width 421 height 27
click at [214, 296] on input "text" at bounding box center [260, 307] width 96 height 22
type input "*"
click at [224, 394] on input "text" at bounding box center [249, 405] width 96 height 22
type input "*"
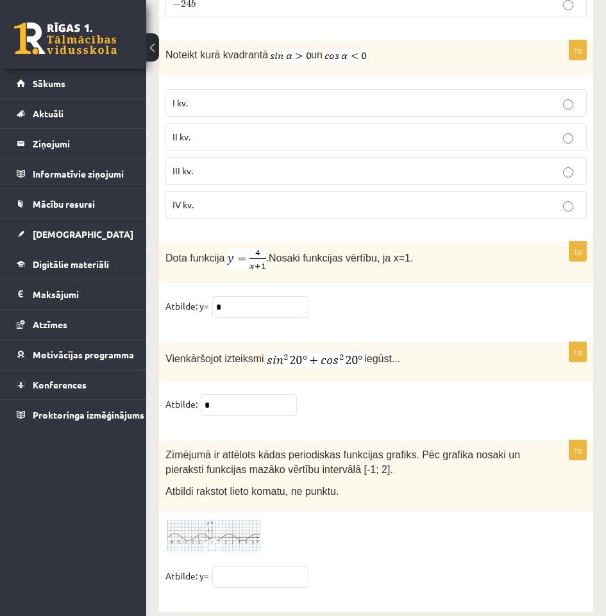
click at [245, 518] on img at bounding box center [213, 535] width 96 height 35
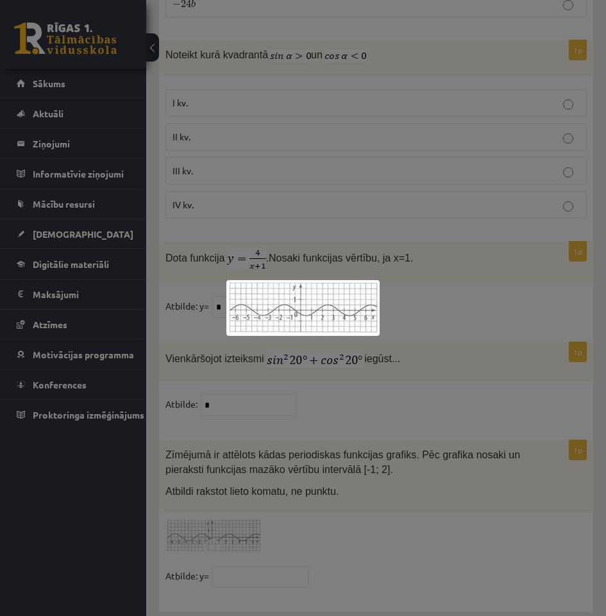
click at [425, 293] on div at bounding box center [303, 308] width 606 height 616
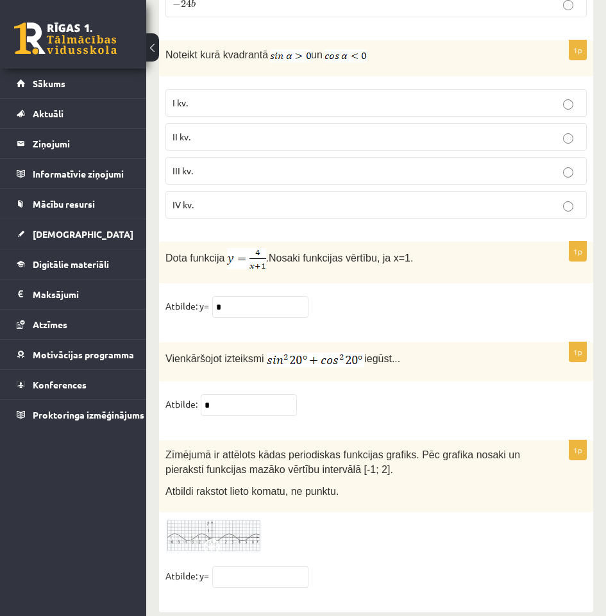
click at [251, 518] on img at bounding box center [213, 535] width 96 height 35
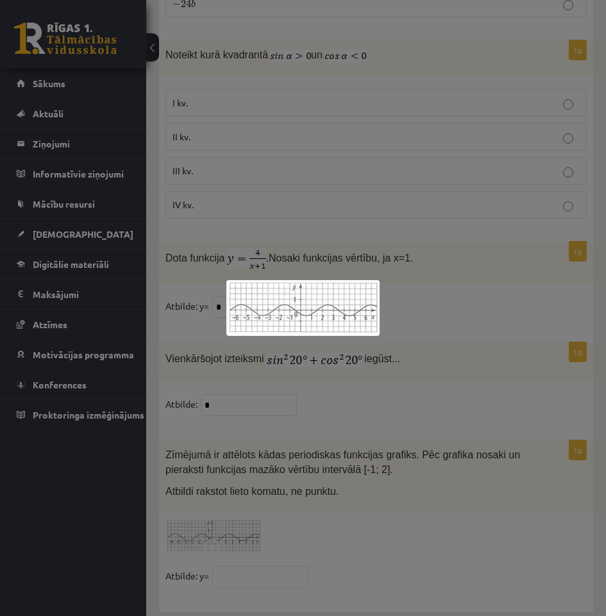
click at [532, 483] on div at bounding box center [303, 308] width 606 height 616
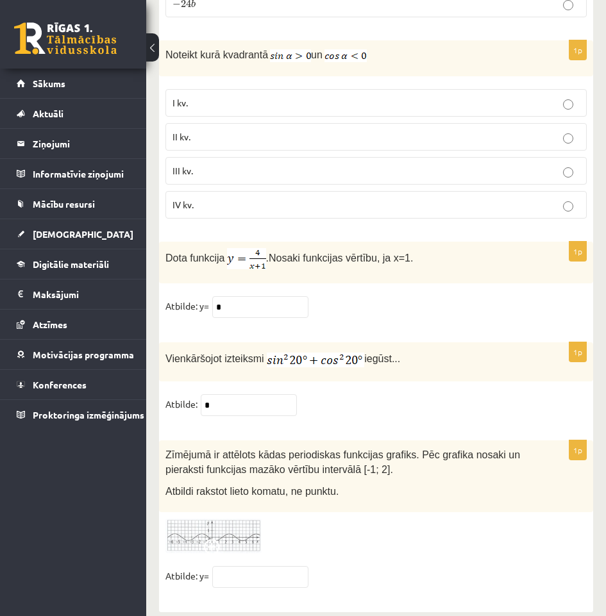
click at [379, 191] on label "IV kv." at bounding box center [375, 205] width 421 height 28
click at [409, 131] on label "II kv." at bounding box center [375, 137] width 421 height 28
click at [243, 566] on input "text" at bounding box center [260, 577] width 96 height 22
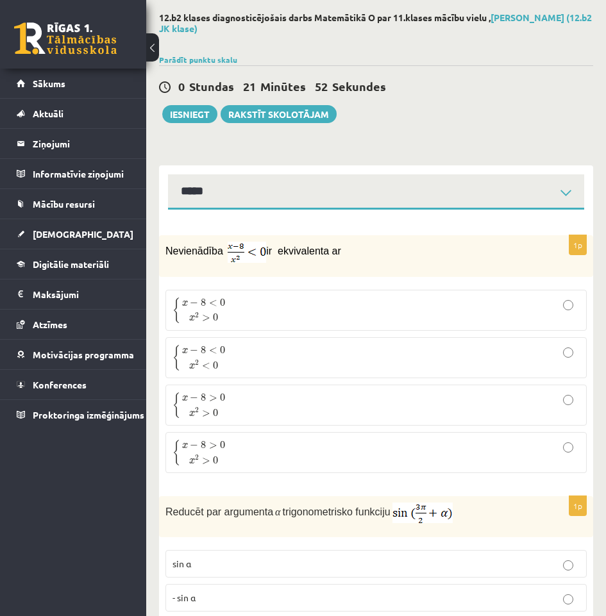
scroll to position [0, 0]
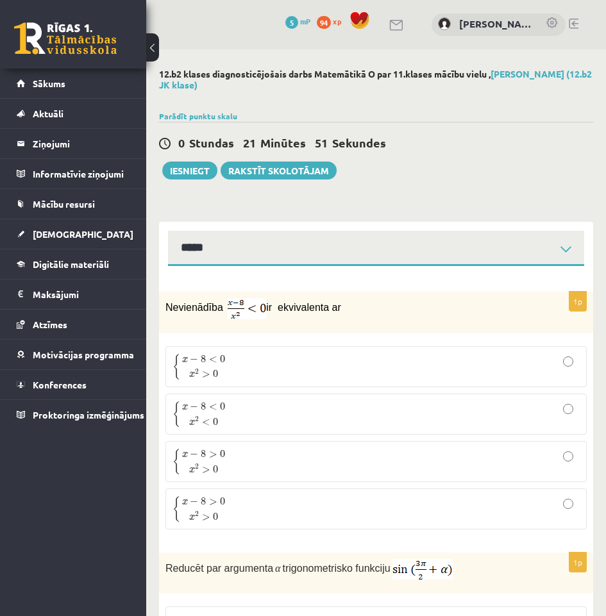
type input "****"
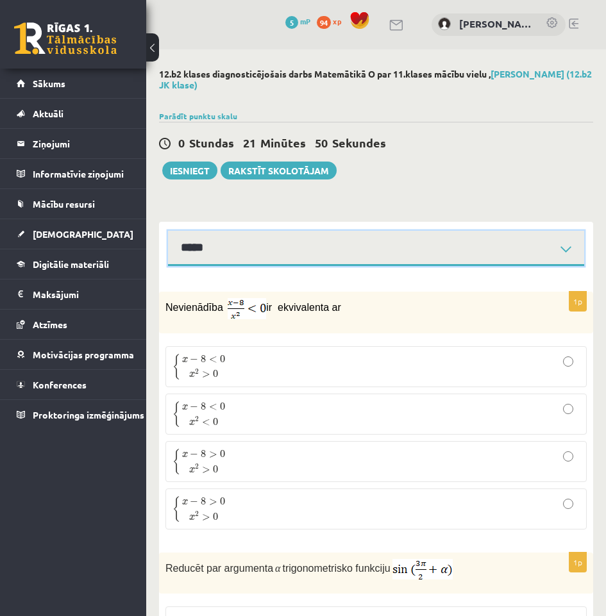
click at [311, 250] on select "**********" at bounding box center [376, 248] width 416 height 35
click at [168, 231] on select "**********" at bounding box center [376, 248] width 416 height 35
click at [317, 258] on select "**********" at bounding box center [376, 248] width 416 height 35
select select "**********"
click at [168, 231] on select "**********" at bounding box center [376, 248] width 416 height 35
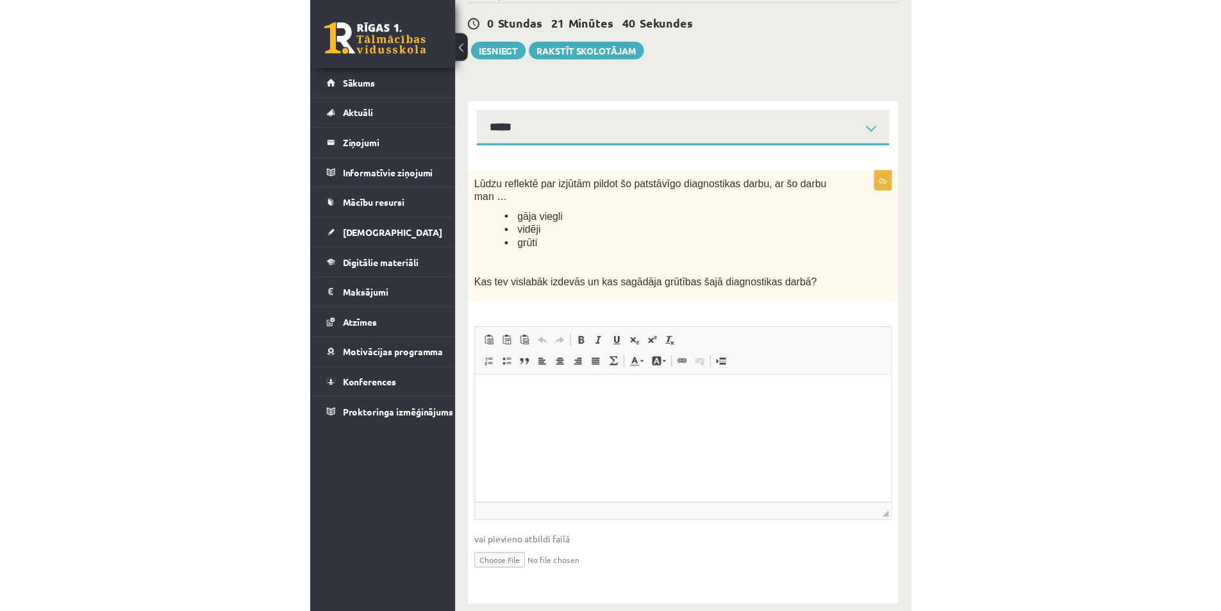
scroll to position [83, 0]
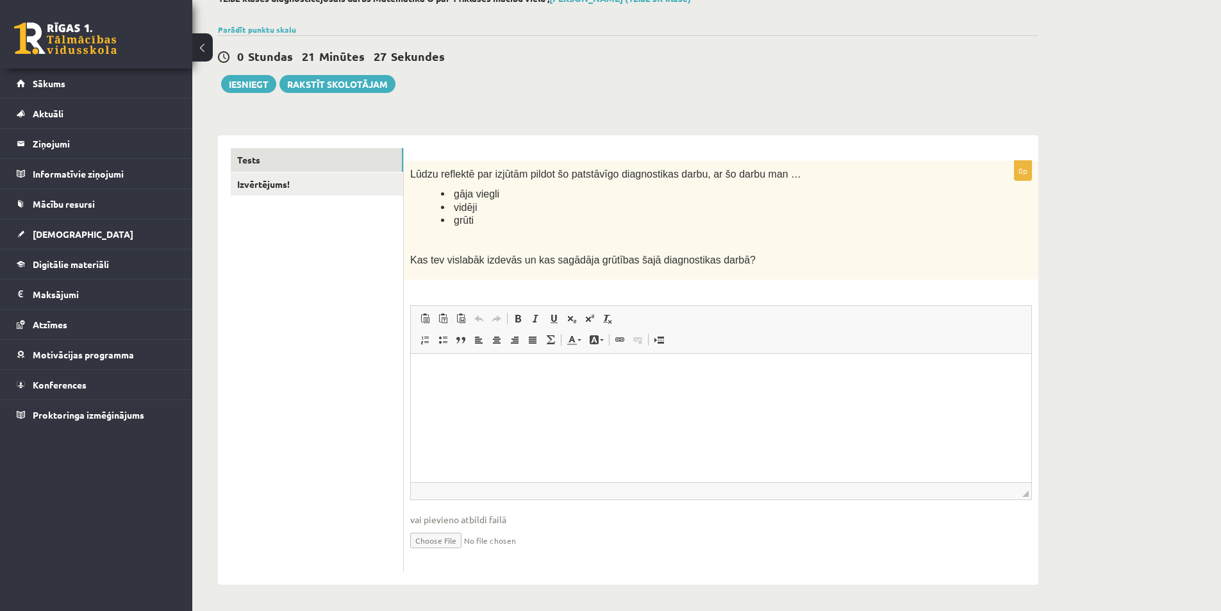
click at [542, 379] on p "Editor, wiswyg-editor-user-answer-47024786151760" at bounding box center [721, 372] width 595 height 13
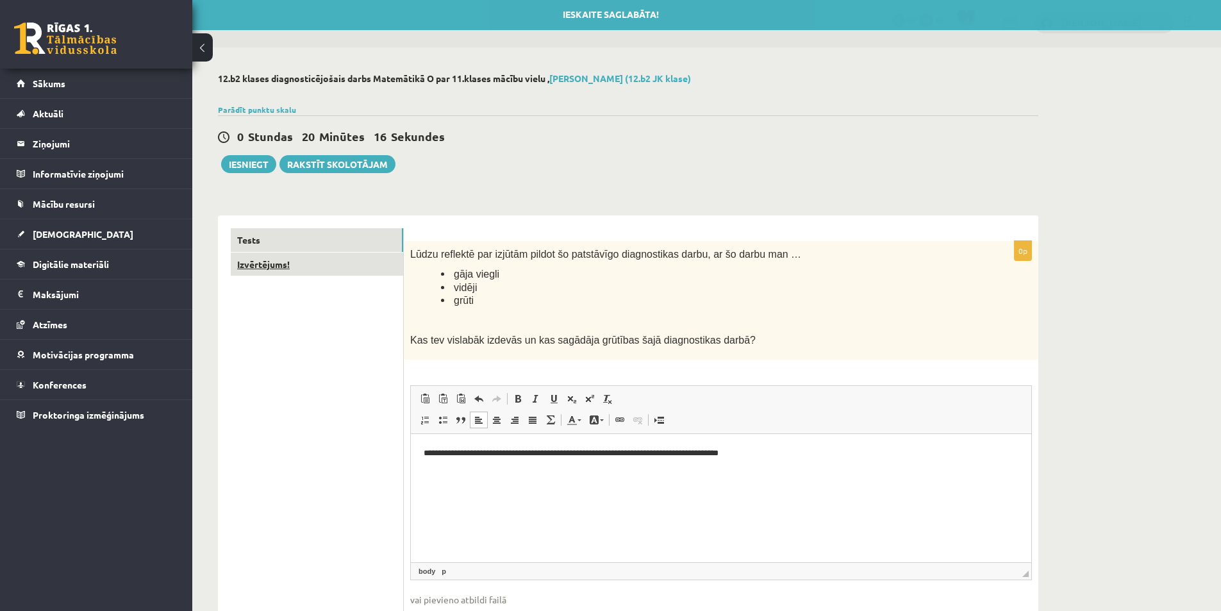
scroll to position [0, 0]
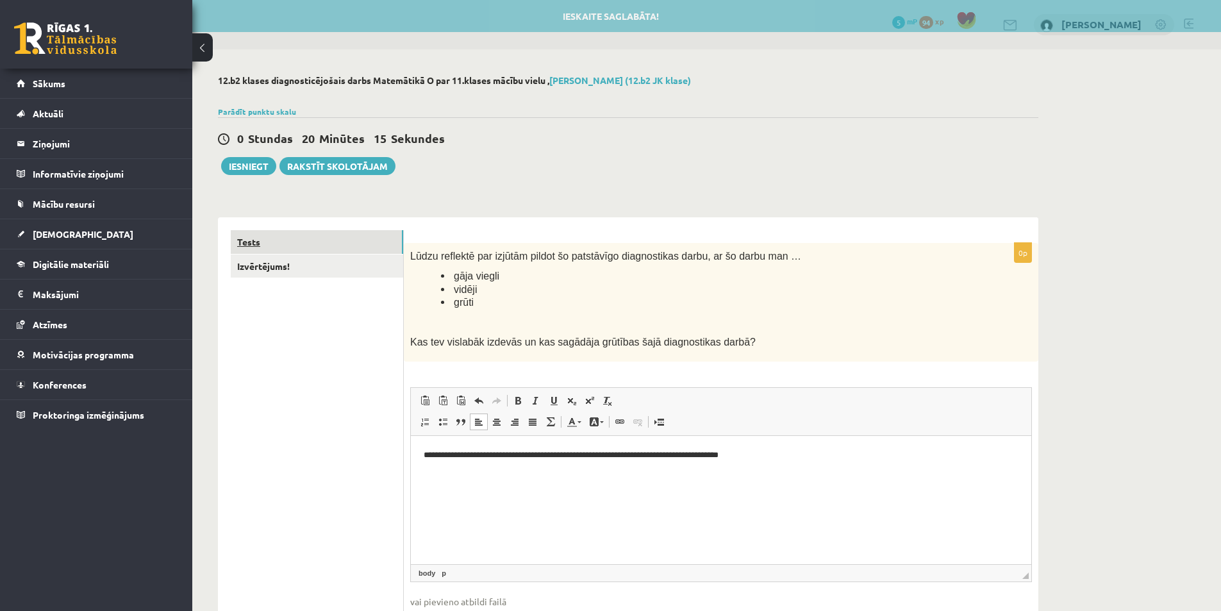
click at [285, 243] on link "Tests" at bounding box center [317, 242] width 172 height 24
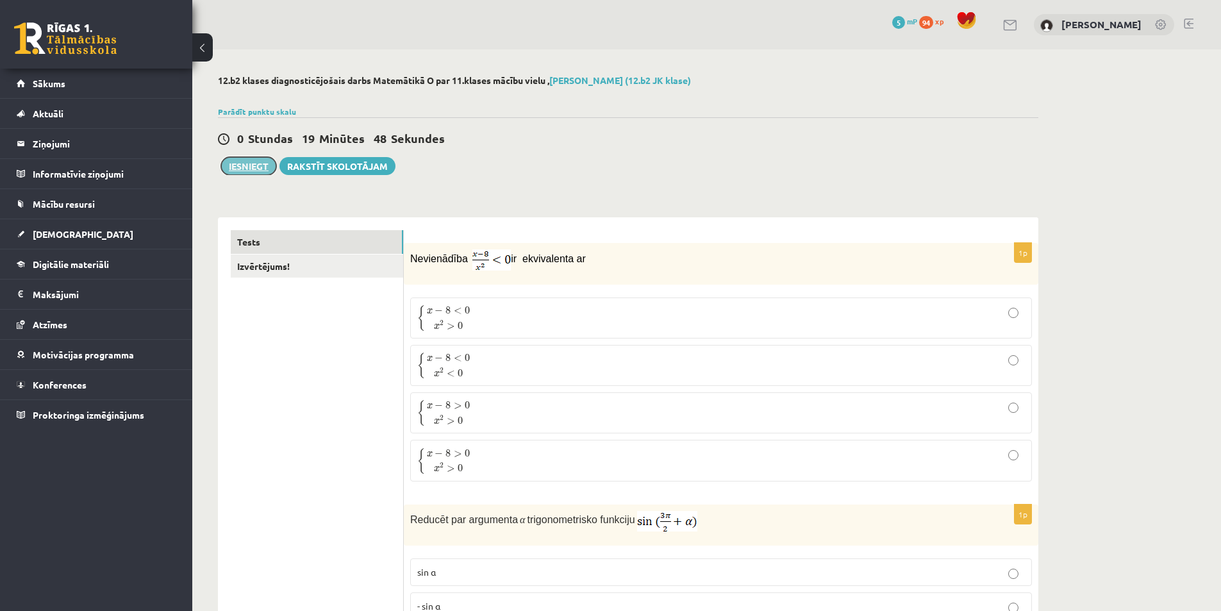
click at [264, 167] on button "Iesniegt" at bounding box center [248, 166] width 55 height 18
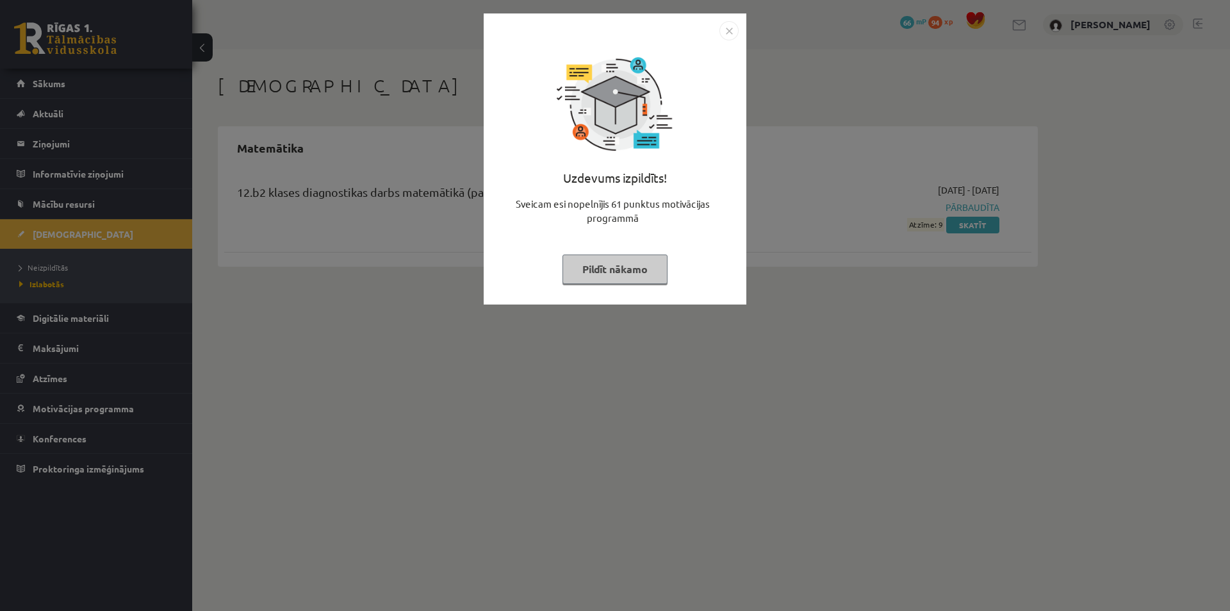
click at [642, 267] on button "Pildīt nākamo" at bounding box center [615, 268] width 105 height 29
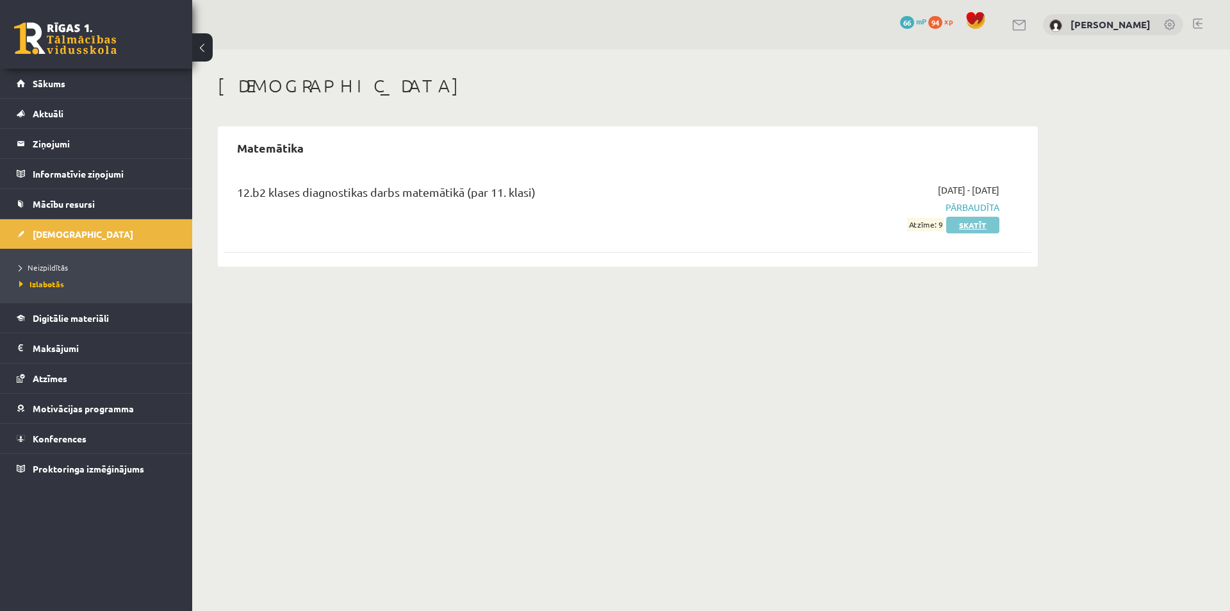
click at [975, 226] on link "Skatīt" at bounding box center [972, 225] width 53 height 17
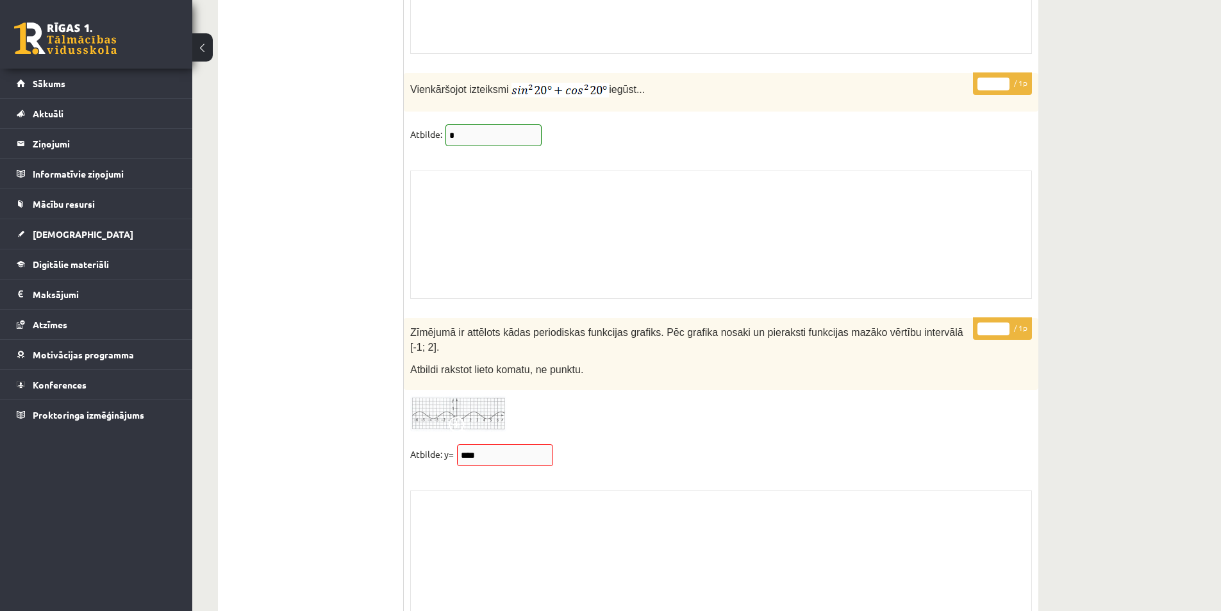
scroll to position [10525, 0]
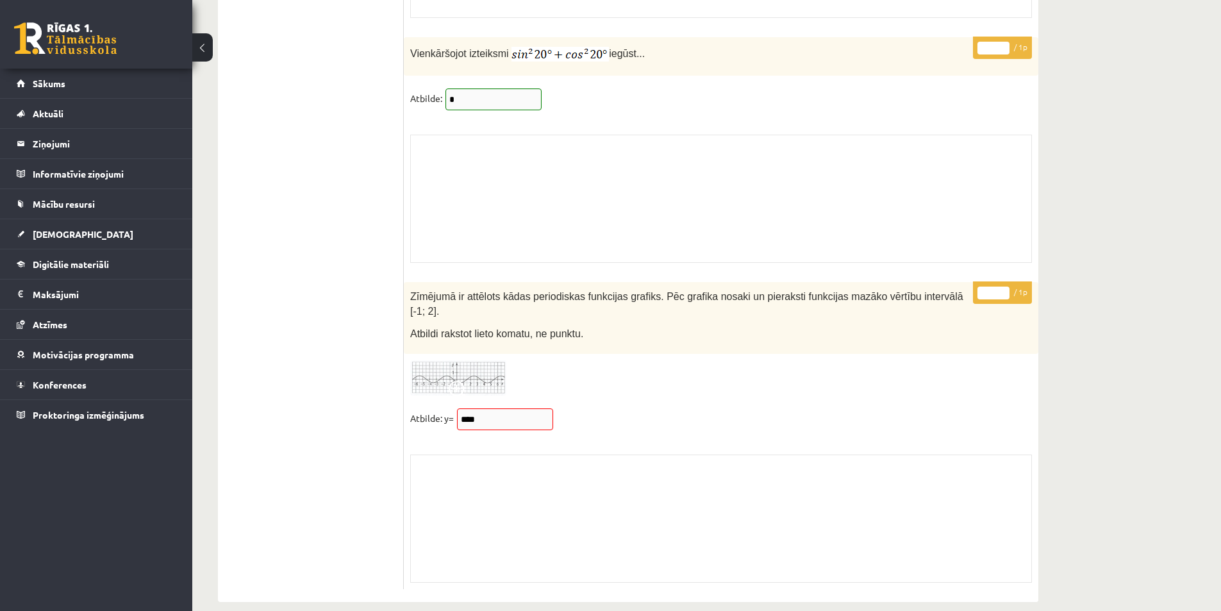
click at [511, 388] on div "* / 1p Zīmējumā ir attēlots kādas periodiskas funkcijas grafiks. Pēc grafika no…" at bounding box center [721, 435] width 634 height 306
click at [563, 410] on fieldset "Atbilde: y= ****" at bounding box center [721, 421] width 622 height 27
click at [516, 408] on fieldset "Atbilde: y= ****" at bounding box center [721, 421] width 622 height 27
click at [581, 408] on fieldset "Atbilde: y= ****" at bounding box center [721, 421] width 622 height 27
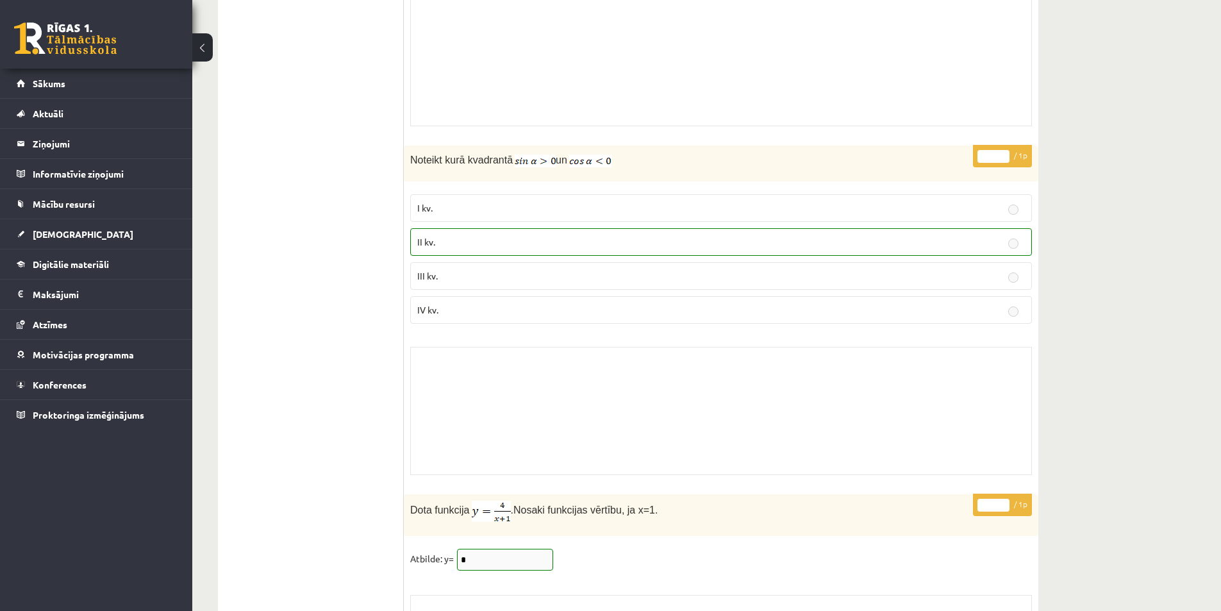
scroll to position [0, 0]
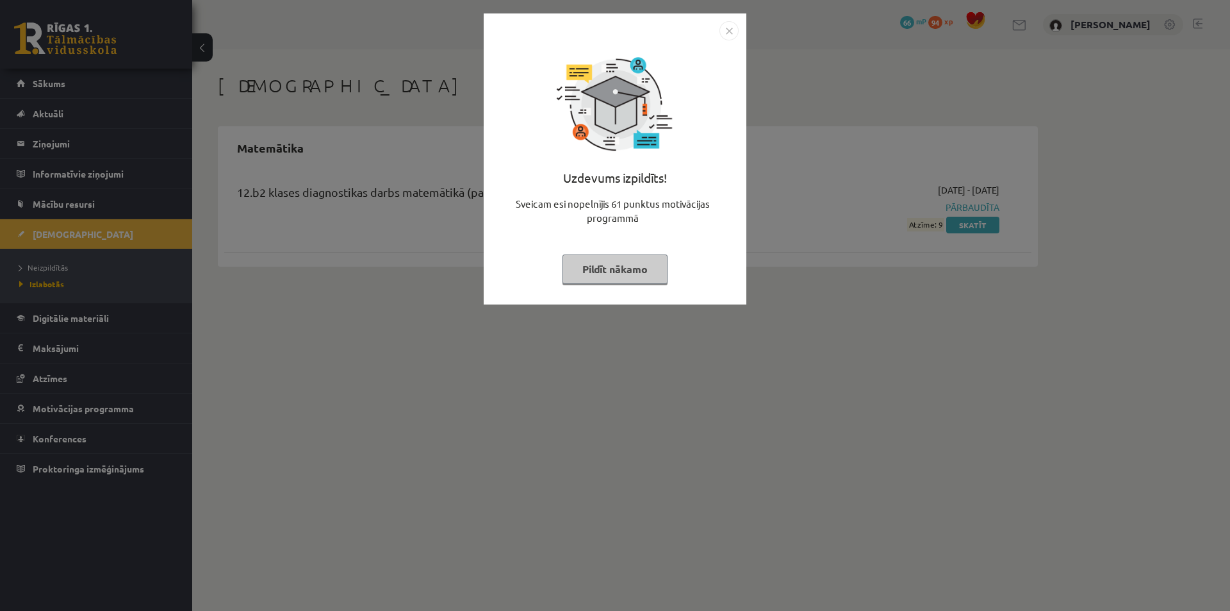
click at [605, 277] on button "Pildīt nākamo" at bounding box center [615, 268] width 105 height 29
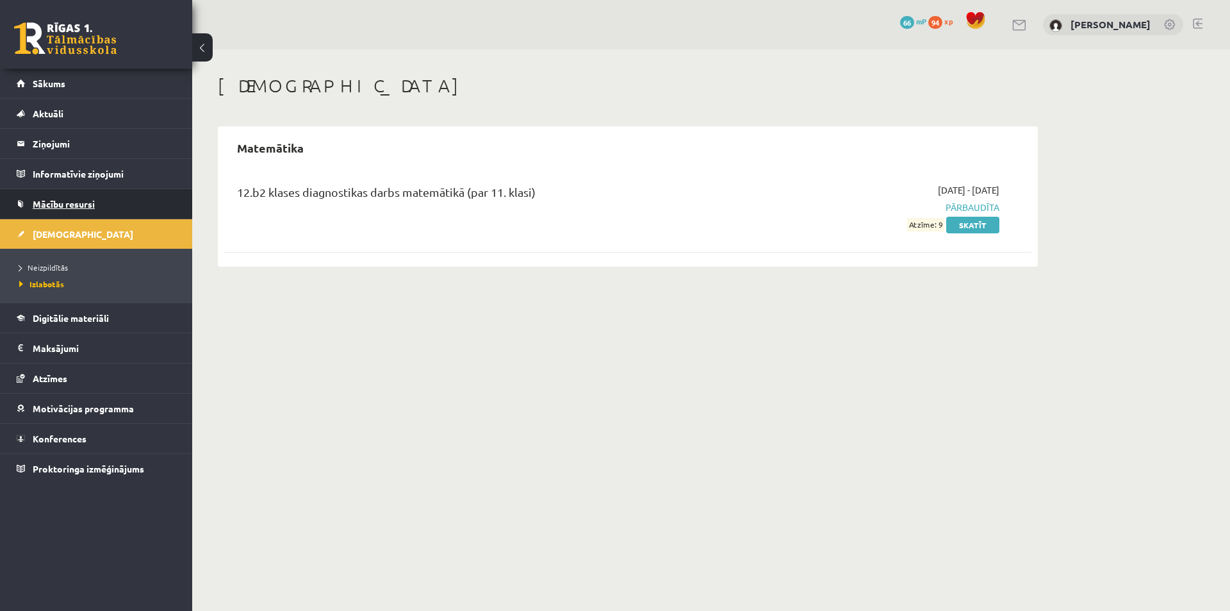
click at [94, 198] on link "Mācību resursi" at bounding box center [97, 203] width 160 height 29
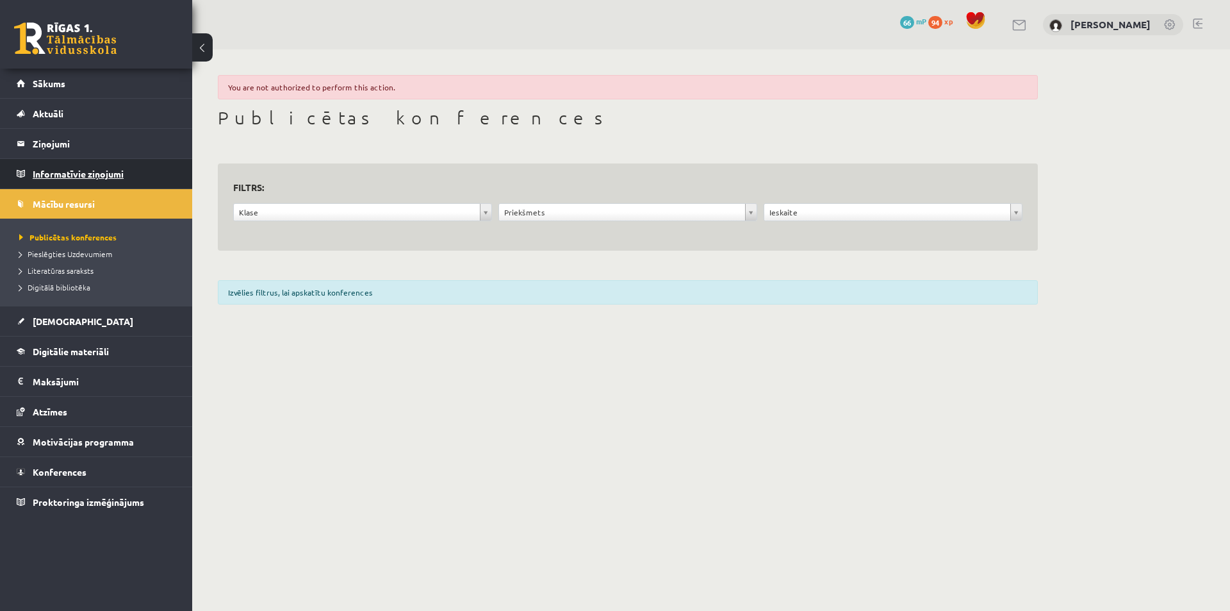
click at [104, 181] on legend "Informatīvie ziņojumi 0" at bounding box center [105, 173] width 144 height 29
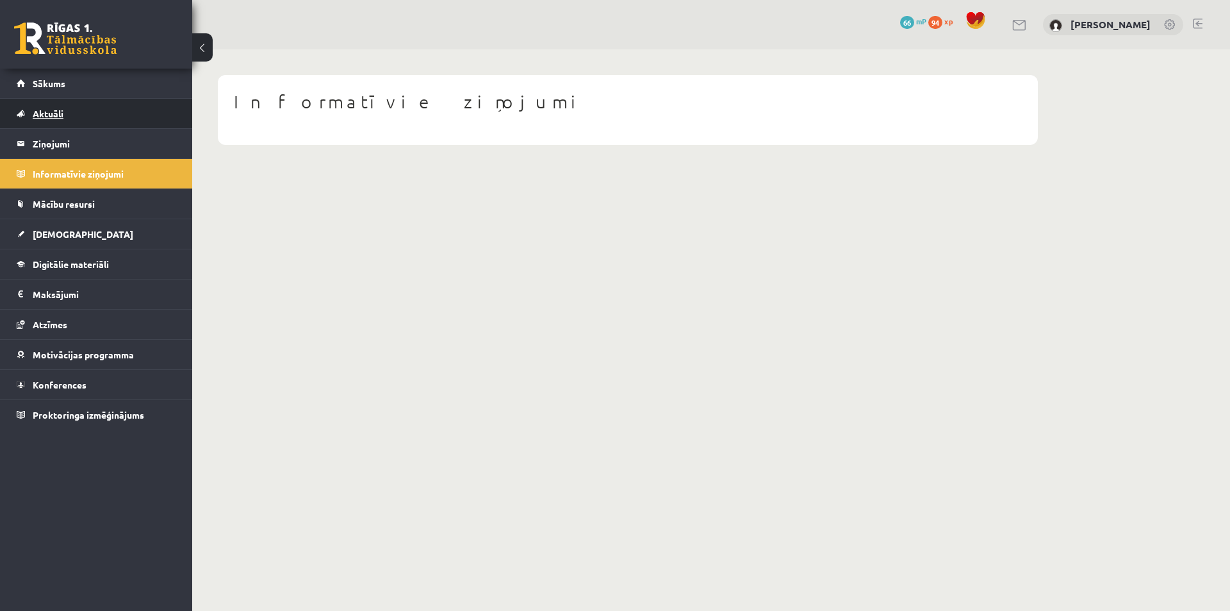
click at [70, 114] on link "Aktuāli" at bounding box center [97, 113] width 160 height 29
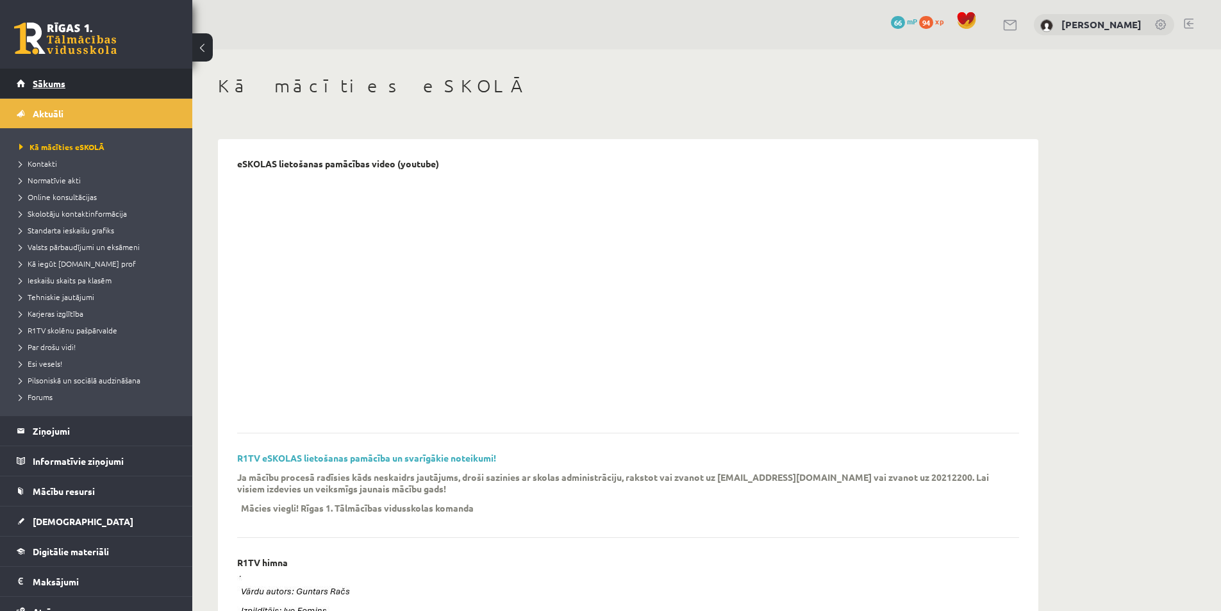
click at [74, 78] on link "Sākums" at bounding box center [97, 83] width 160 height 29
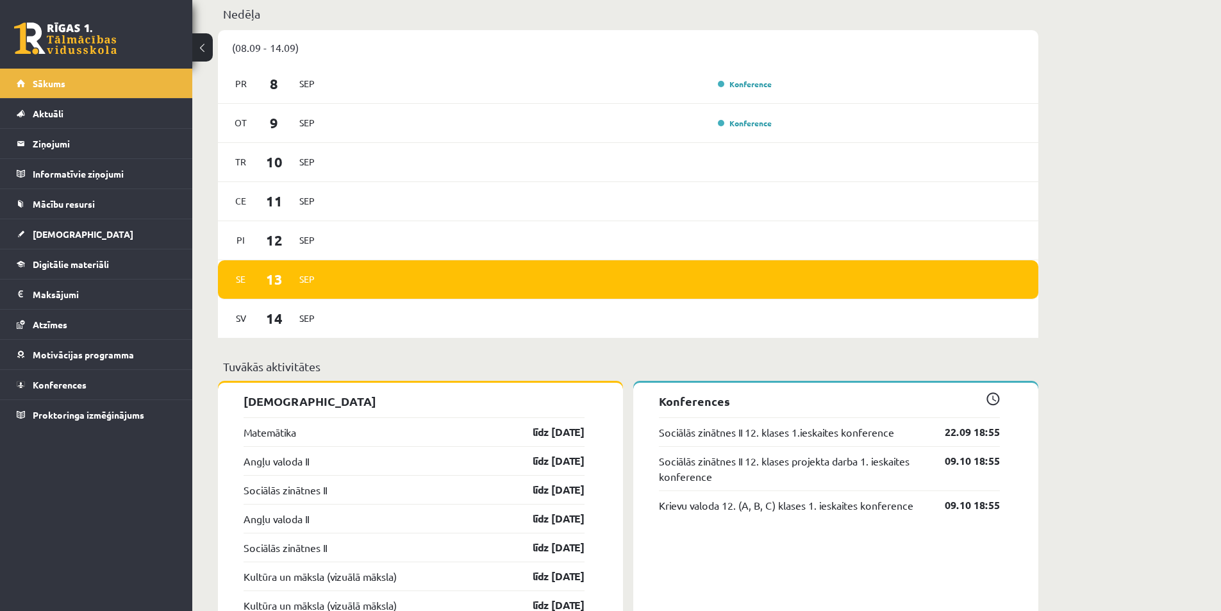
scroll to position [833, 0]
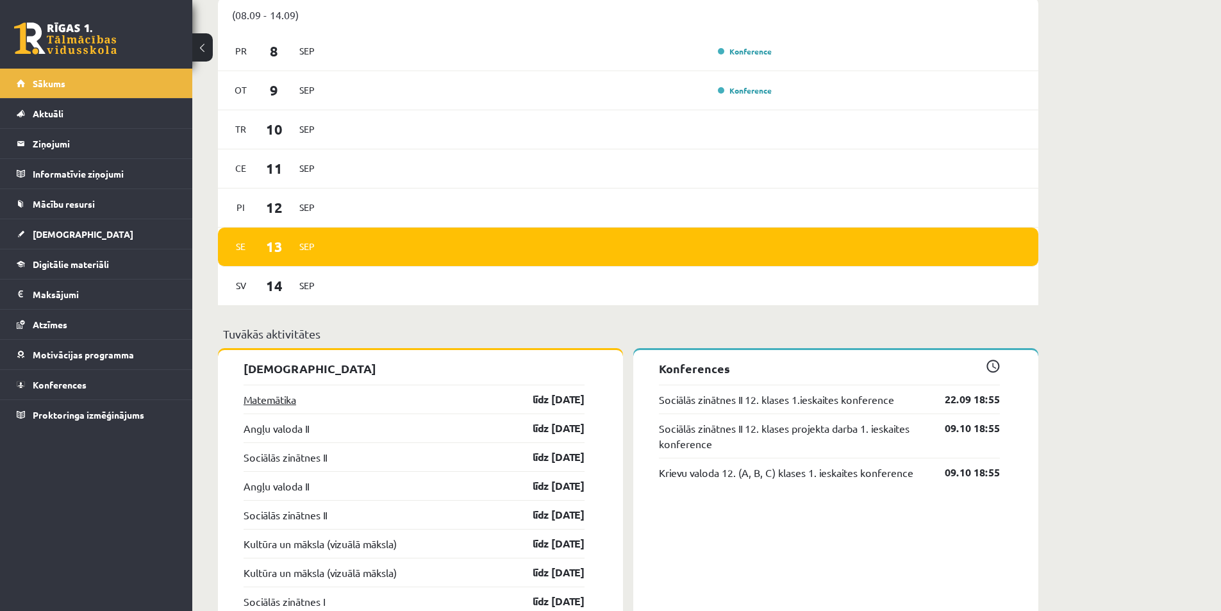
click at [279, 405] on link "Matemātika" at bounding box center [269, 399] width 53 height 15
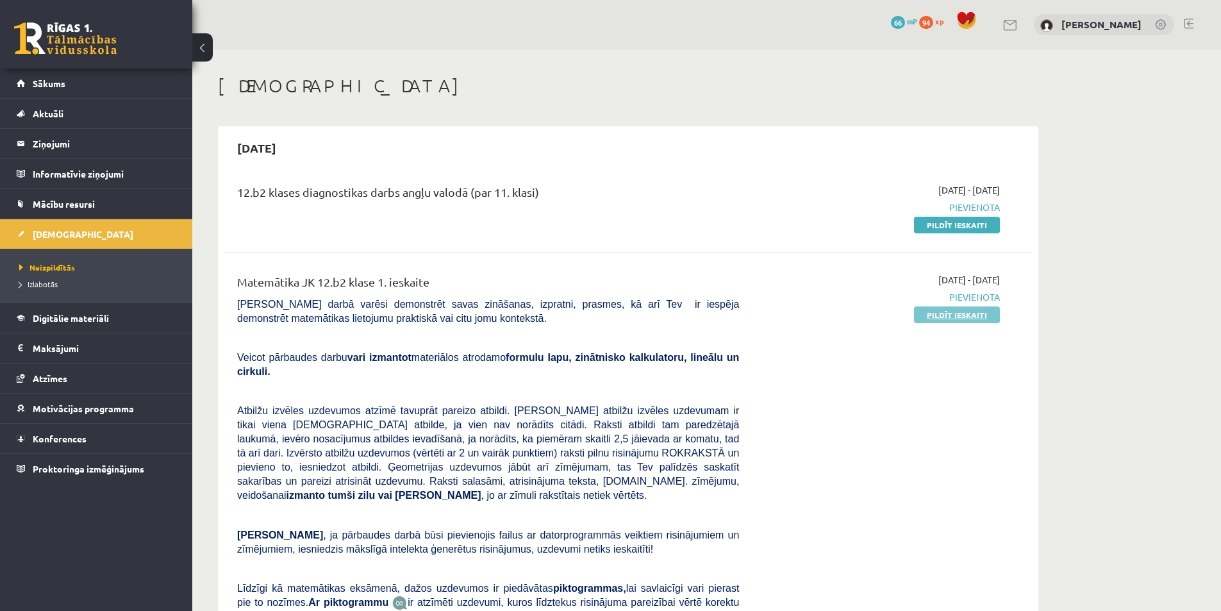
click at [954, 319] on link "Pildīt ieskaiti" at bounding box center [957, 314] width 86 height 17
click at [956, 228] on link "Pildīt ieskaiti" at bounding box center [957, 225] width 86 height 17
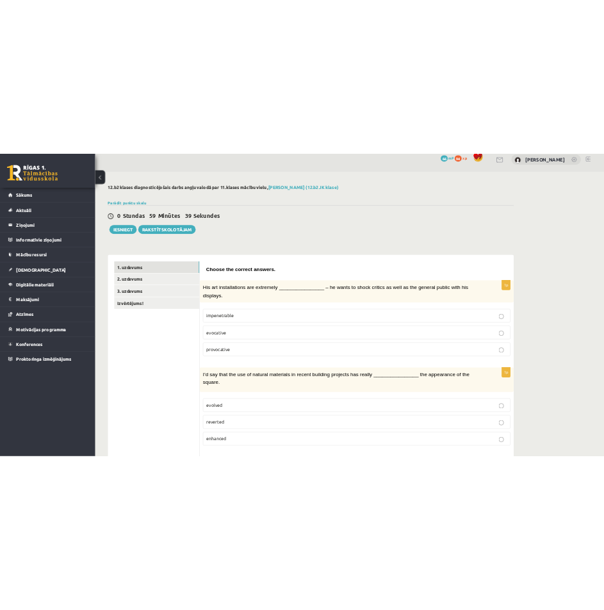
scroll to position [1, 0]
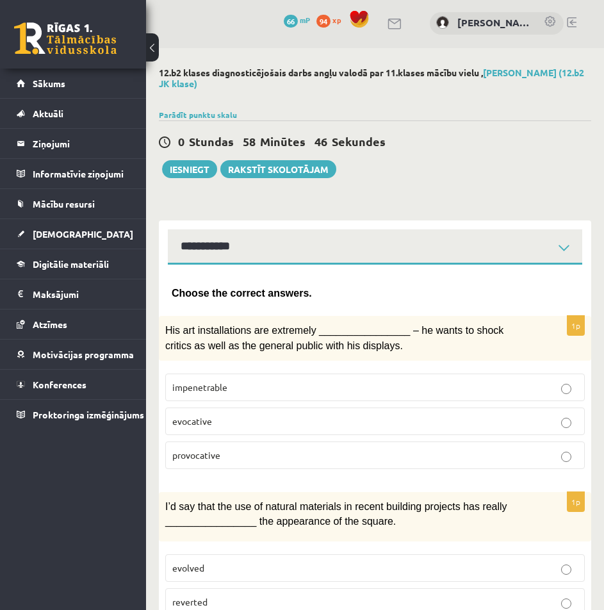
click at [450, 163] on div "0 Stundas 58 Minūtes 46 Sekundes Ieskaite saglabāta! Iesniegt Rakstīt skolotājam" at bounding box center [375, 149] width 433 height 58
click at [258, 454] on p "provocative" at bounding box center [375, 455] width 406 height 13
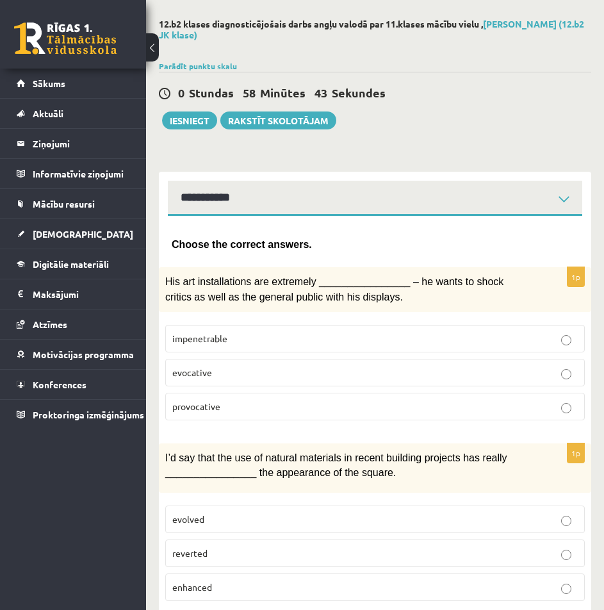
scroll to position [129, 0]
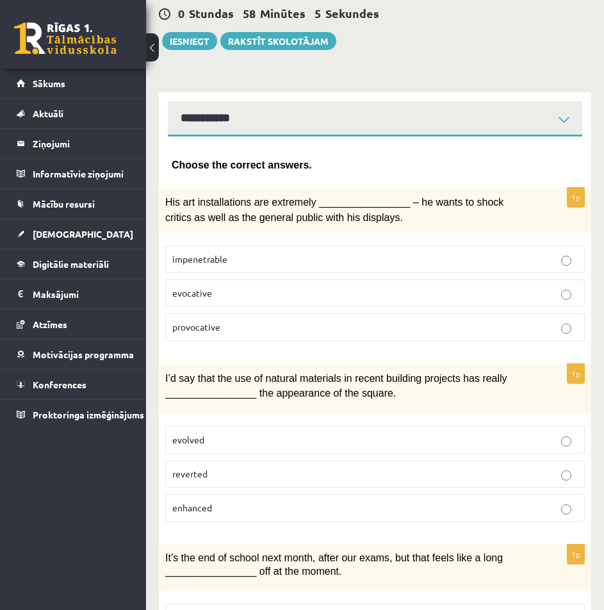
click at [376, 502] on p "enhanced" at bounding box center [375, 507] width 406 height 13
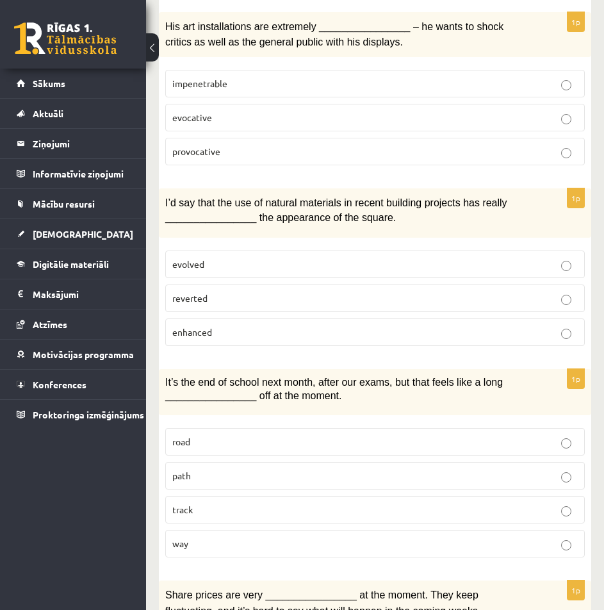
scroll to position [384, 0]
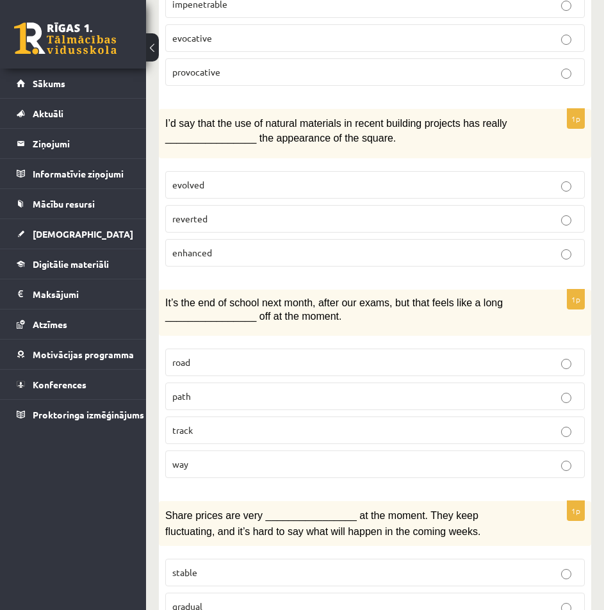
click at [520, 160] on div "1p I’d say that the use of natural materials in recent building projects has re…" at bounding box center [375, 193] width 433 height 168
click at [317, 458] on p "way" at bounding box center [375, 464] width 406 height 13
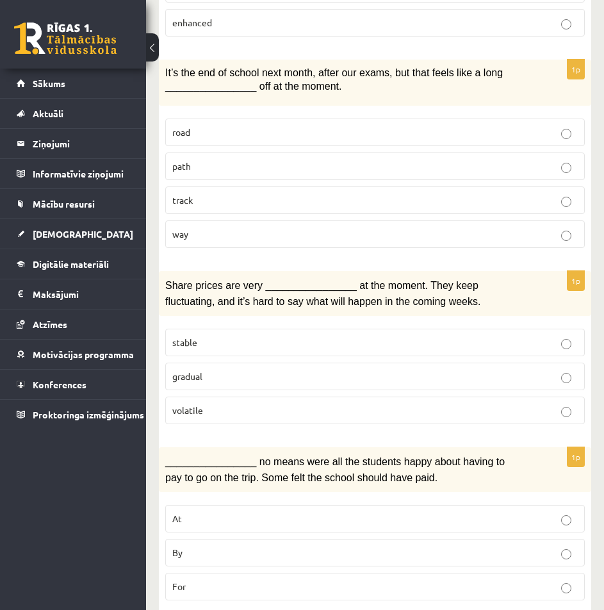
scroll to position [641, 0]
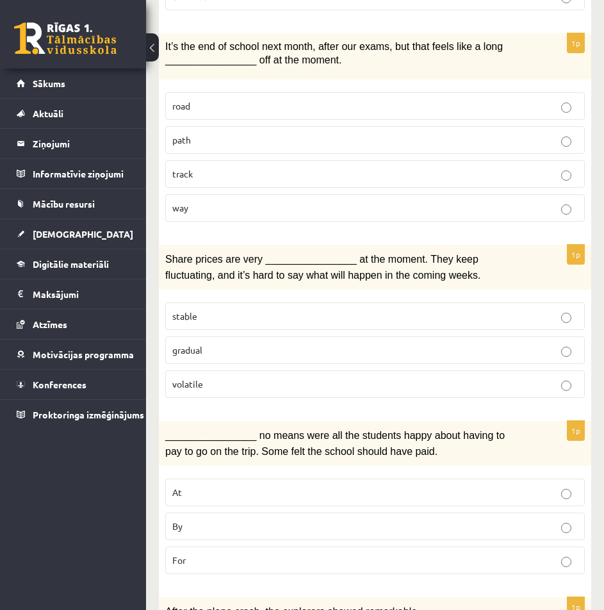
click at [219, 386] on p "volatile" at bounding box center [375, 383] width 406 height 13
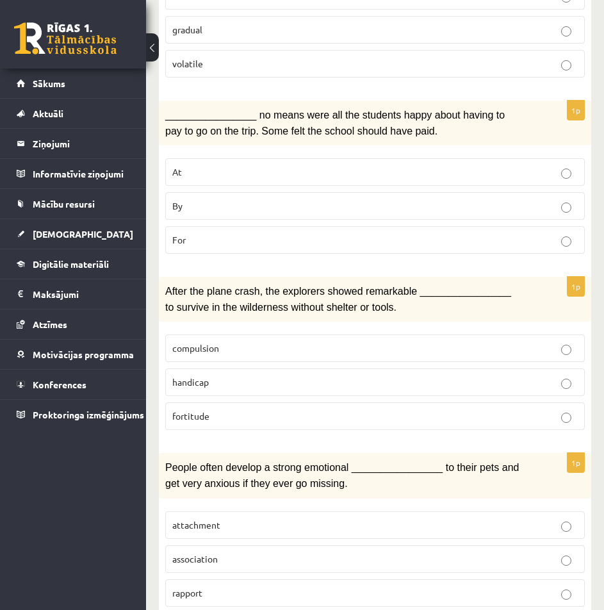
scroll to position [833, 0]
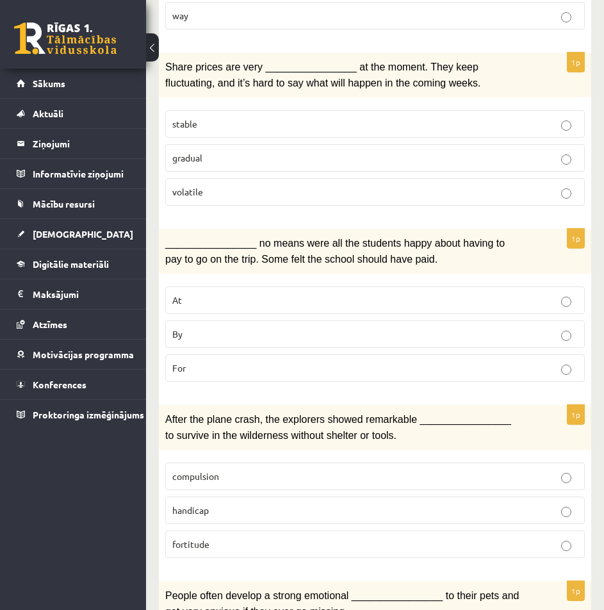
click at [363, 327] on p "By" at bounding box center [375, 333] width 406 height 13
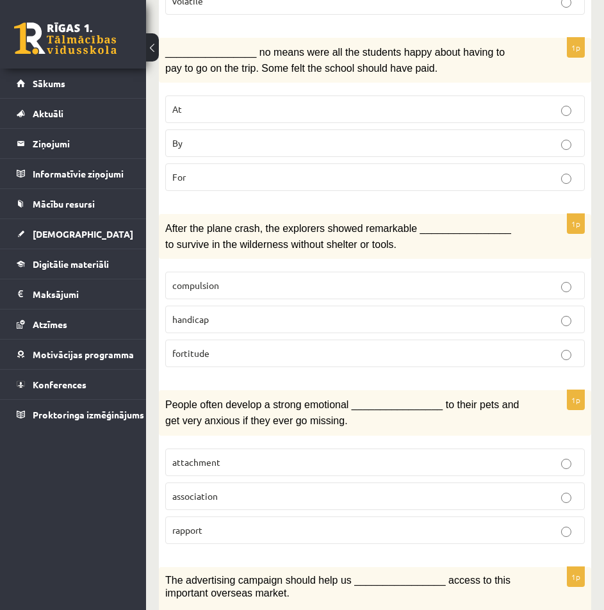
scroll to position [1025, 0]
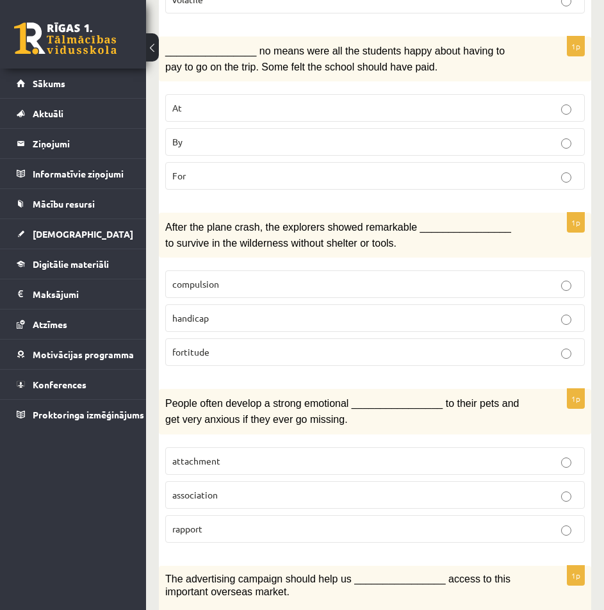
click at [222, 347] on p "fortitude" at bounding box center [375, 351] width 406 height 13
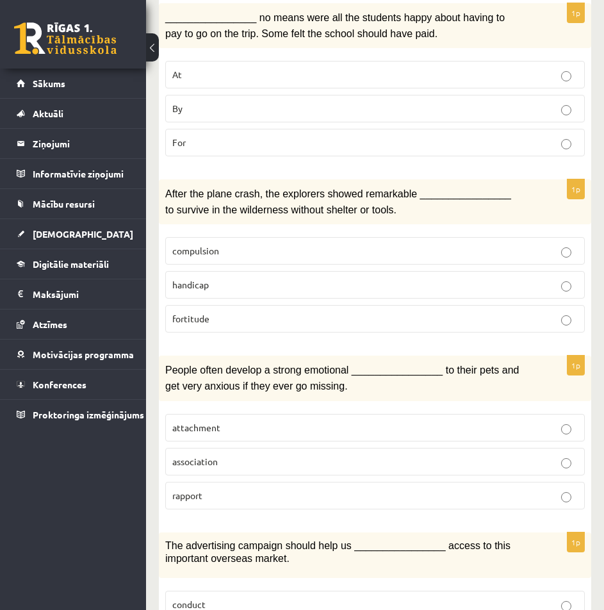
scroll to position [1089, 0]
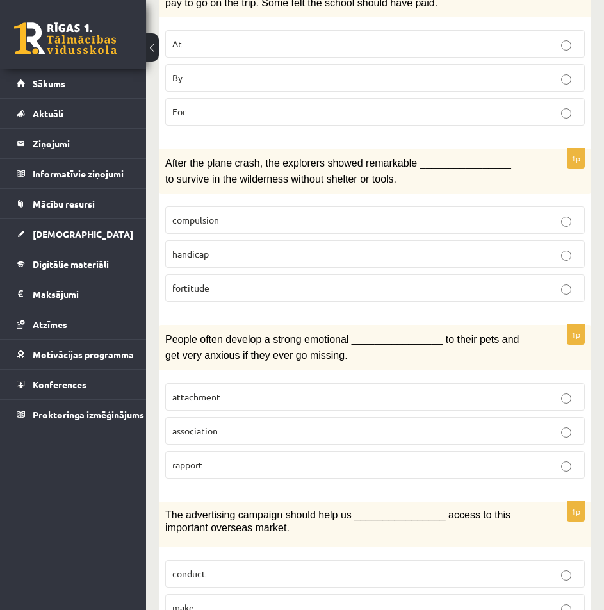
click at [257, 424] on p "association" at bounding box center [375, 430] width 406 height 13
click at [275, 390] on p "attachment" at bounding box center [375, 396] width 406 height 13
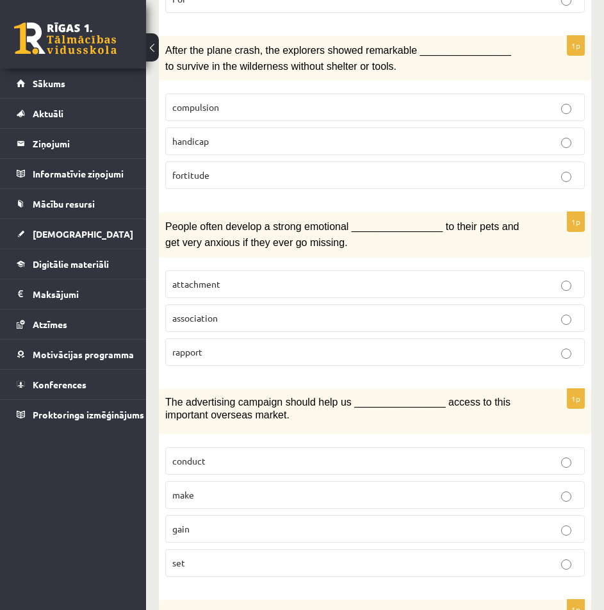
scroll to position [1282, 0]
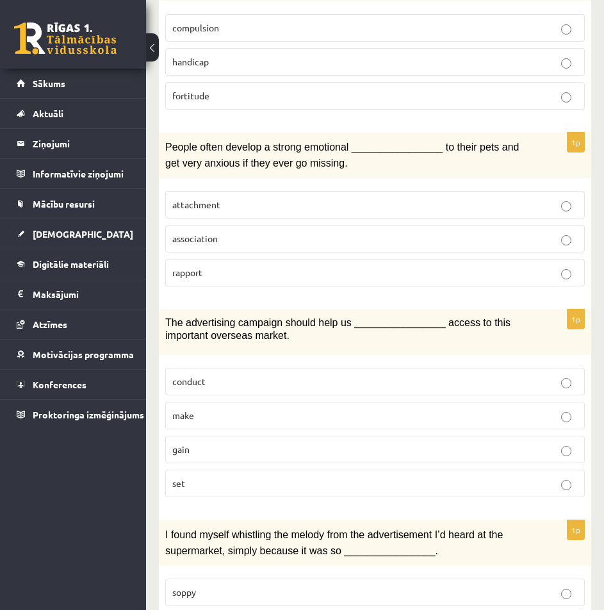
click at [252, 443] on p "gain" at bounding box center [375, 449] width 406 height 13
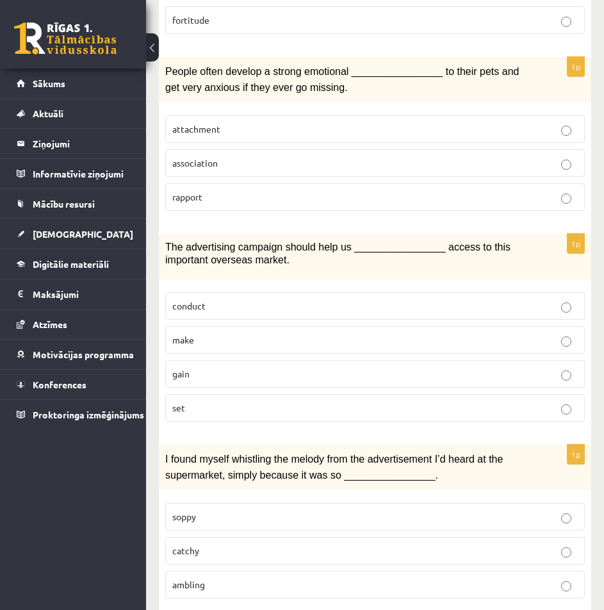
scroll to position [1538, 0]
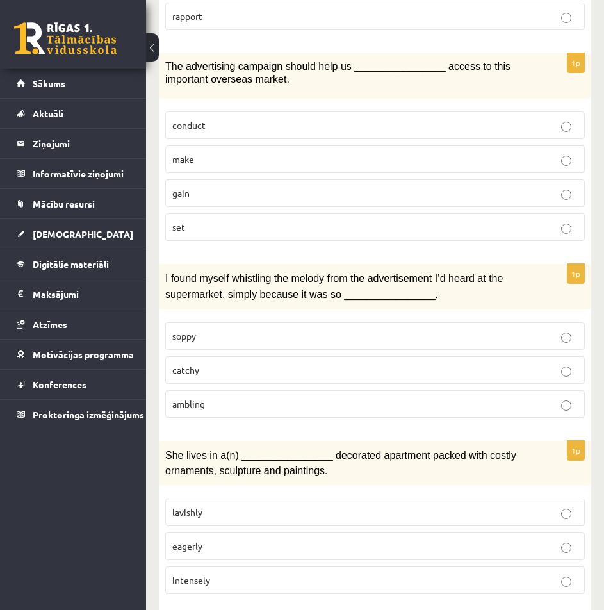
click at [267, 363] on p "catchy" at bounding box center [375, 369] width 406 height 13
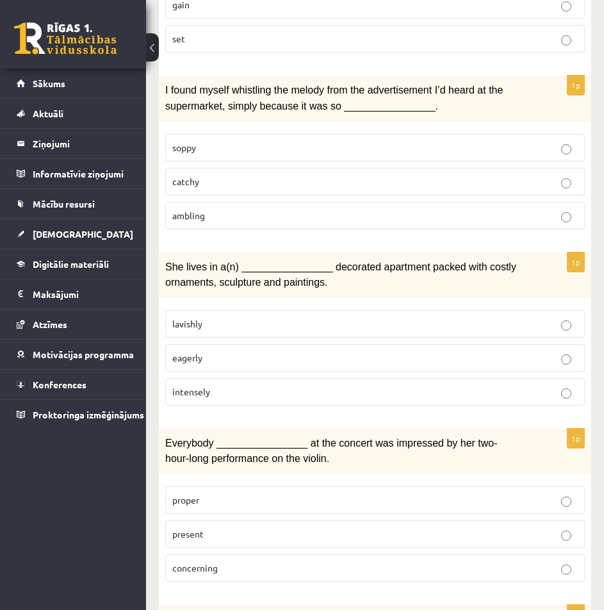
scroll to position [1713, 0]
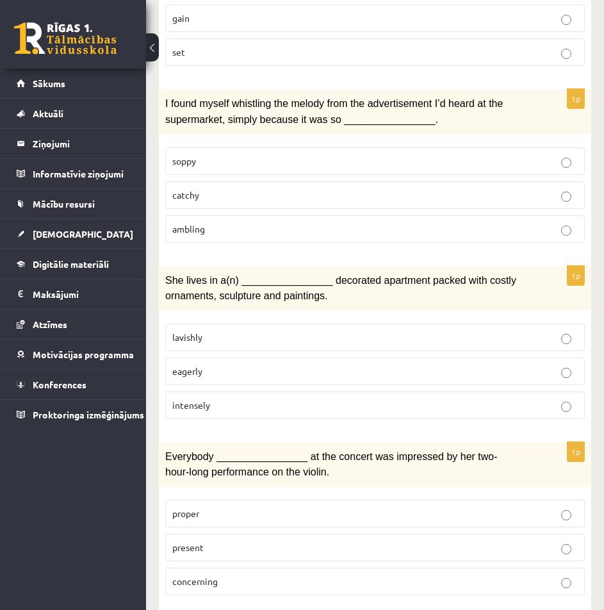
click at [263, 331] on p "lavishly" at bounding box center [375, 337] width 406 height 13
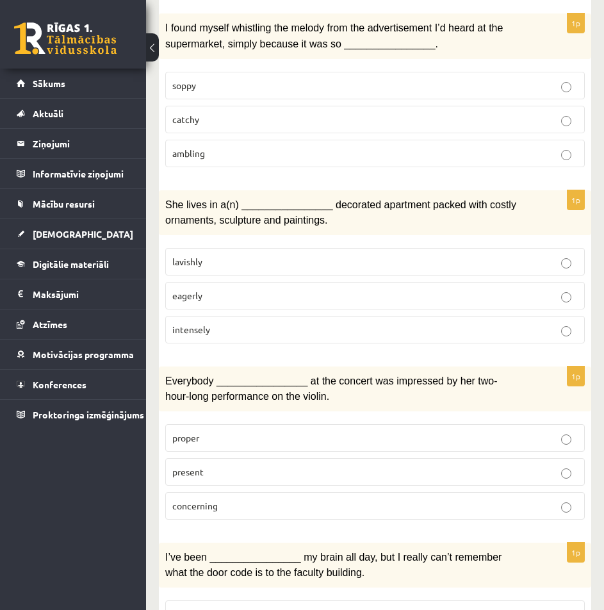
scroll to position [1905, 0]
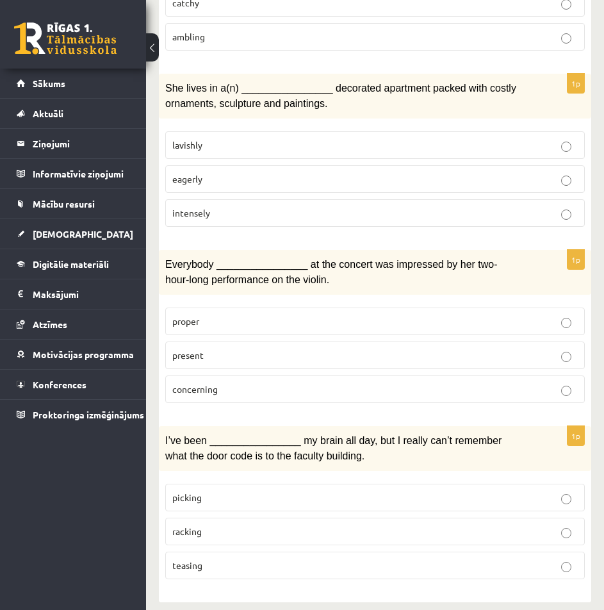
click at [277, 349] on p "present" at bounding box center [375, 355] width 406 height 13
click at [288, 525] on p "racking" at bounding box center [375, 531] width 406 height 13
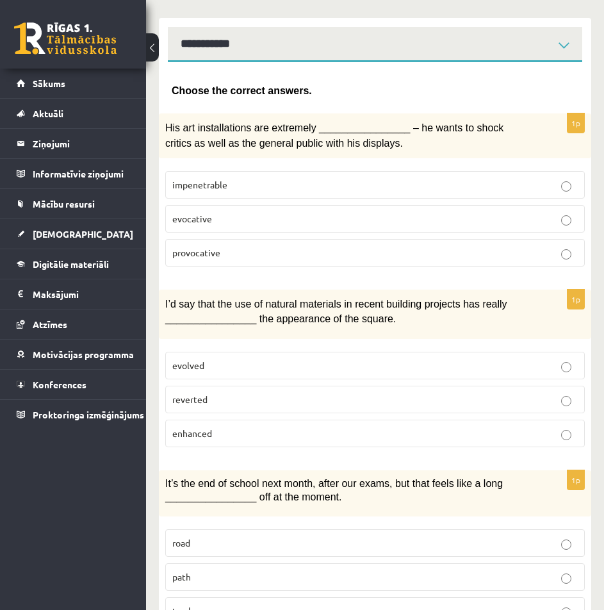
scroll to position [0, 0]
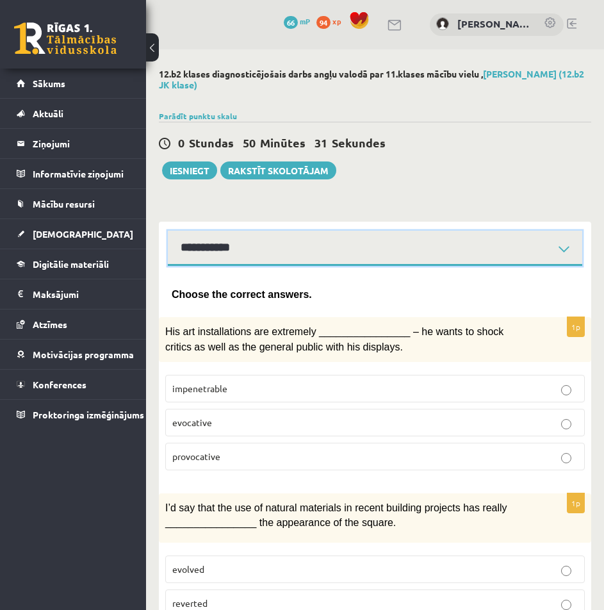
click at [296, 254] on select "**********" at bounding box center [375, 248] width 415 height 35
click at [168, 231] on select "**********" at bounding box center [375, 248] width 415 height 35
click at [293, 251] on select "**********" at bounding box center [375, 248] width 415 height 35
click at [168, 231] on select "**********" at bounding box center [375, 248] width 415 height 35
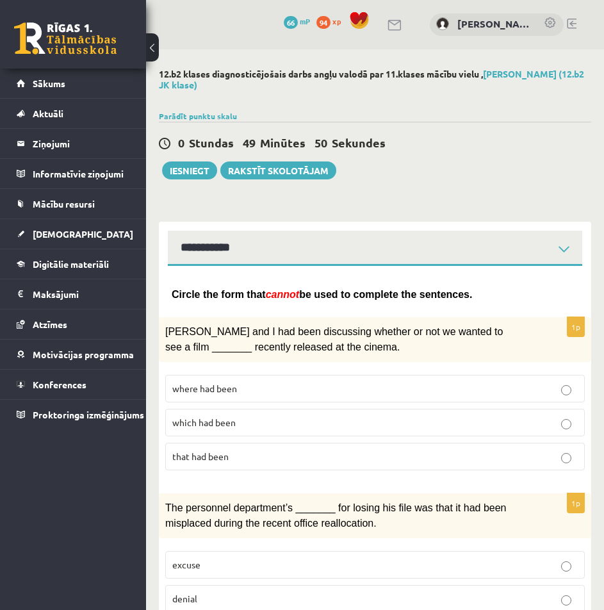
drag, startPoint x: 444, startPoint y: 297, endPoint x: 165, endPoint y: 304, distance: 278.8
copy span "Circle the form that cannot be used to complete the sentences."
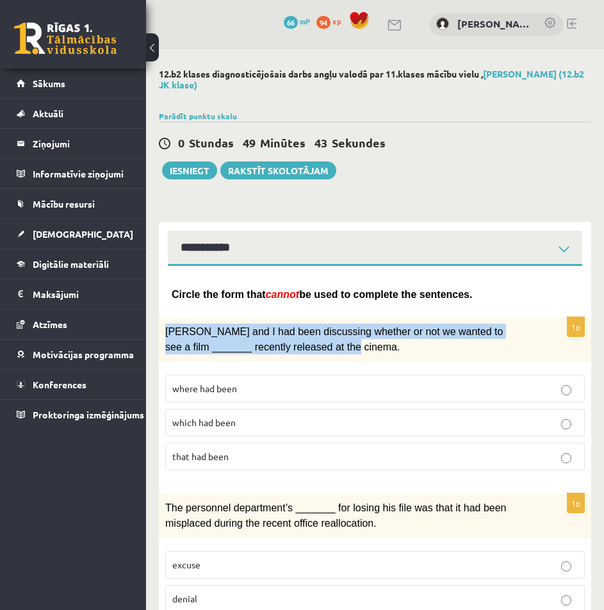
drag, startPoint x: 304, startPoint y: 351, endPoint x: 163, endPoint y: 331, distance: 142.4
click at [163, 331] on div "Clara and I had been discussing whether or not we wanted to see a film _______ …" at bounding box center [375, 339] width 433 height 45
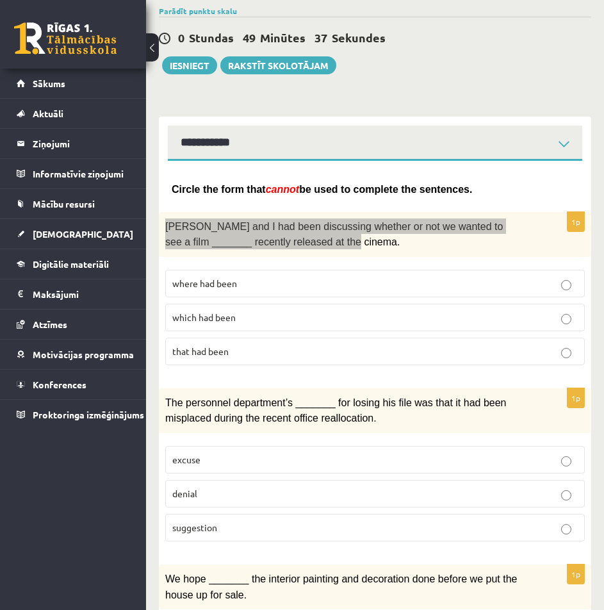
scroll to position [128, 0]
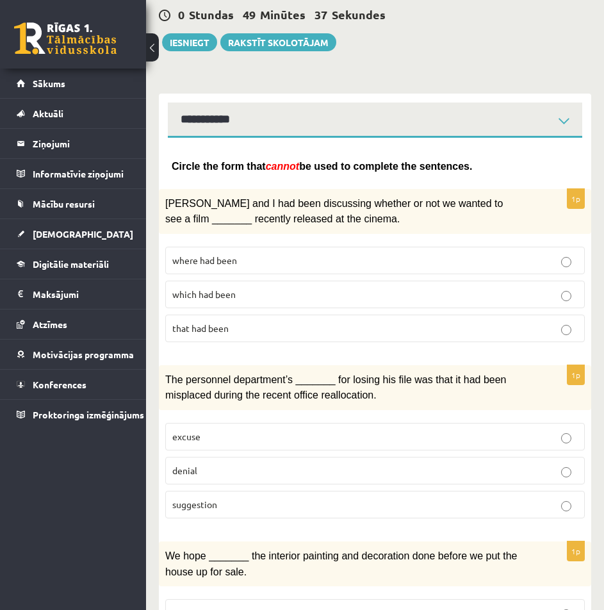
click at [406, 340] on label "that had been" at bounding box center [375, 329] width 420 height 28
click at [264, 261] on p "where had been" at bounding box center [375, 260] width 406 height 13
click at [245, 500] on p "suggestion" at bounding box center [375, 504] width 406 height 13
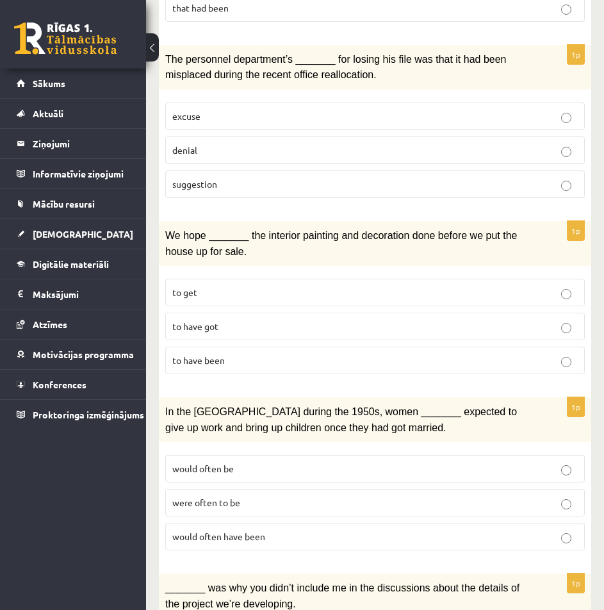
scroll to position [513, 0]
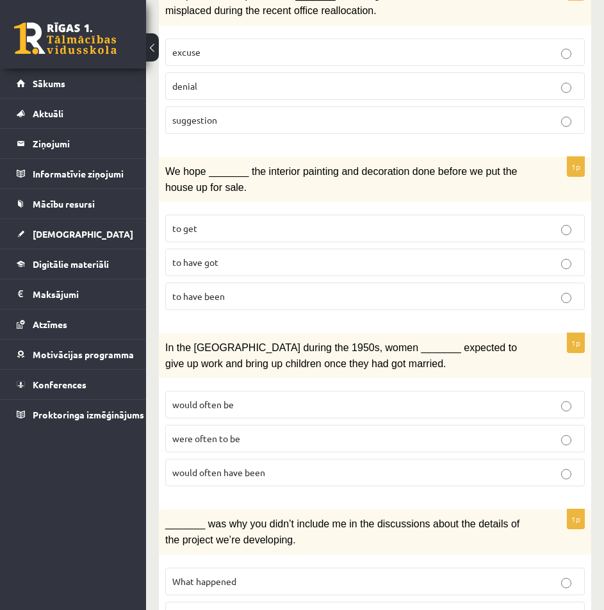
click at [254, 256] on p "to have got" at bounding box center [375, 262] width 406 height 13
click at [269, 459] on label "would often have been" at bounding box center [375, 473] width 420 height 28
click at [297, 398] on p "would often be" at bounding box center [375, 404] width 406 height 13
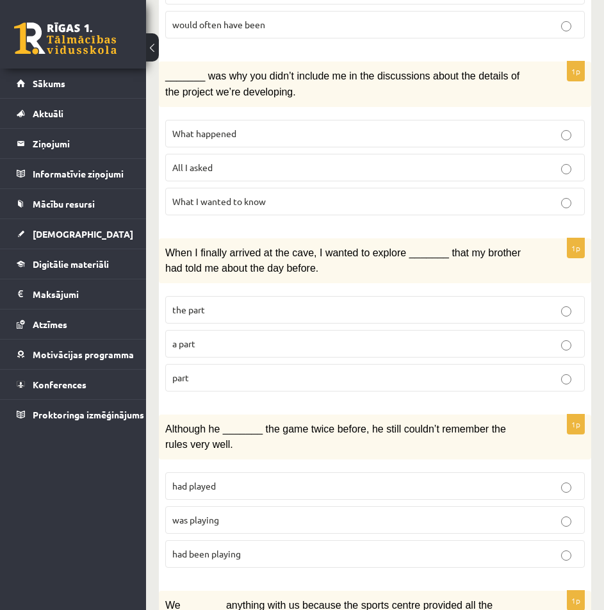
scroll to position [961, 0]
click at [250, 165] on p "All I asked" at bounding box center [375, 166] width 406 height 13
click at [217, 339] on p "a part" at bounding box center [375, 342] width 406 height 13
click at [224, 479] on p "had played" at bounding box center [375, 485] width 406 height 13
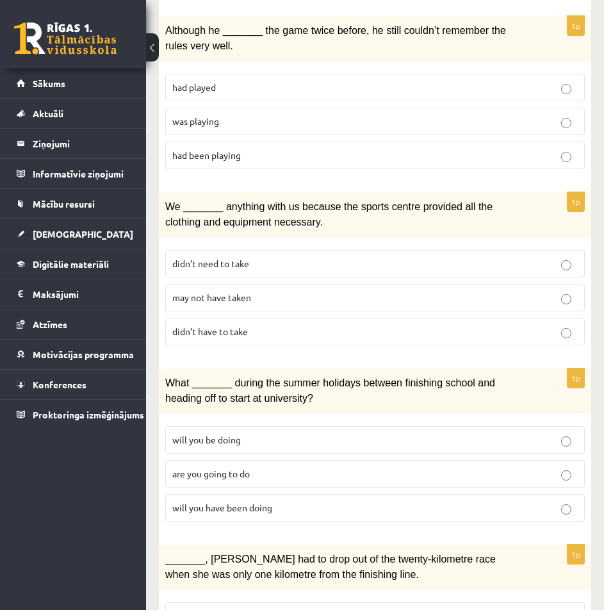
scroll to position [1476, 0]
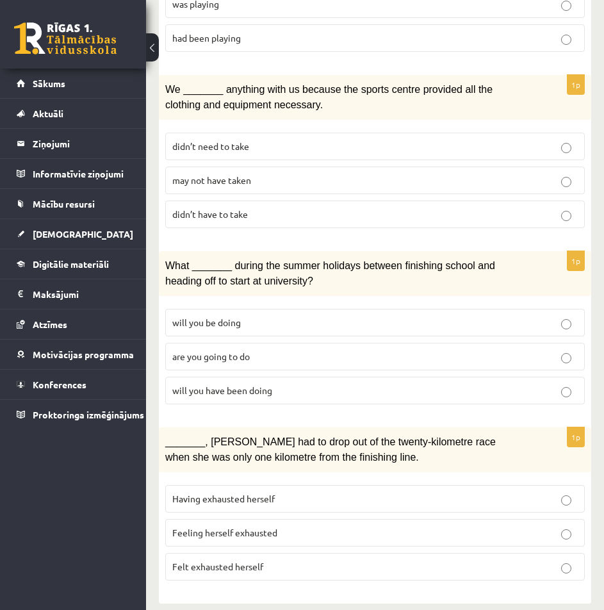
click at [292, 133] on label "didn’t need to take" at bounding box center [375, 147] width 420 height 28
click at [252, 350] on p "are you going to do" at bounding box center [375, 356] width 406 height 13
click at [297, 492] on p "Having exhausted herself" at bounding box center [375, 498] width 406 height 13
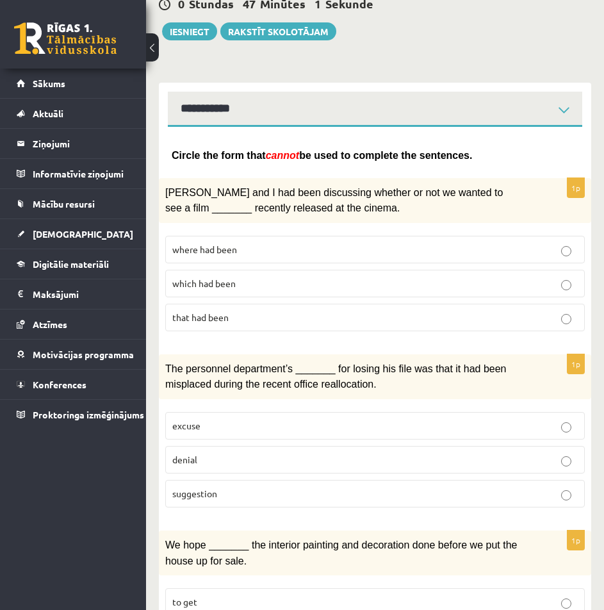
scroll to position [0, 0]
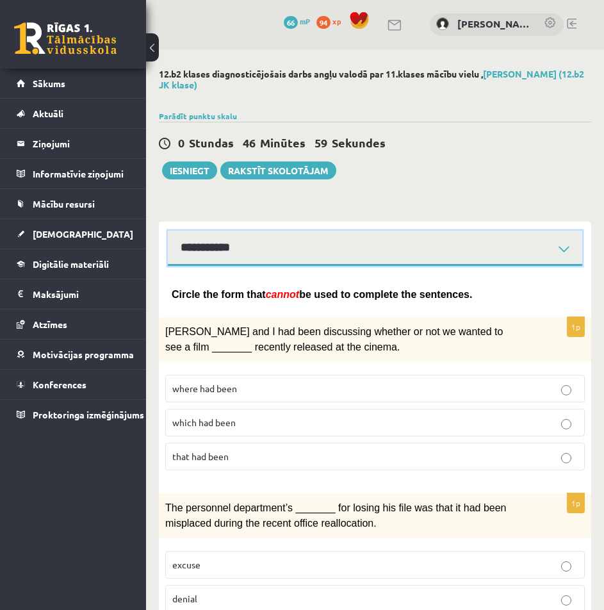
click at [228, 247] on select "**********" at bounding box center [375, 248] width 415 height 35
click at [168, 231] on select "**********" at bounding box center [375, 248] width 415 height 35
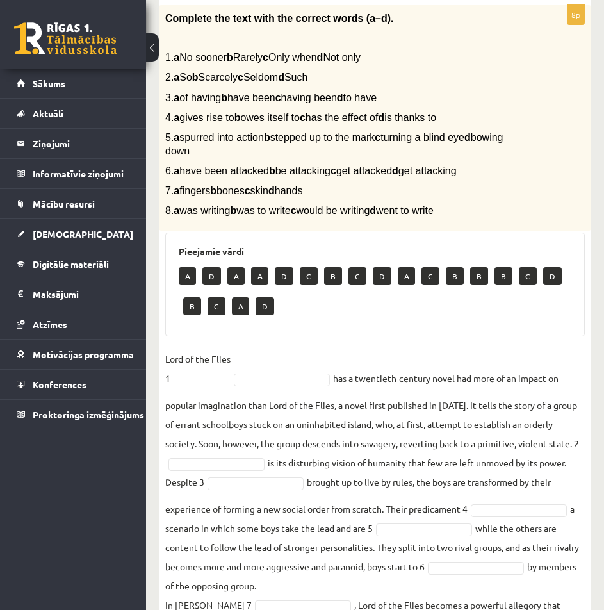
scroll to position [222, 0]
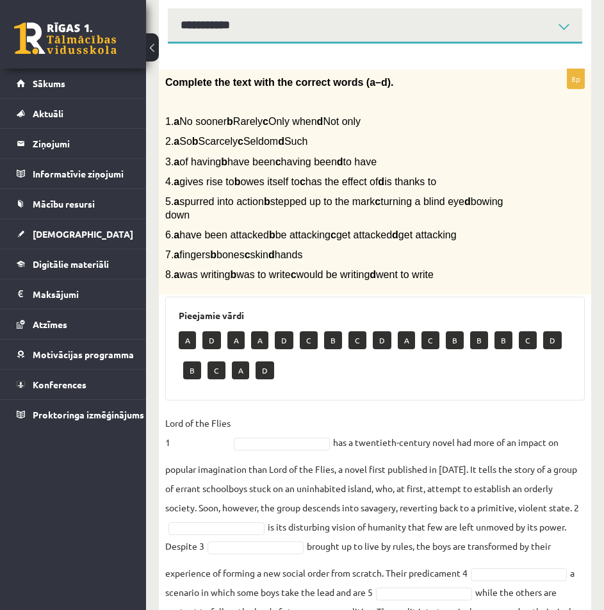
click at [560, 425] on fieldset "Lord of the Flies 1 has a twentieth-century novel had more of an impact on popu…" at bounding box center [375, 588] width 420 height 350
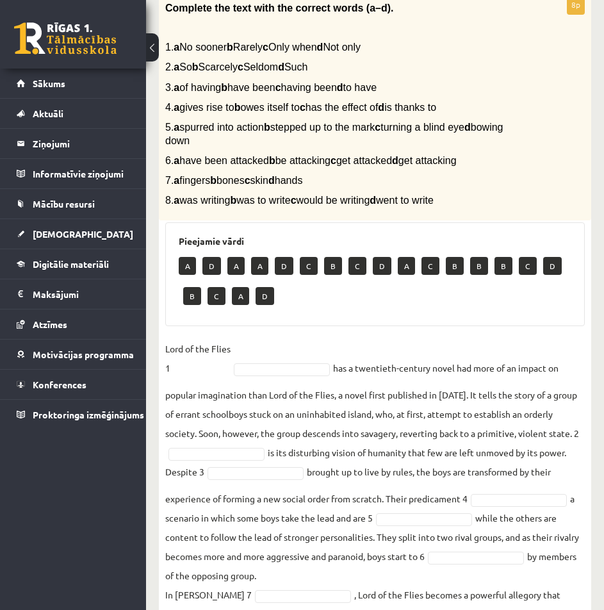
scroll to position [415, 0]
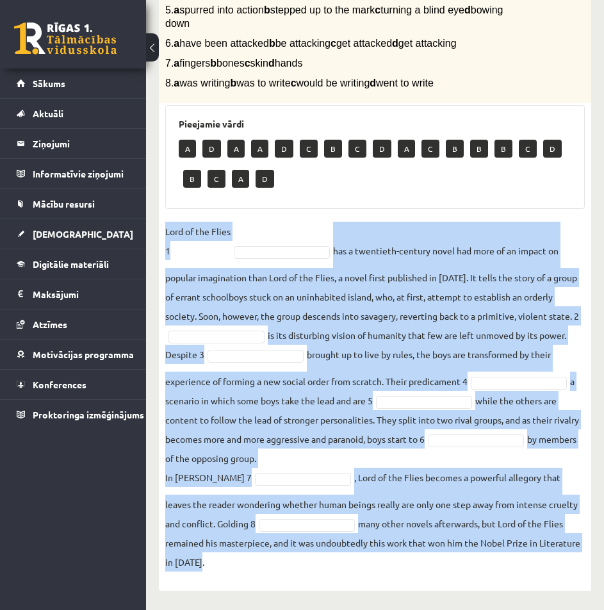
drag, startPoint x: 163, startPoint y: 227, endPoint x: 456, endPoint y: 589, distance: 465.2
click at [456, 592] on div "12.b2 klases diagnosticējošais darbs angļu valodā par 11.klases mācību vielu , …" at bounding box center [375, 122] width 458 height 975
copy fieldset "Lord of the Flies 1 has a twentieth-century novel had more of an impact on popu…"
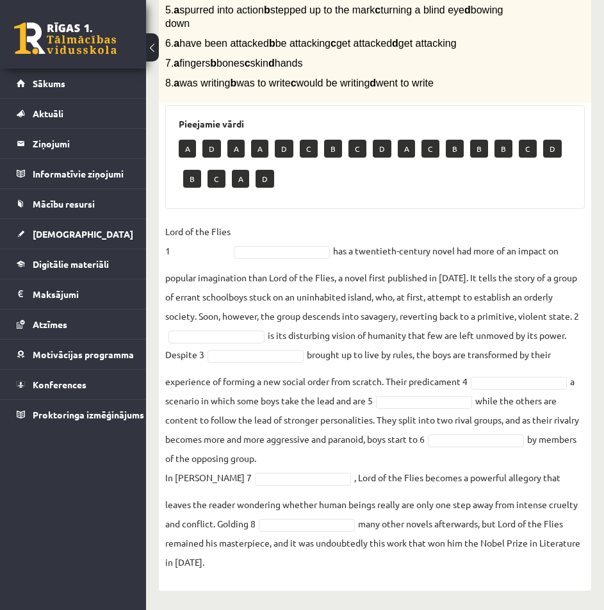
click at [506, 183] on div "A D A A D C B C D A C B B B C D B C A D" at bounding box center [375, 165] width 393 height 60
click at [185, 148] on p "A" at bounding box center [187, 149] width 17 height 18
drag, startPoint x: 188, startPoint y: 148, endPoint x: 199, endPoint y: 164, distance: 19.0
click at [199, 164] on div "A D A A D C B C D A C B B B C D B C A D" at bounding box center [375, 165] width 393 height 60
click at [269, 266] on fieldset "Lord of the Flies 1 has a twentieth-century novel had more of an impact on popu…" at bounding box center [375, 397] width 420 height 350
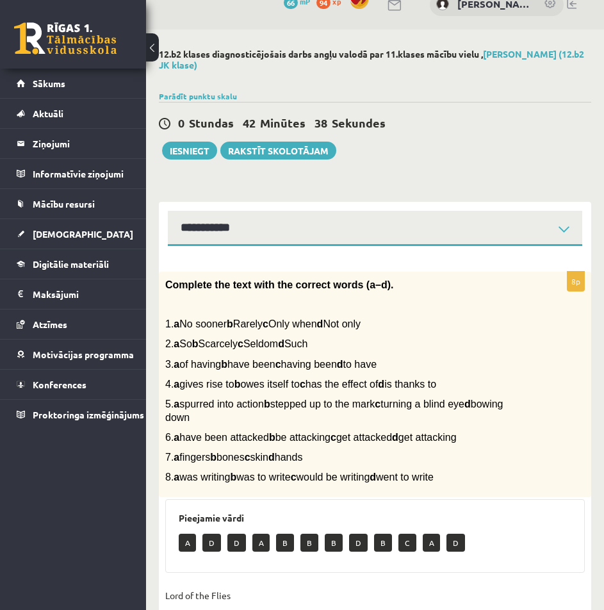
scroll to position [0, 0]
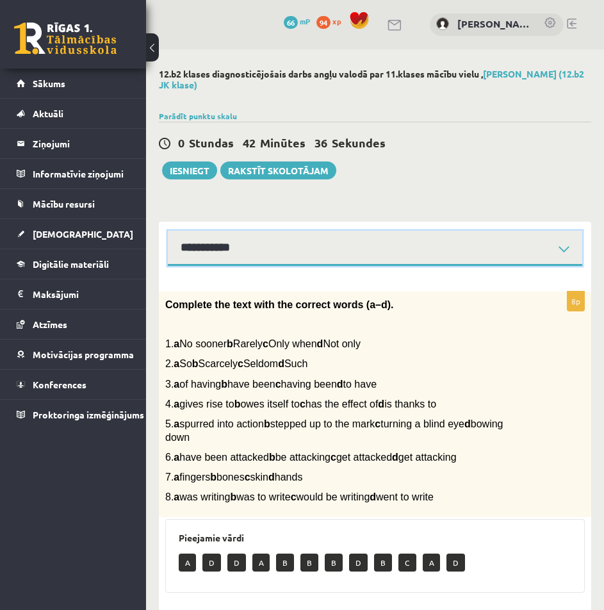
click at [252, 241] on select "**********" at bounding box center [375, 248] width 415 height 35
select select "**********"
click at [168, 231] on select "**********" at bounding box center [375, 248] width 415 height 35
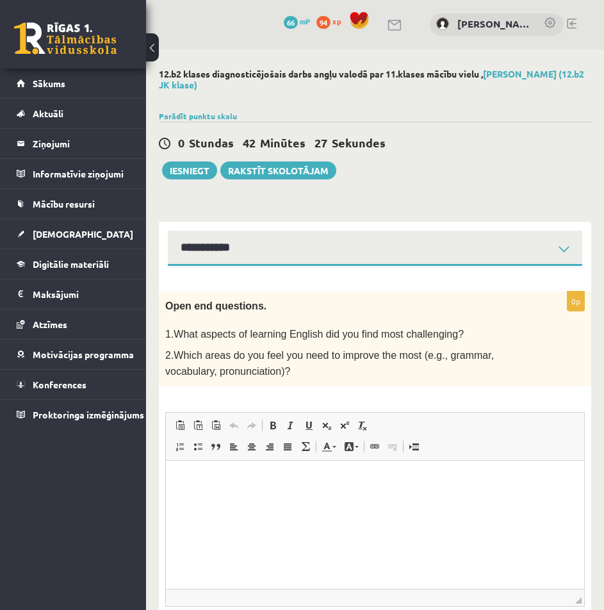
click at [420, 499] on html at bounding box center [375, 479] width 418 height 39
click at [385, 461] on html "**********" at bounding box center [375, 490] width 418 height 60
click at [235, 482] on p "**" at bounding box center [375, 479] width 393 height 13
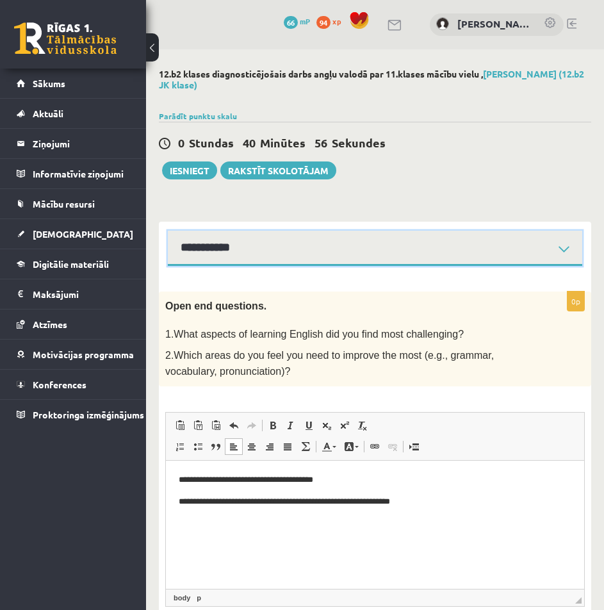
click at [261, 256] on select "**********" at bounding box center [375, 248] width 415 height 35
click at [168, 231] on select "**********" at bounding box center [375, 248] width 415 height 35
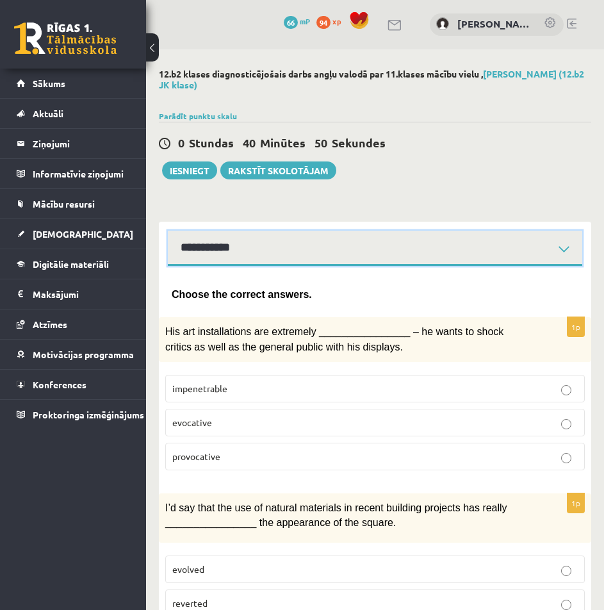
click at [409, 238] on select "**********" at bounding box center [375, 248] width 415 height 35
click at [168, 231] on select "**********" at bounding box center [375, 248] width 415 height 35
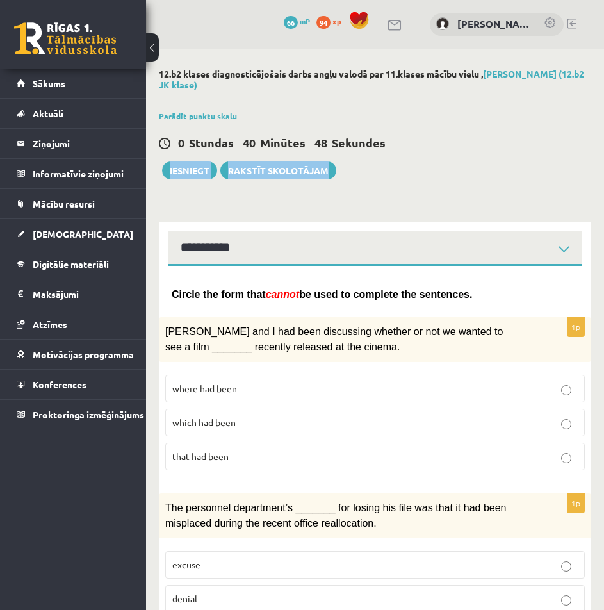
drag, startPoint x: 603, startPoint y: 144, endPoint x: 611, endPoint y: 227, distance: 83.7
click at [604, 228] on html "0 Dāvanas 66 mP 94 xp Krišs Mazurs Sākums Aktuāli Kā mācīties eSKOLĀ Kontakti N…" at bounding box center [302, 305] width 604 height 610
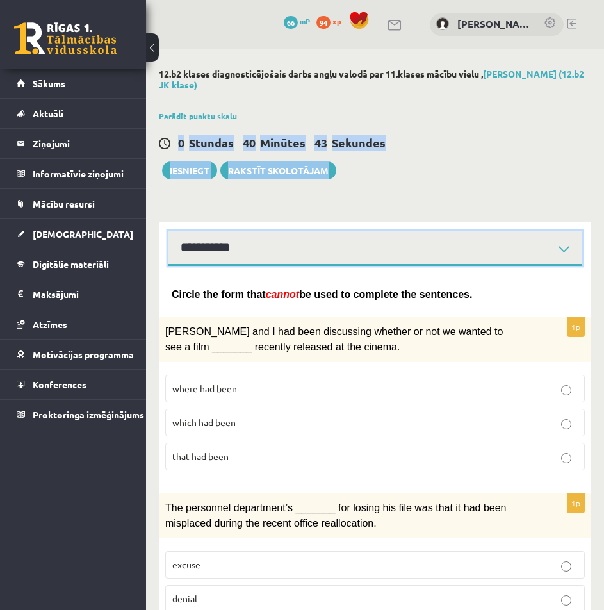
click at [252, 265] on select "**********" at bounding box center [375, 248] width 415 height 35
select select "**********"
click at [168, 231] on select "**********" at bounding box center [375, 248] width 415 height 35
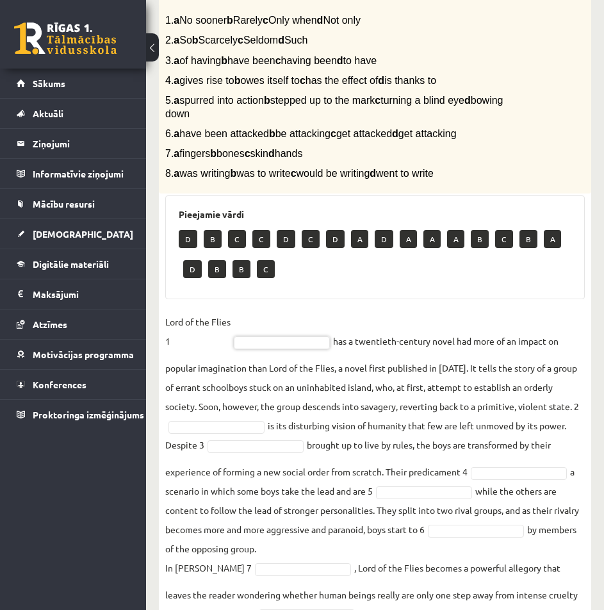
scroll to position [415, 0]
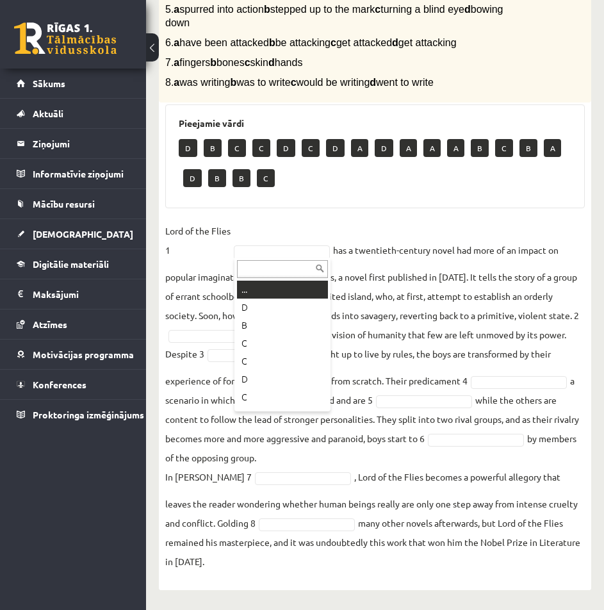
type input "*"
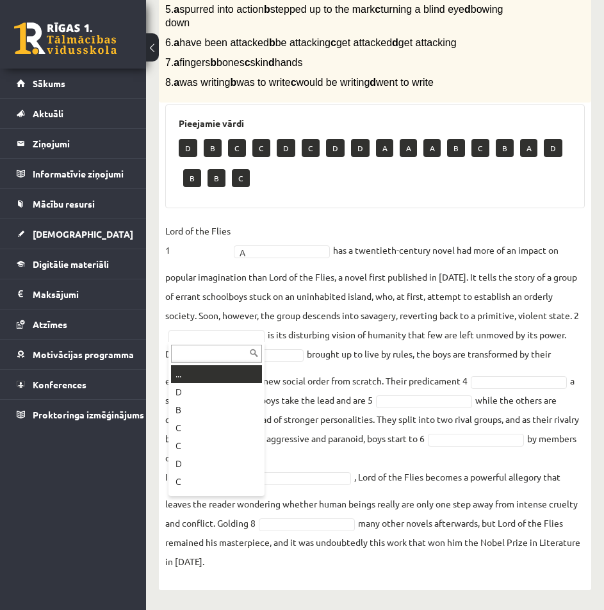
type input "*"
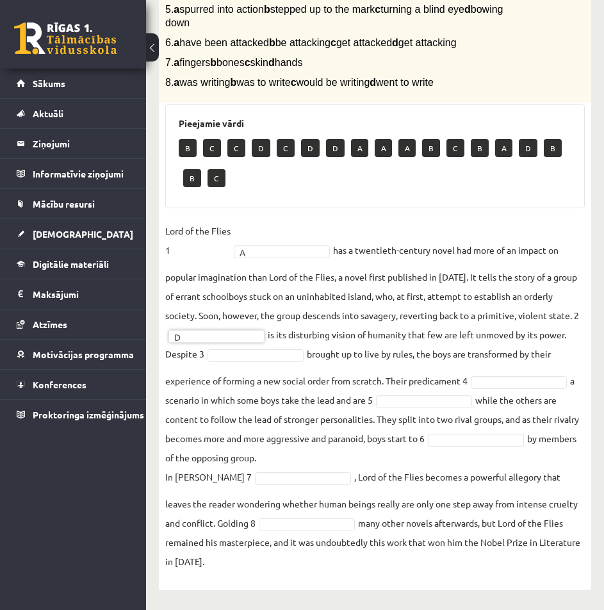
click at [235, 364] on fieldset "Lord of the Flies 1 A * has a twentieth-century novel had more of an impact on …" at bounding box center [375, 396] width 420 height 350
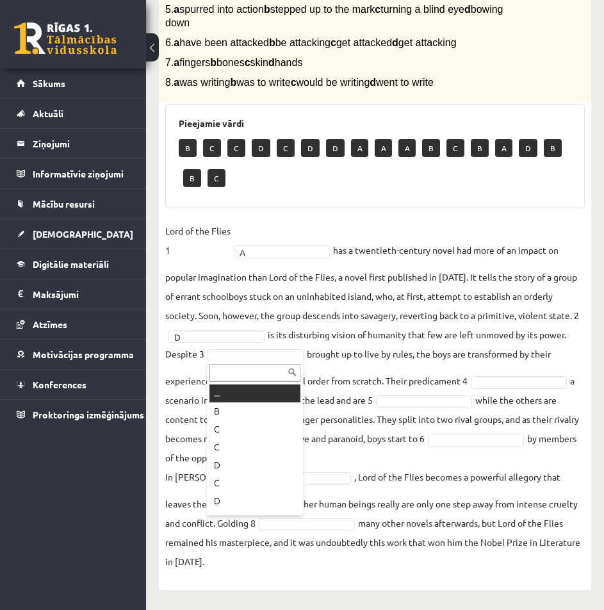
type input "*"
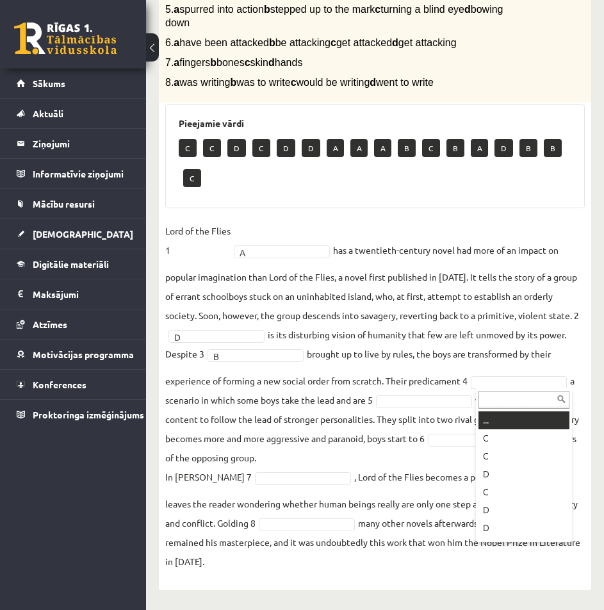
type input "*"
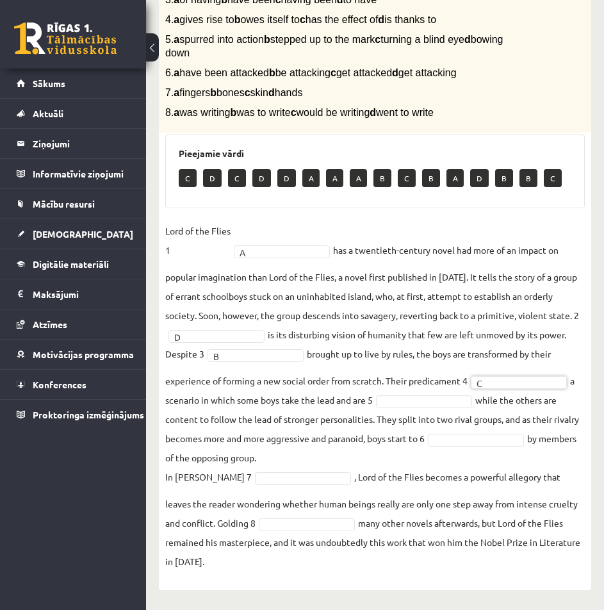
scroll to position [385, 0]
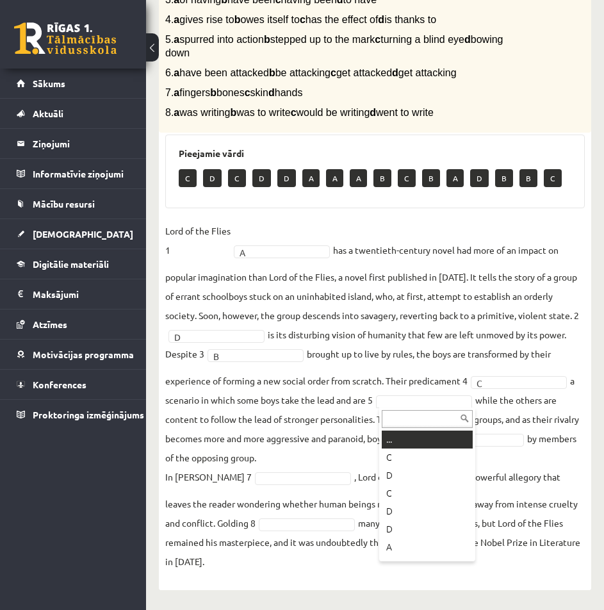
type input "*"
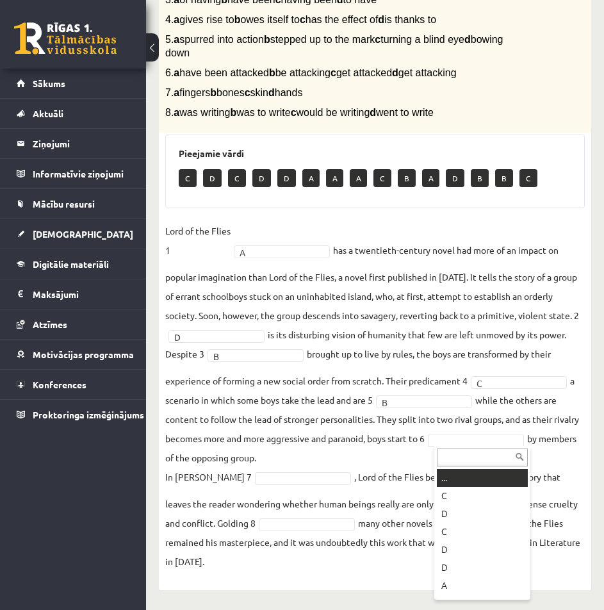
type input "*"
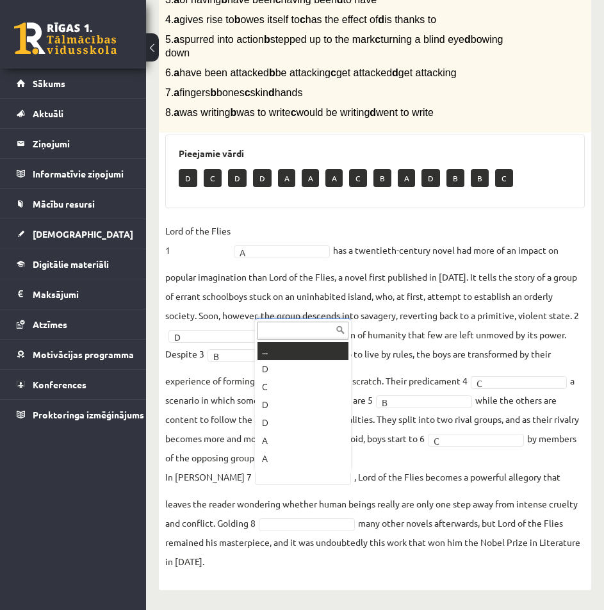
type input "*"
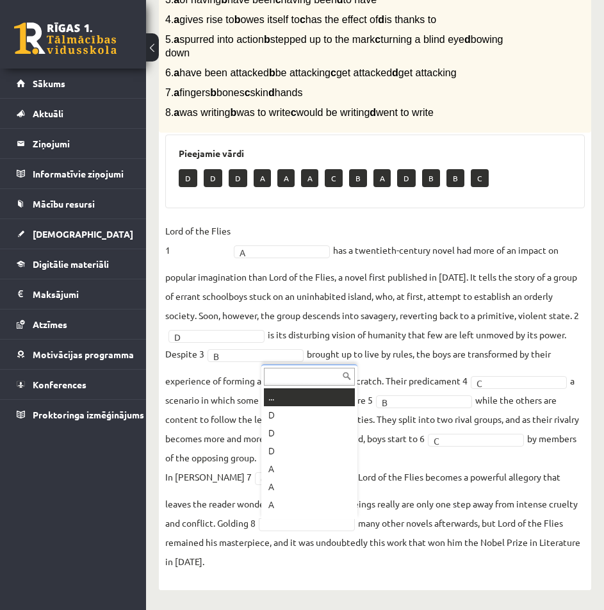
type input "*"
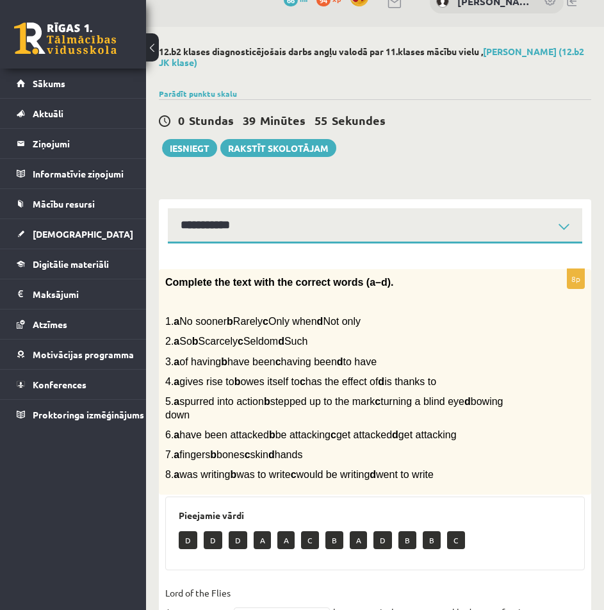
scroll to position [1, 0]
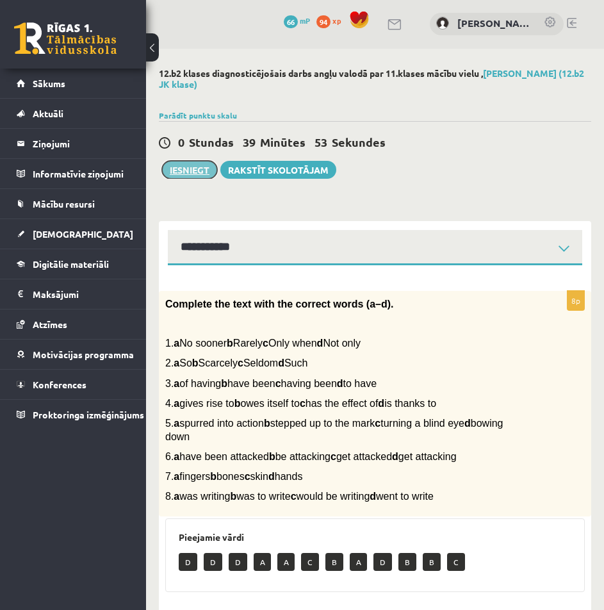
click at [197, 176] on button "Iesniegt" at bounding box center [189, 170] width 55 height 18
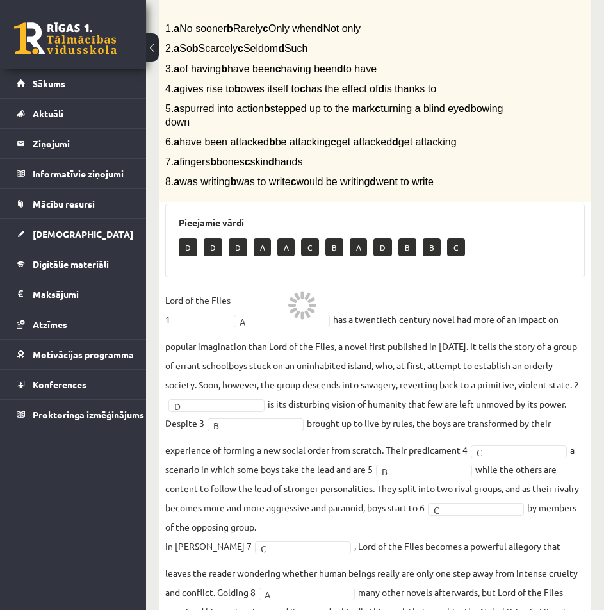
scroll to position [385, 0]
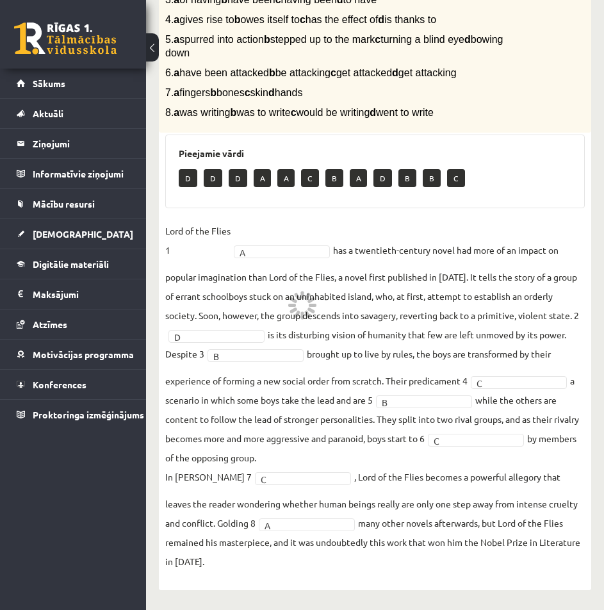
click at [570, 178] on div "D D D A A C B A D B B C" at bounding box center [375, 180] width 393 height 30
click at [564, 219] on div "8p Complete the text with the correct words (a–d). 1. a No sooner b Rarely c On…" at bounding box center [375, 242] width 433 height 671
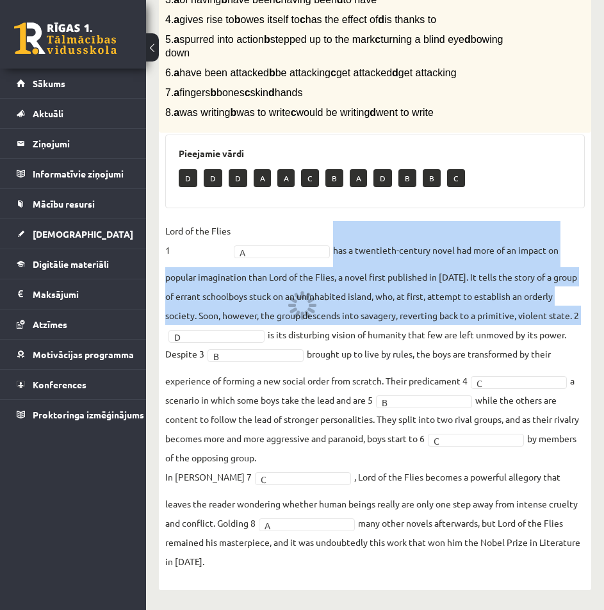
click at [564, 219] on div "8p Complete the text with the correct words (a–d). 1. a No sooner b Rarely c On…" at bounding box center [375, 242] width 433 height 671
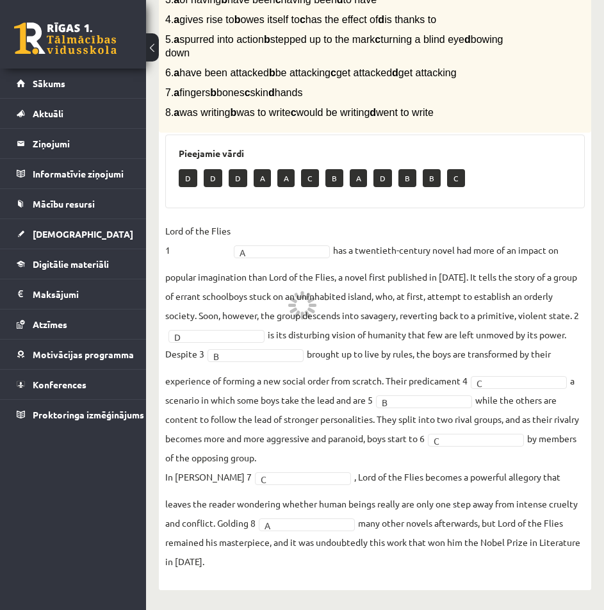
click at [541, 137] on div "Pieejamie vārdi D D D A A C B A D B B C" at bounding box center [375, 172] width 420 height 74
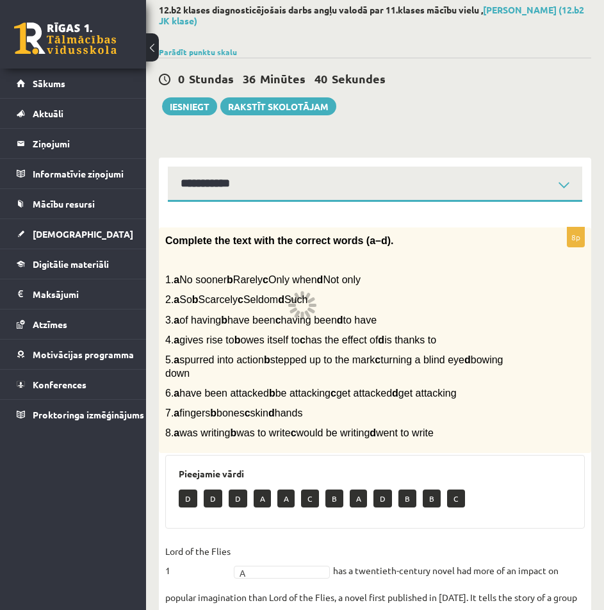
scroll to position [0, 0]
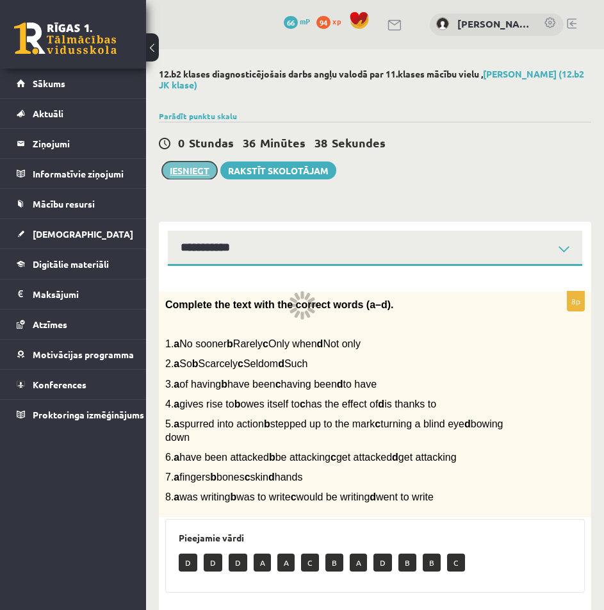
click at [199, 176] on button "Iesniegt" at bounding box center [189, 170] width 55 height 18
click at [156, 49] on button at bounding box center [152, 47] width 13 height 28
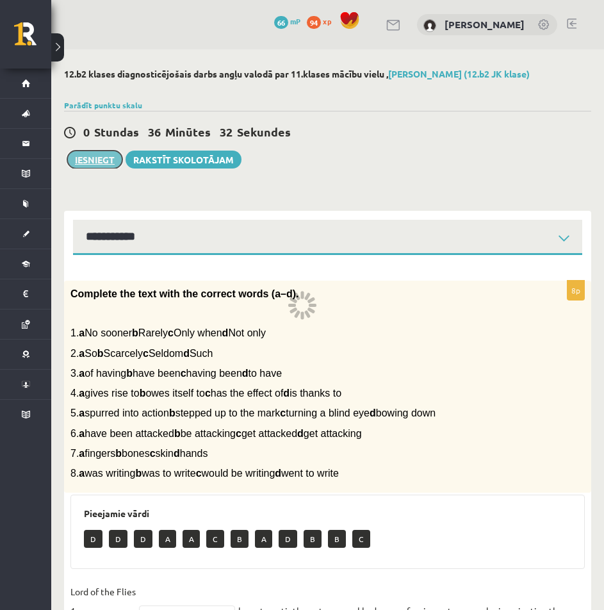
click at [99, 158] on button "Iesniegt" at bounding box center [94, 160] width 55 height 18
click at [110, 158] on button "Iesniegt" at bounding box center [94, 160] width 55 height 18
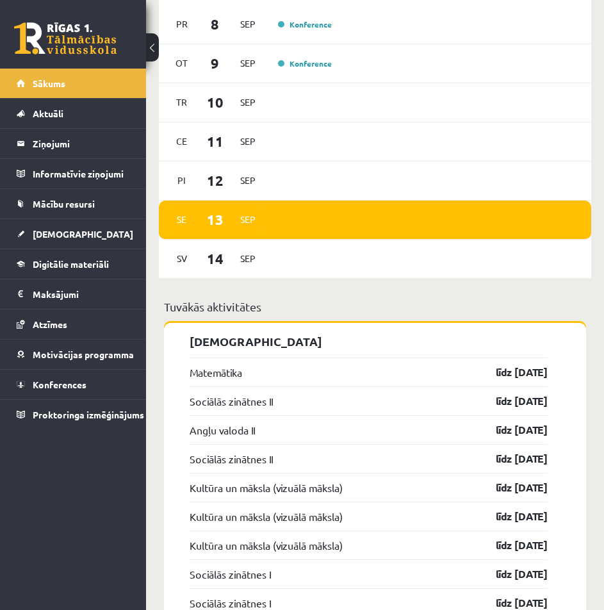
scroll to position [1153, 0]
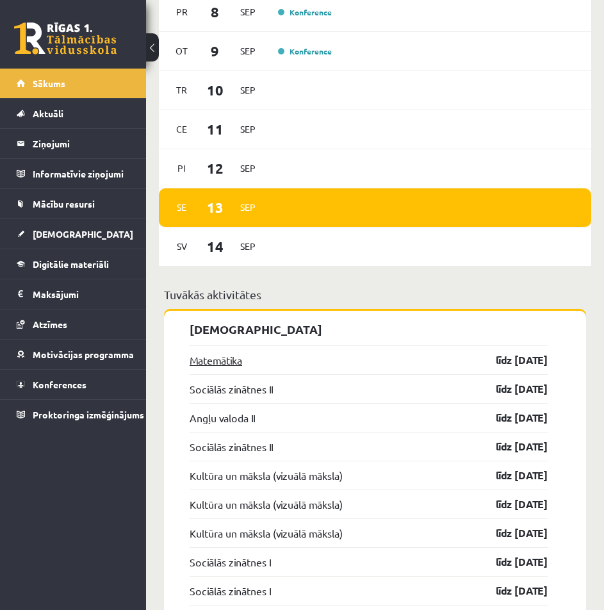
click at [238, 352] on link "Matemātika" at bounding box center [216, 359] width 53 height 15
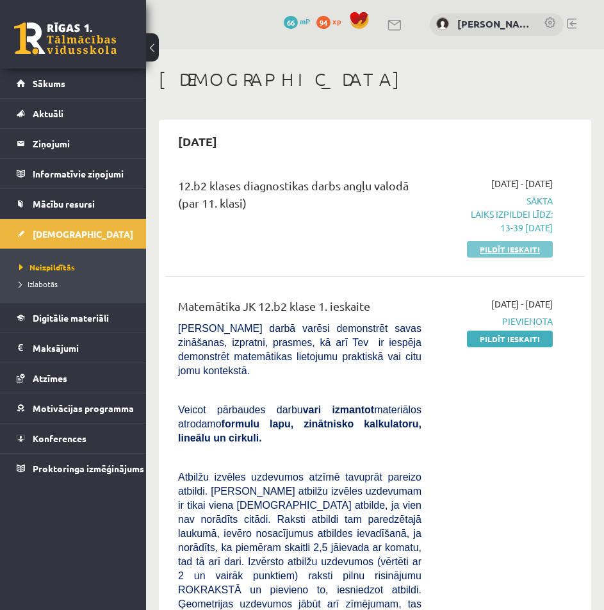
click at [525, 245] on link "Pildīt ieskaiti" at bounding box center [510, 249] width 86 height 17
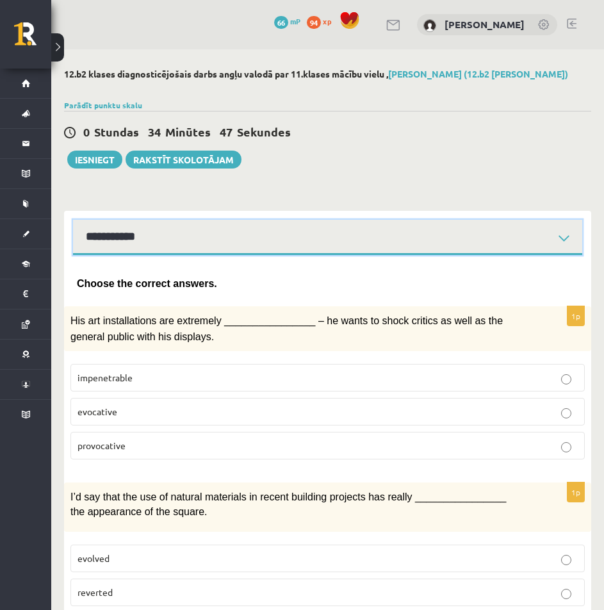
click at [267, 244] on select "**********" at bounding box center [327, 237] width 509 height 35
click at [73, 220] on select "**********" at bounding box center [327, 237] width 509 height 35
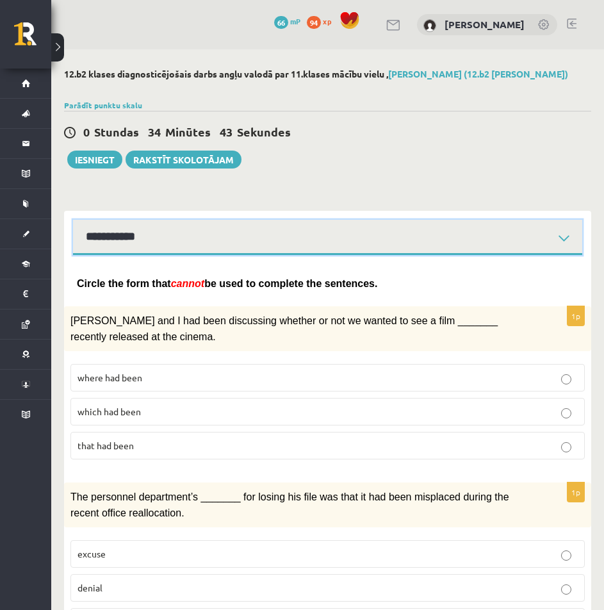
click at [176, 226] on select "**********" at bounding box center [327, 237] width 509 height 35
select select "**********"
click at [73, 220] on select "**********" at bounding box center [327, 237] width 509 height 35
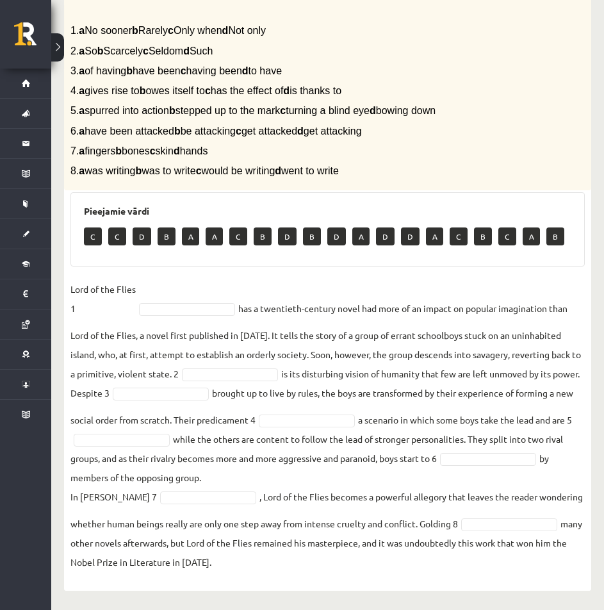
scroll to position [322, 0]
type input "*"
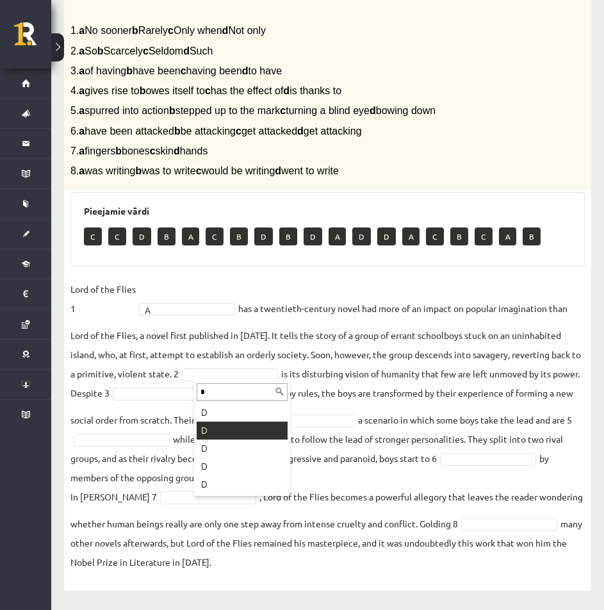
type input "*"
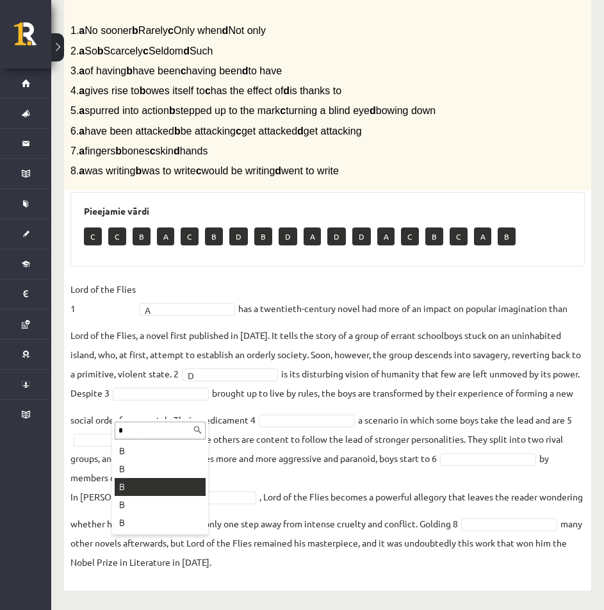
type input "*"
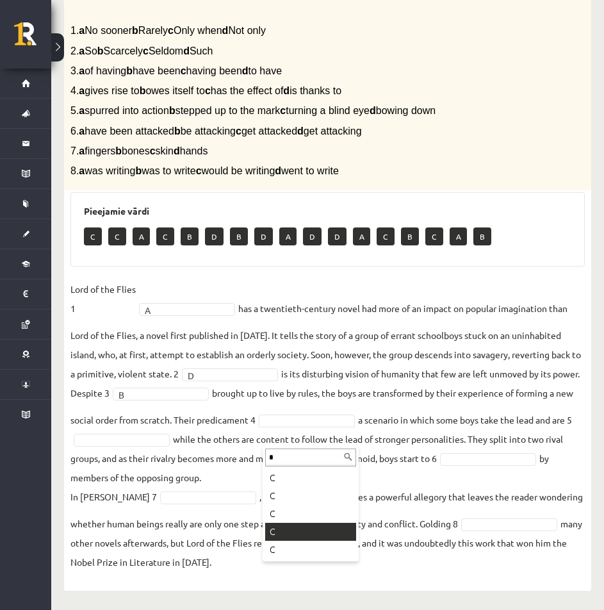
type input "*"
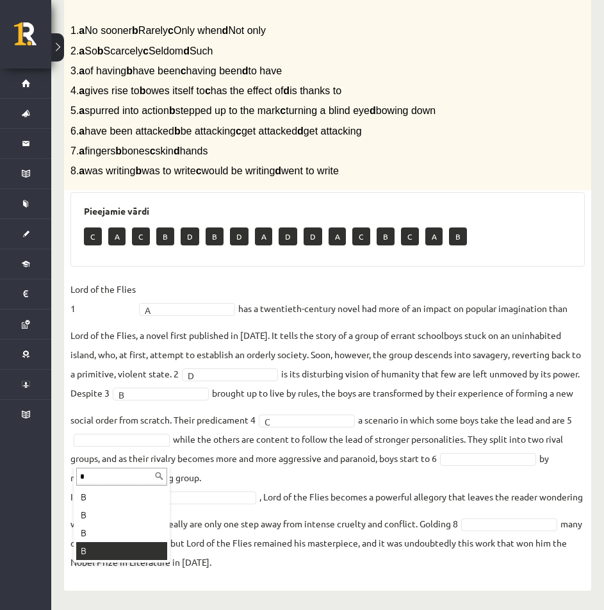
type input "*"
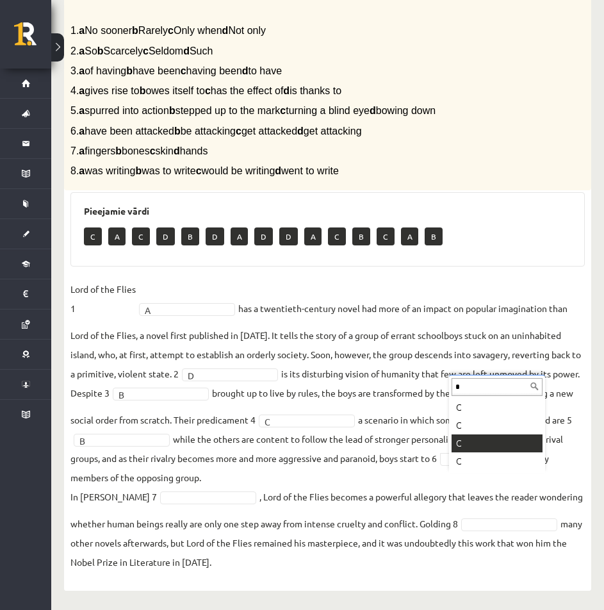
type input "*"
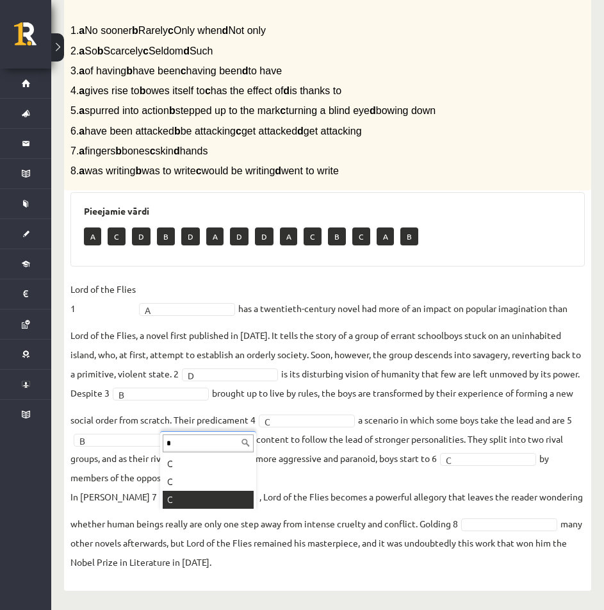
type input "*"
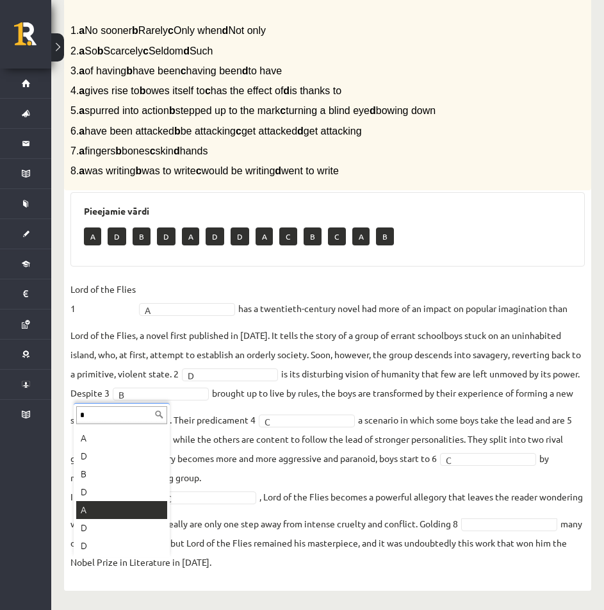
scroll to position [0, 0]
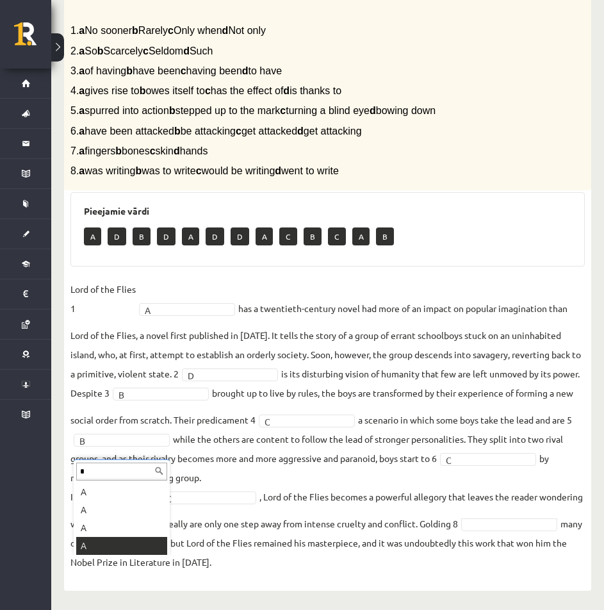
type input "*"
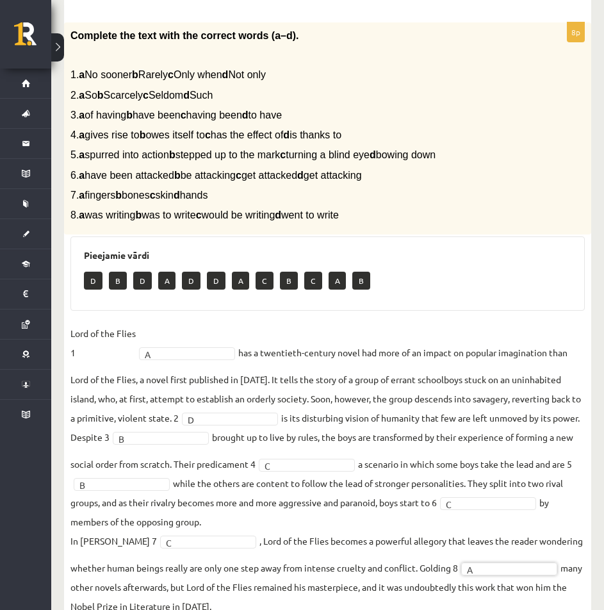
scroll to position [322, 0]
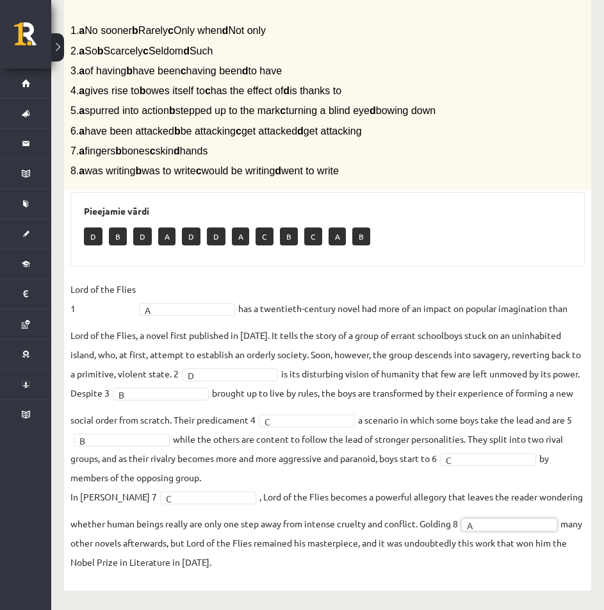
click at [482, 531] on fieldset "Lord of the Flies 1 A * has a twentieth-century novel had more of an impact on …" at bounding box center [327, 425] width 515 height 292
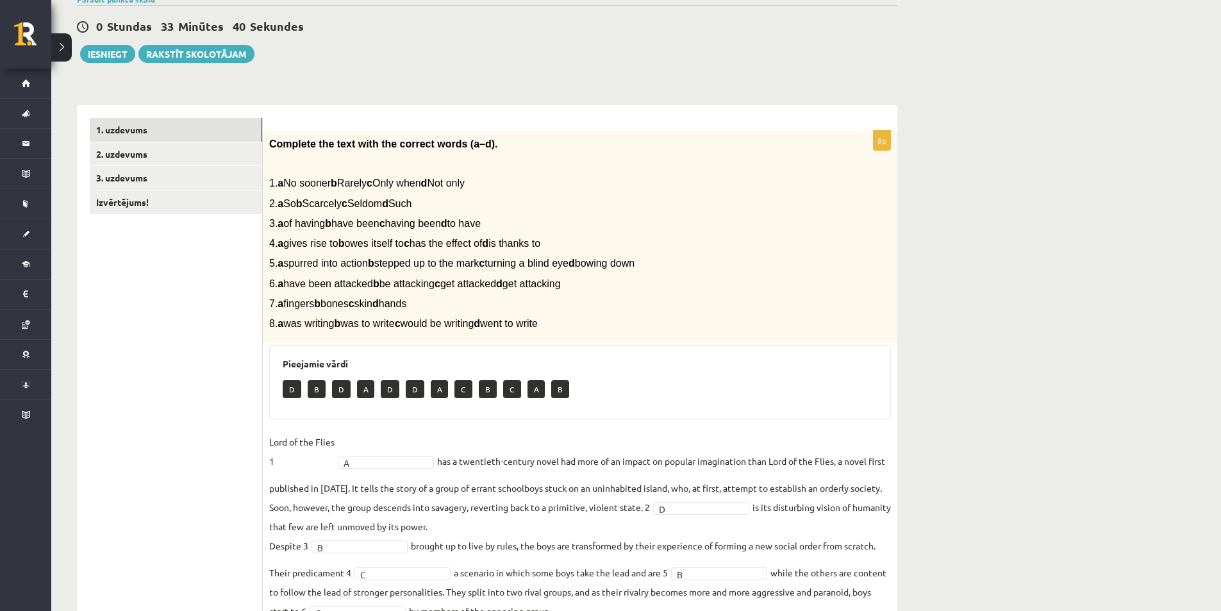
scroll to position [0, 0]
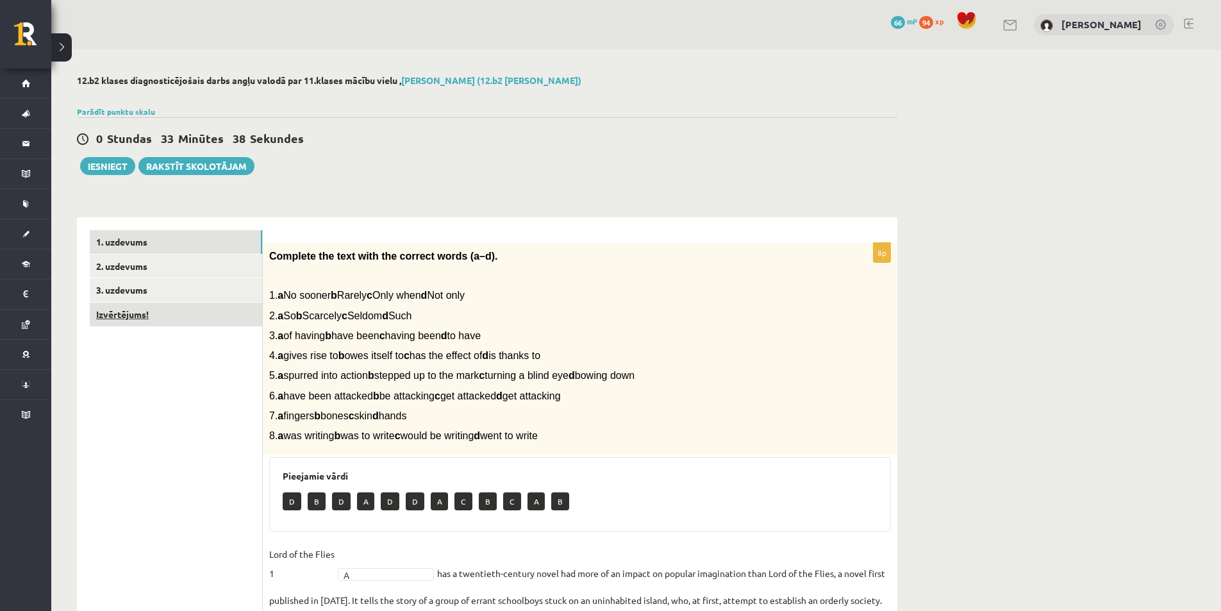
click at [145, 317] on link "Izvērtējums!" at bounding box center [176, 314] width 172 height 24
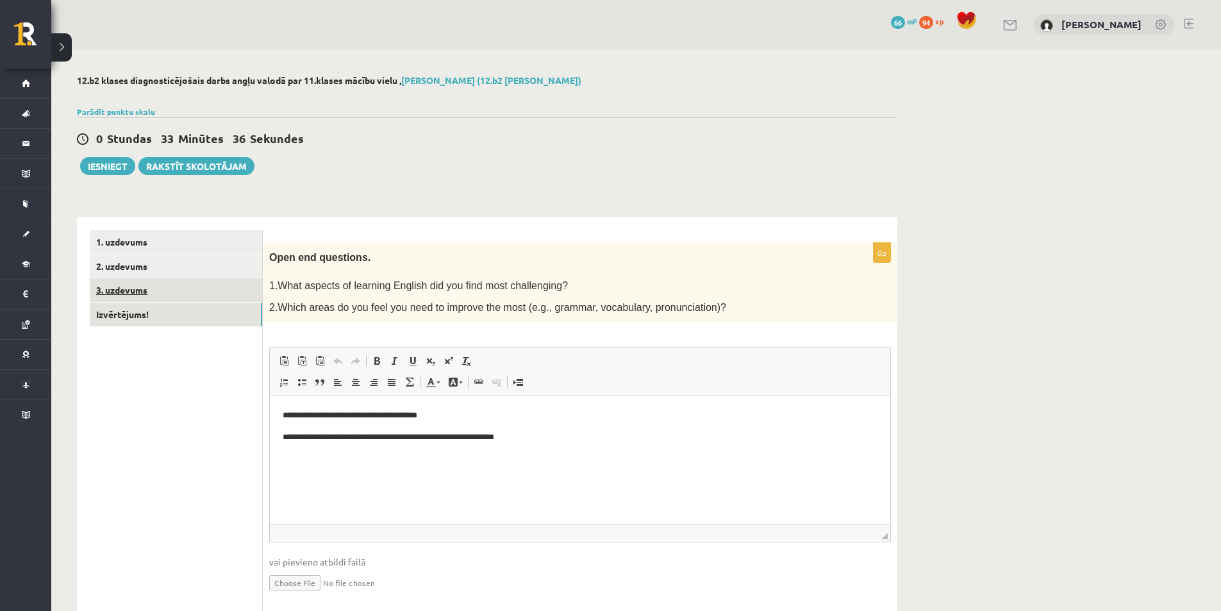
click at [151, 288] on link "3. uzdevums" at bounding box center [176, 290] width 172 height 24
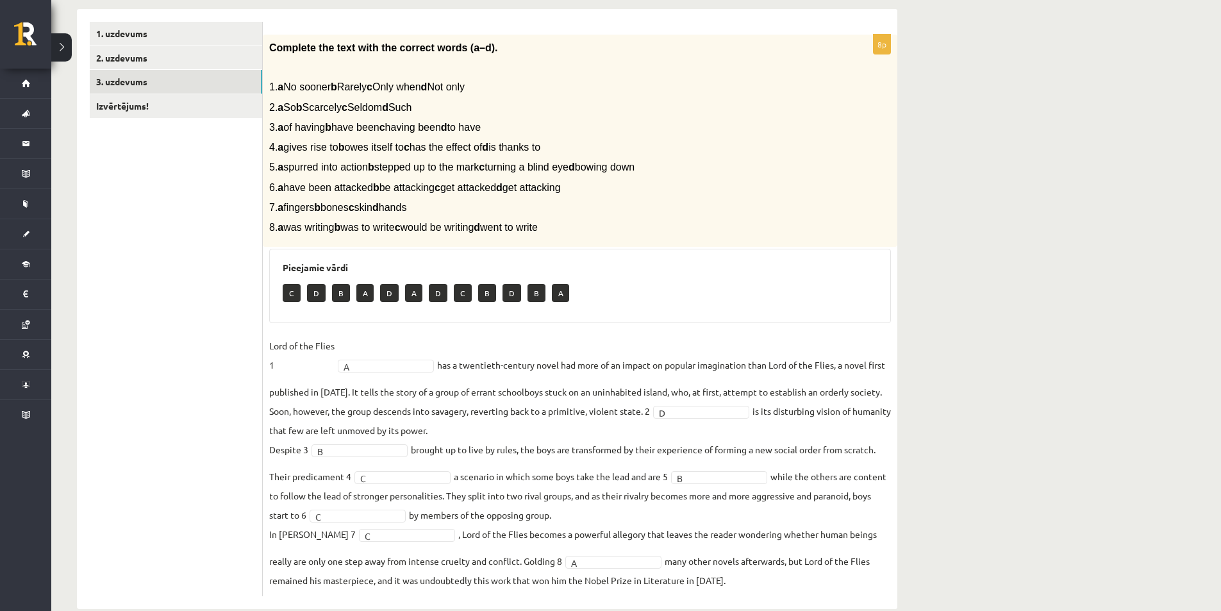
scroll to position [233, 0]
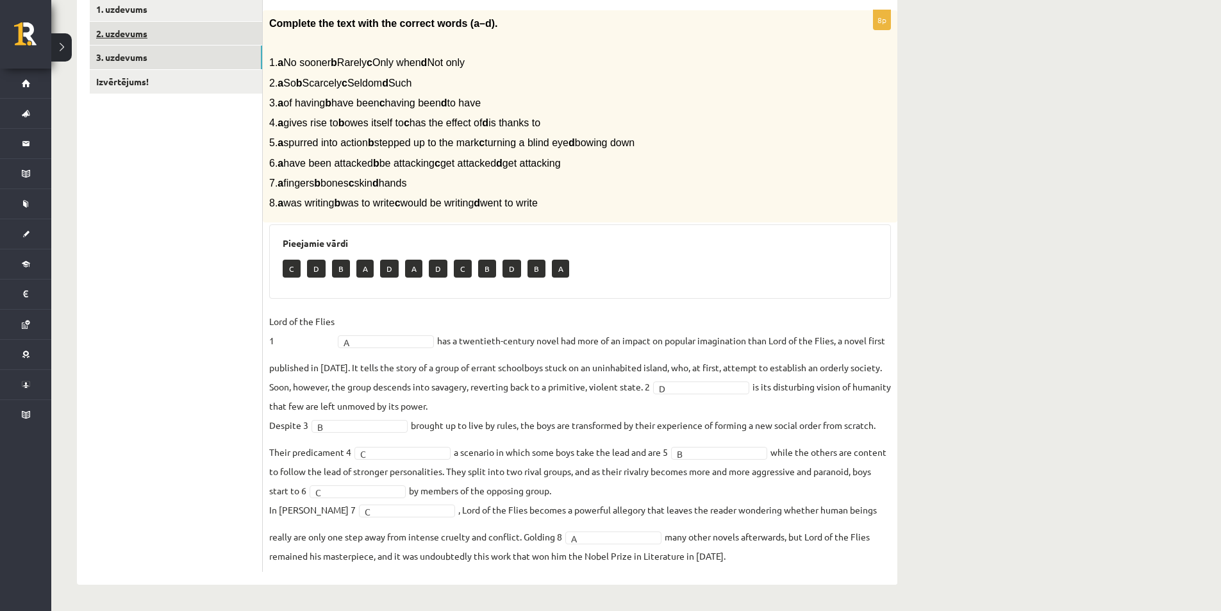
click at [142, 33] on link "2. uzdevums" at bounding box center [176, 34] width 172 height 24
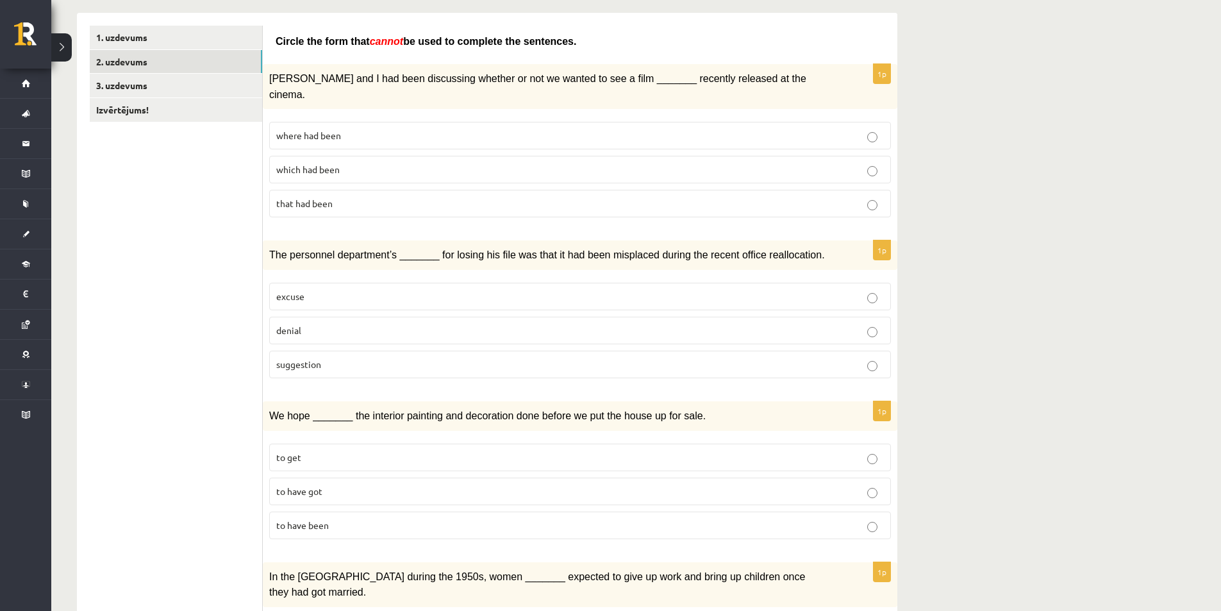
scroll to position [0, 0]
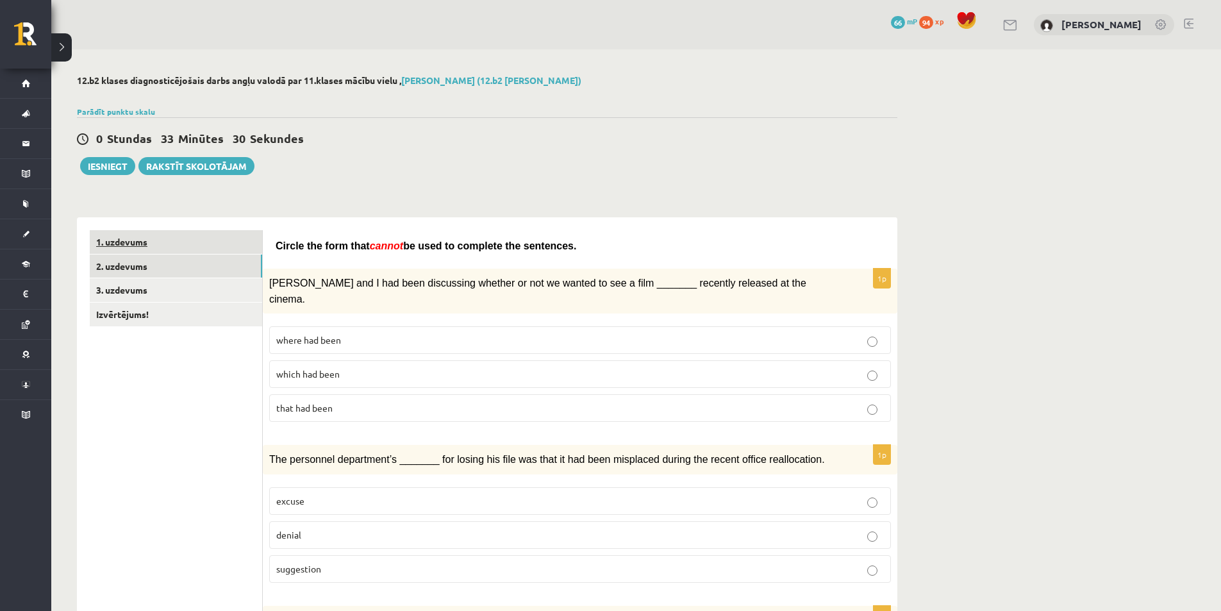
click at [153, 243] on link "1. uzdevums" at bounding box center [176, 242] width 172 height 24
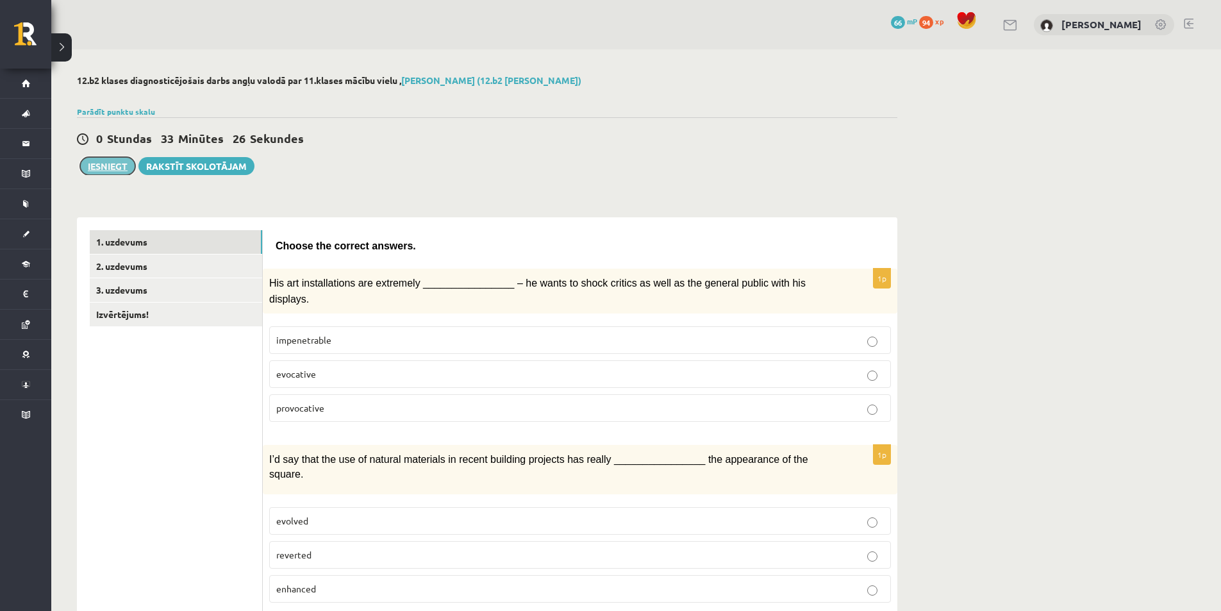
click at [104, 171] on button "Iesniegt" at bounding box center [107, 166] width 55 height 18
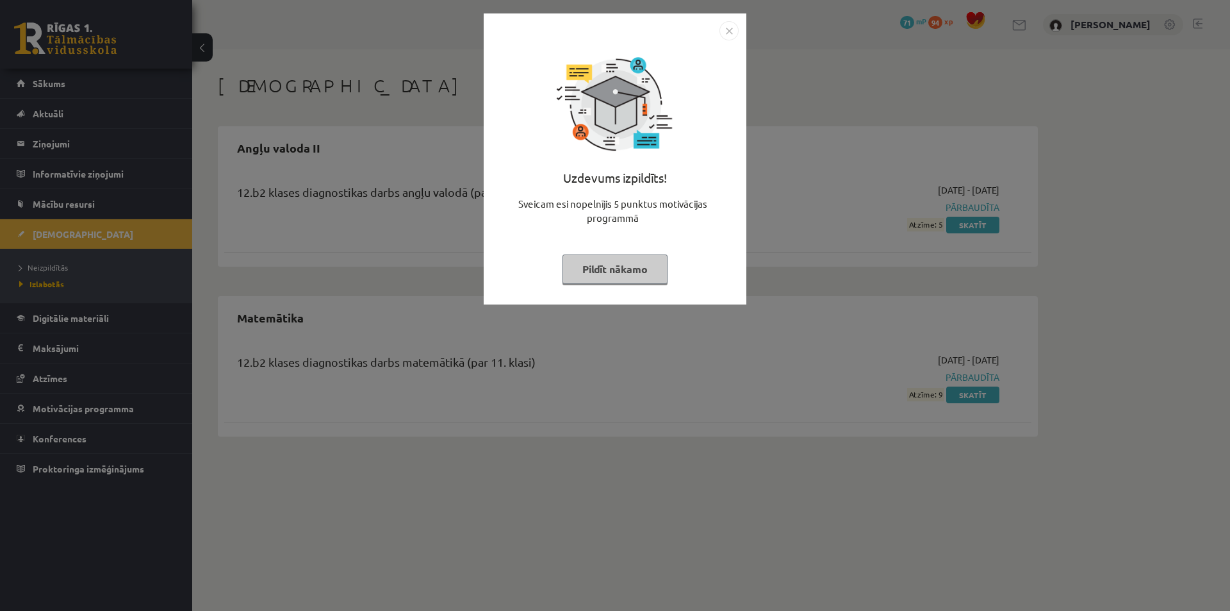
click at [607, 277] on button "Pildīt nākamo" at bounding box center [615, 268] width 105 height 29
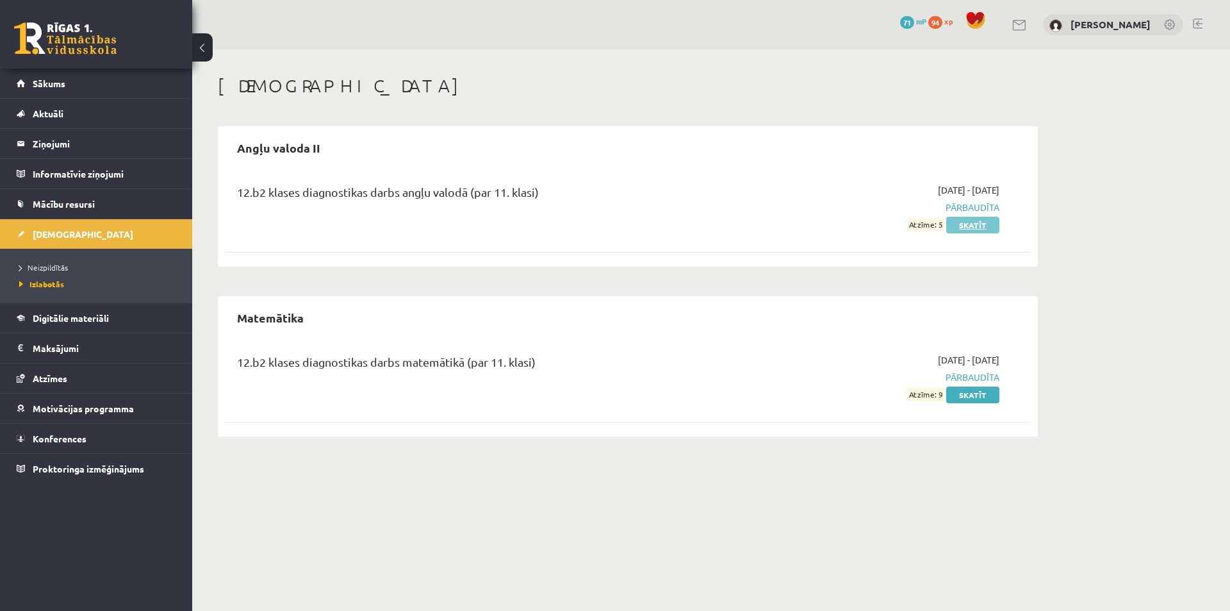
click at [983, 228] on link "Skatīt" at bounding box center [972, 225] width 53 height 17
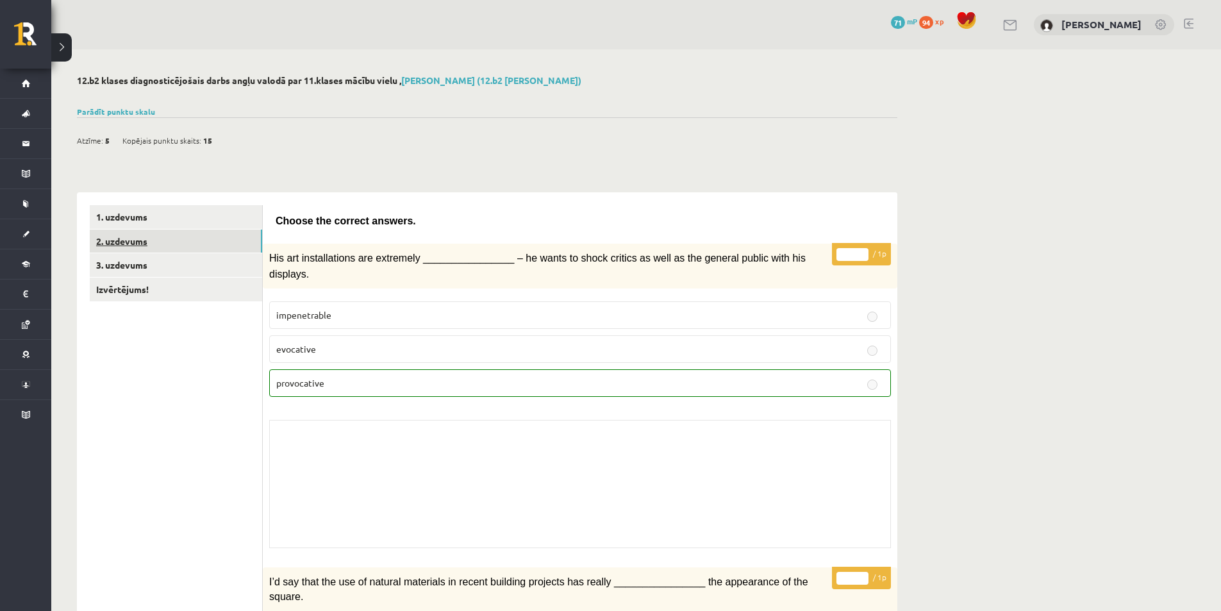
click at [145, 242] on link "2. uzdevums" at bounding box center [176, 241] width 172 height 24
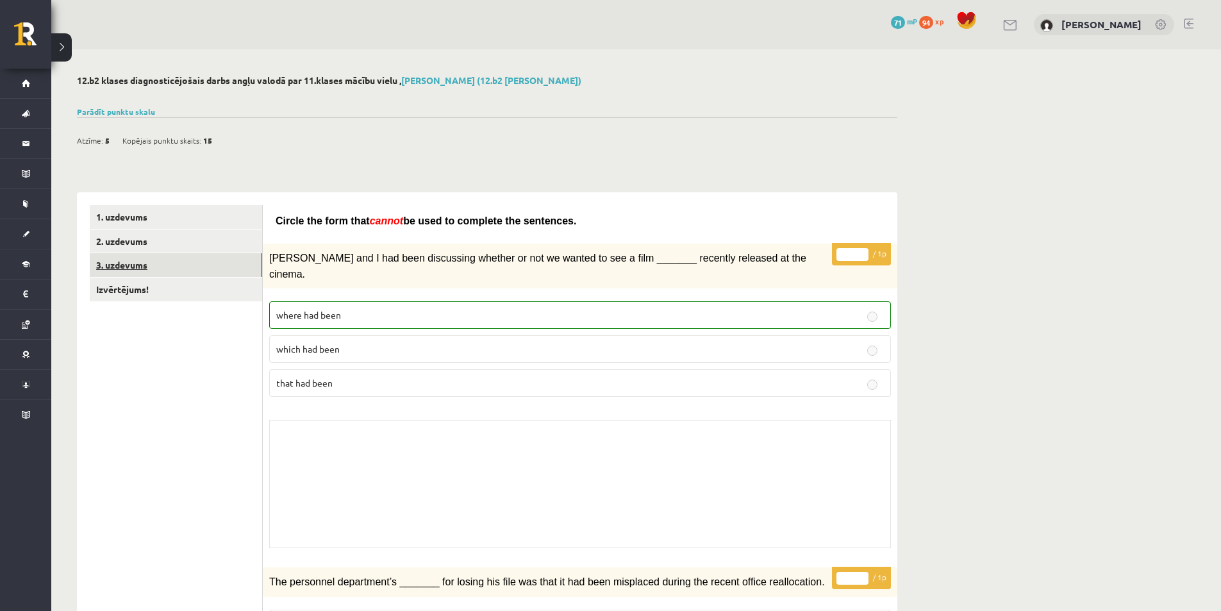
click at [178, 267] on link "3. uzdevums" at bounding box center [176, 265] width 172 height 24
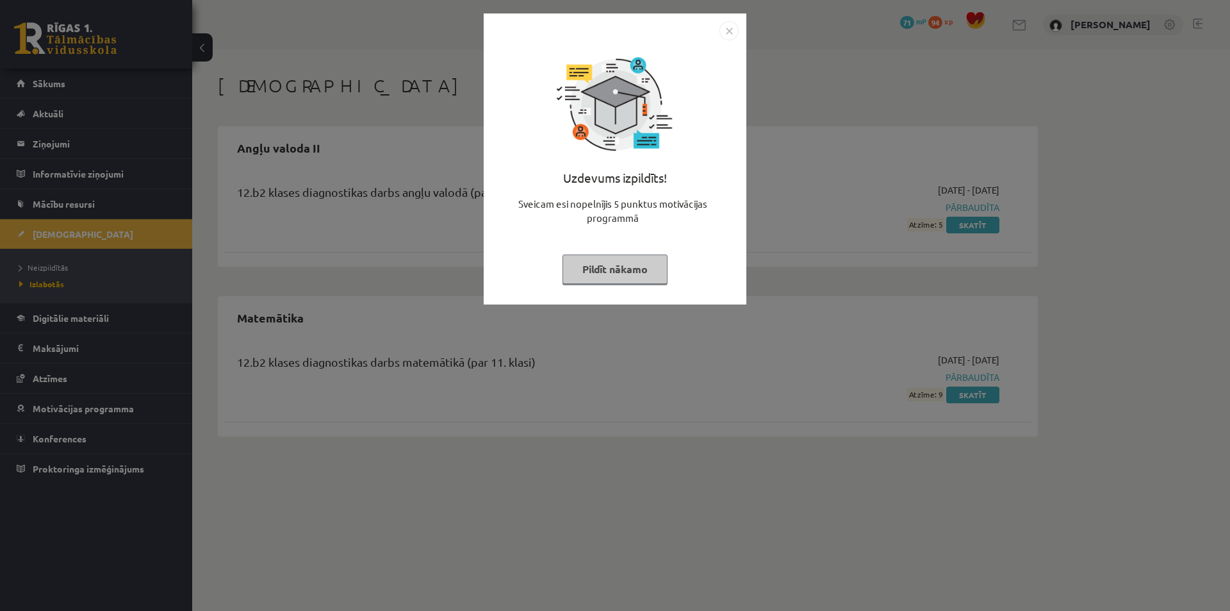
click at [590, 267] on button "Pildīt nākamo" at bounding box center [615, 268] width 105 height 29
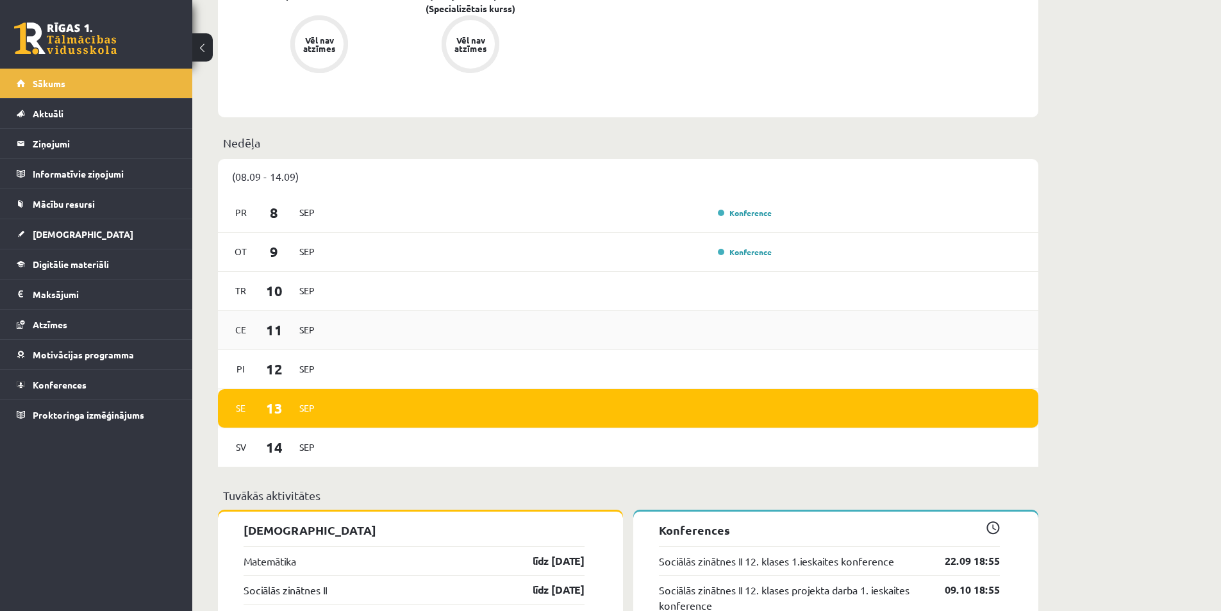
scroll to position [833, 0]
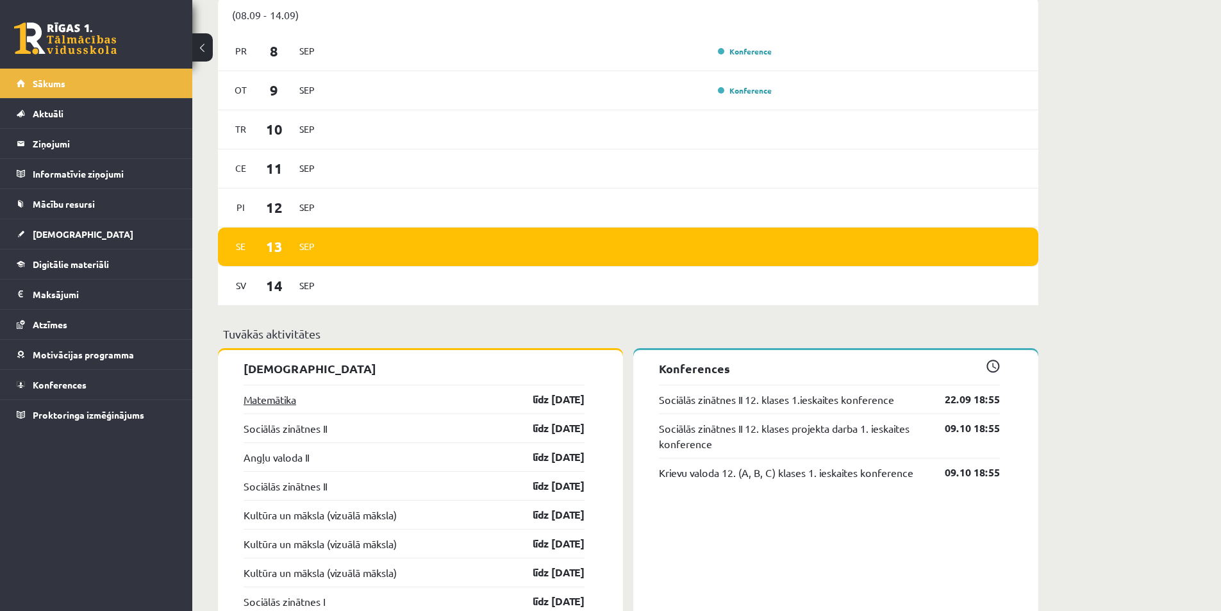
click at [267, 404] on link "Matemātika" at bounding box center [269, 399] width 53 height 15
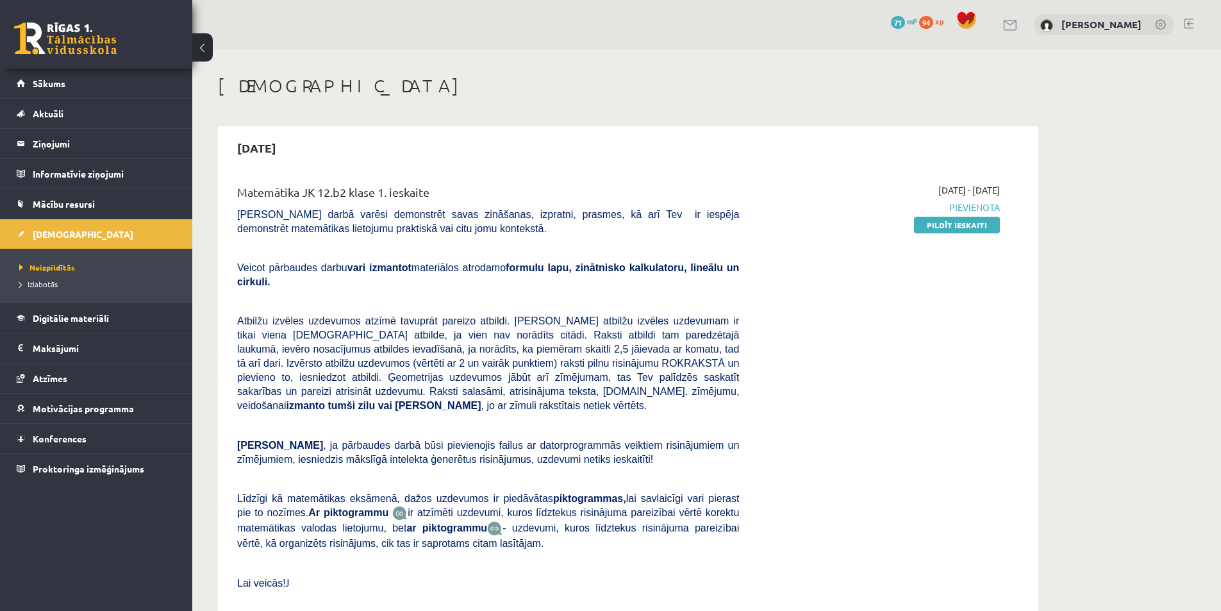
click at [940, 486] on div "[DATE] - [DATE] [GEOGRAPHIC_DATA] Pildīt ieskaiti" at bounding box center [878, 399] width 261 height 433
click at [68, 268] on span "Neizpildītās" at bounding box center [47, 267] width 56 height 10
click at [48, 285] on span "Izlabotās" at bounding box center [38, 284] width 38 height 10
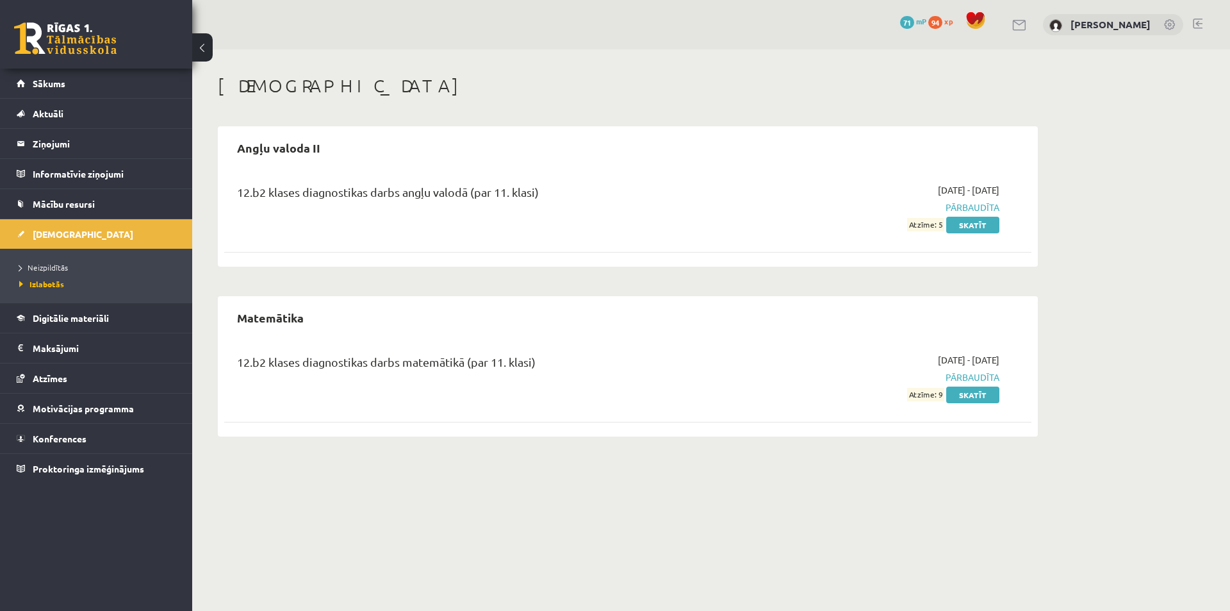
drag, startPoint x: 905, startPoint y: 224, endPoint x: 947, endPoint y: 234, distance: 43.4
click at [947, 234] on div "12.b2 klases diagnostikas darbs angļu valodā (par 11. klasi) 2025-09-01 - 2025-…" at bounding box center [627, 207] width 807 height 74
click at [788, 206] on span "Pārbaudīta" at bounding box center [879, 207] width 242 height 13
click at [984, 224] on link "Skatīt" at bounding box center [972, 225] width 53 height 17
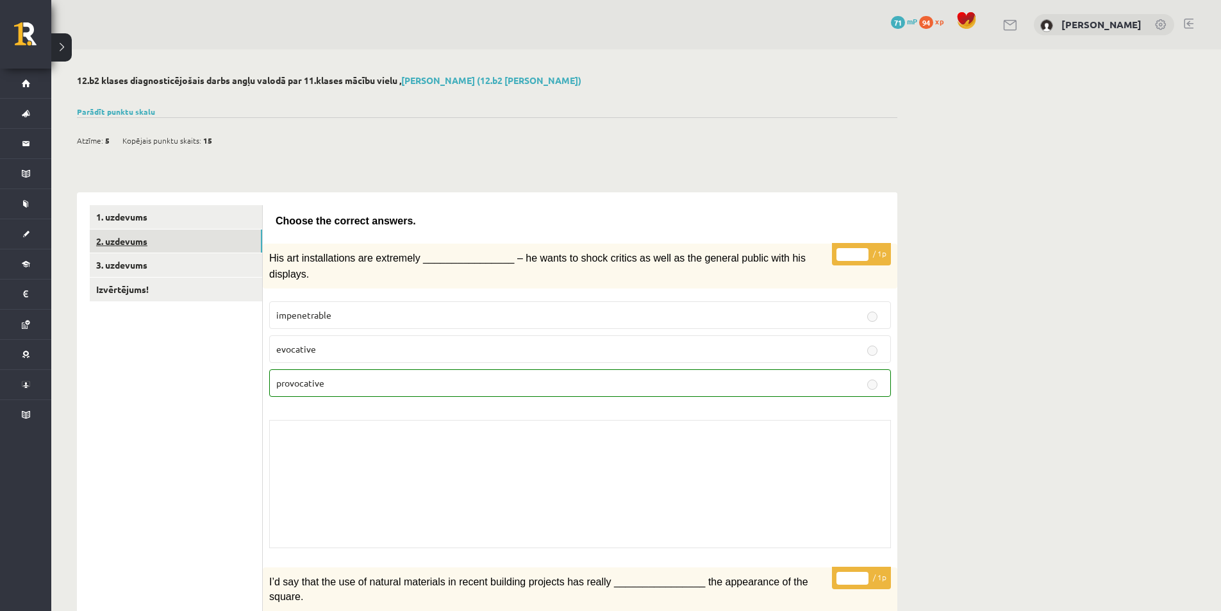
click at [159, 233] on link "2. uzdevums" at bounding box center [176, 241] width 172 height 24
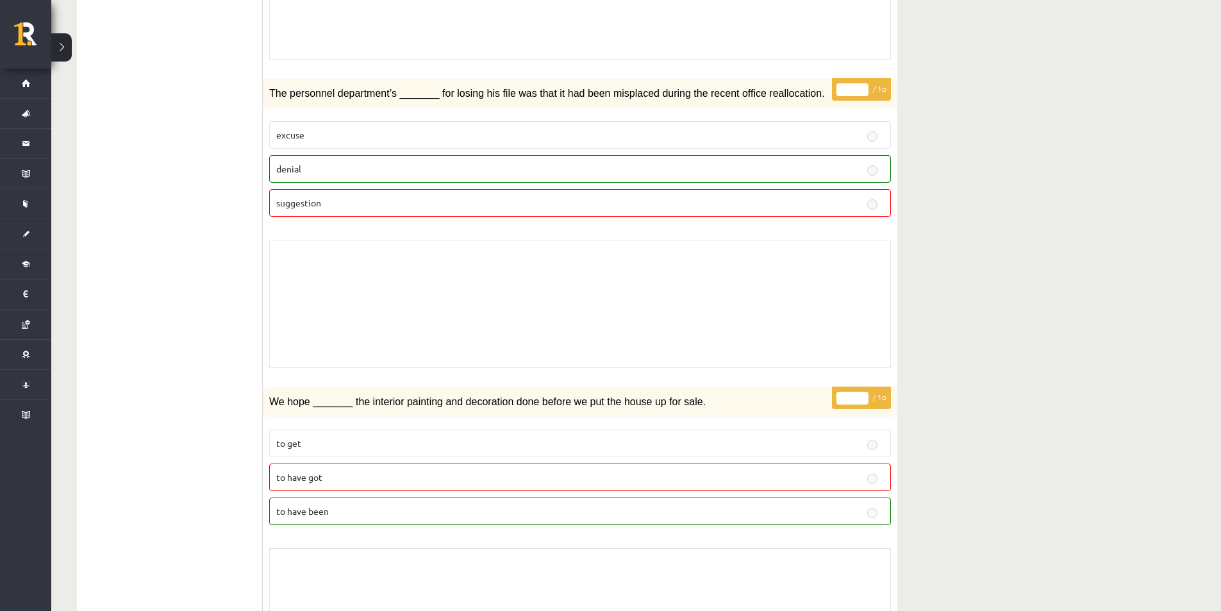
scroll to position [513, 0]
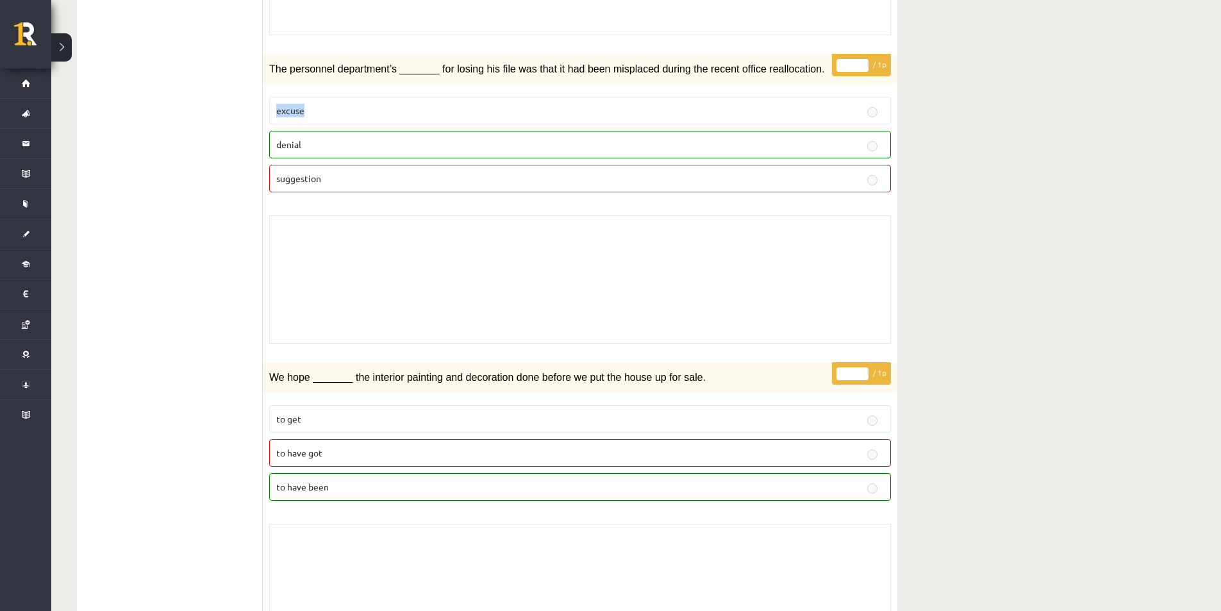
drag, startPoint x: 275, startPoint y: 92, endPoint x: 323, endPoint y: 91, distance: 48.1
click at [323, 97] on label "excuse" at bounding box center [580, 111] width 622 height 28
drag, startPoint x: 331, startPoint y: 120, endPoint x: 340, endPoint y: 128, distance: 11.8
click at [336, 131] on label "denial" at bounding box center [580, 145] width 622 height 28
drag, startPoint x: 274, startPoint y: 168, endPoint x: 378, endPoint y: 190, distance: 106.2
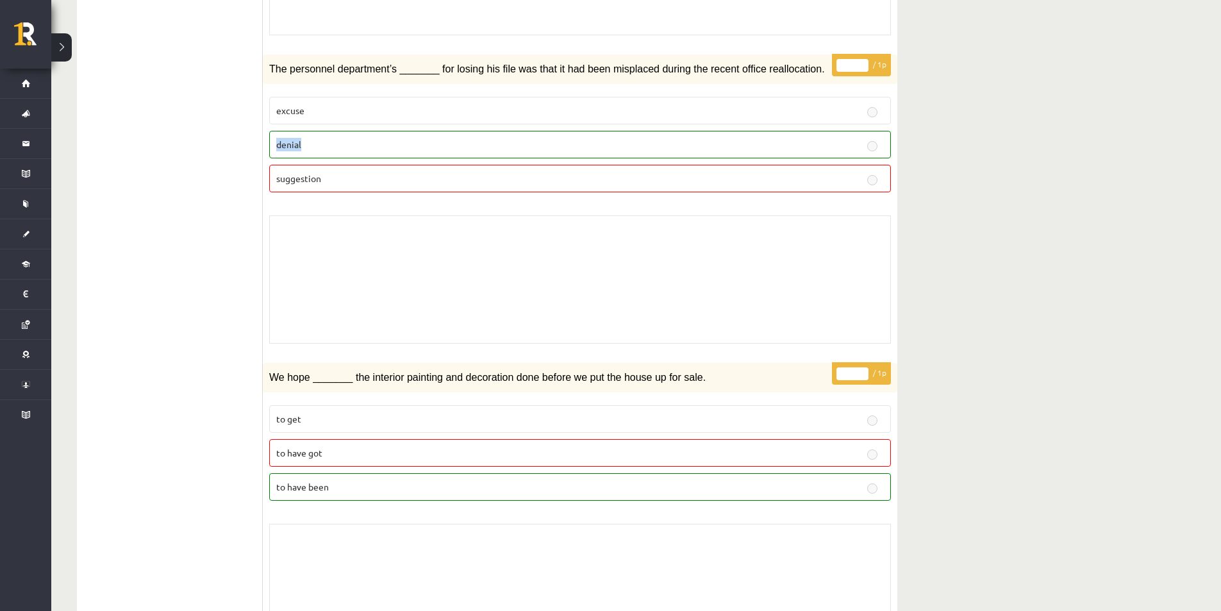
click at [352, 227] on div "Skolotāja pielikums" at bounding box center [580, 279] width 622 height 128
drag, startPoint x: 274, startPoint y: 165, endPoint x: 227, endPoint y: 215, distance: 69.4
click at [435, 63] on span "The personnel department’s _______ for losing his file was that it had been mis…" at bounding box center [547, 68] width 556 height 11
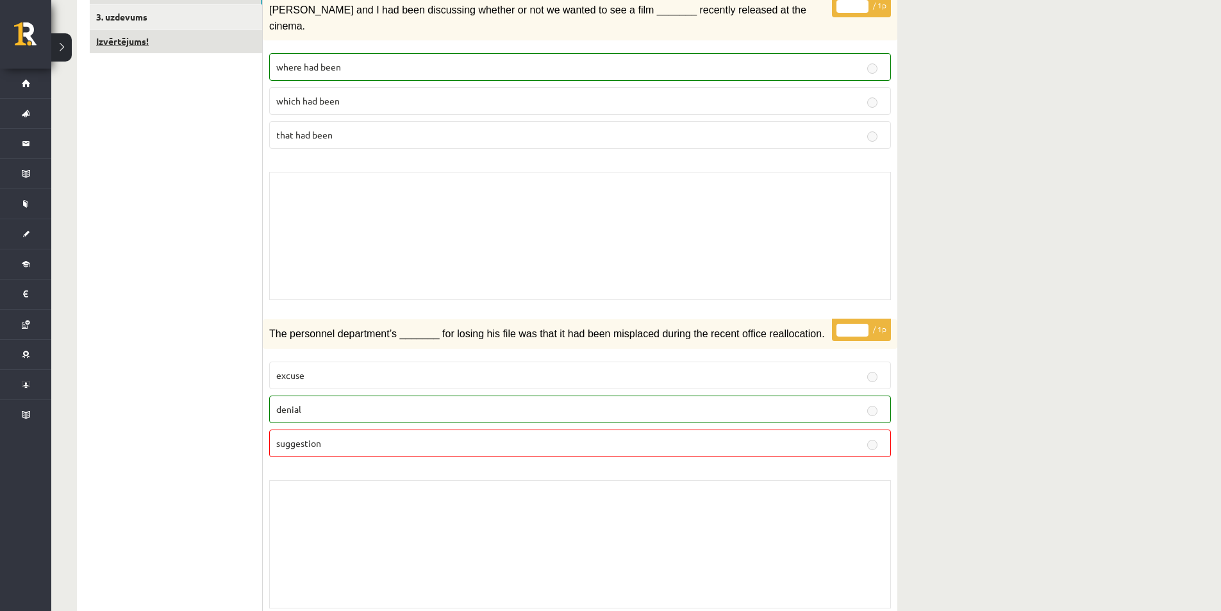
scroll to position [0, 0]
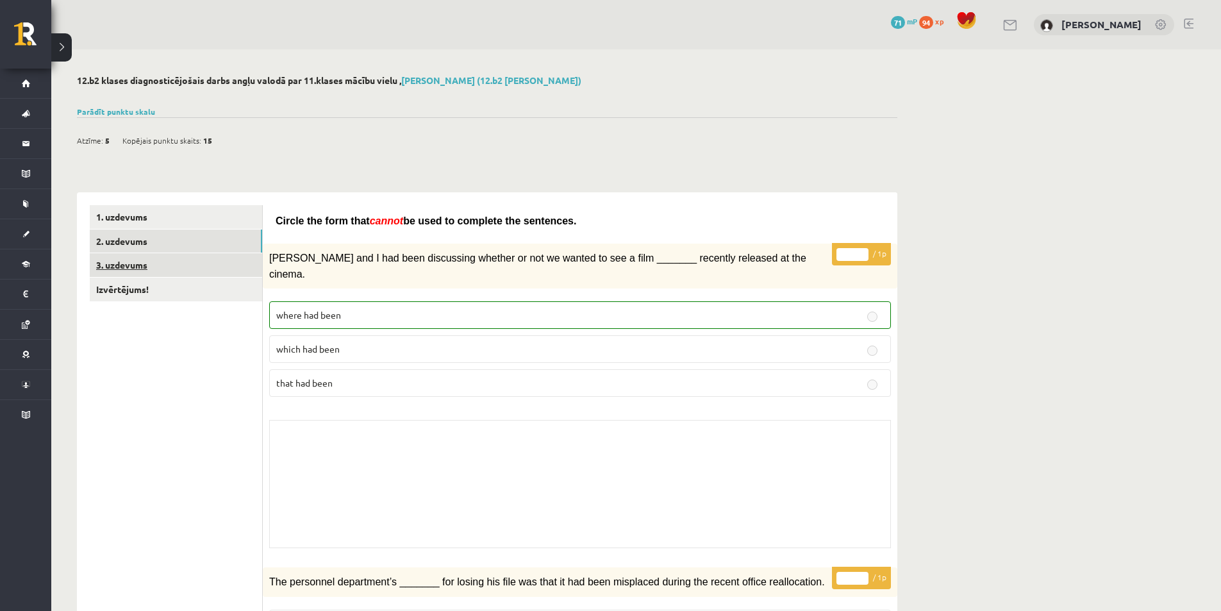
click at [182, 274] on link "3. uzdevums" at bounding box center [176, 265] width 172 height 24
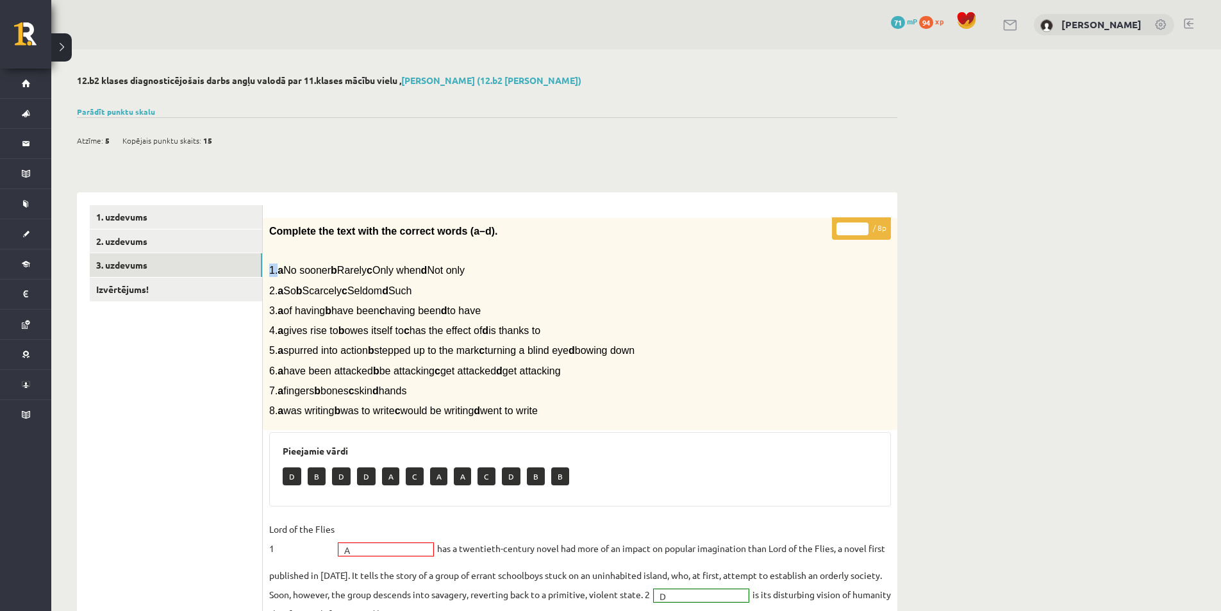
drag, startPoint x: 276, startPoint y: 269, endPoint x: 264, endPoint y: 271, distance: 12.3
click at [264, 270] on div "Complete the text with the correct words (a–d). 1. a No sooner b Rarely c Only …" at bounding box center [580, 324] width 634 height 213
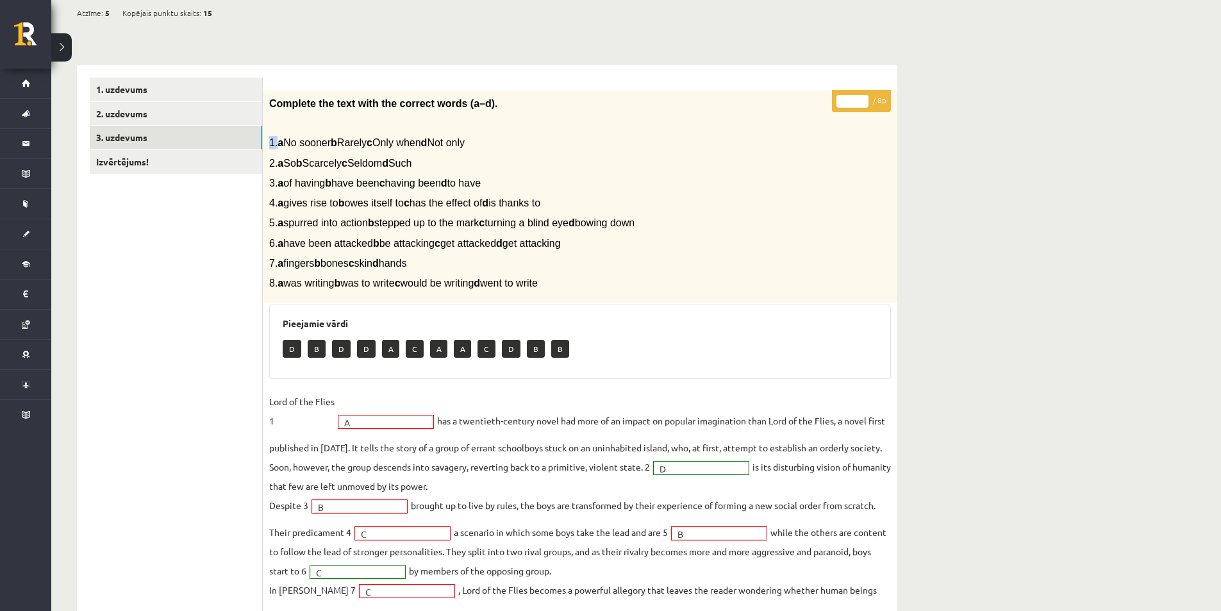
scroll to position [128, 0]
drag, startPoint x: 368, startPoint y: 422, endPoint x: 333, endPoint y: 447, distance: 43.4
click at [356, 430] on fieldset "Lord of the Flies 1 A * has a twentieth-century novel had more of an impact on …" at bounding box center [580, 518] width 622 height 254
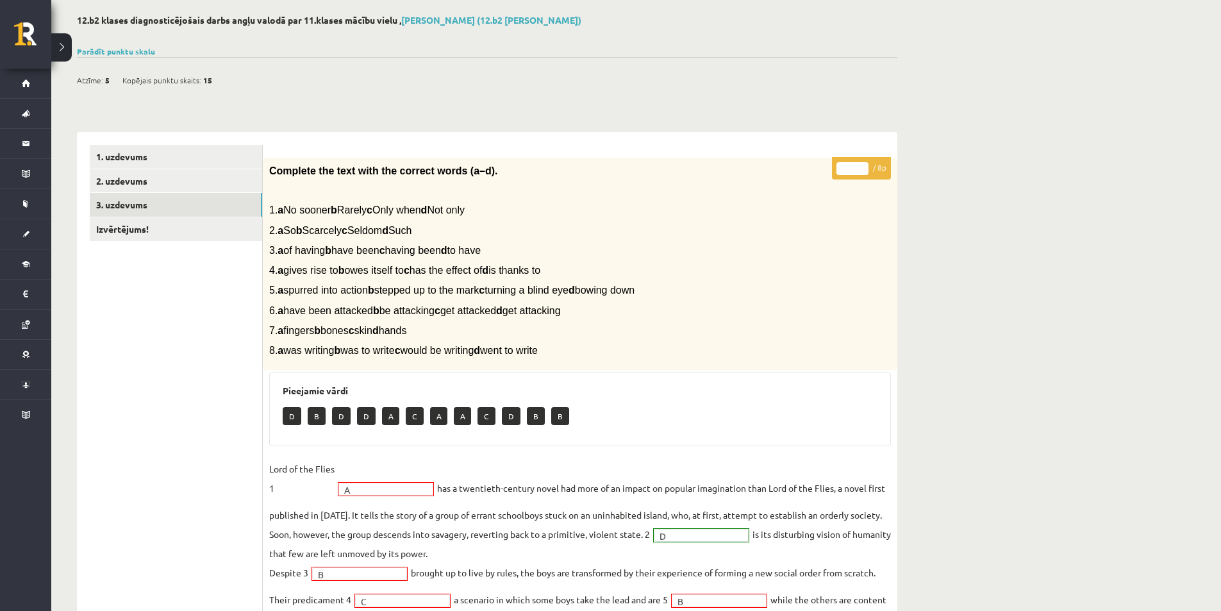
scroll to position [0, 0]
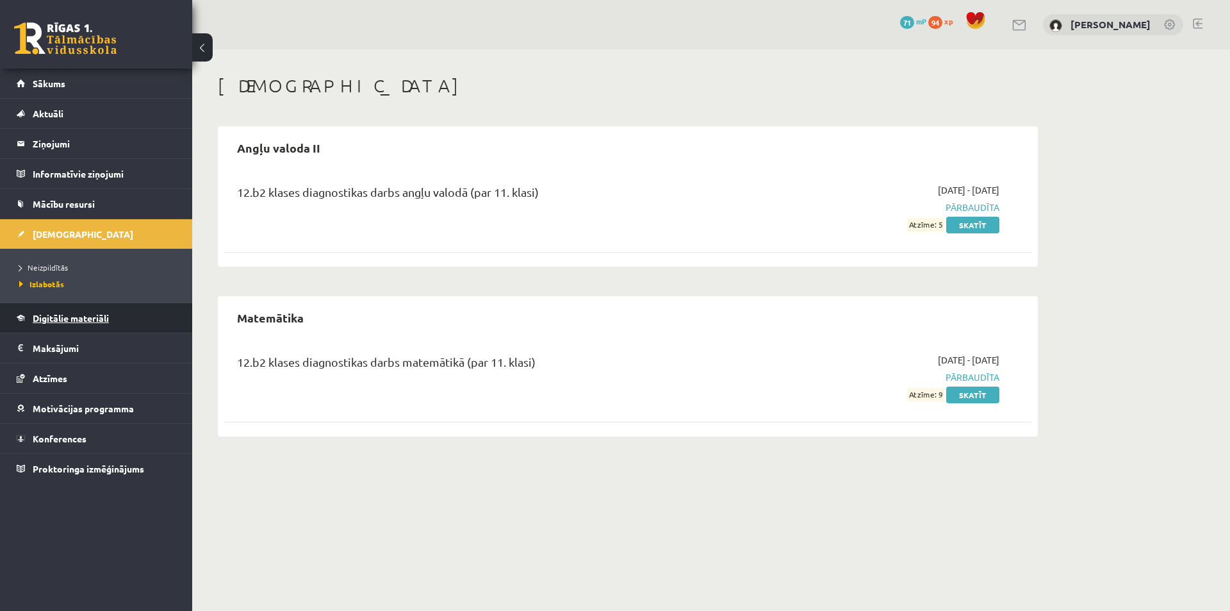
click at [67, 322] on span "Digitālie materiāli" at bounding box center [71, 318] width 76 height 12
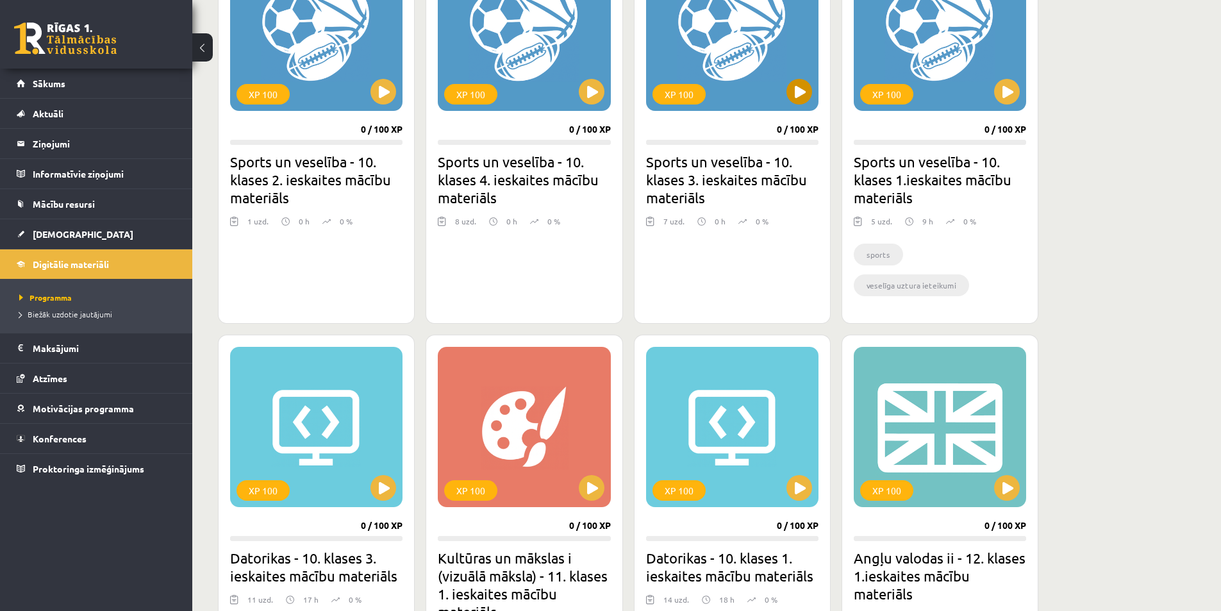
scroll to position [897, 0]
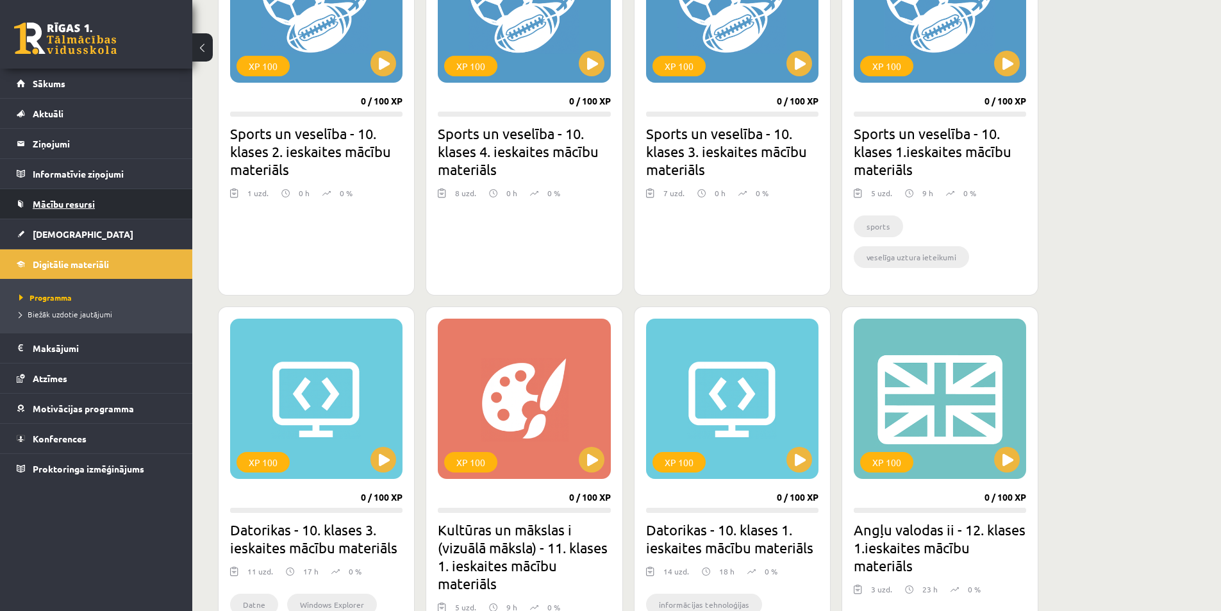
click at [63, 204] on span "Mācību resursi" at bounding box center [64, 204] width 62 height 12
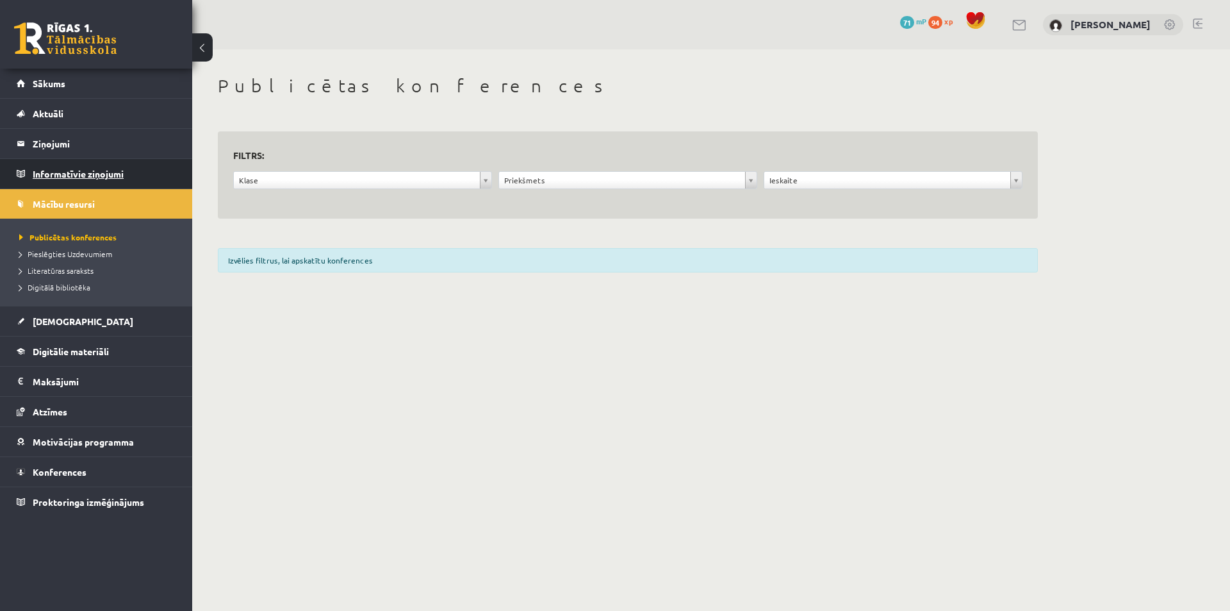
click at [92, 176] on legend "Informatīvie ziņojumi 0" at bounding box center [105, 173] width 144 height 29
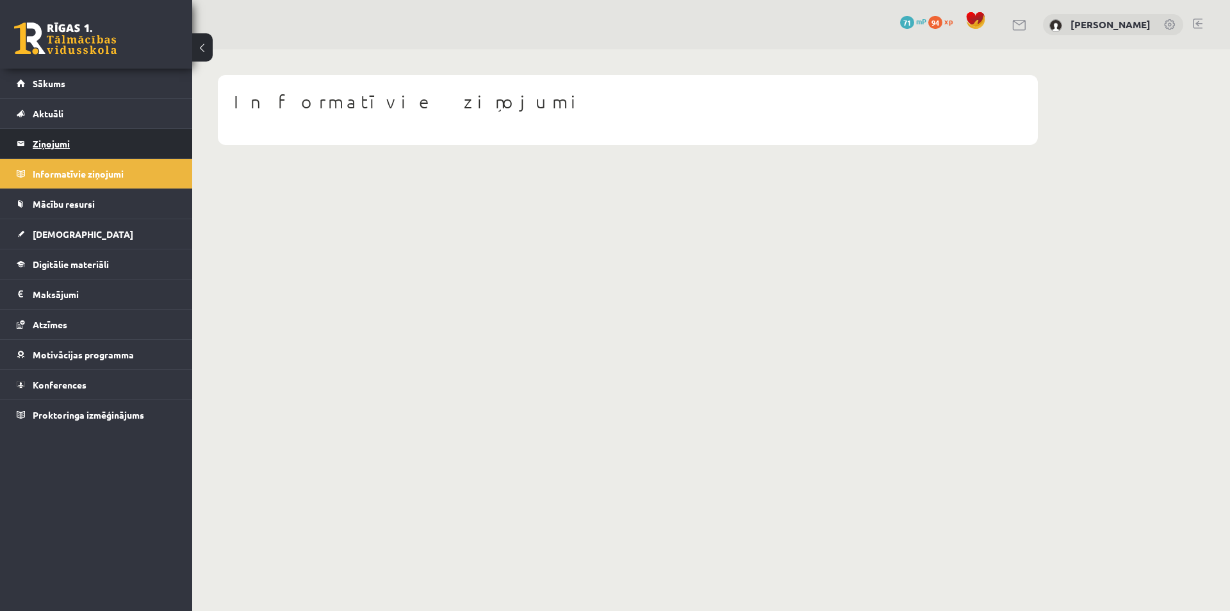
click at [83, 147] on legend "Ziņojumi 0" at bounding box center [105, 143] width 144 height 29
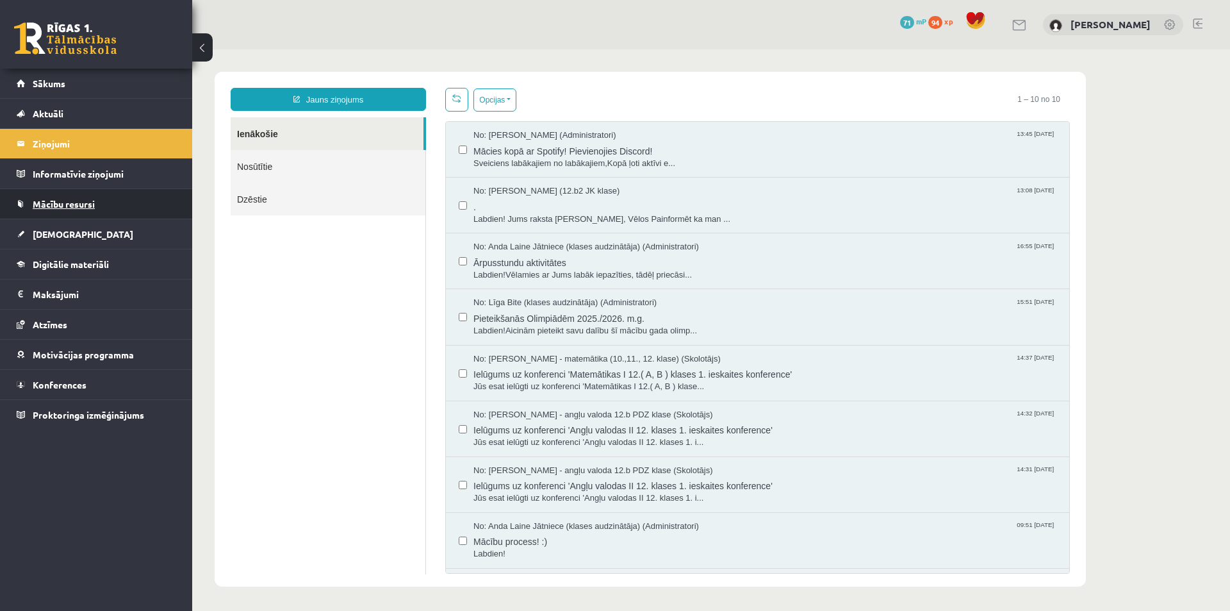
click at [90, 206] on span "Mācību resursi" at bounding box center [64, 204] width 62 height 12
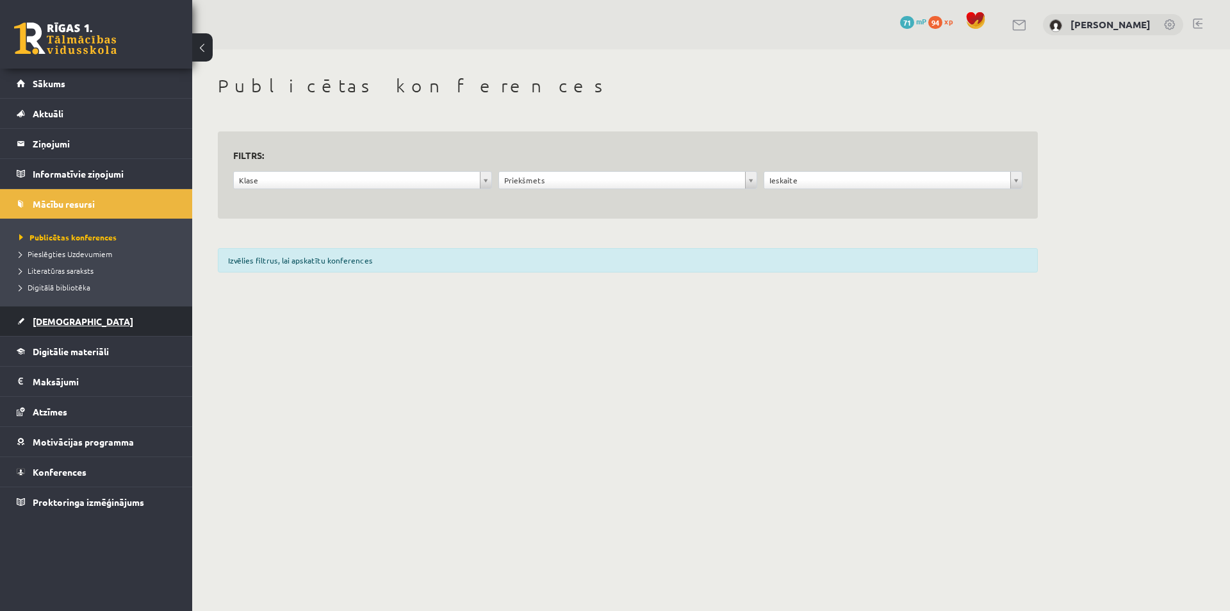
click at [81, 317] on link "[DEMOGRAPHIC_DATA]" at bounding box center [97, 320] width 160 height 29
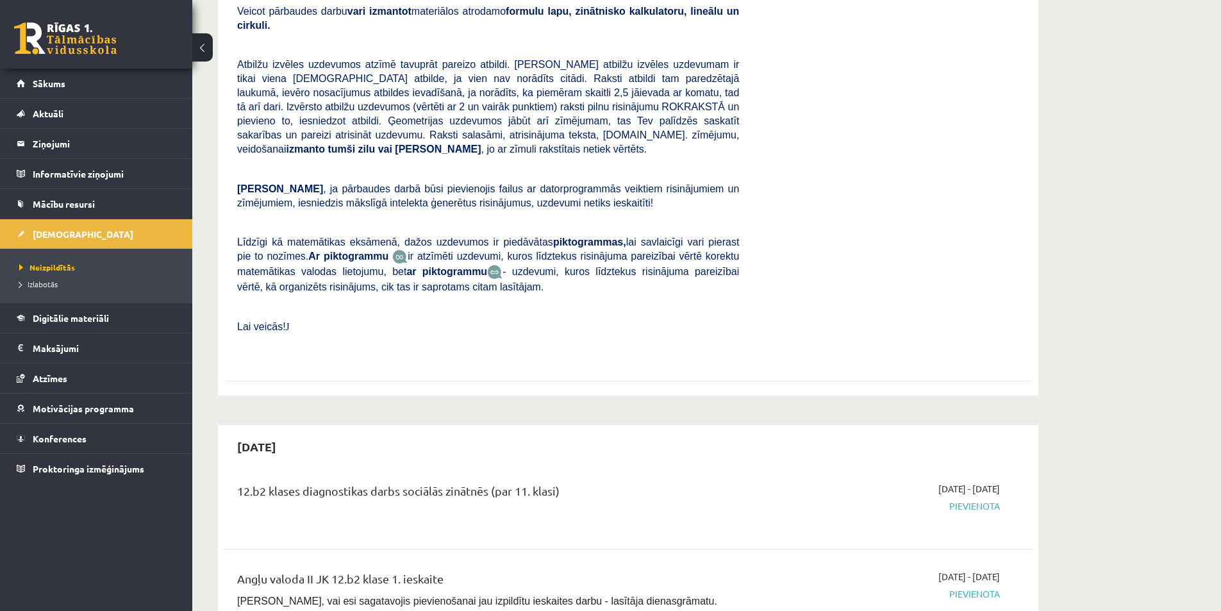
scroll to position [320, 0]
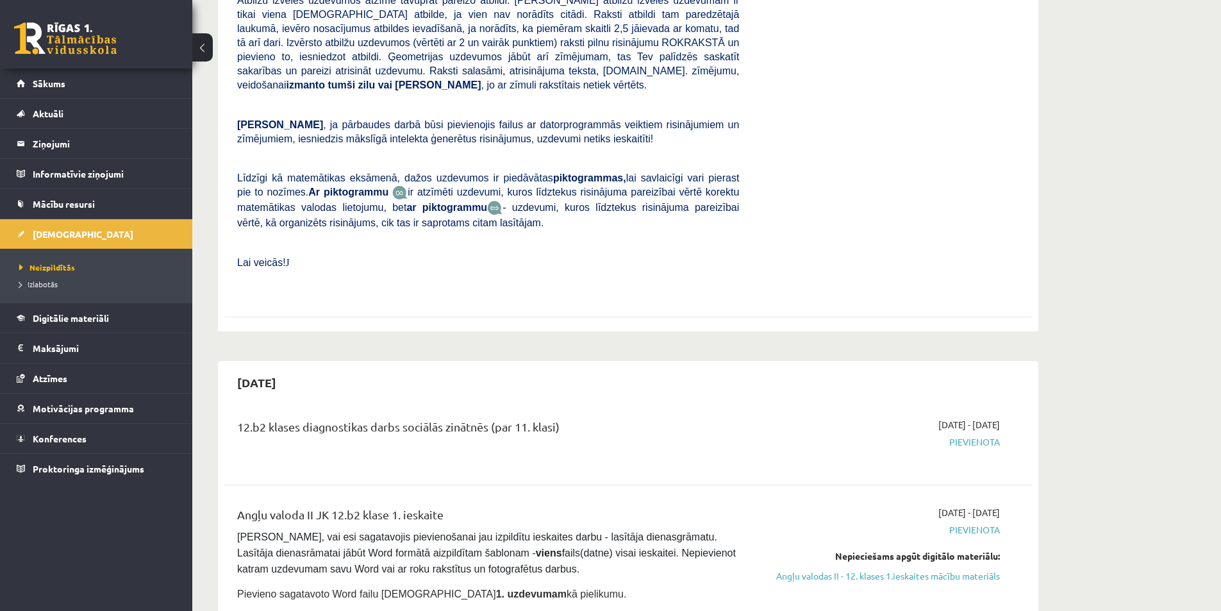
drag, startPoint x: 986, startPoint y: 481, endPoint x: 1021, endPoint y: 477, distance: 34.8
click at [1015, 506] on div "Angļu valoda II JK 12.b2 klase 1. ieskaite [PERSON_NAME], vai esi sagatavojis p…" at bounding box center [628, 579] width 782 height 146
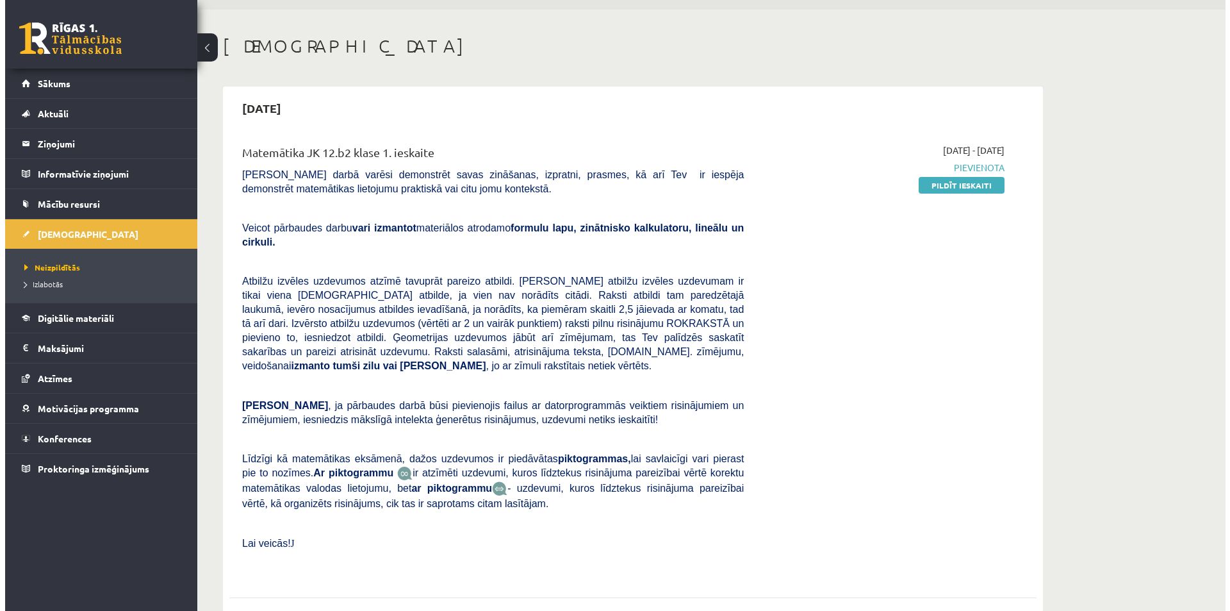
scroll to position [0, 0]
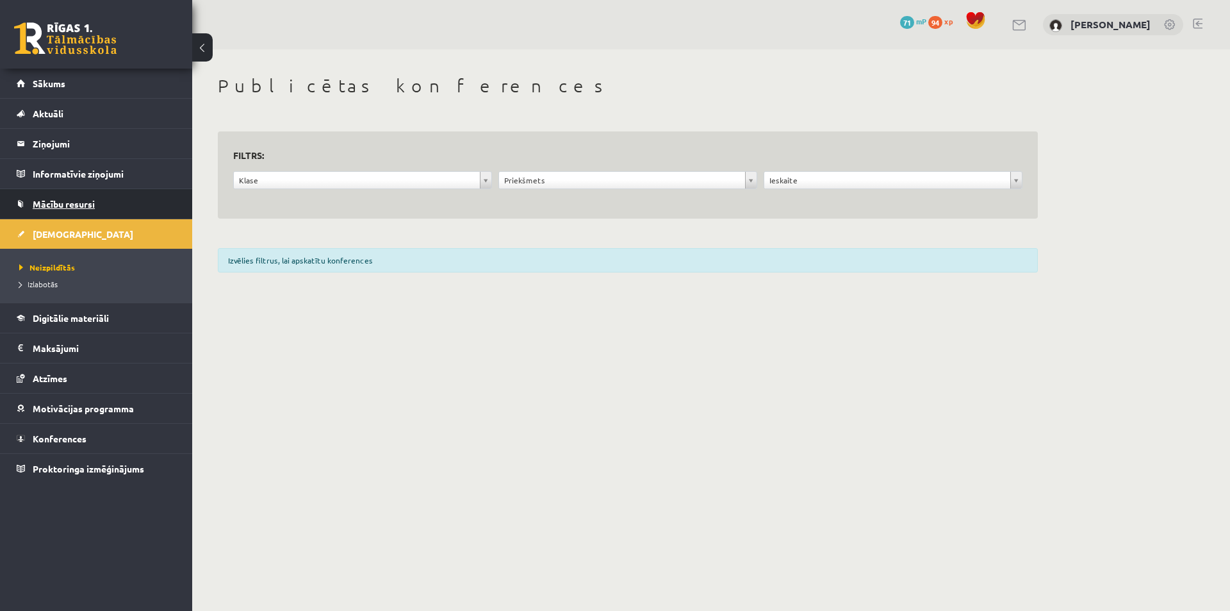
click at [118, 207] on link "Mācību resursi" at bounding box center [97, 203] width 160 height 29
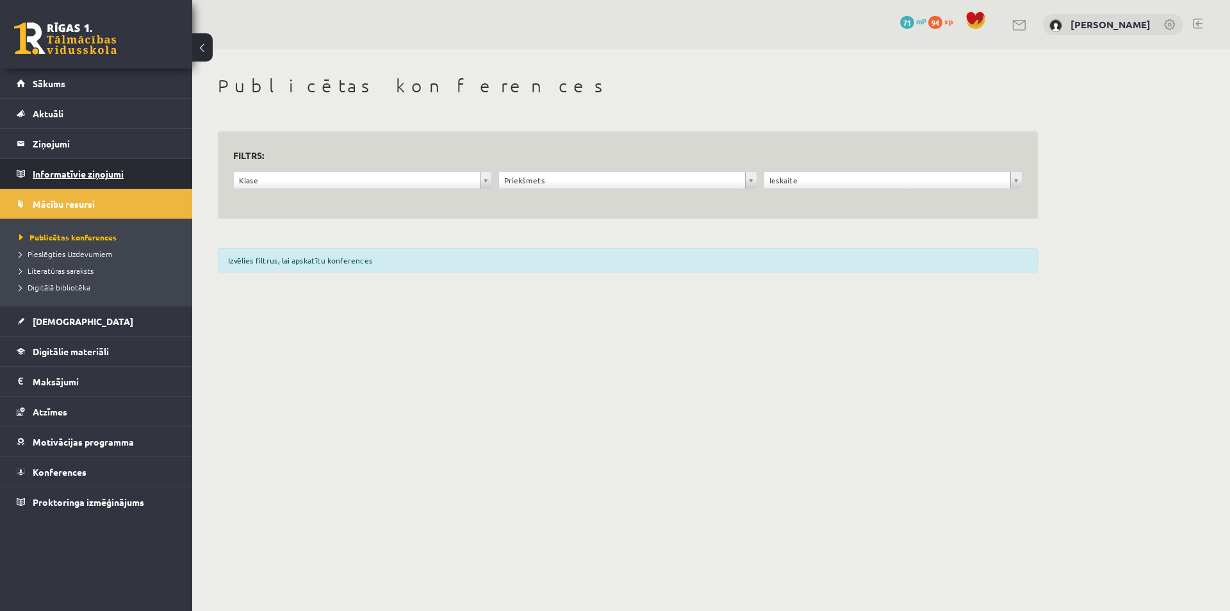
click at [108, 183] on legend "Informatīvie ziņojumi 0" at bounding box center [105, 173] width 144 height 29
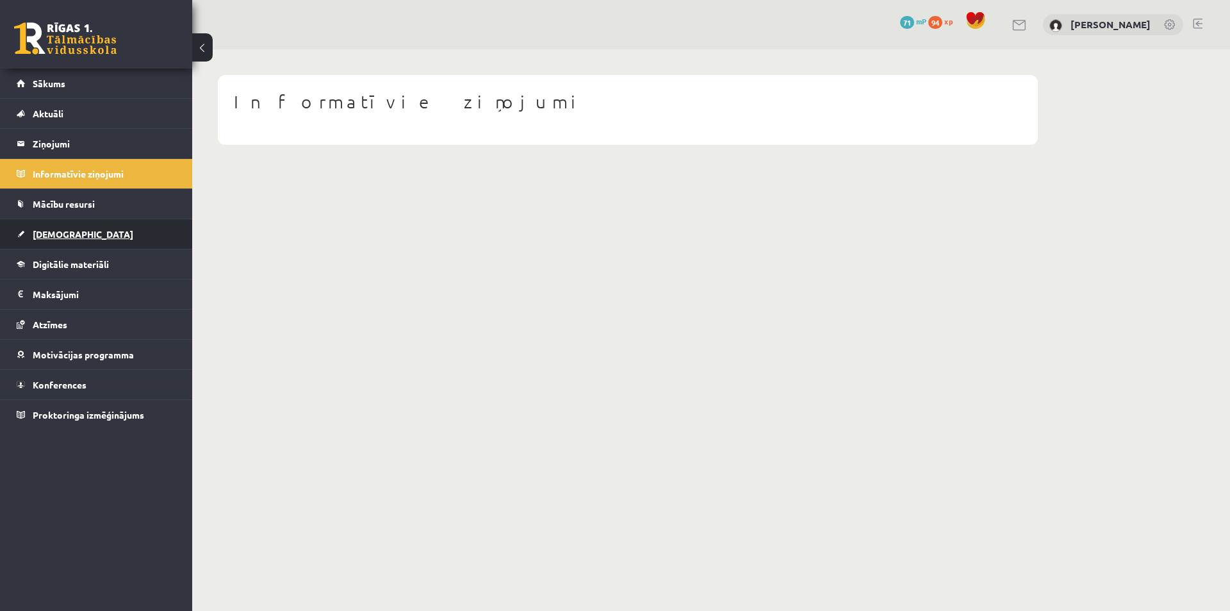
click at [74, 243] on link "[DEMOGRAPHIC_DATA]" at bounding box center [97, 233] width 160 height 29
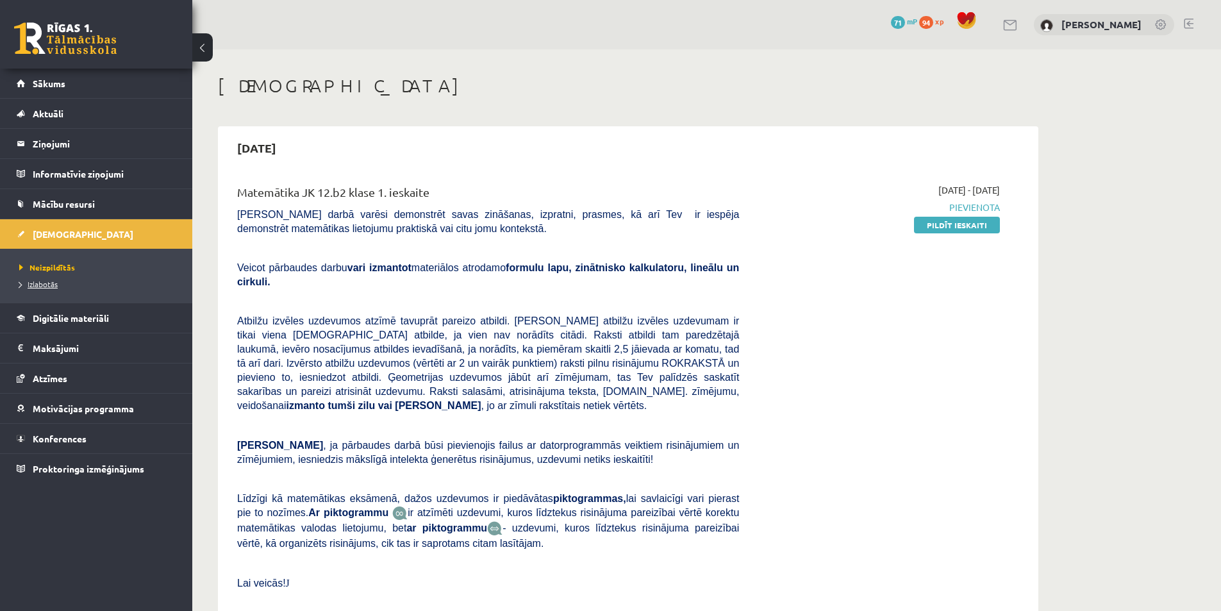
click at [47, 285] on span "Izlabotās" at bounding box center [38, 284] width 38 height 10
